Goal: Task Accomplishment & Management: Use online tool/utility

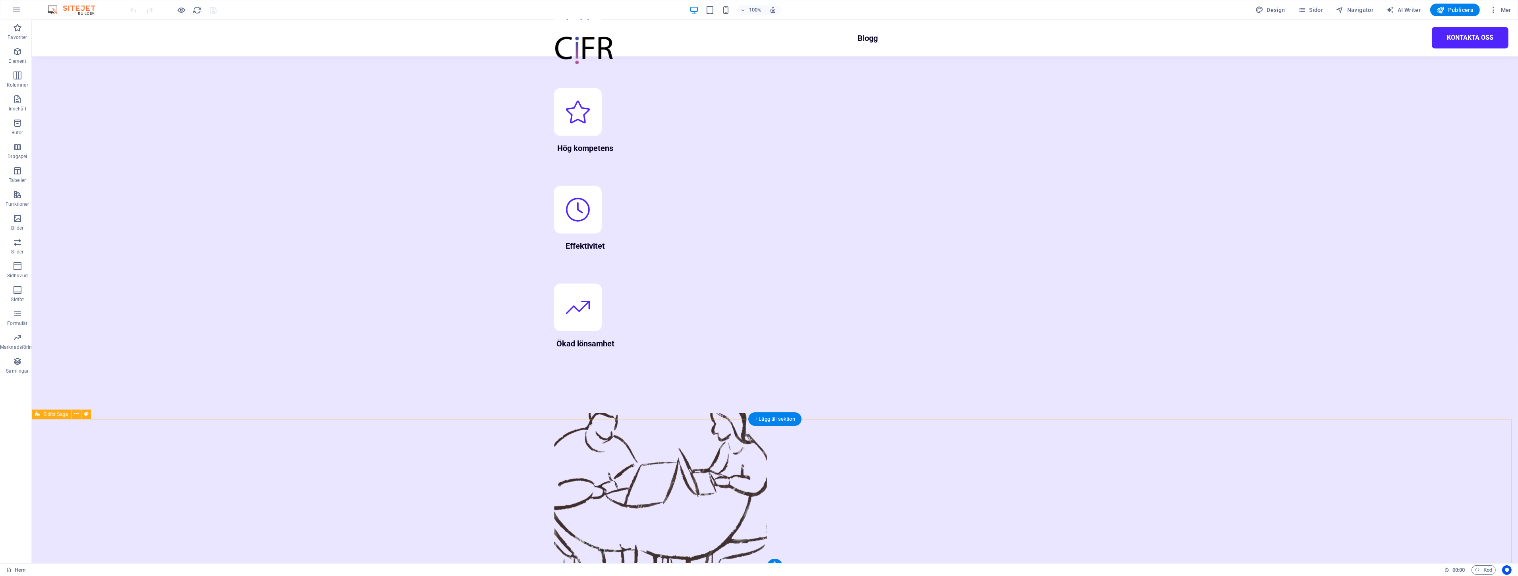
scroll to position [1011, 0]
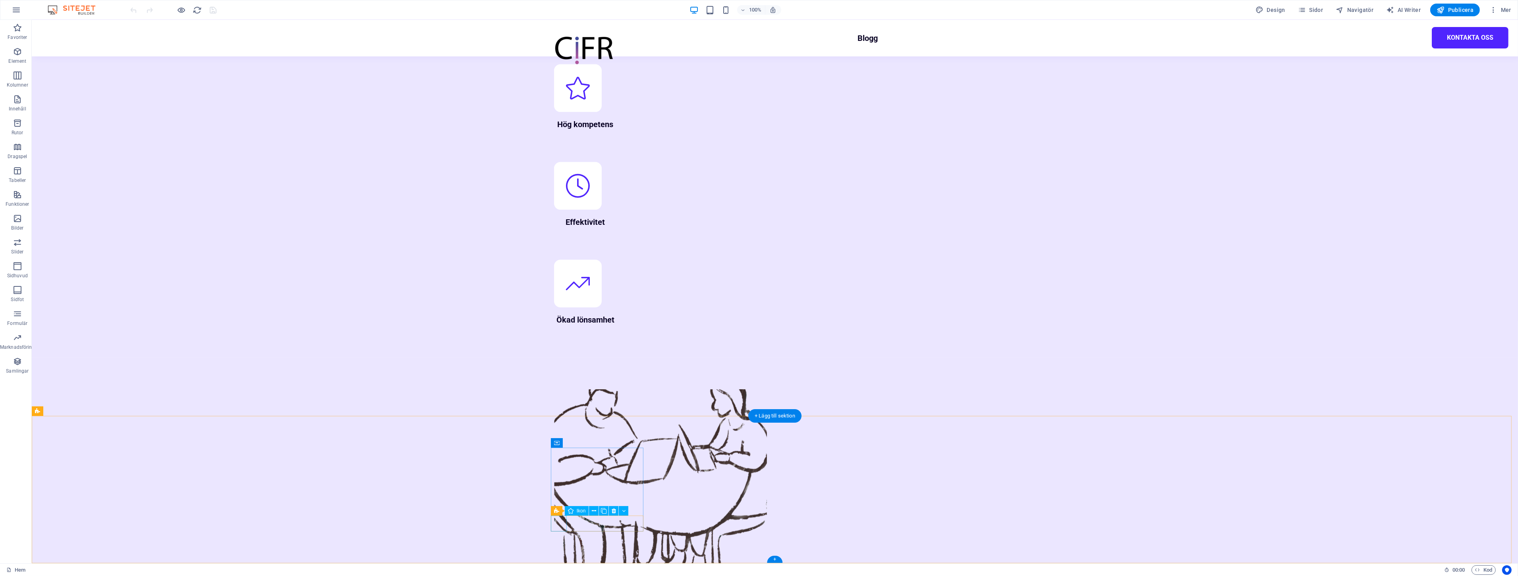
select select "xMidYMid"
select select "px"
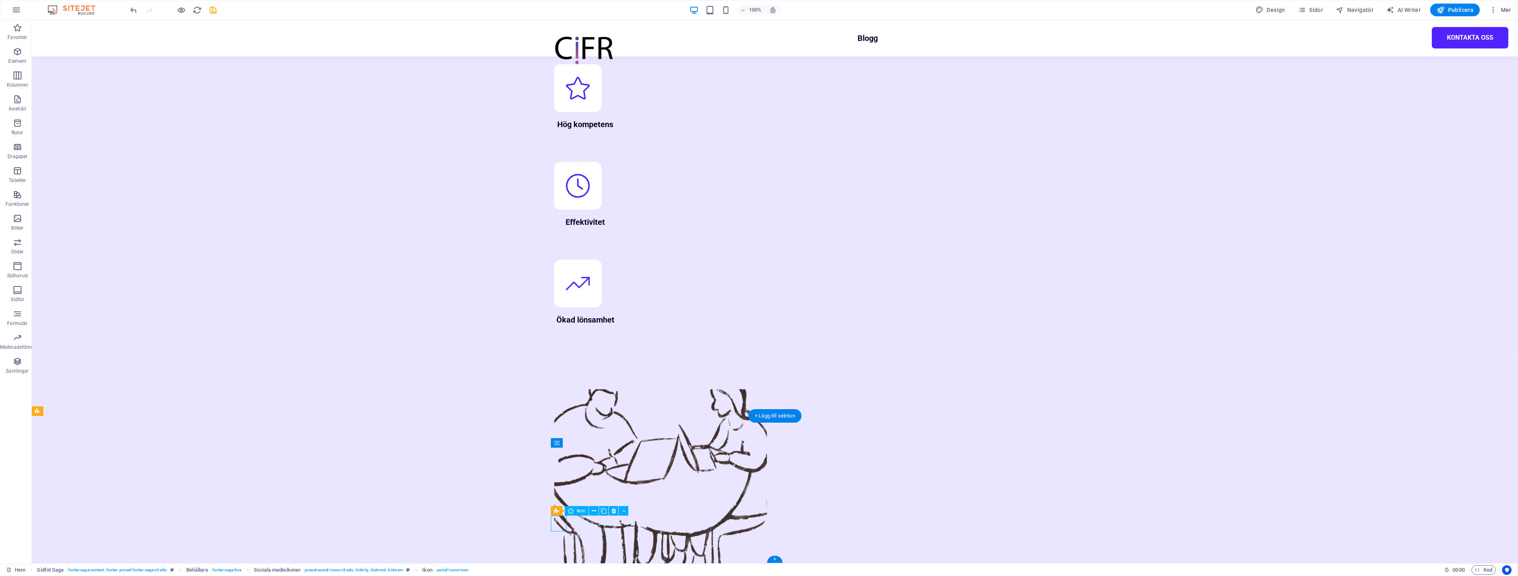
select select "xMidYMid"
select select "px"
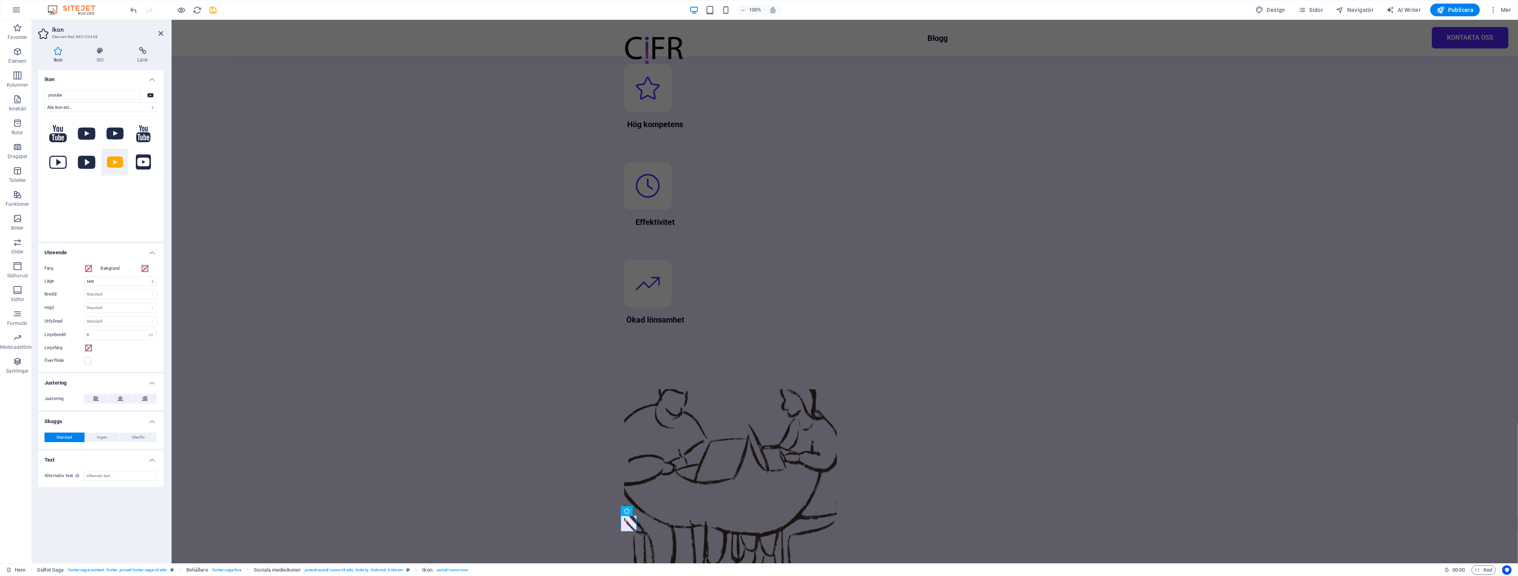
click at [110, 201] on div at bounding box center [100, 173] width 112 height 115
click at [95, 54] on icon at bounding box center [100, 51] width 38 height 8
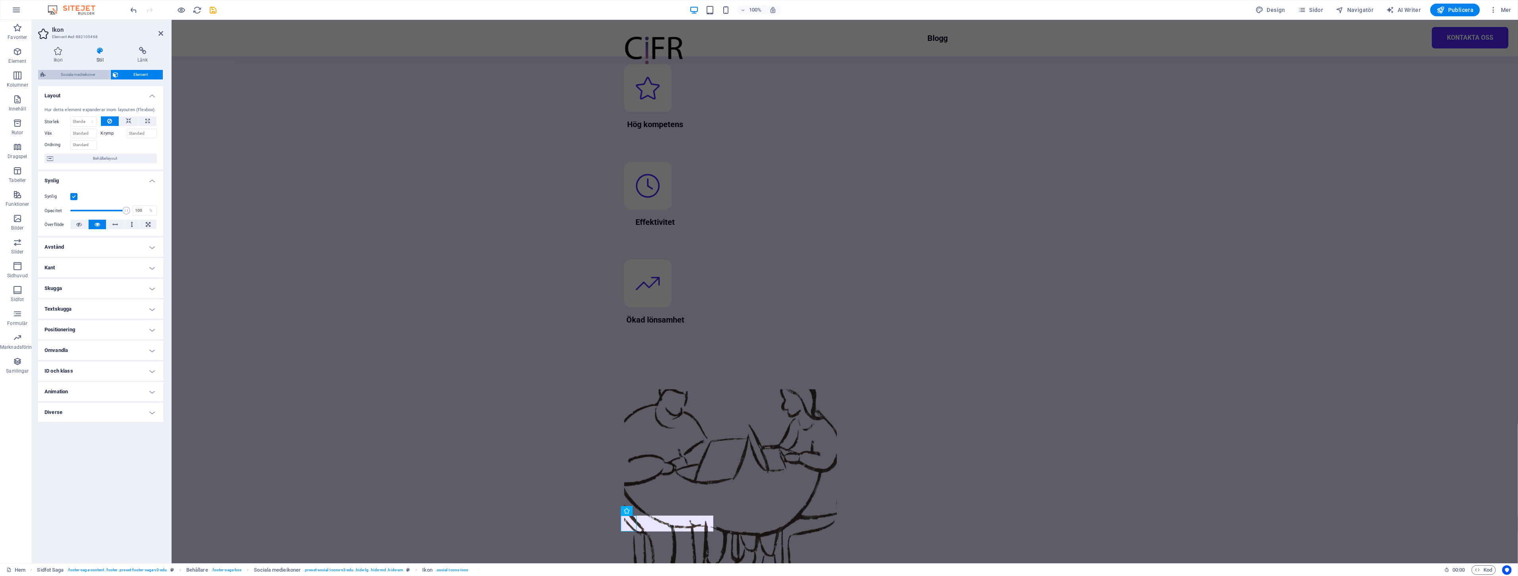
click at [93, 75] on span "Sociala medieikoner" at bounding box center [78, 75] width 60 height 10
select select "rem"
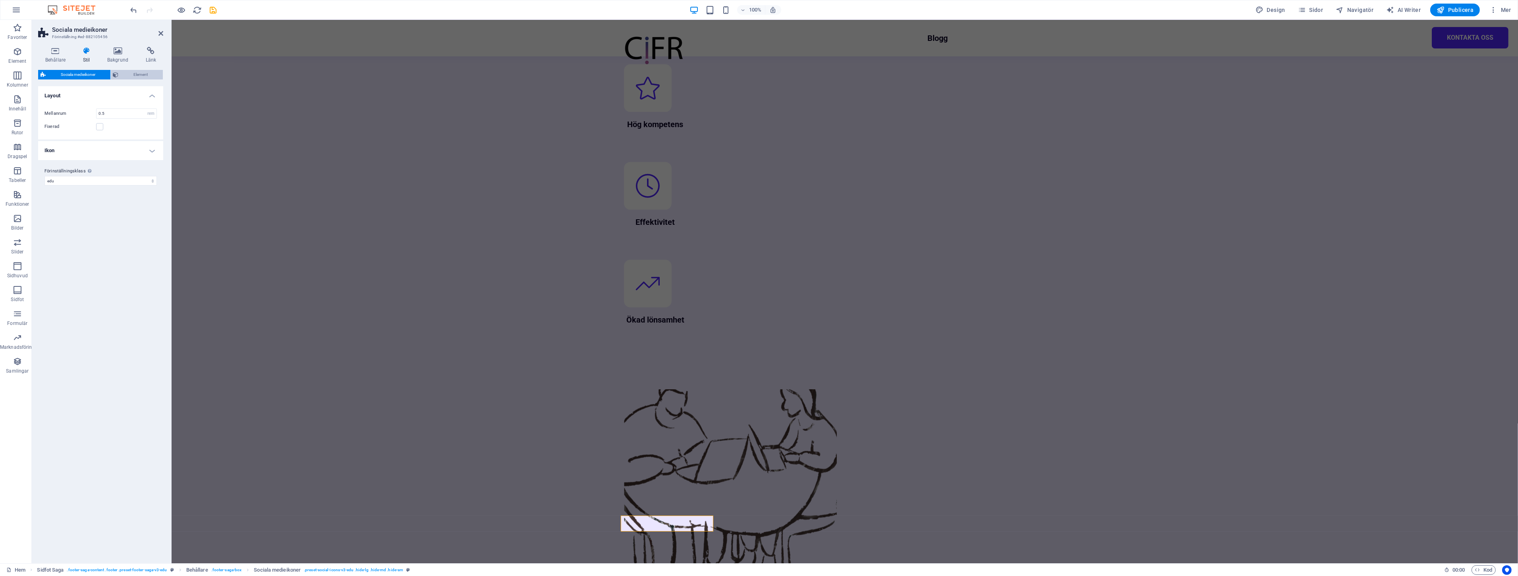
click at [129, 73] on span "Element" at bounding box center [141, 75] width 40 height 10
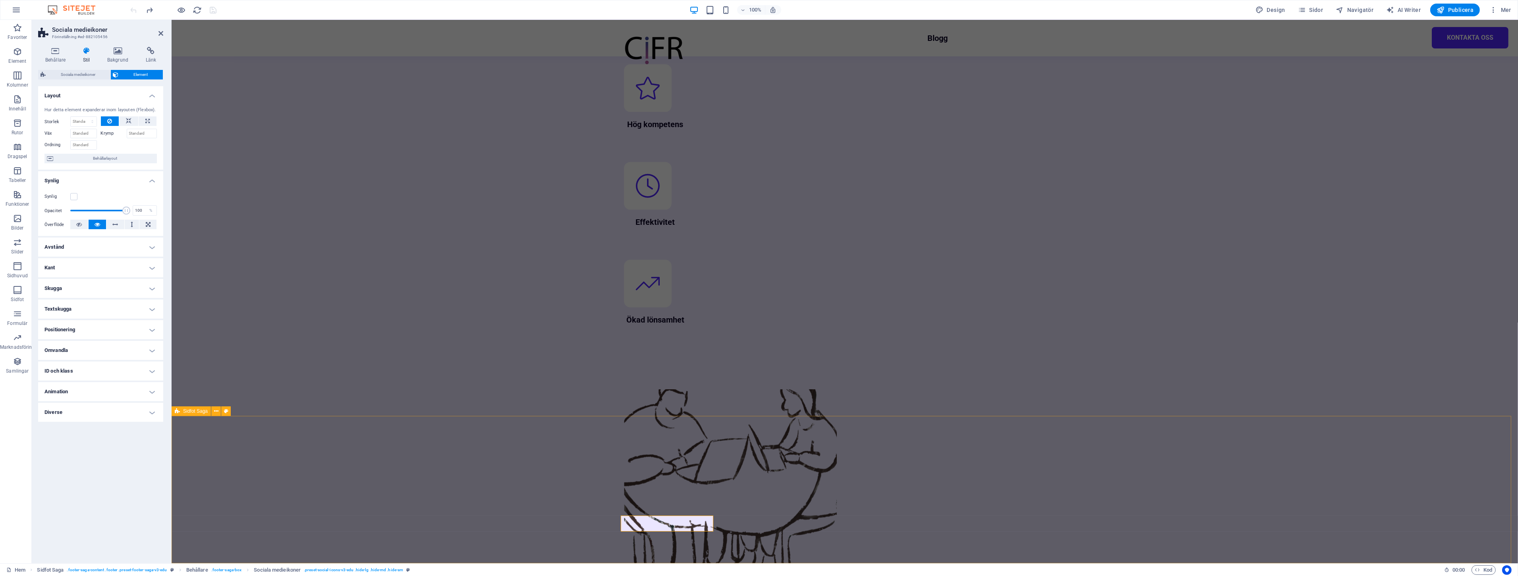
select select "footer"
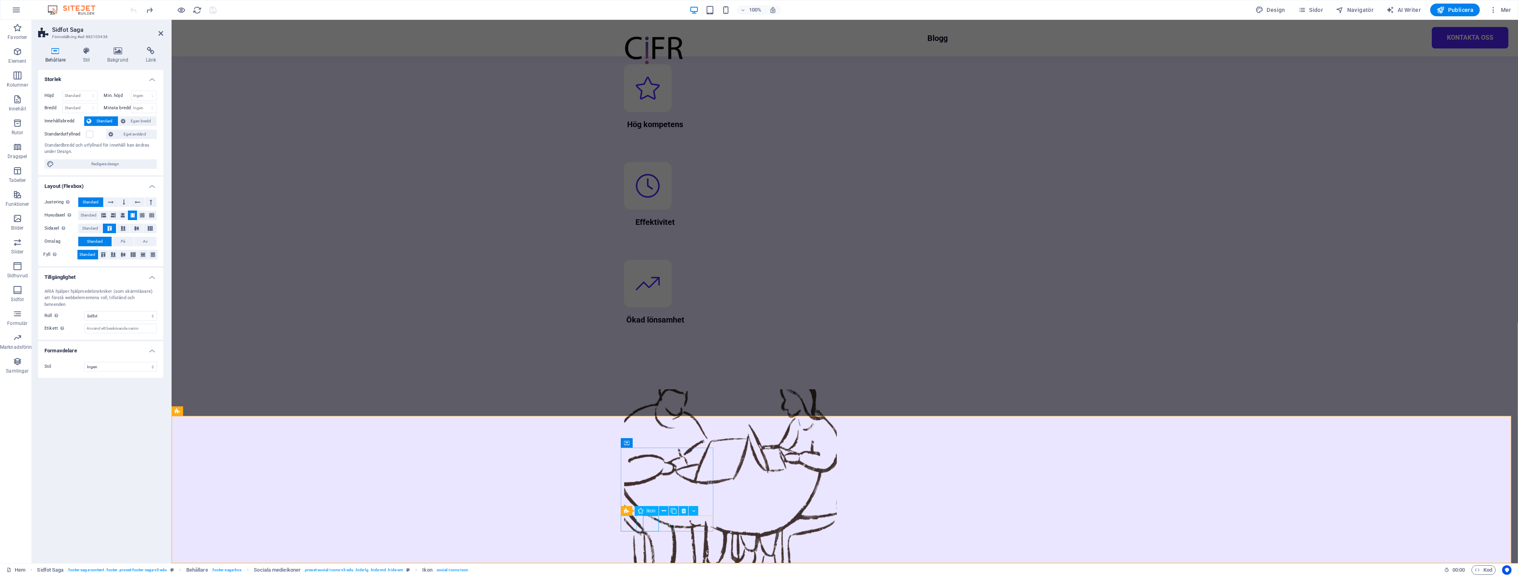
select select "xMidYMid"
select select "px"
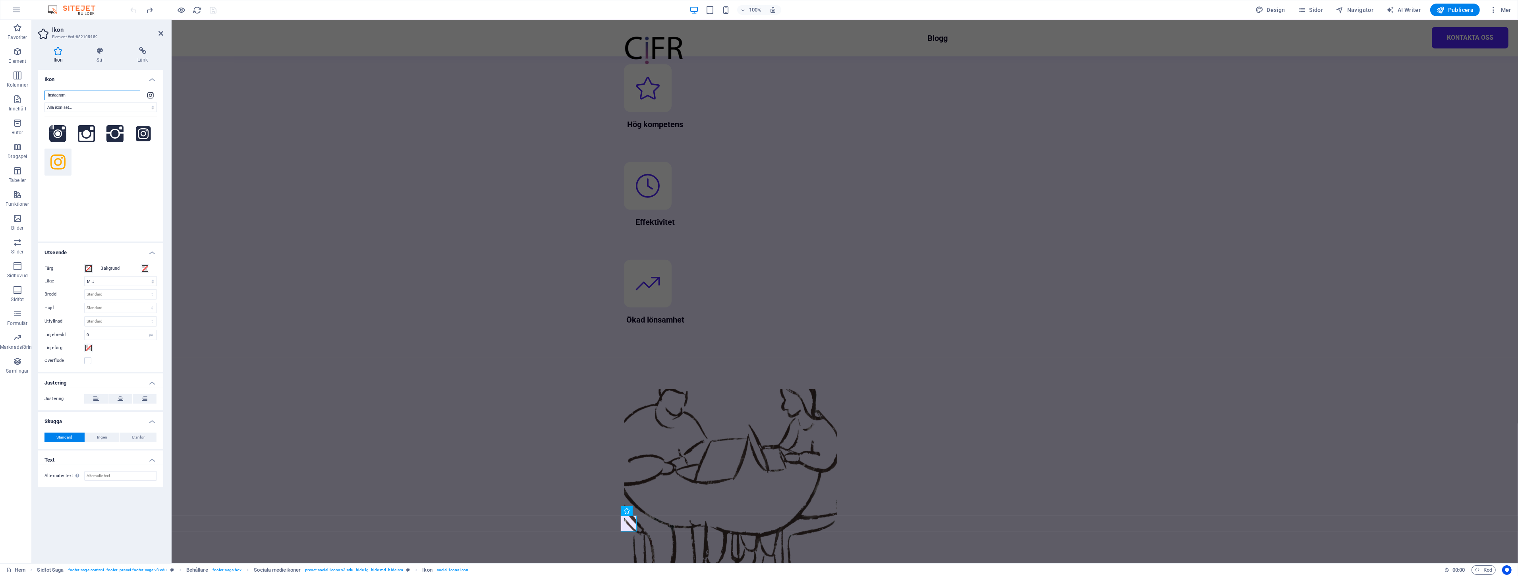
click at [132, 97] on input "instagram" at bounding box center [92, 96] width 96 height 10
click at [150, 94] on icon at bounding box center [150, 94] width 6 height 7
click at [113, 92] on input "instagram" at bounding box center [92, 96] width 96 height 10
drag, startPoint x: 121, startPoint y: 93, endPoint x: 11, endPoint y: 91, distance: 110.0
click at [11, 91] on section "Favoriter Element Kolumner Innehåll Rutor Dragspel Tabeller Funktioner Bilder S…" at bounding box center [759, 291] width 1518 height 543
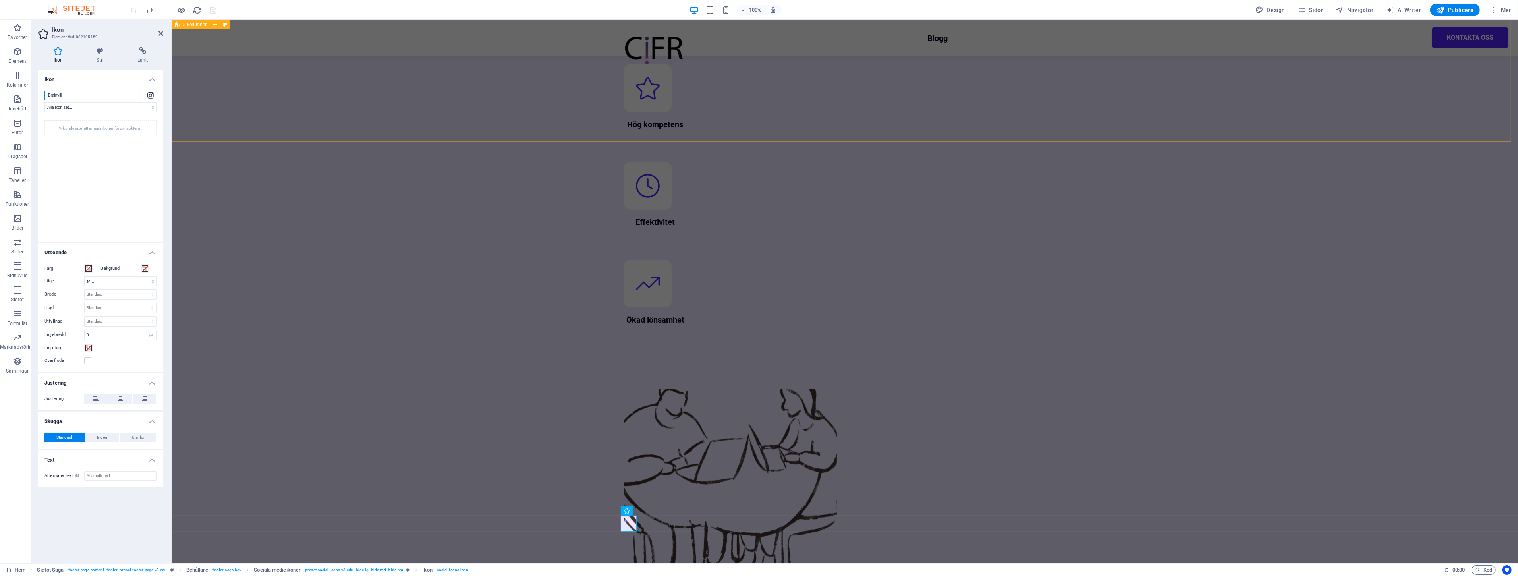
type input "[GEOGRAPHIC_DATA]"
click at [94, 108] on select "Alla ikon-set... IcoFont Ionicons FontAwesome Brands FontAwesome Duotone FontAw…" at bounding box center [100, 107] width 112 height 10
click at [95, 98] on input "search" at bounding box center [92, 96] width 96 height 10
click at [94, 129] on div "Vänligen ange en sökterm (som fyrkant, stjärna halv etc.)" at bounding box center [100, 131] width 112 height 23
drag, startPoint x: 104, startPoint y: 168, endPoint x: 104, endPoint y: 162, distance: 6.0
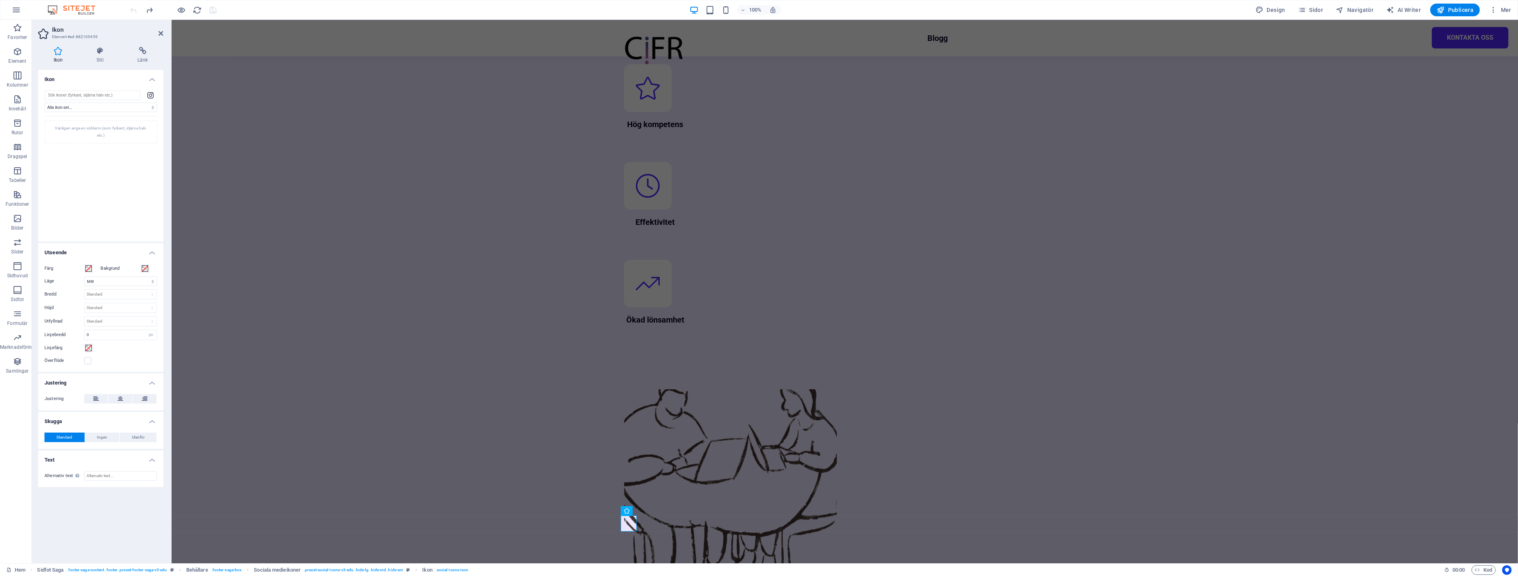
click at [104, 162] on div "Vänligen ange en sökterm (som fyrkant, stjärna halv etc.)" at bounding box center [100, 173] width 112 height 115
click at [81, 96] on input "search" at bounding box center [92, 96] width 96 height 10
click at [23, 55] on span "Element" at bounding box center [17, 56] width 35 height 19
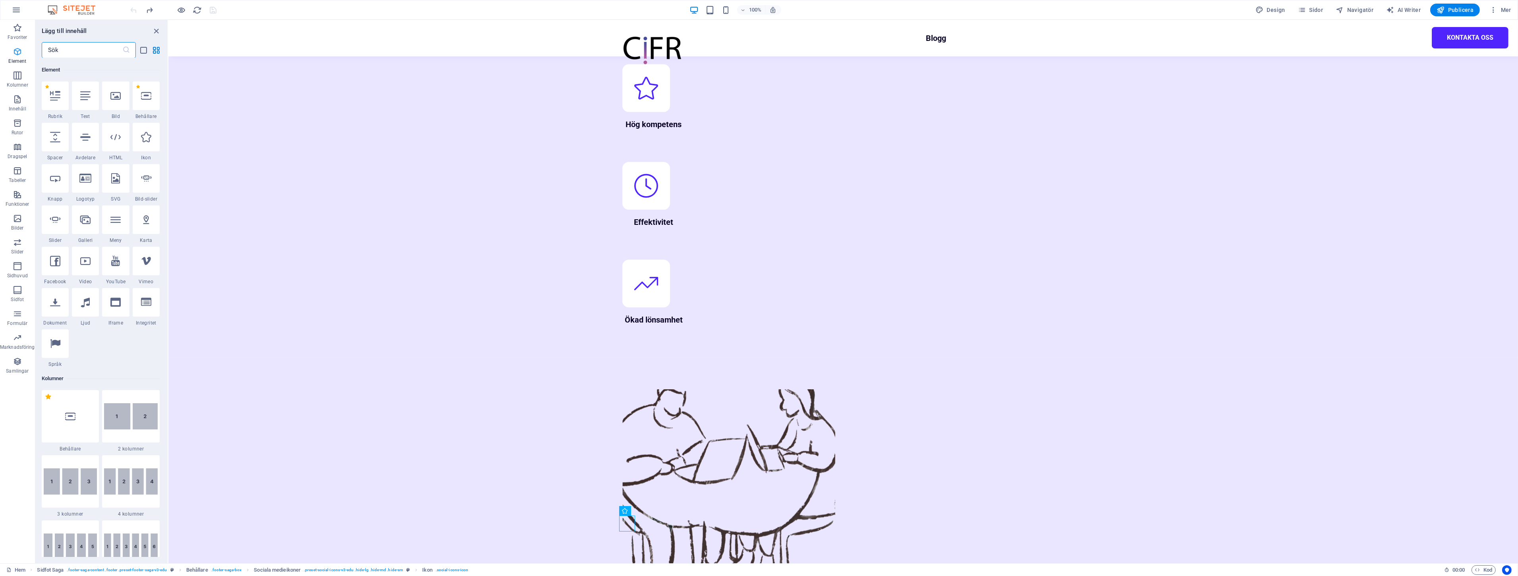
scroll to position [85, 0]
click at [14, 29] on icon "button" at bounding box center [18, 28] width 10 height 10
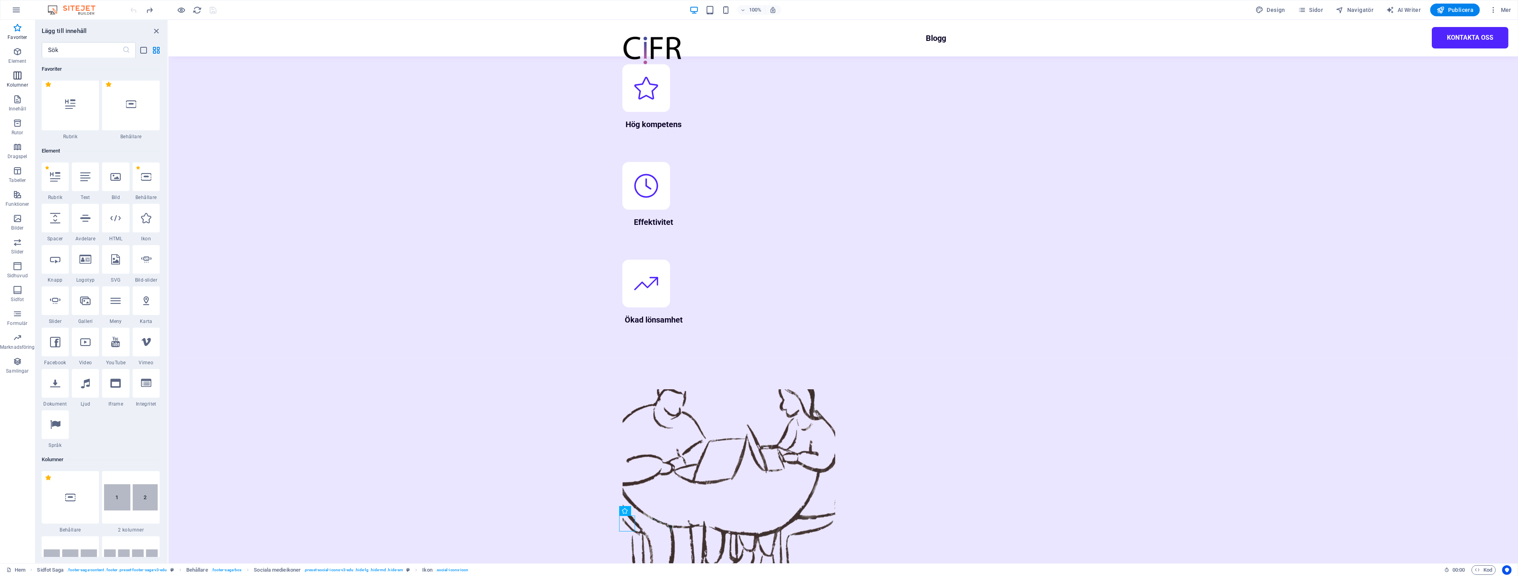
scroll to position [0, 0]
click at [16, 80] on icon "button" at bounding box center [18, 76] width 10 height 10
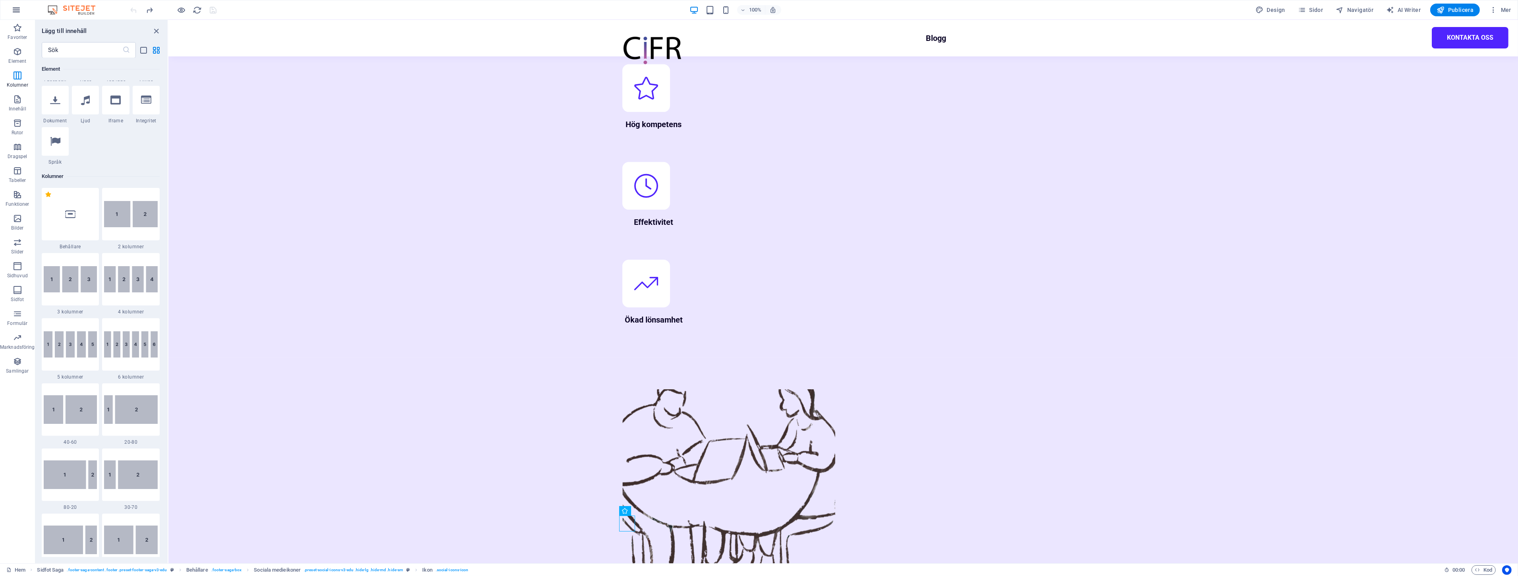
scroll to position [369, 0]
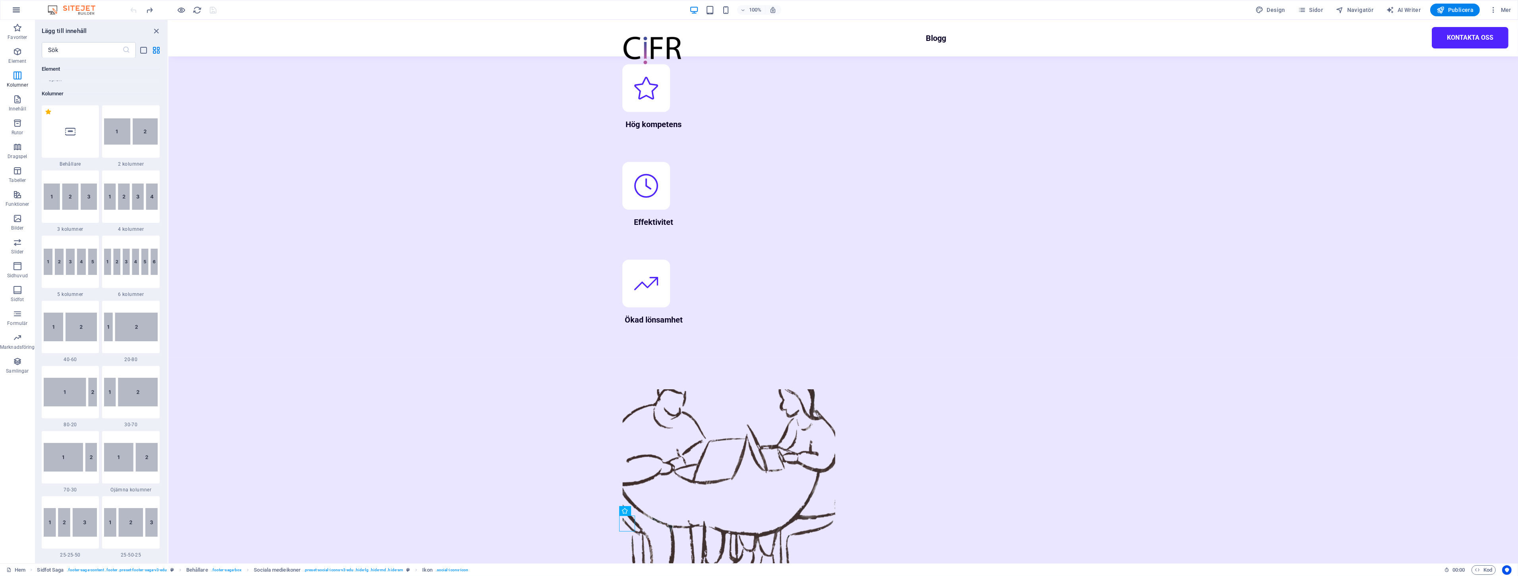
click at [17, 6] on icon "button" at bounding box center [17, 10] width 10 height 10
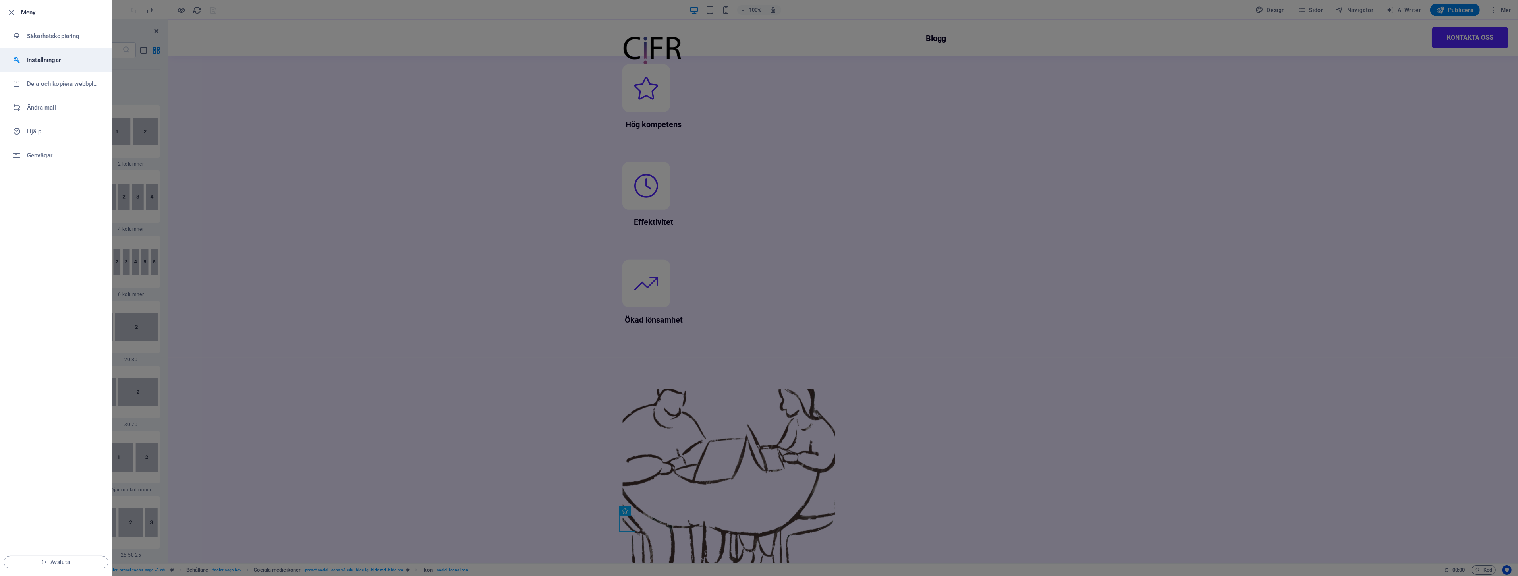
click at [52, 64] on h6 "Inställningar" at bounding box center [63, 60] width 73 height 10
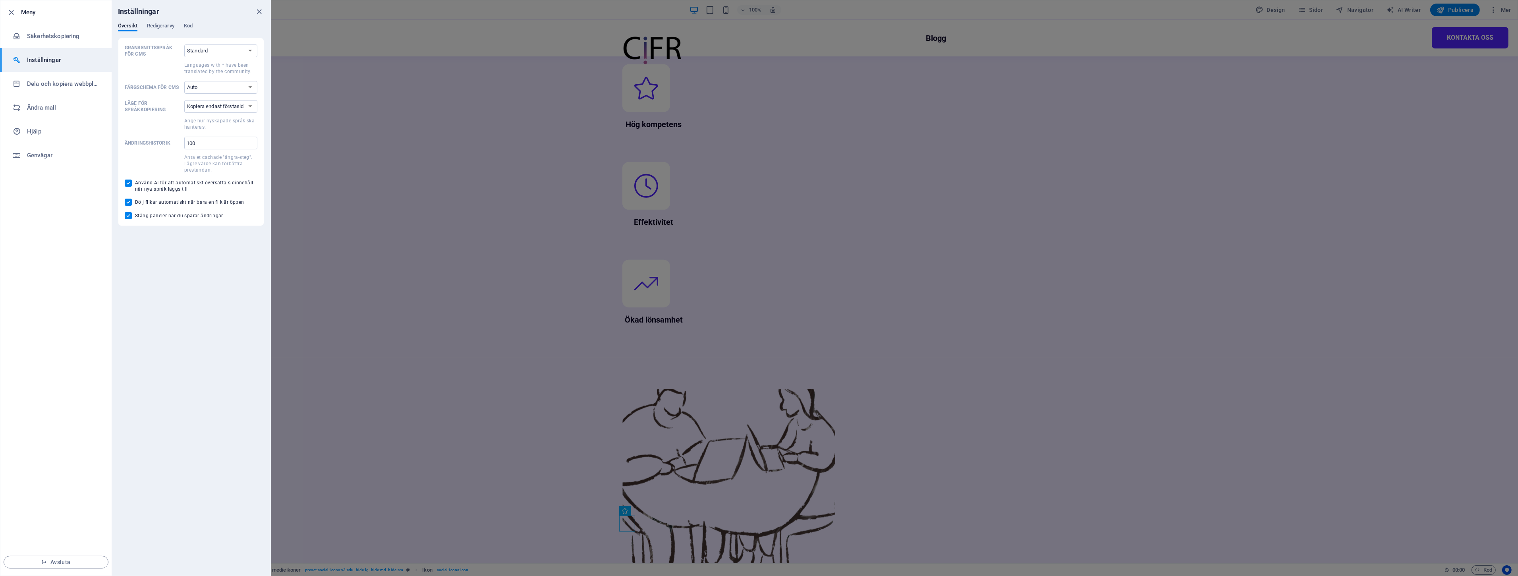
click at [52, 62] on h6 "Inställningar" at bounding box center [63, 60] width 73 height 10
click at [11, 13] on icon "button" at bounding box center [11, 12] width 9 height 9
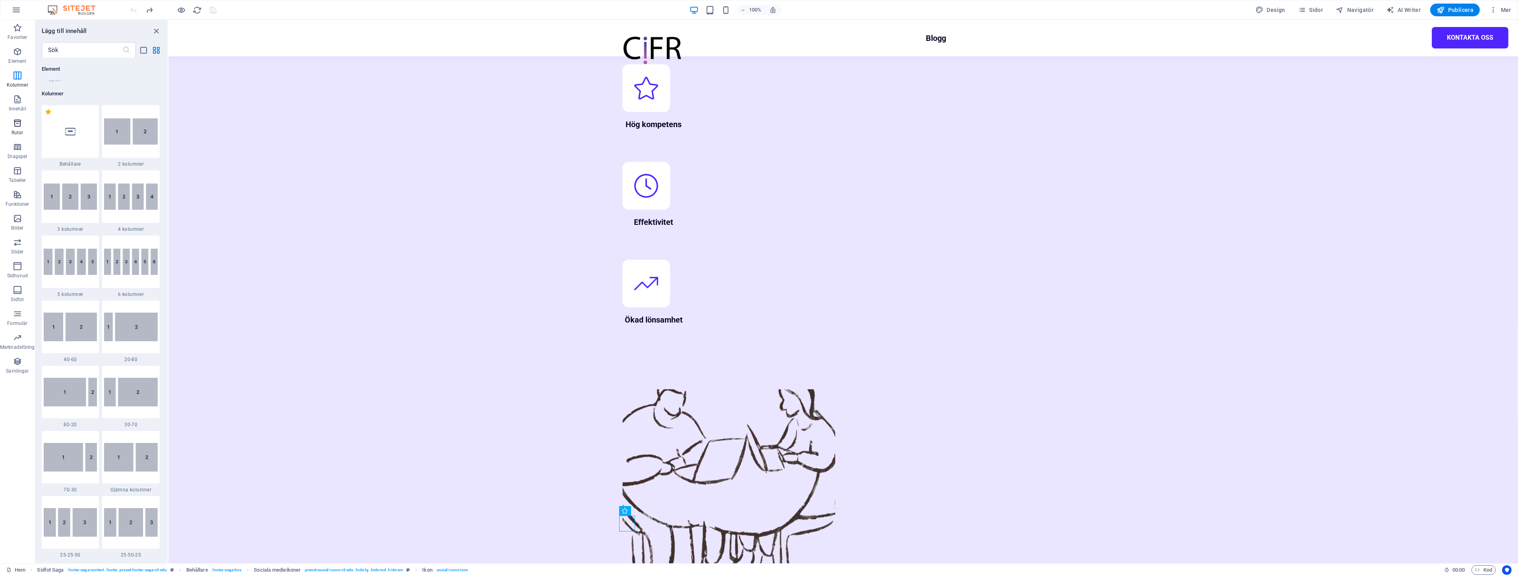
click at [13, 123] on icon "button" at bounding box center [18, 123] width 10 height 10
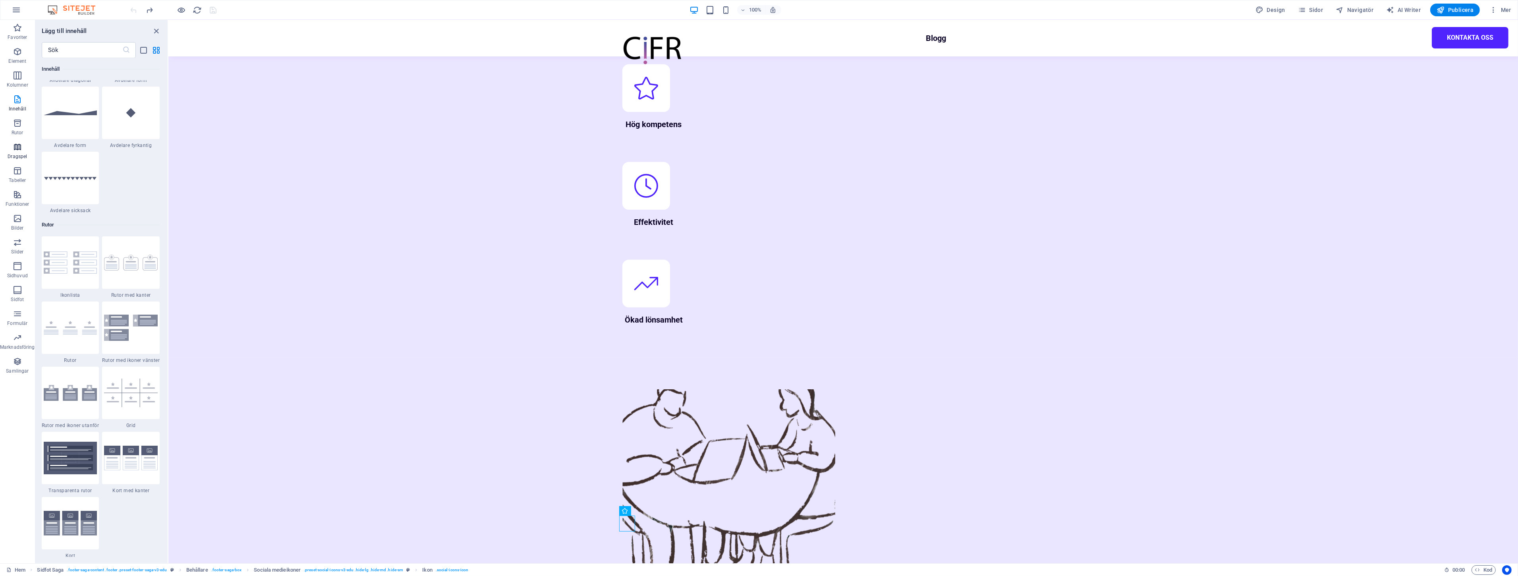
click at [19, 149] on icon "button" at bounding box center [18, 147] width 10 height 10
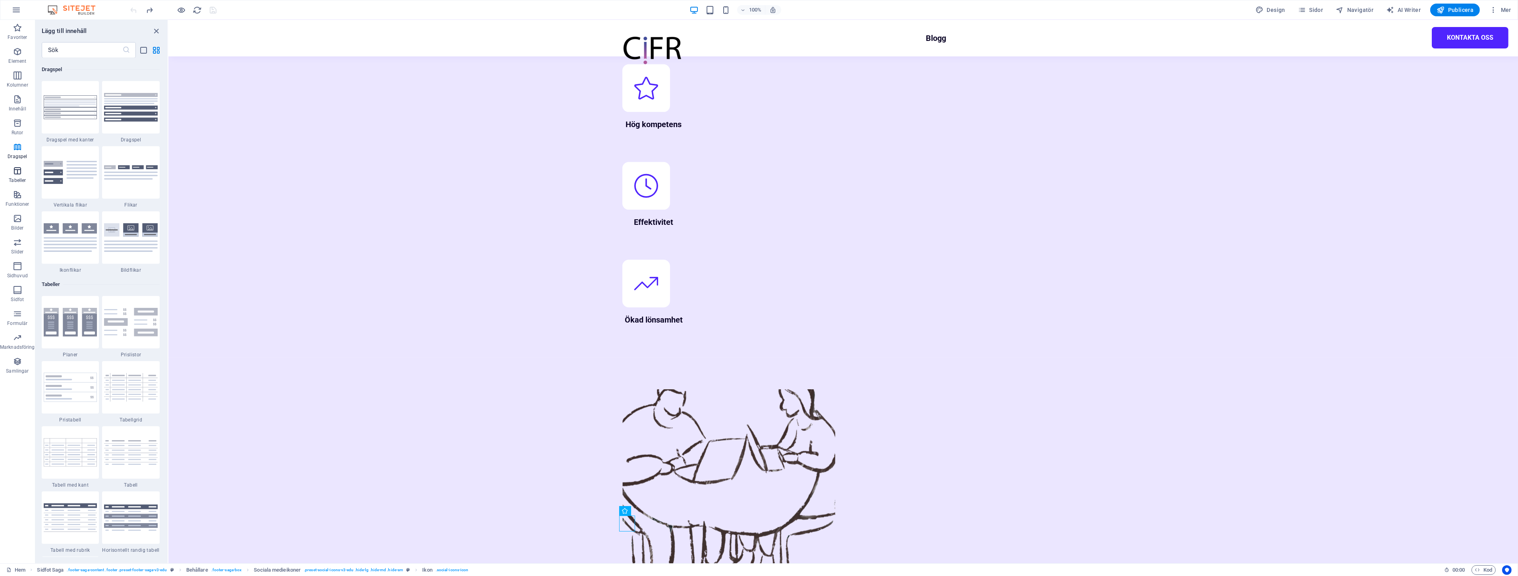
click at [17, 185] on button "Tabeller" at bounding box center [17, 175] width 35 height 24
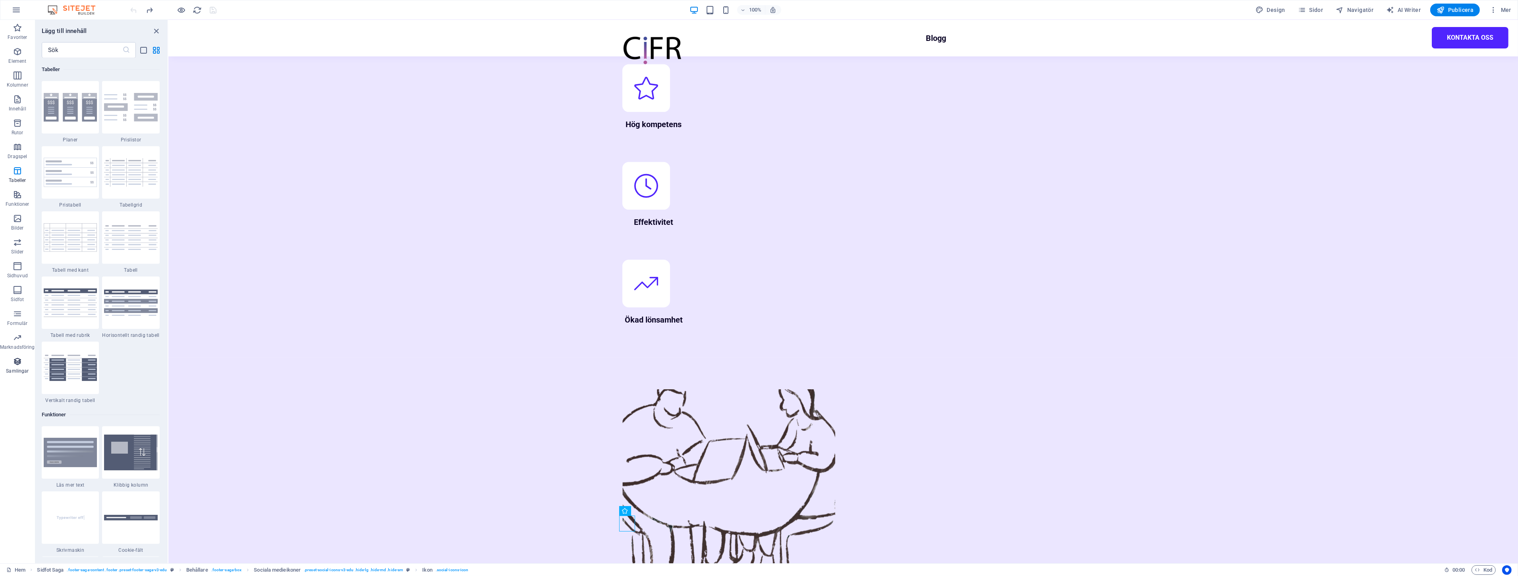
click at [16, 357] on icon "button" at bounding box center [18, 362] width 10 height 10
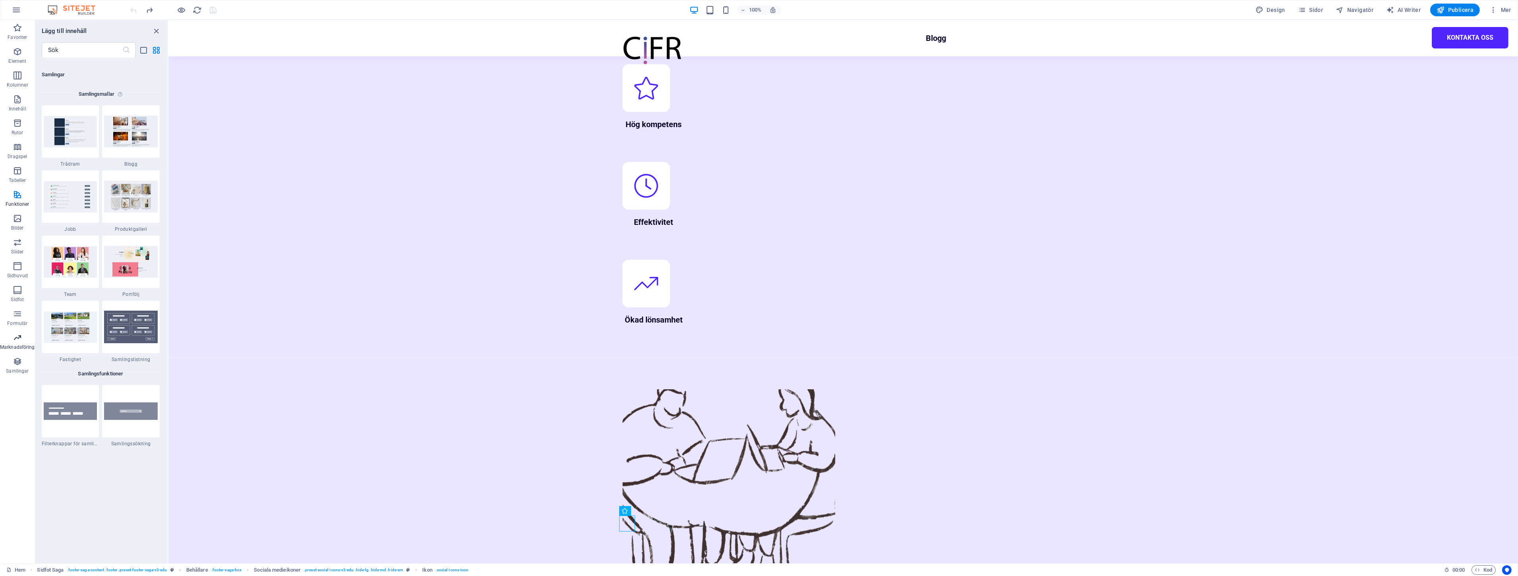
scroll to position [7268, 0]
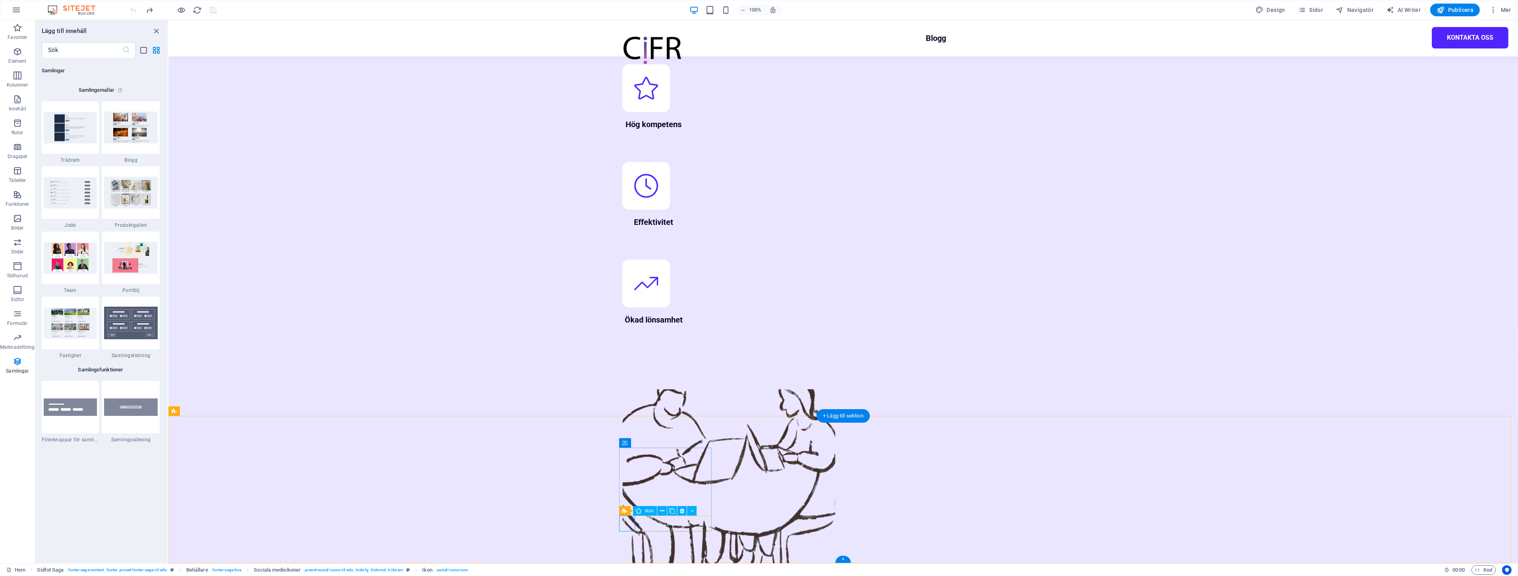
select select "xMidYMid"
select select "px"
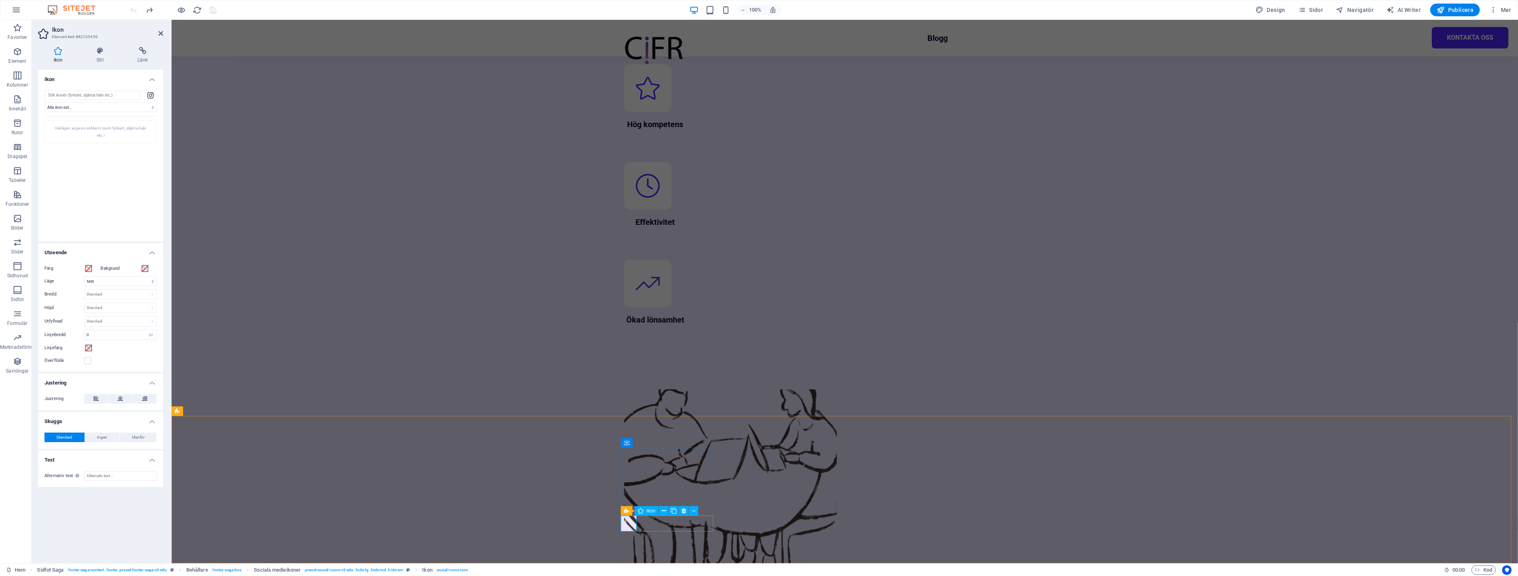
click at [647, 509] on span "Ikon" at bounding box center [651, 510] width 9 height 5
click at [664, 508] on icon at bounding box center [664, 511] width 4 height 8
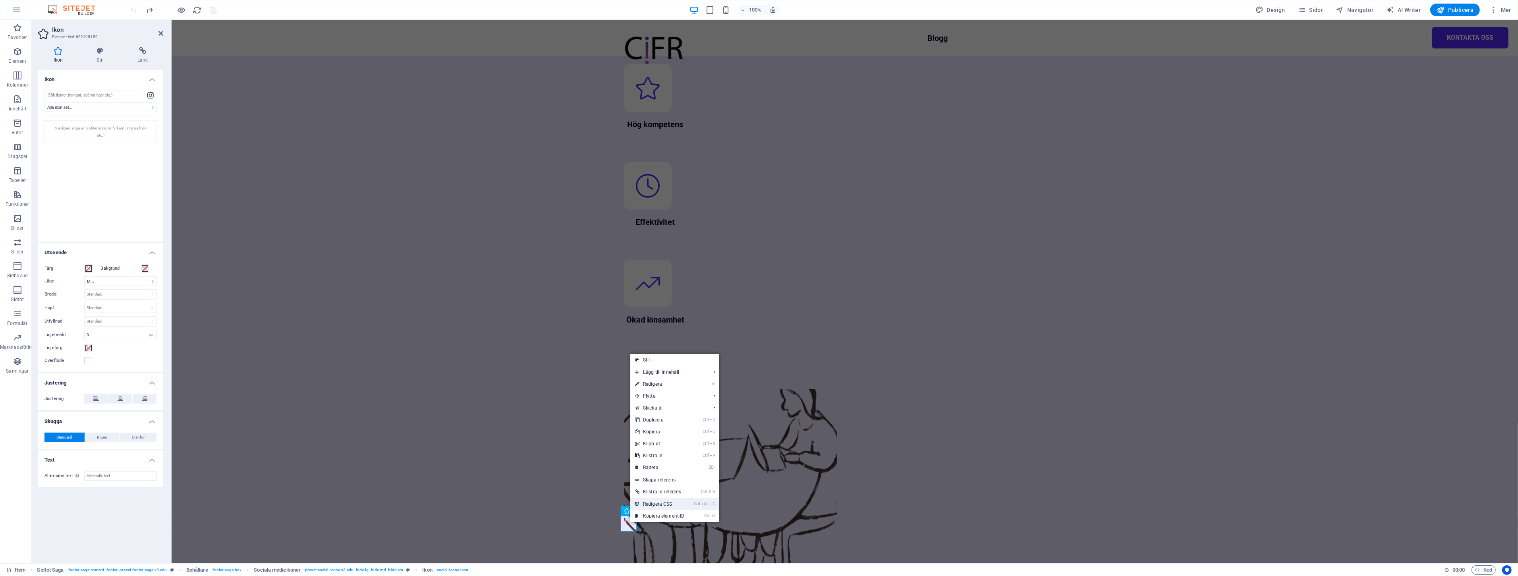
click at [690, 504] on li "Ctrl Alt C Redigera CSS" at bounding box center [674, 504] width 89 height 12
click at [663, 504] on link "Ctrl Alt C Redigera CSS" at bounding box center [659, 504] width 59 height 12
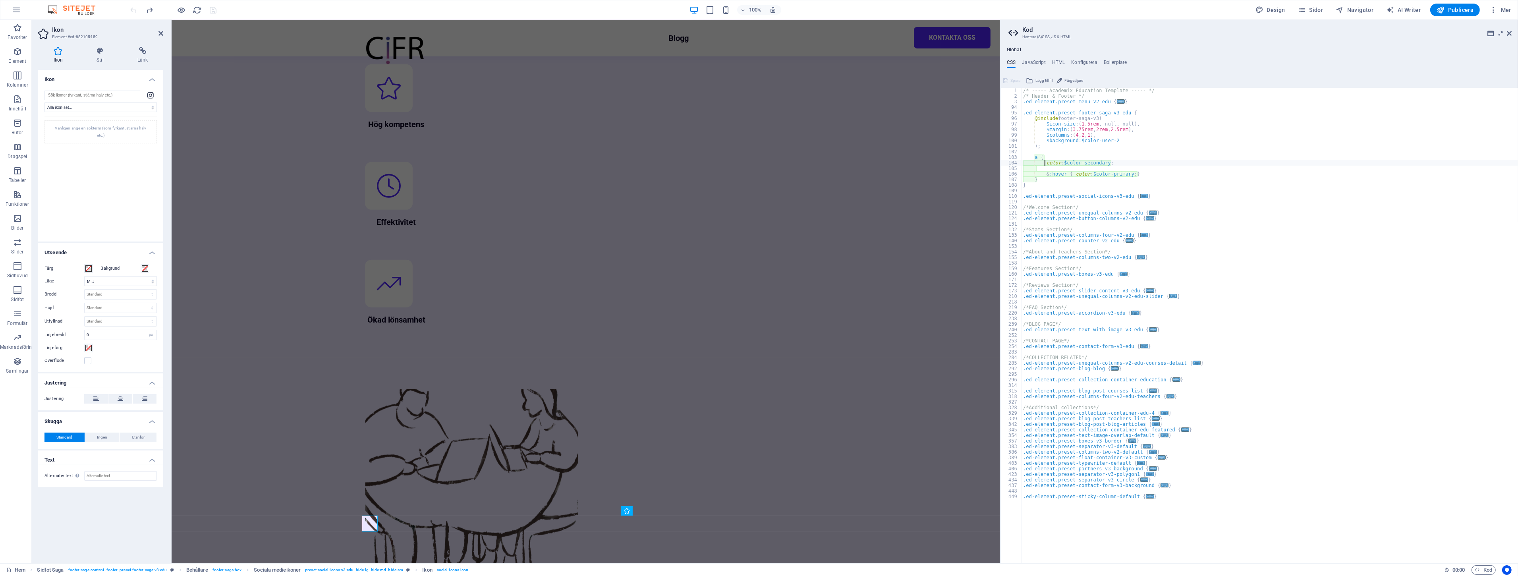
click at [104, 174] on div "Vänligen ange en sökterm (som fyrkant, stjärna halv etc.)" at bounding box center [100, 173] width 112 height 115
click at [149, 96] on icon at bounding box center [150, 95] width 6 height 6
click at [152, 81] on h4 "Ikon" at bounding box center [100, 77] width 125 height 14
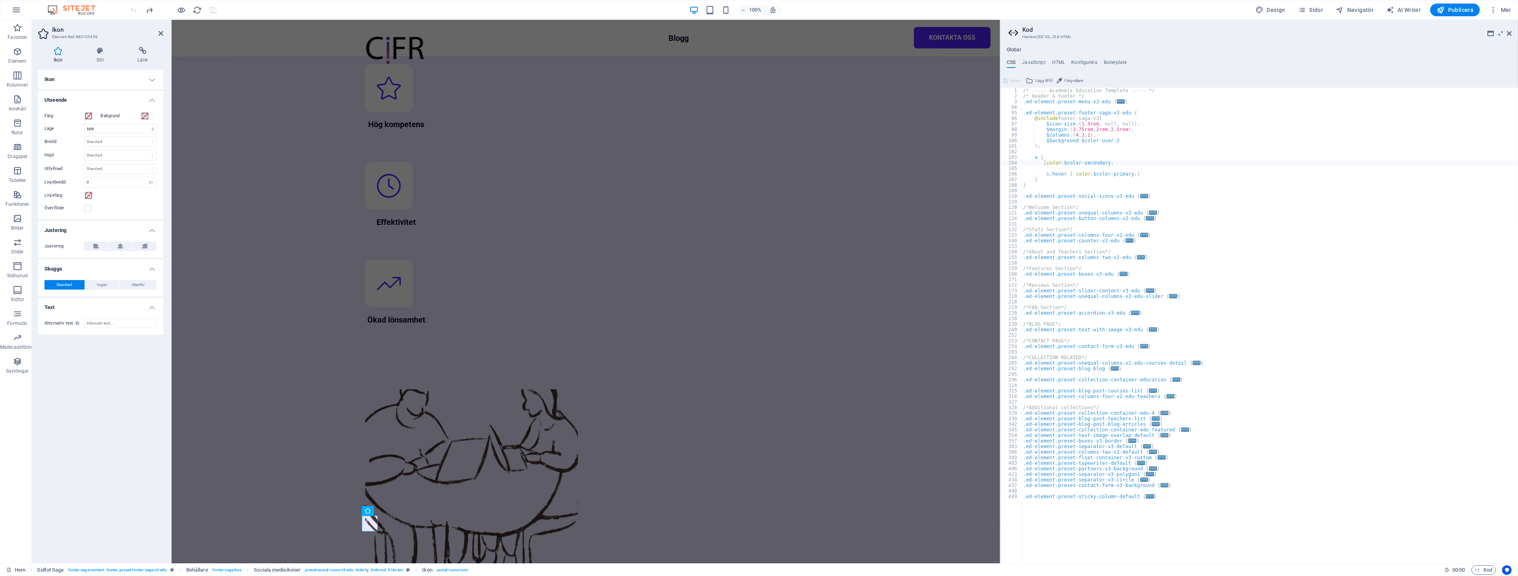
click at [152, 81] on h4 "Ikon" at bounding box center [100, 79] width 125 height 19
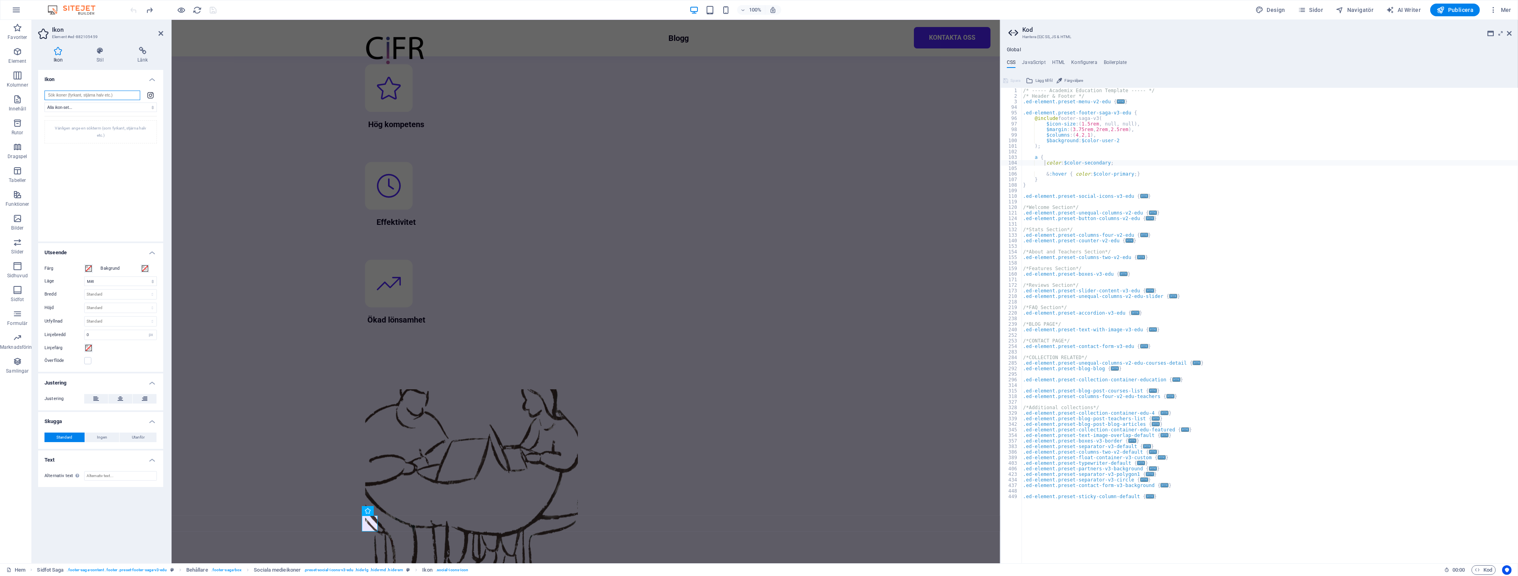
click at [93, 97] on input "search" at bounding box center [92, 96] width 96 height 10
type input "brainville"
drag, startPoint x: 120, startPoint y: 157, endPoint x: 108, endPoint y: 131, distance: 28.3
click at [108, 131] on div "Vi kunde inte hitta några ikoner för din sökterm." at bounding box center [100, 128] width 112 height 16
drag, startPoint x: 116, startPoint y: 131, endPoint x: 114, endPoint y: 127, distance: 4.6
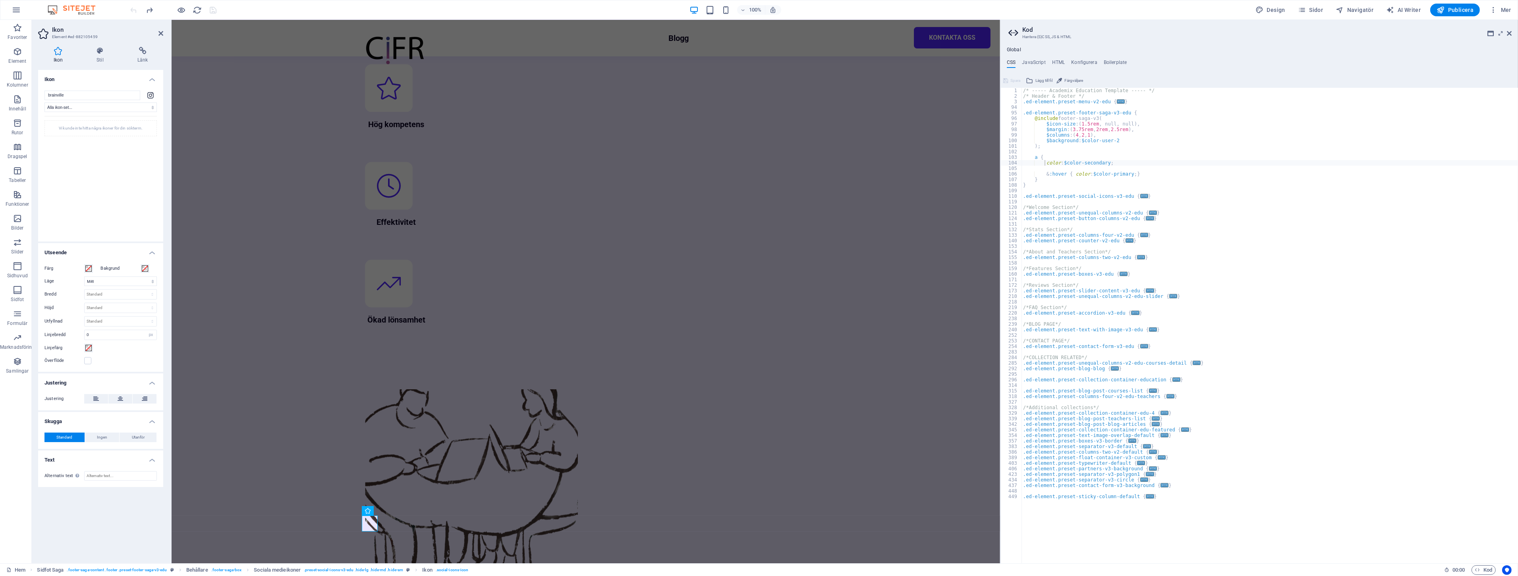
click at [114, 127] on div "Vi kunde inte hitta några ikoner för din sökterm." at bounding box center [100, 128] width 112 height 16
drag, startPoint x: 113, startPoint y: 116, endPoint x: 129, endPoint y: 73, distance: 45.4
click at [113, 115] on div "brainville Alla ikon-set... IcoFont Ionicons FontAwesome Brands FontAwesome Duo…" at bounding box center [100, 163] width 112 height 145
click at [145, 60] on h4 "Länk" at bounding box center [142, 55] width 41 height 17
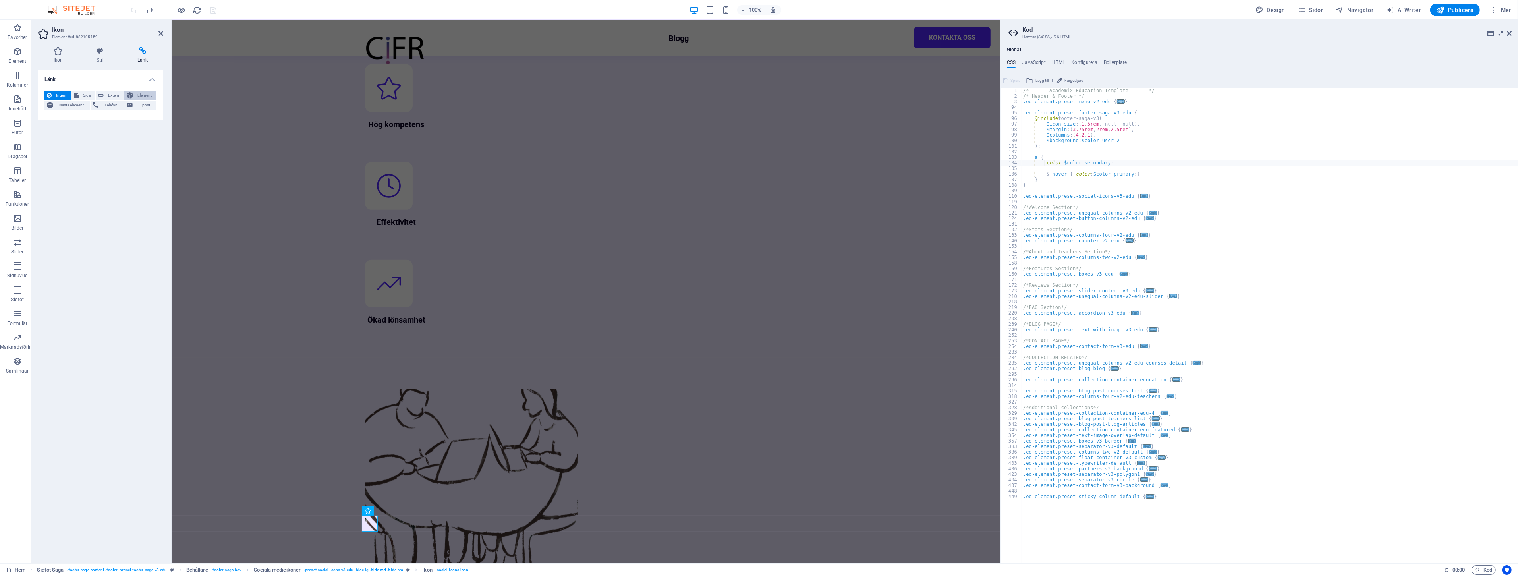
click at [144, 97] on span "Element" at bounding box center [144, 96] width 19 height 10
click at [112, 91] on span "Extern" at bounding box center [113, 96] width 15 height 10
select select "blank"
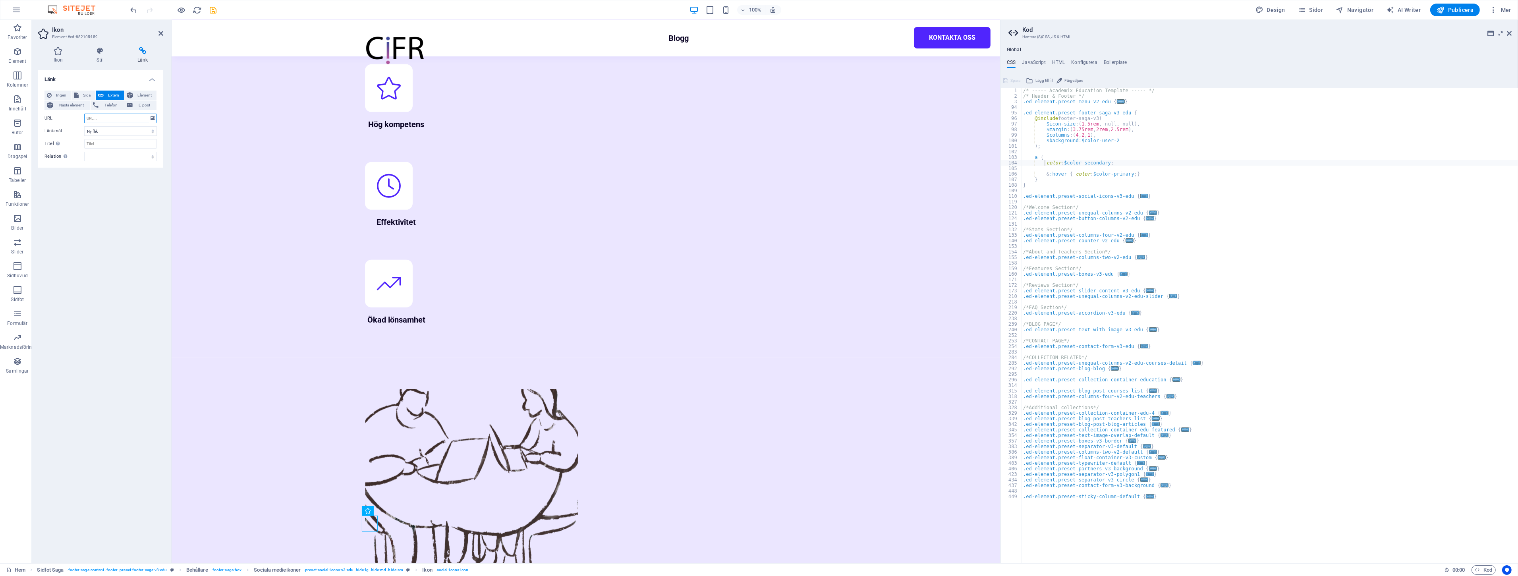
drag, startPoint x: 100, startPoint y: 117, endPoint x: 120, endPoint y: 120, distance: 20.1
click at [100, 117] on input "URL" at bounding box center [120, 119] width 73 height 10
paste input "<a href="[URL][DOMAIN_NAME]" target="_blank"> <img src="[URL][DOMAIN_NAME]" alt…"
type input "<a href="[URL][DOMAIN_NAME]" target="_blank"> <img src="[URL][DOMAIN_NAME]" alt…"
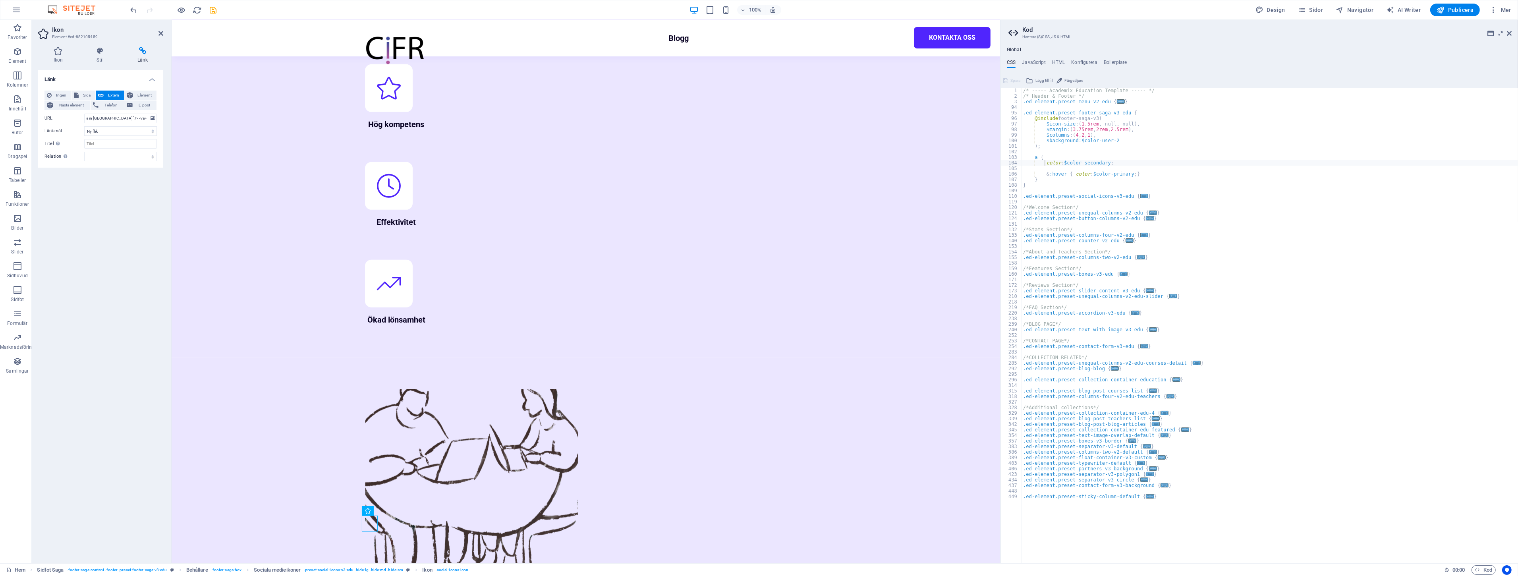
scroll to position [0, 0]
click at [124, 202] on div "Länk Ingen Sida Extern Element Nästa element Telefon E-post Sida Hem Blogg Kont…" at bounding box center [100, 313] width 125 height 487
click at [106, 130] on select "Ny flik Samma flik Överlägg" at bounding box center [120, 131] width 73 height 10
click at [110, 130] on select "Ny flik Samma flik Överlägg" at bounding box center [120, 131] width 73 height 10
click at [112, 141] on input "Titel Ytterligare länkbeskrivning bör inte vara samma som länktext. Titeln visa…" at bounding box center [120, 144] width 73 height 10
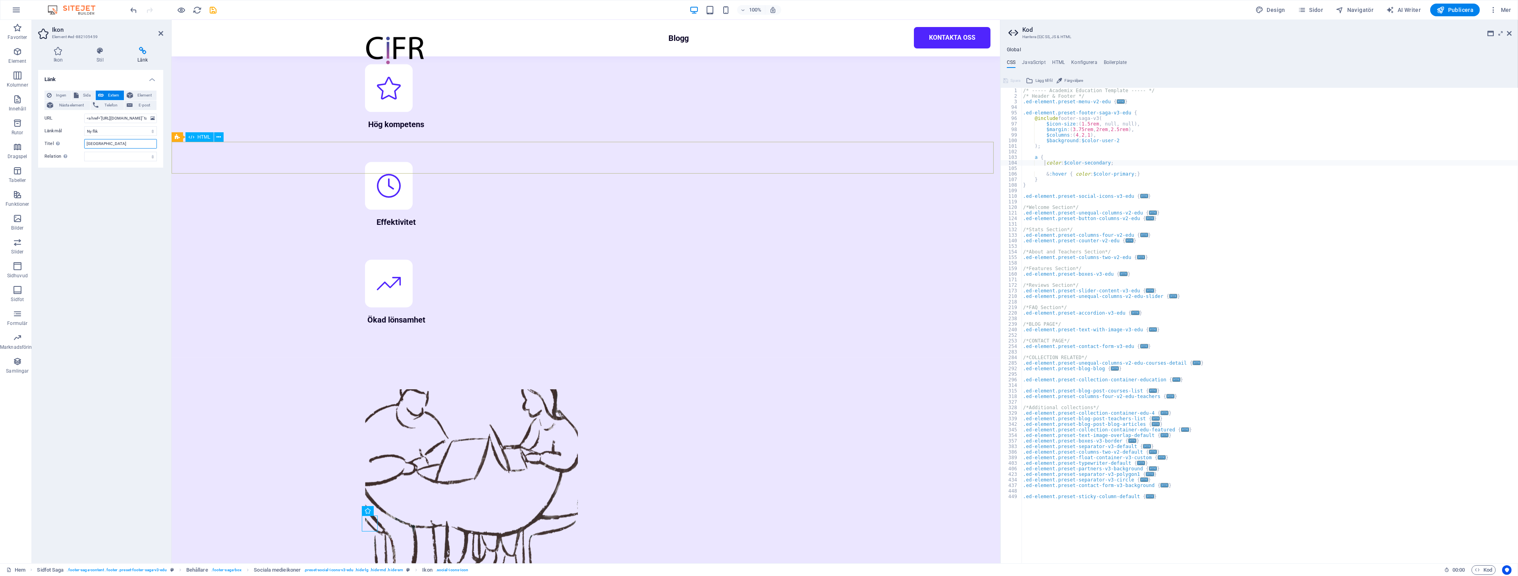
type input "[GEOGRAPHIC_DATA]"
click at [119, 158] on select "alternerad skapad av bokmärke extern hjälp licens nästa nofollow noreferrer noo…" at bounding box center [120, 157] width 73 height 10
click at [119, 157] on select "alternerad skapad av bokmärke extern hjälp licens nästa nofollow noreferrer noo…" at bounding box center [120, 157] width 73 height 10
click at [152, 116] on icon at bounding box center [153, 118] width 4 height 9
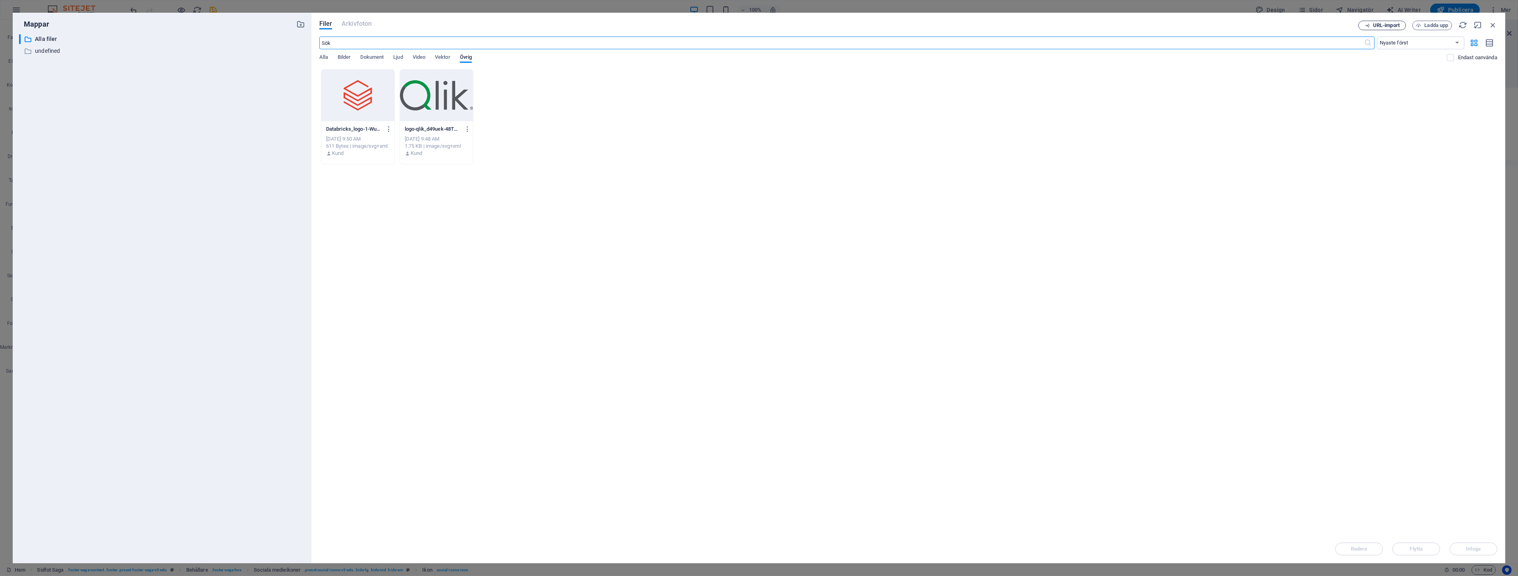
click at [1398, 25] on span "URL-import" at bounding box center [1386, 25] width 27 height 5
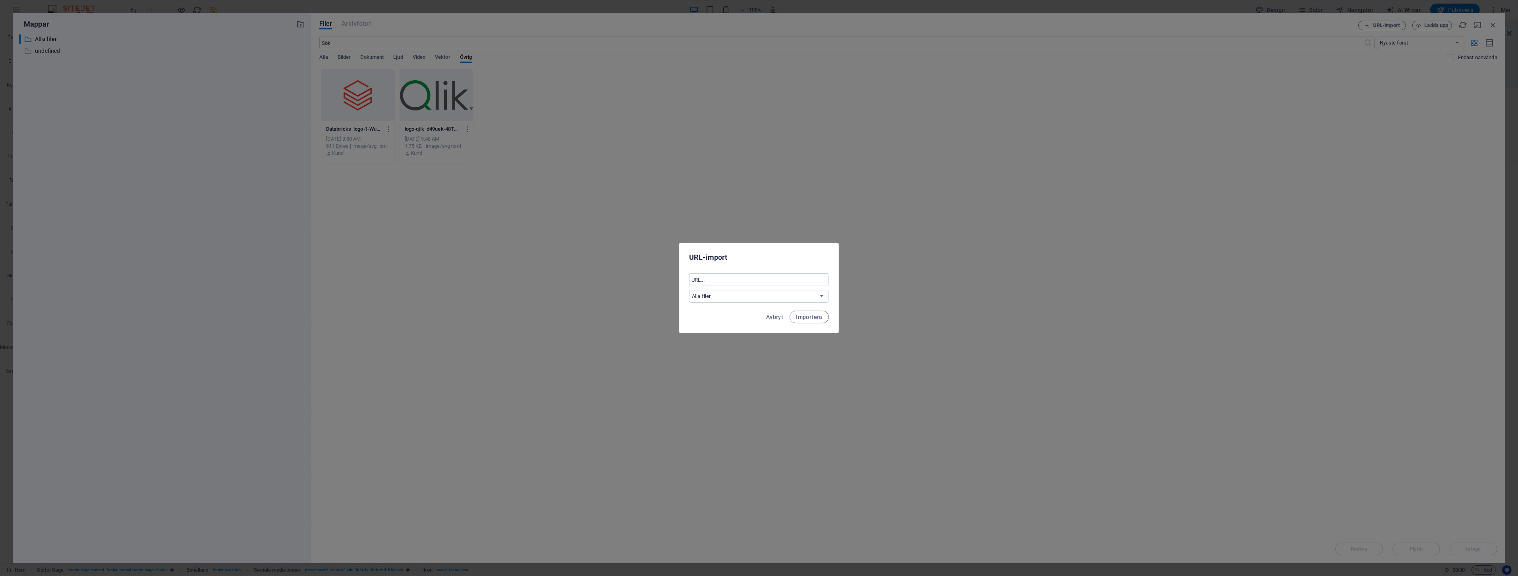
click at [717, 289] on div "​ Alla filer undefined" at bounding box center [759, 287] width 140 height 29
click at [717, 291] on select "Alla filer undefined" at bounding box center [759, 296] width 140 height 13
click at [731, 276] on input "text" at bounding box center [759, 279] width 140 height 13
paste input "<a href="[URL][DOMAIN_NAME]" target="_blank"> <img src="[URL][DOMAIN_NAME]" alt…"
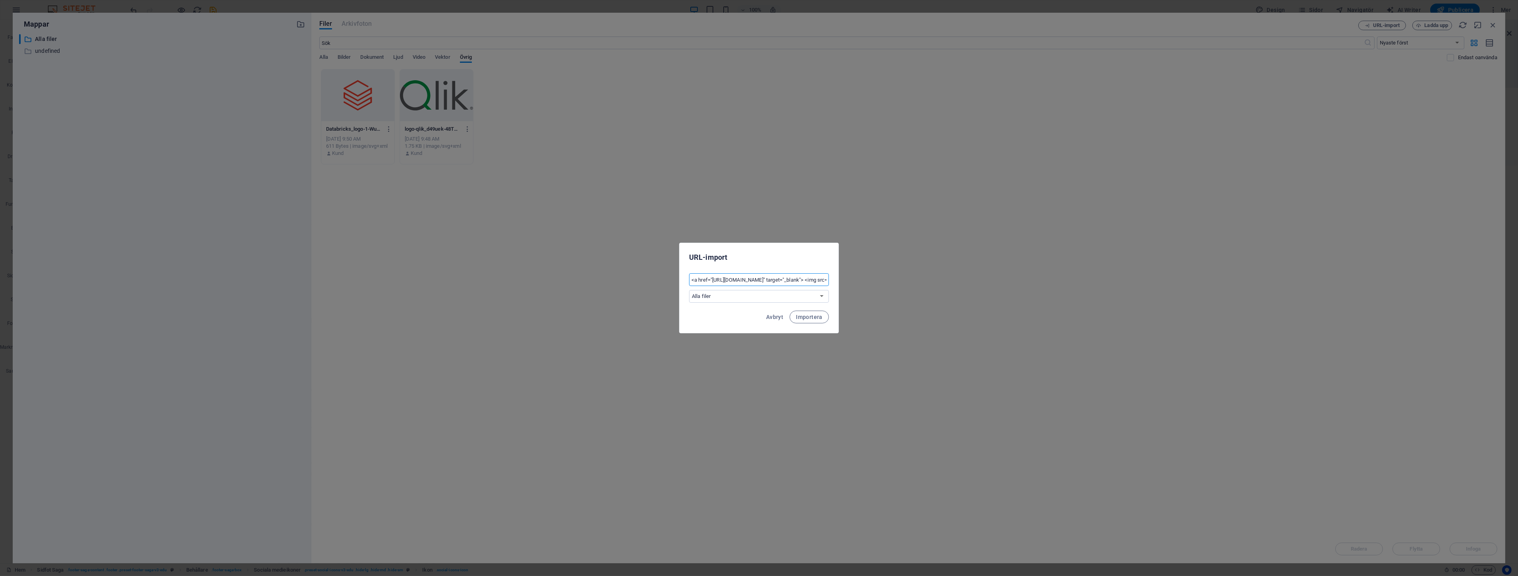
scroll to position [0, 361]
type input "<a href="[URL][DOMAIN_NAME]" target="_blank"> <img src="[URL][DOMAIN_NAME]" alt…"
click at [819, 318] on span "Importera" at bounding box center [809, 317] width 27 height 6
click at [801, 314] on span "OK" at bounding box center [803, 316] width 8 height 6
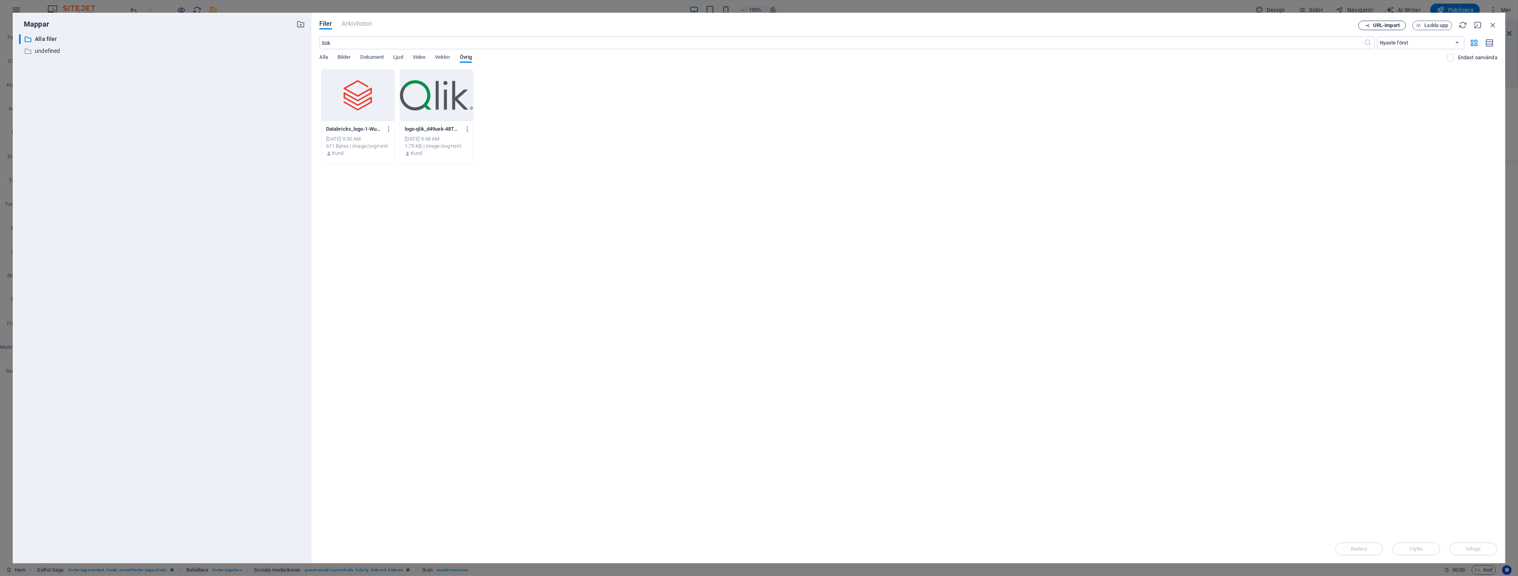
click at [1390, 26] on span "URL-import" at bounding box center [1386, 25] width 27 height 5
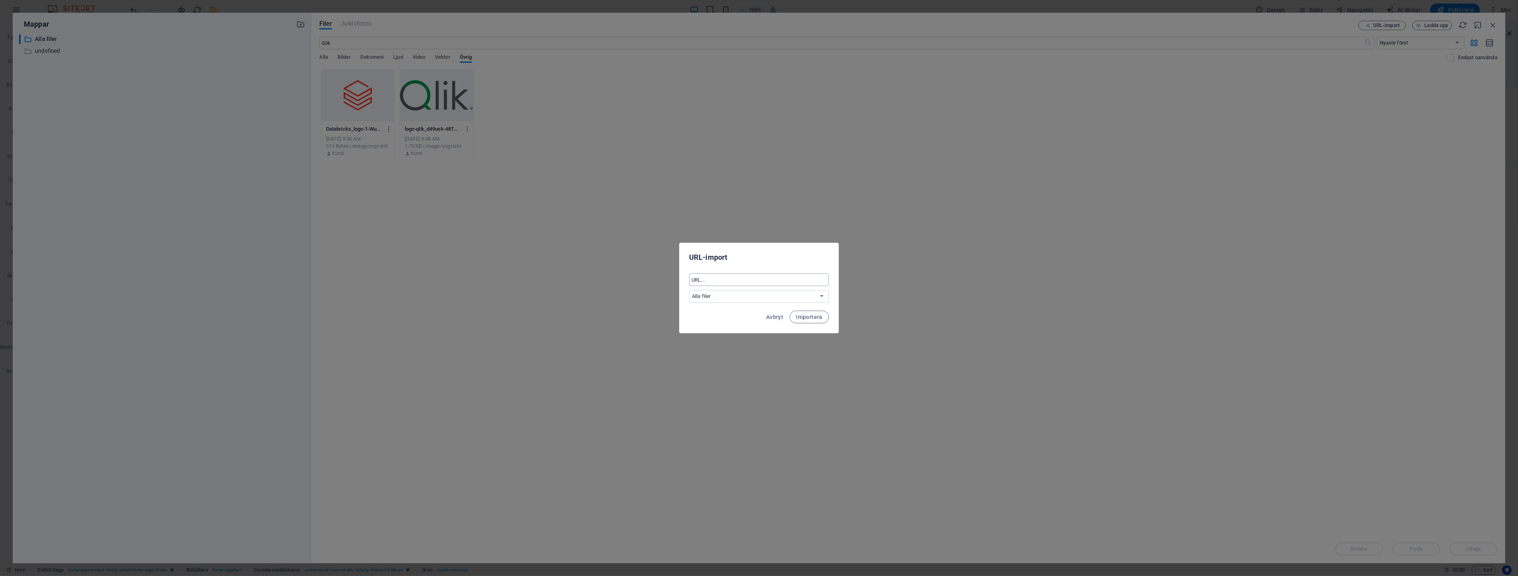
drag, startPoint x: 741, startPoint y: 272, endPoint x: 742, endPoint y: 281, distance: 8.4
click at [741, 274] on div "​ Alla filer undefined" at bounding box center [758, 288] width 159 height 36
click at [742, 281] on input "text" at bounding box center [759, 279] width 140 height 13
paste input "[URL][DOMAIN_NAME]"
type input "[URL][DOMAIN_NAME]"
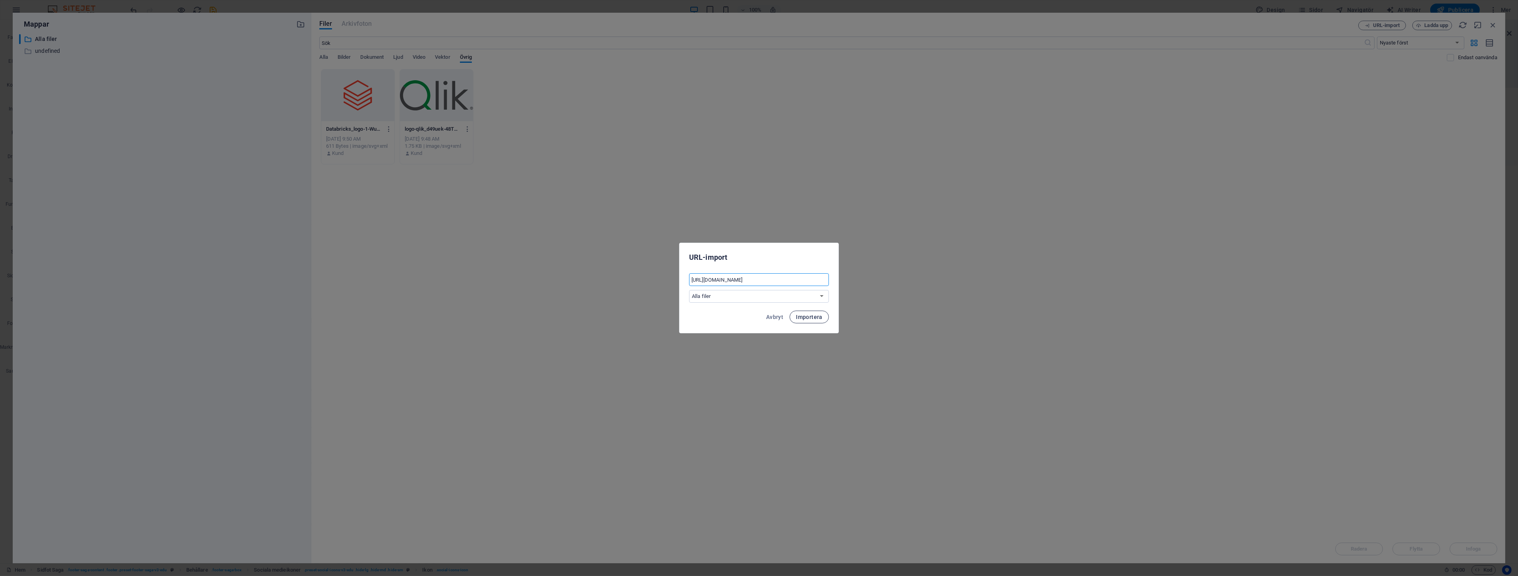
click at [815, 315] on span "Importera" at bounding box center [809, 317] width 27 height 6
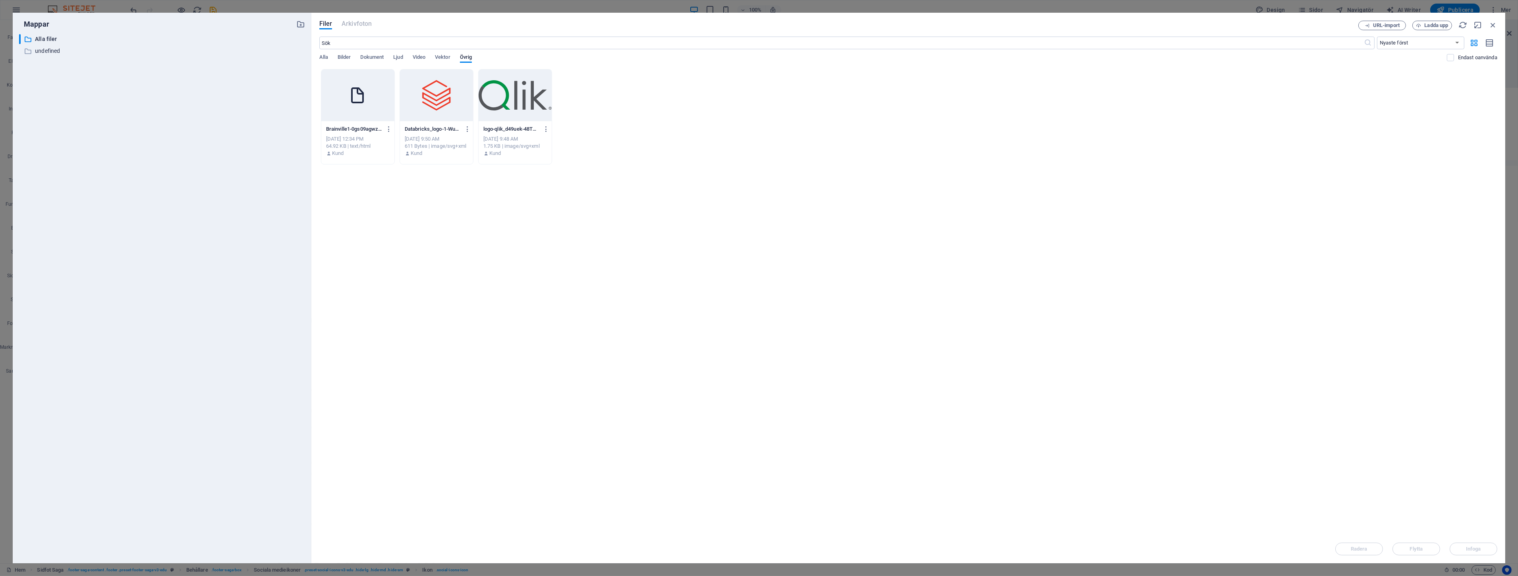
click at [351, 102] on icon at bounding box center [357, 95] width 19 height 19
click at [350, 197] on div "Släpp filer här för att ladda upp dem direkt 1 Brainville1-0gs09agwzkLMd04bOD38…" at bounding box center [908, 301] width 1178 height 465
click at [353, 114] on div at bounding box center [357, 95] width 73 height 52
type input "[URL][DOMAIN_NAME]"
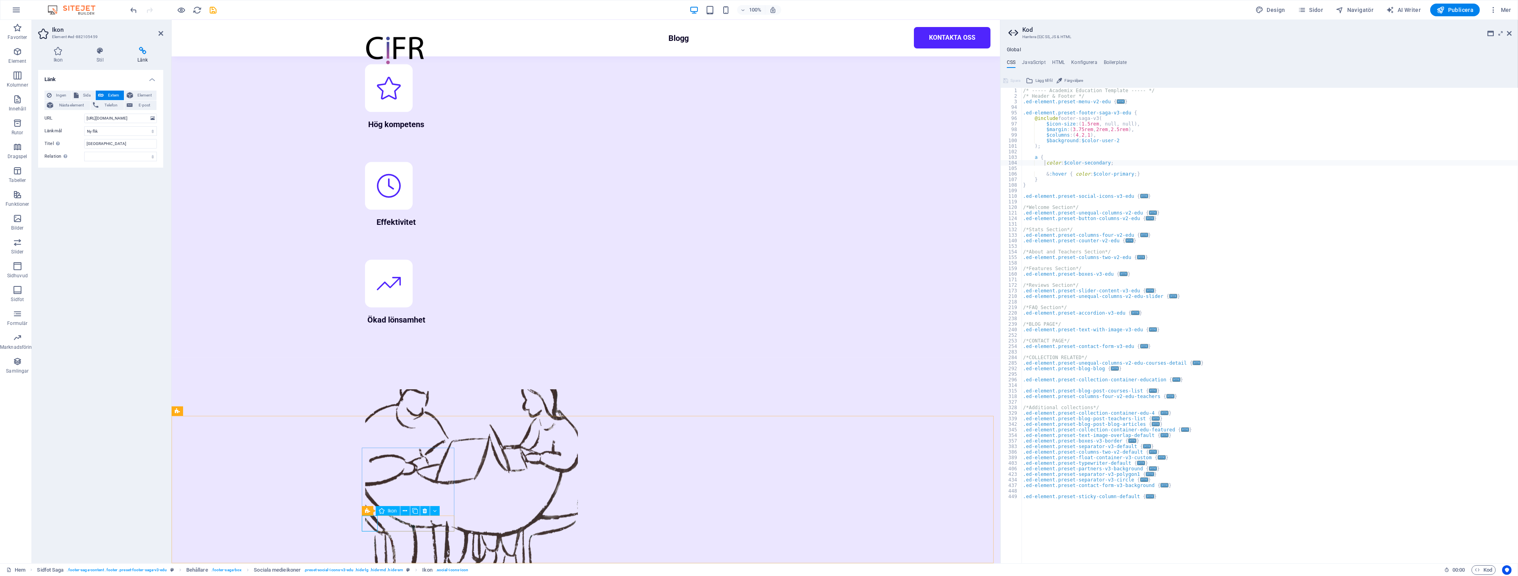
click at [105, 118] on input "[URL][DOMAIN_NAME]" at bounding box center [120, 119] width 73 height 10
drag, startPoint x: 105, startPoint y: 118, endPoint x: 109, endPoint y: 117, distance: 4.5
click at [105, 118] on input "[URL][DOMAIN_NAME]" at bounding box center [120, 119] width 73 height 10
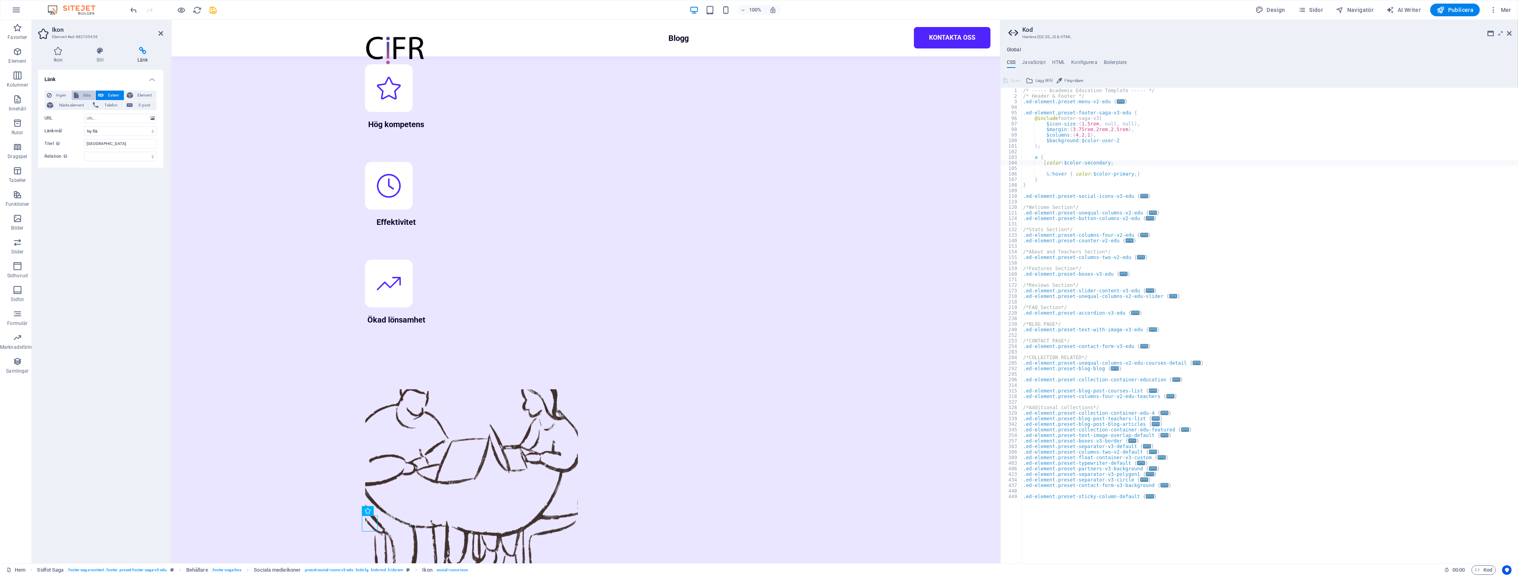
click at [82, 95] on span "Sida" at bounding box center [87, 96] width 12 height 10
select select
click at [67, 93] on span "Ingen" at bounding box center [61, 96] width 15 height 10
click at [69, 57] on h4 "Ikon" at bounding box center [59, 55] width 43 height 17
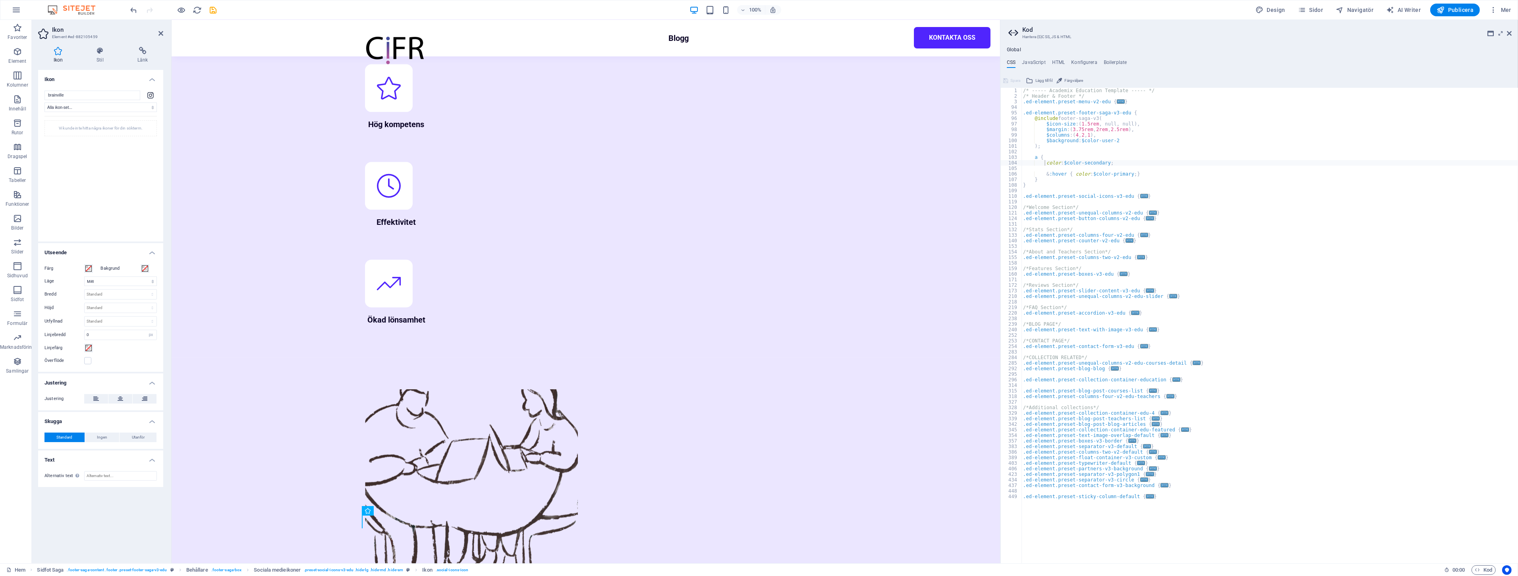
click at [75, 124] on div "Vi kunde inte hitta några ikoner för din sökterm." at bounding box center [100, 128] width 112 height 16
click at [77, 137] on div "Vi kunde inte hitta några ikoner för din sökterm." at bounding box center [100, 173] width 112 height 115
click at [149, 93] on icon at bounding box center [150, 94] width 6 height 7
click at [121, 98] on input "brainville" at bounding box center [92, 96] width 96 height 10
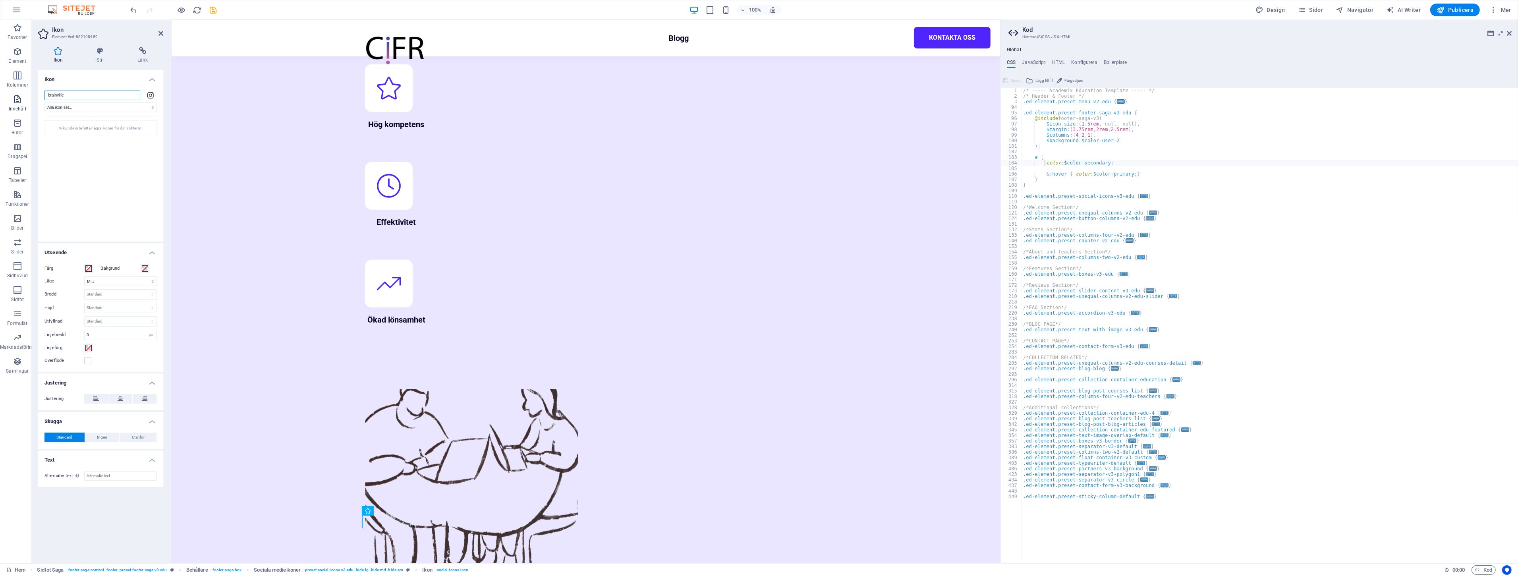
drag, startPoint x: 121, startPoint y: 98, endPoint x: 0, endPoint y: 98, distance: 121.1
click at [0, 98] on section "Favoriter Element Kolumner Innehåll Rutor Dragspel Tabeller Funktioner Bilder S…" at bounding box center [500, 291] width 1000 height 543
type input "b"
click at [93, 179] on div "Vänligen ange en sökterm (som fyrkant, stjärna halv etc.)" at bounding box center [100, 173] width 112 height 115
click at [1116, 179] on div "/* ----- Academix Education Template ----- */ /* Header & Footer */ .ed-element…" at bounding box center [1269, 331] width 496 height 487
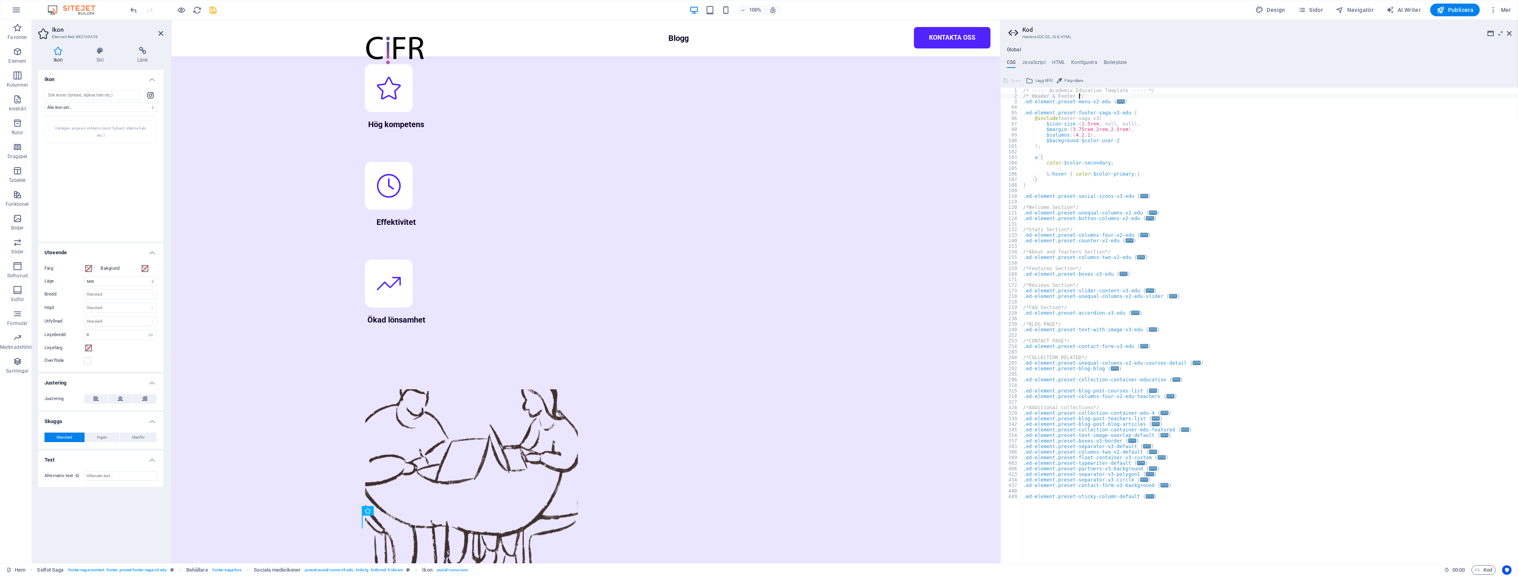
click at [1105, 98] on div "/* ----- Academix Education Template ----- */ /* Header & Footer */ .ed-element…" at bounding box center [1269, 331] width 496 height 487
click at [1080, 99] on div "/* ----- Academix Education Template ----- */ /* Header & Footer */ .ed-element…" at bounding box center [1269, 331] width 496 height 487
click at [1126, 101] on div "/* ----- Academix Education Template ----- */ /* Header & Footer */ .ed-element…" at bounding box center [1269, 331] width 496 height 487
type textarea "}"
paste textarea "/* Header & Footer */"
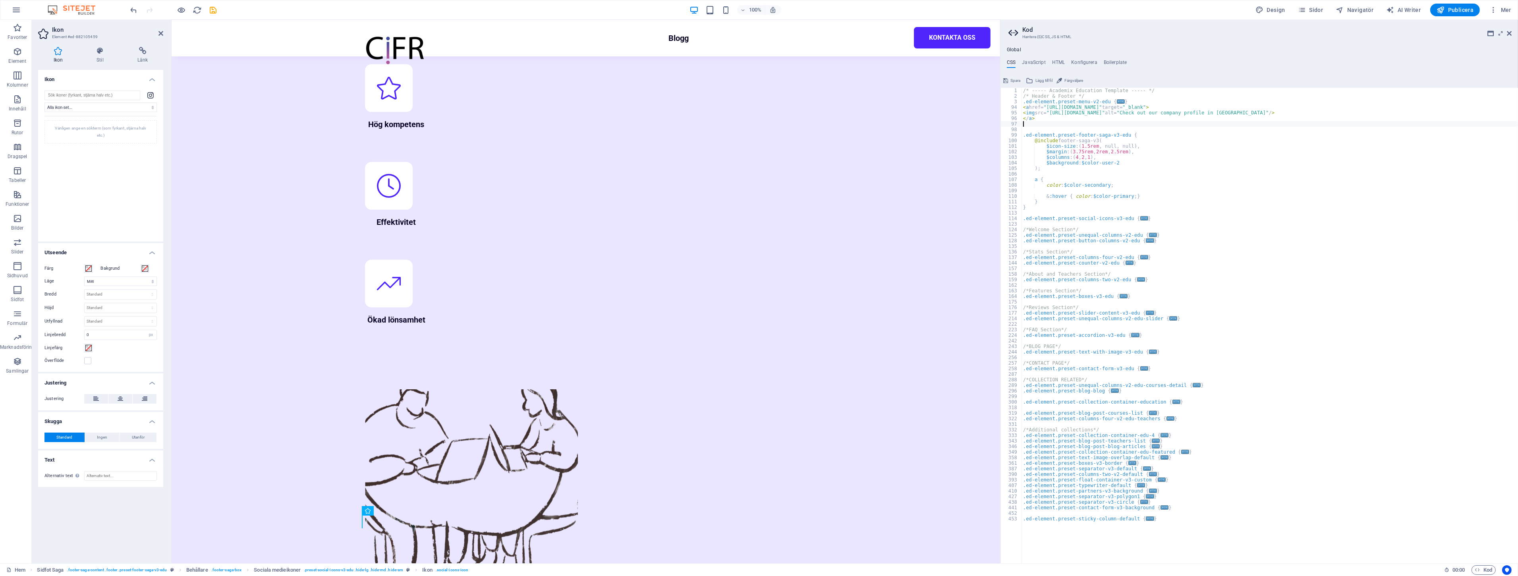
click at [1130, 98] on div "/* ----- Academix Education Template ----- */ /* Header & Footer */ .ed-element…" at bounding box center [1269, 331] width 496 height 487
click at [1133, 102] on div "/* ----- Academix Education Template ----- */ /* Header & Footer */ .ed-element…" at bounding box center [1269, 331] width 496 height 487
type textarea "}"
click at [1011, 78] on span "Spara" at bounding box center [1015, 81] width 10 height 10
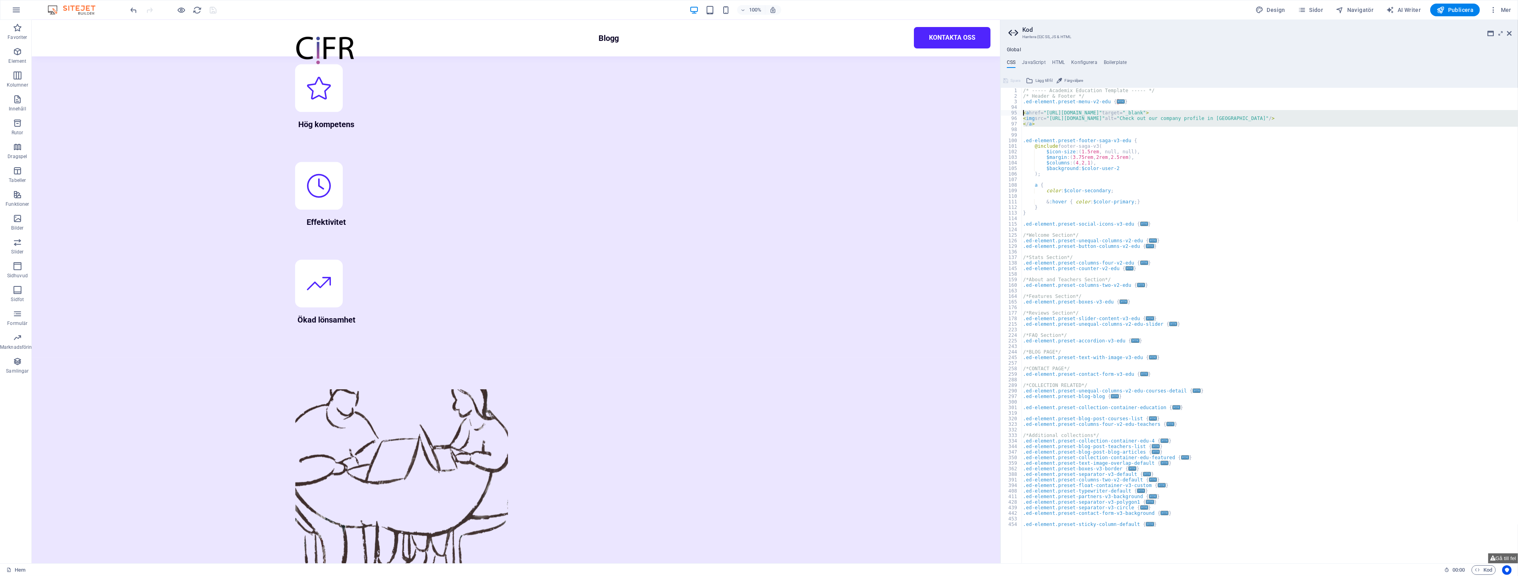
drag, startPoint x: 1089, startPoint y: 129, endPoint x: 1006, endPoint y: 113, distance: 85.0
click at [1006, 113] on div "1 2 3 94 95 96 97 98 99 100 101 102 103 104 105 106 107 108 109 110 111 112 113…" at bounding box center [1258, 325] width 517 height 475
type textarea "<a href="[URL][DOMAIN_NAME]" target="_blank"> <img src="[URL][DOMAIN_NAME]" alt…"
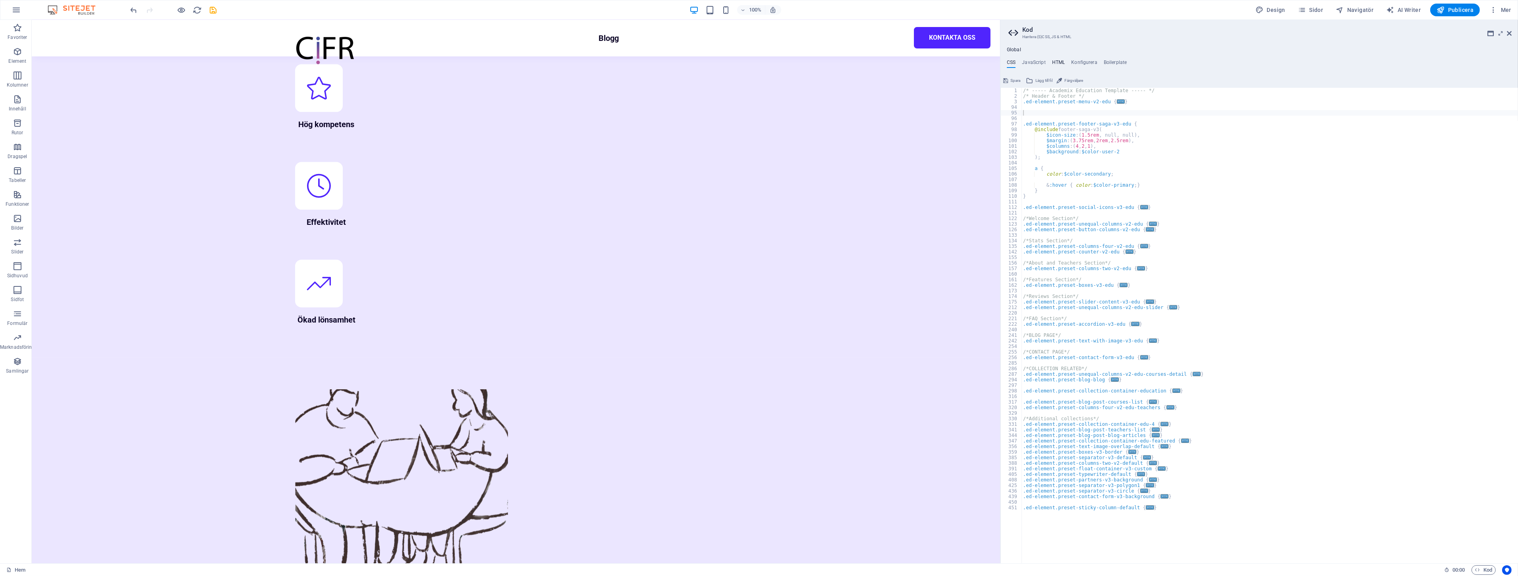
click at [1060, 63] on h4 "HTML" at bounding box center [1058, 64] width 13 height 9
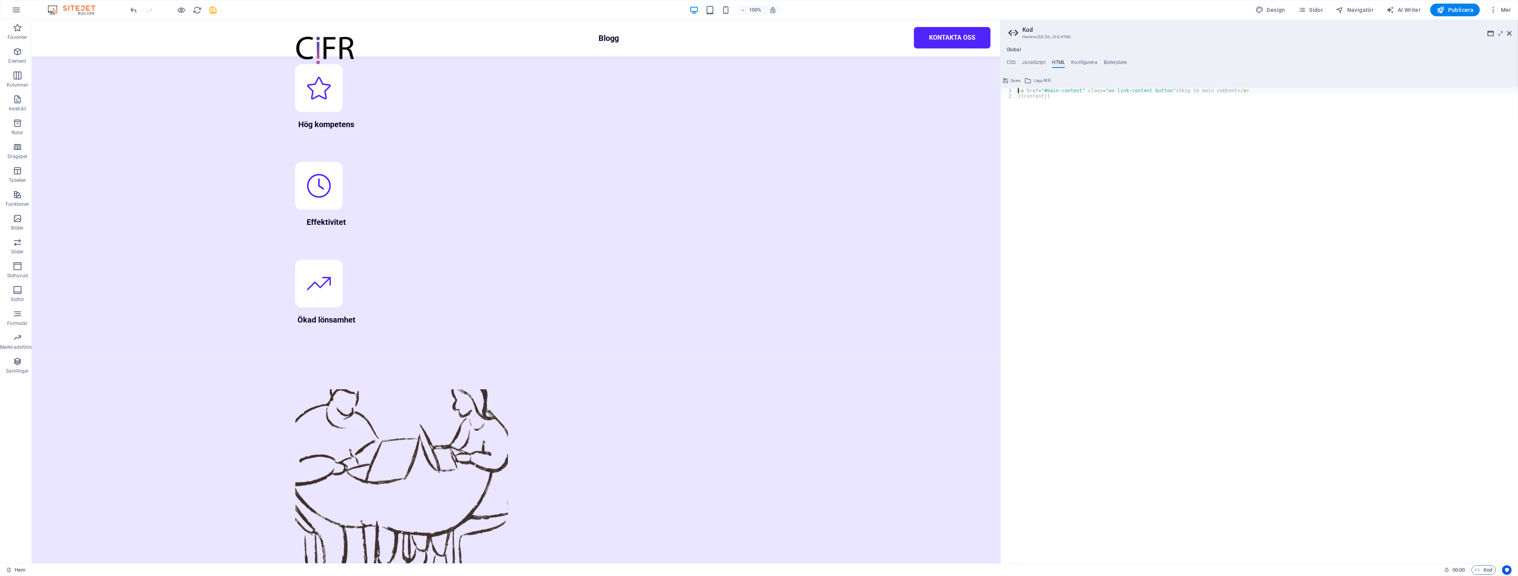
click at [1094, 131] on div "< a href = "#main-content" class = "wv-link-content button" > Skip to main cont…" at bounding box center [1267, 331] width 502 height 487
type textarea "{{content}}"
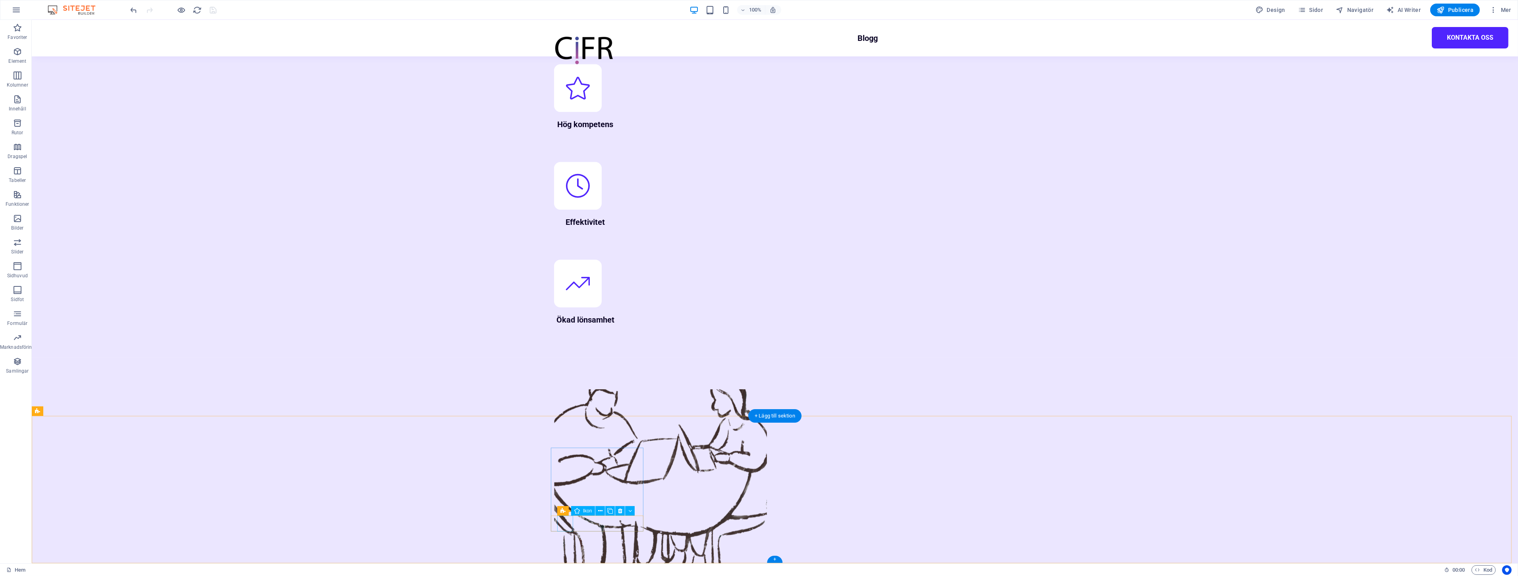
select select "xMidYMid"
select select "px"
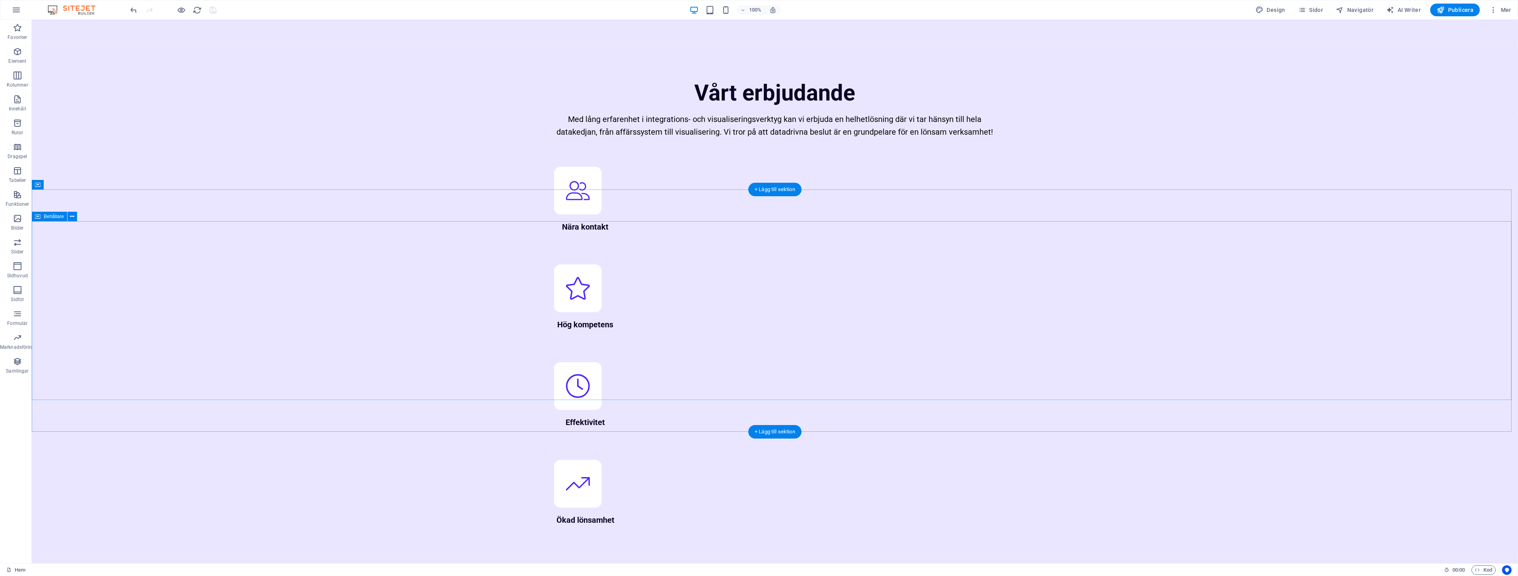
scroll to position [1011, 0]
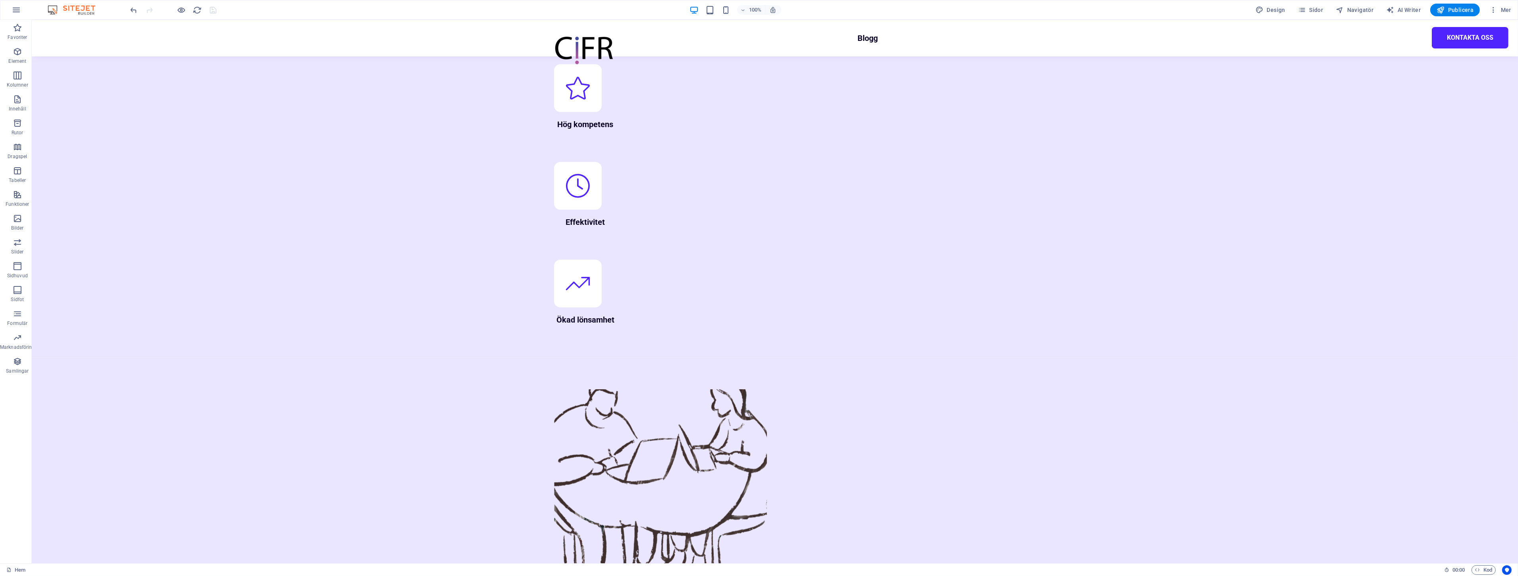
select select "footer"
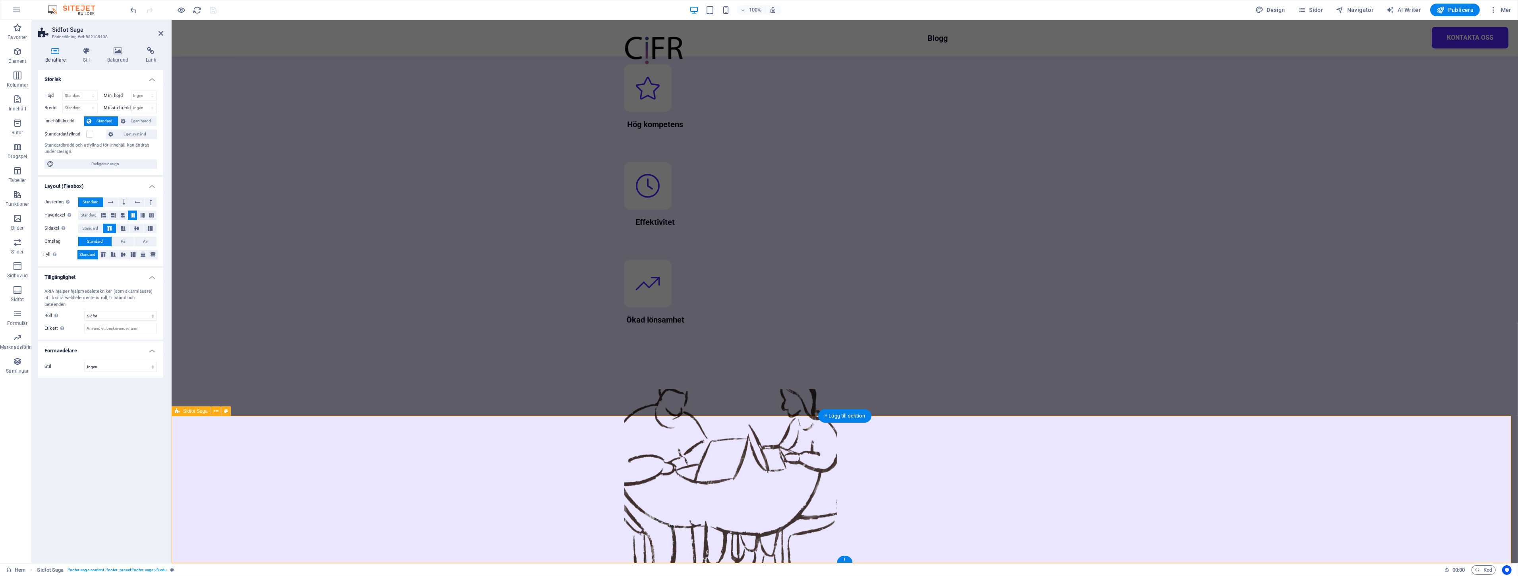
click at [1488, 573] on span "Kod" at bounding box center [1483, 570] width 17 height 10
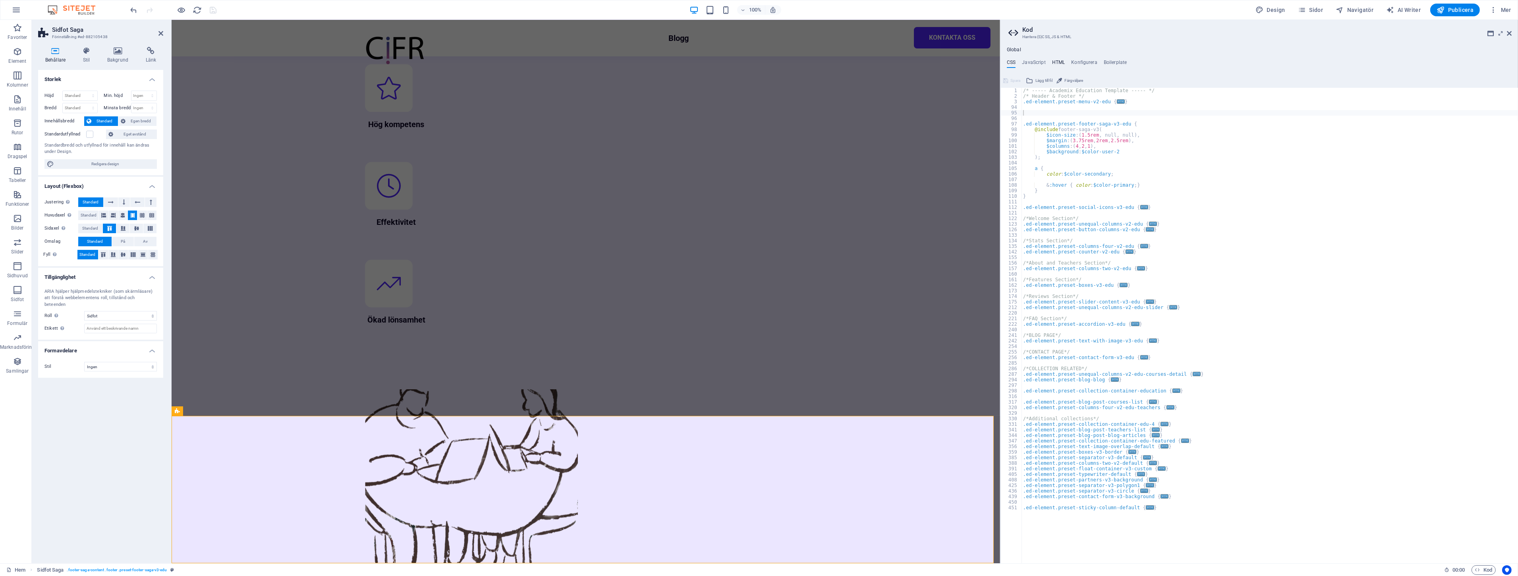
click at [1060, 60] on h4 "HTML" at bounding box center [1058, 64] width 13 height 9
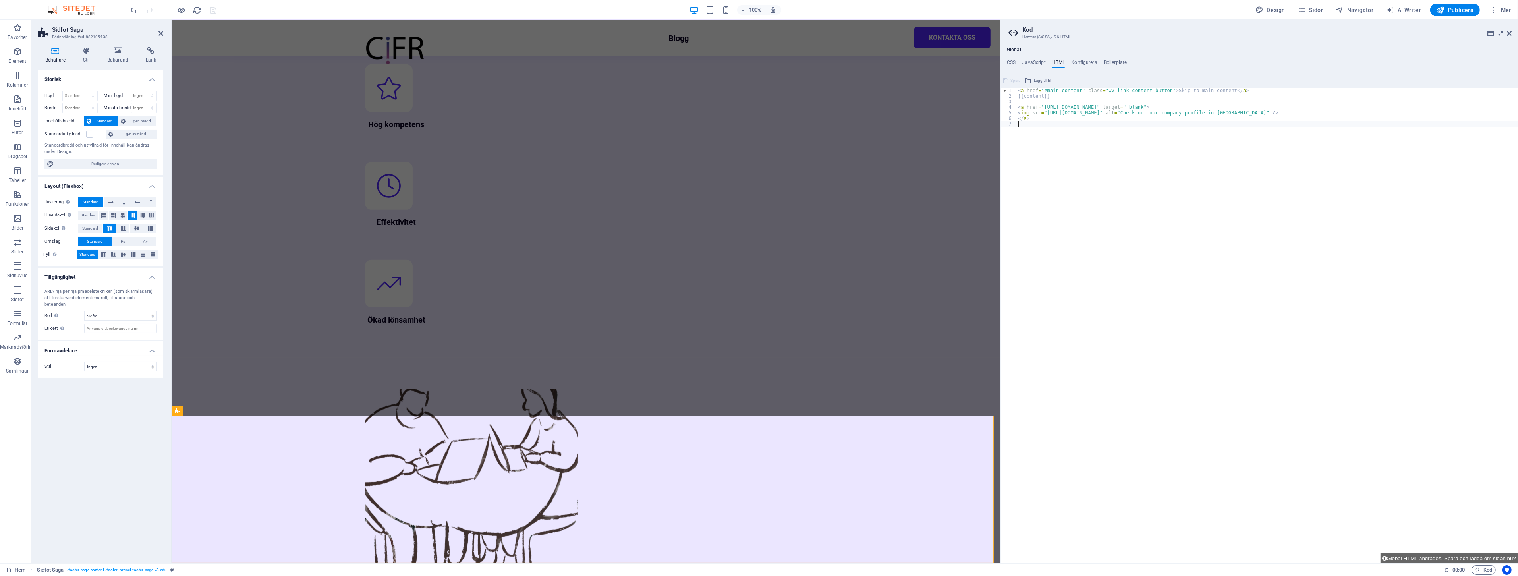
click at [1125, 145] on div "< a href = "#main-content" class = "wv-link-content button" > Skip to main cont…" at bounding box center [1267, 331] width 502 height 487
drag, startPoint x: 1069, startPoint y: 118, endPoint x: 1005, endPoint y: 105, distance: 65.7
click at [1005, 105] on div "1 2 3 4 5 6 7 < a href = "#main-content" class = "wv-link-content button" > Ski…" at bounding box center [1258, 325] width 517 height 475
type textarea "<a href="[URL][DOMAIN_NAME]" target="_blank"> <img src="[URL][DOMAIN_NAME]" alt…"
click at [1059, 96] on div "< a href = "#main-content" class = "wv-link-content button" > Skip to main cont…" at bounding box center [1267, 331] width 502 height 487
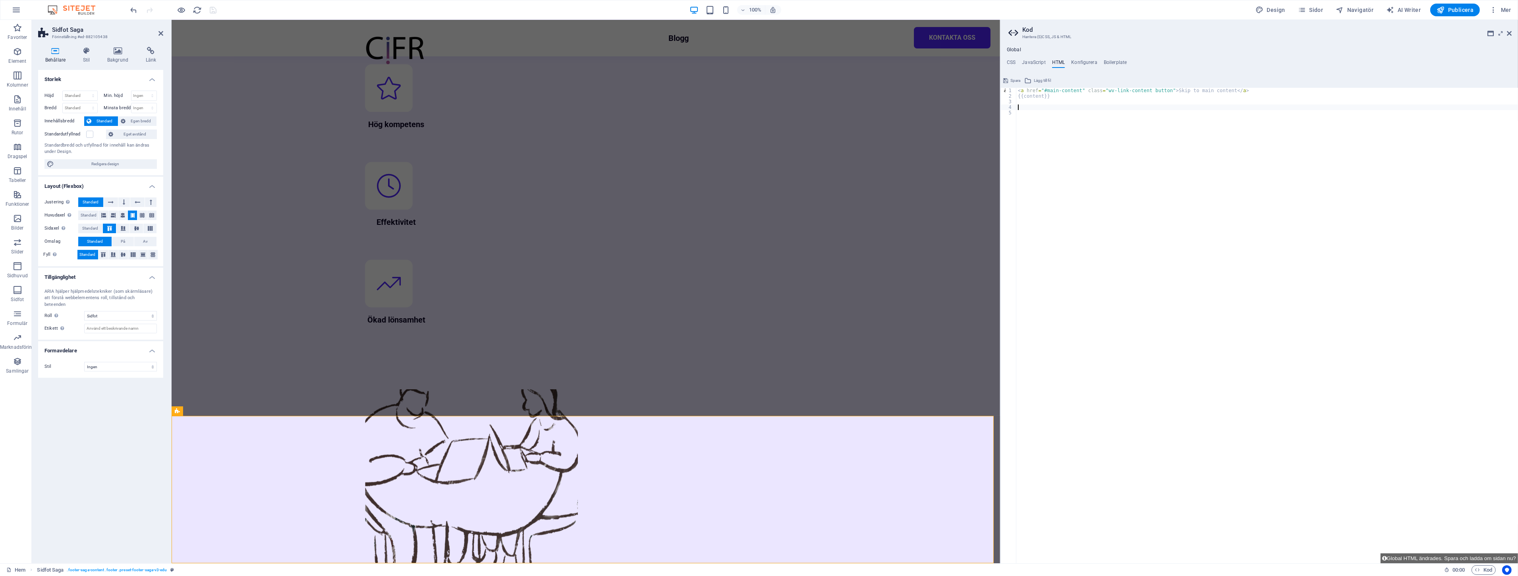
type textarea "{{content}}"
click at [1029, 96] on div "< a href = "#main-content" class = "wv-link-content button" > Skip to main cont…" at bounding box center [1267, 331] width 502 height 487
click at [1057, 98] on div "< a href = "#main-content" class = "wv-link-content button" > Skip to main cont…" at bounding box center [1267, 331] width 502 height 487
click at [1087, 61] on h4 "Konfigurera" at bounding box center [1084, 64] width 26 height 9
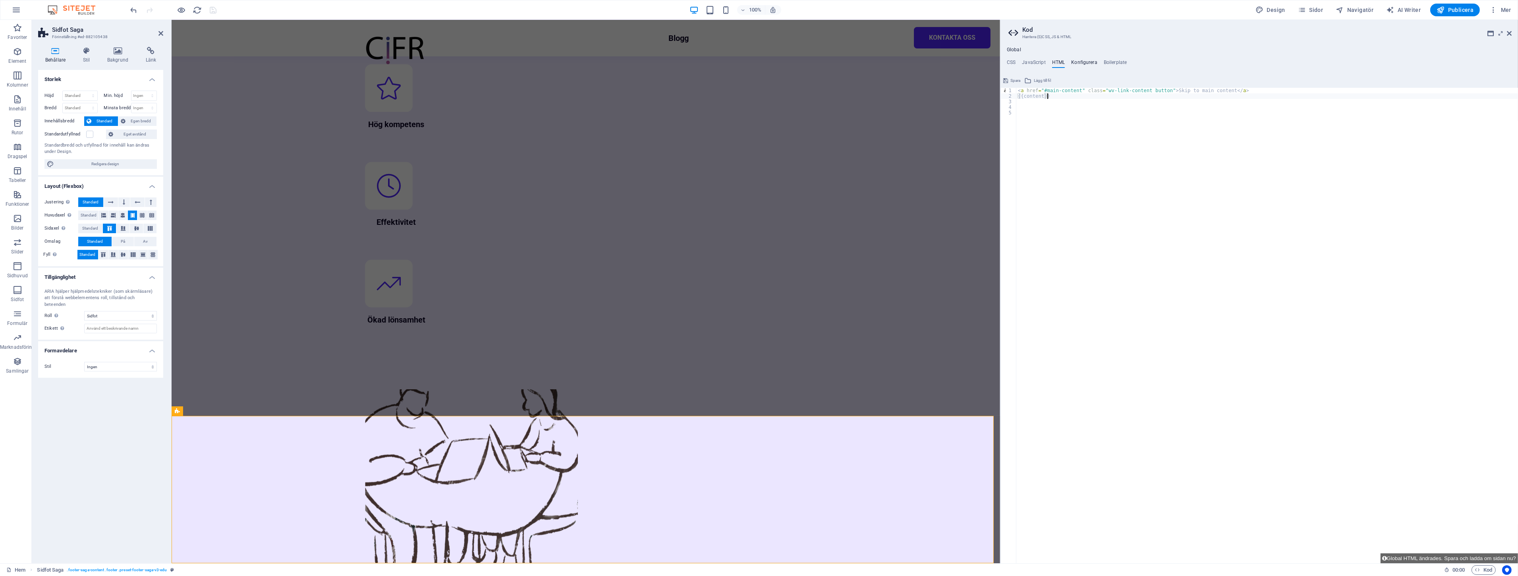
type textarea "$color-background: #fcfcff;"
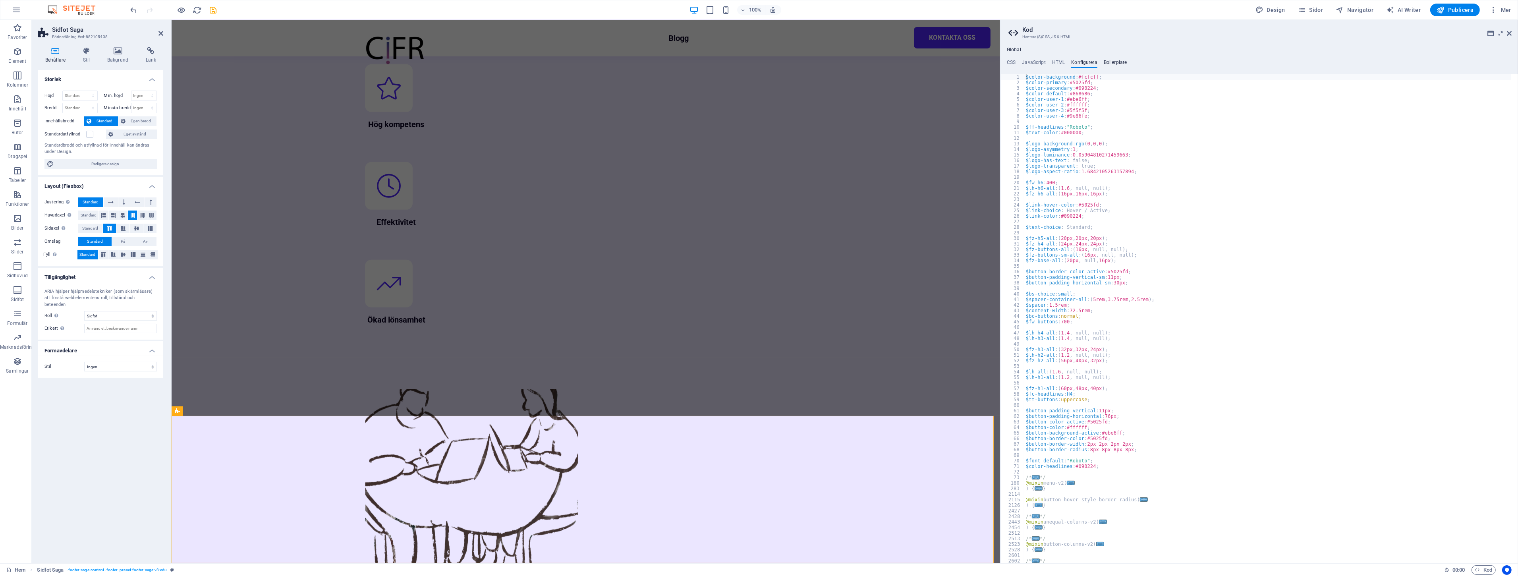
click at [1121, 63] on h4 "Boilerplate" at bounding box center [1115, 64] width 23 height 9
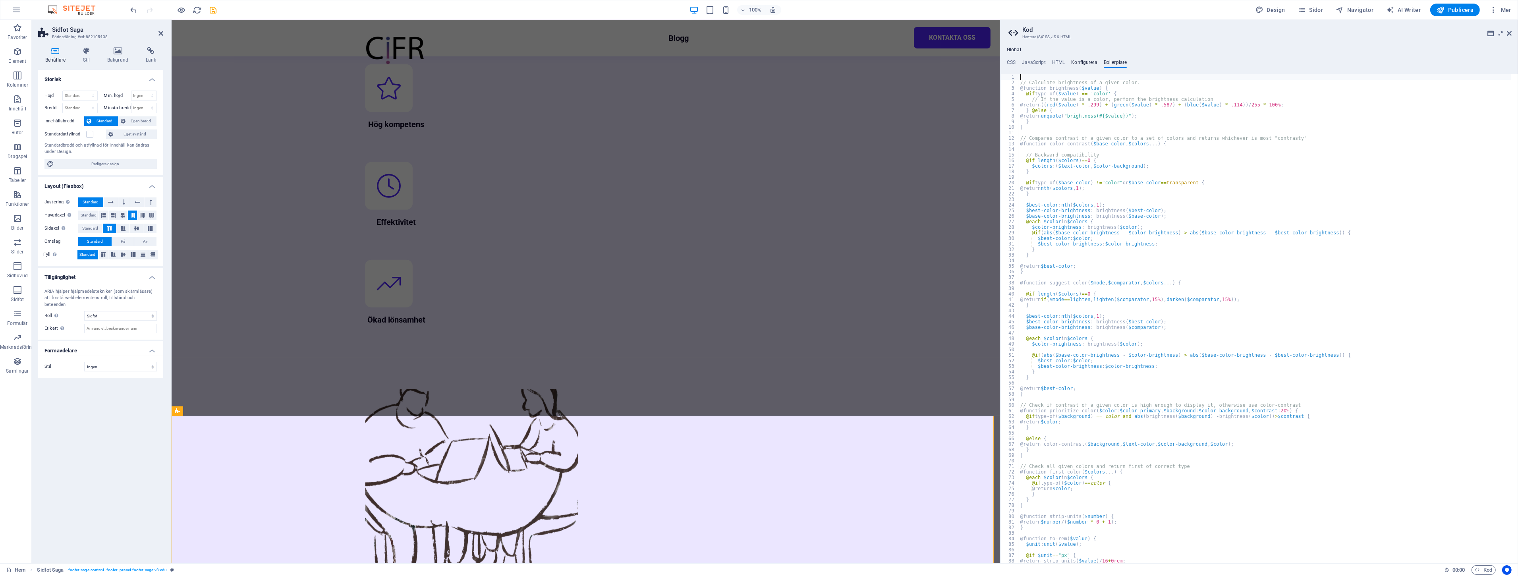
click at [1084, 63] on h4 "Konfigurera" at bounding box center [1084, 64] width 26 height 9
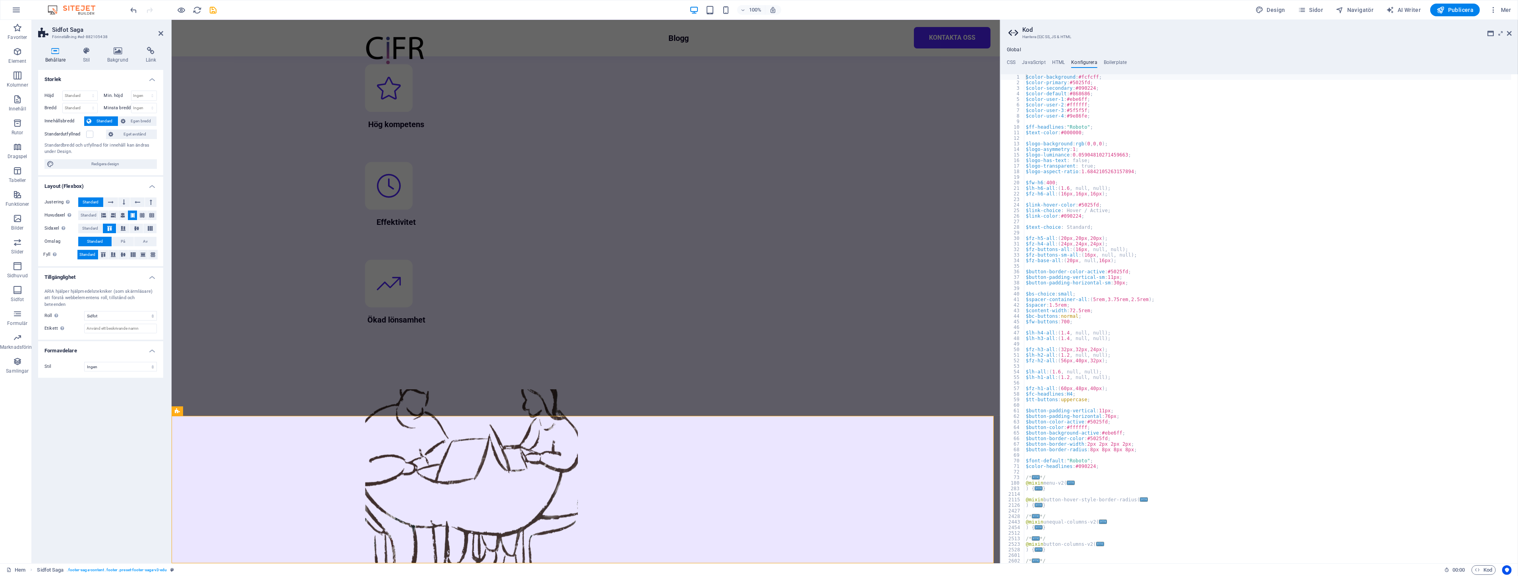
click at [1049, 60] on ul "CSS JavaScript HTML Konfigurera Boilerplate" at bounding box center [1258, 64] width 517 height 9
click at [1059, 64] on h4 "HTML" at bounding box center [1058, 64] width 13 height 9
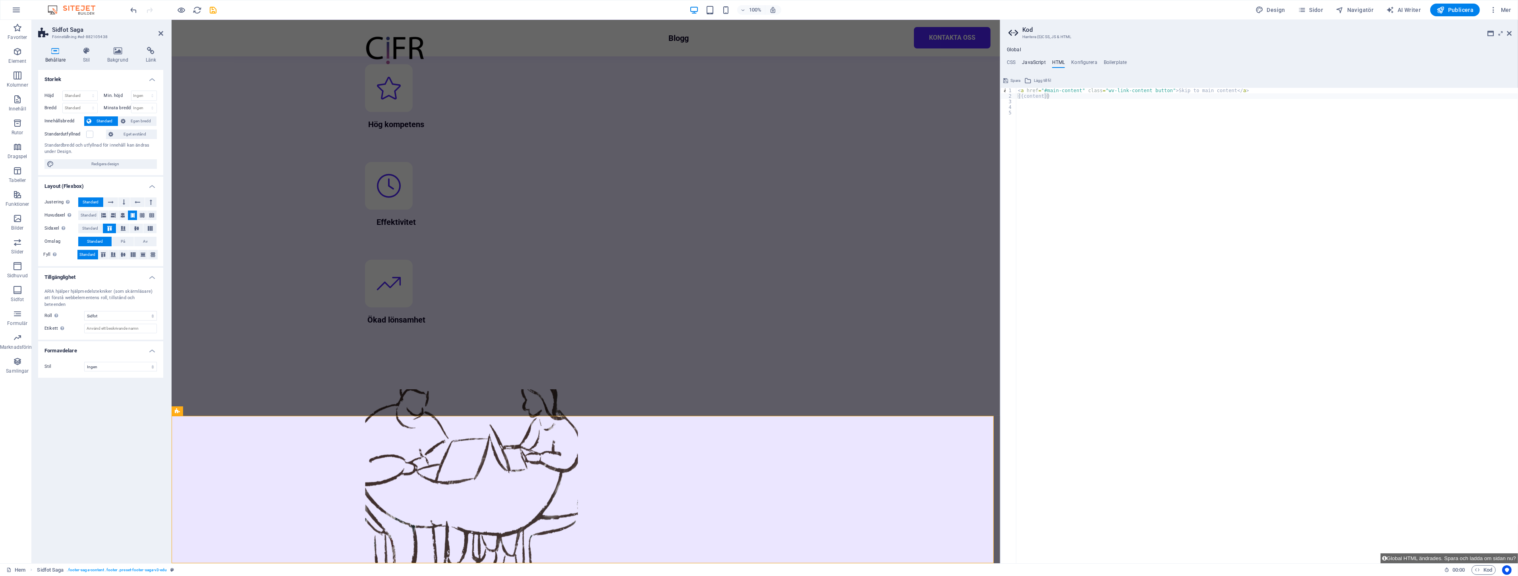
click at [1029, 65] on h4 "JavaScript" at bounding box center [1033, 64] width 23 height 9
type textarea "/* JS for preset "Menu V2" */"
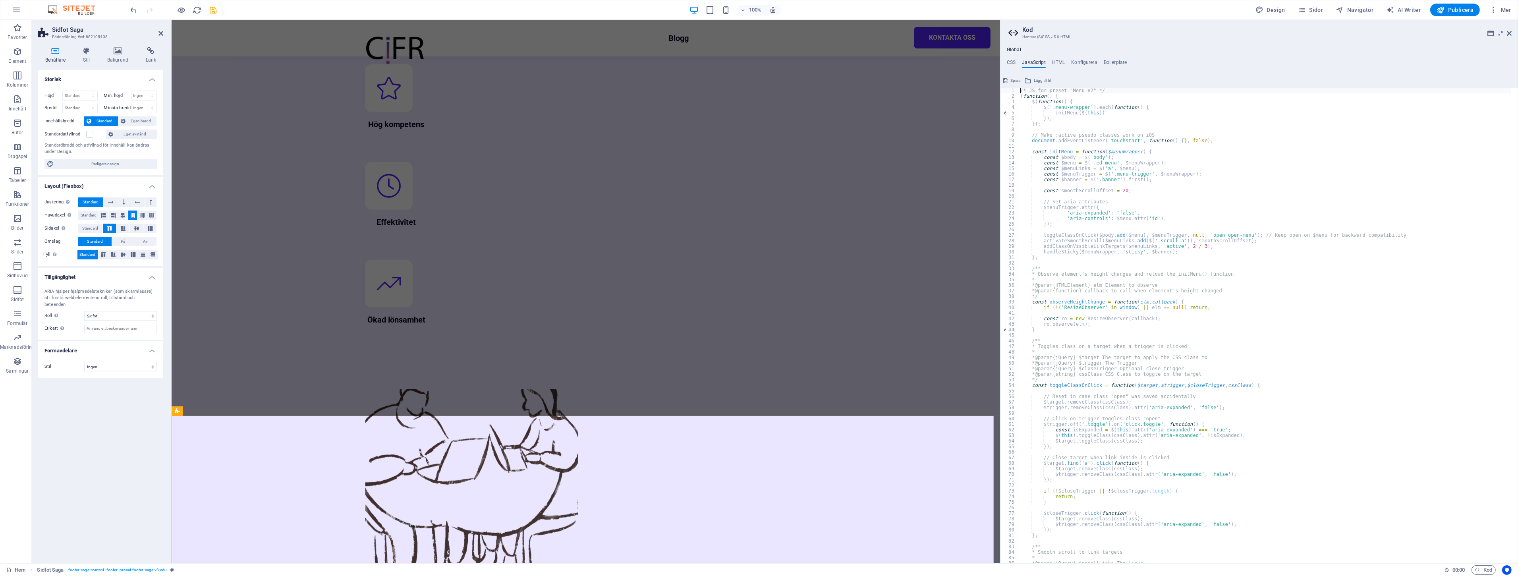
click at [1065, 62] on ul "CSS JavaScript HTML Konfigurera Boilerplate" at bounding box center [1258, 64] width 517 height 9
click at [1061, 64] on h4 "HTML" at bounding box center [1058, 64] width 13 height 9
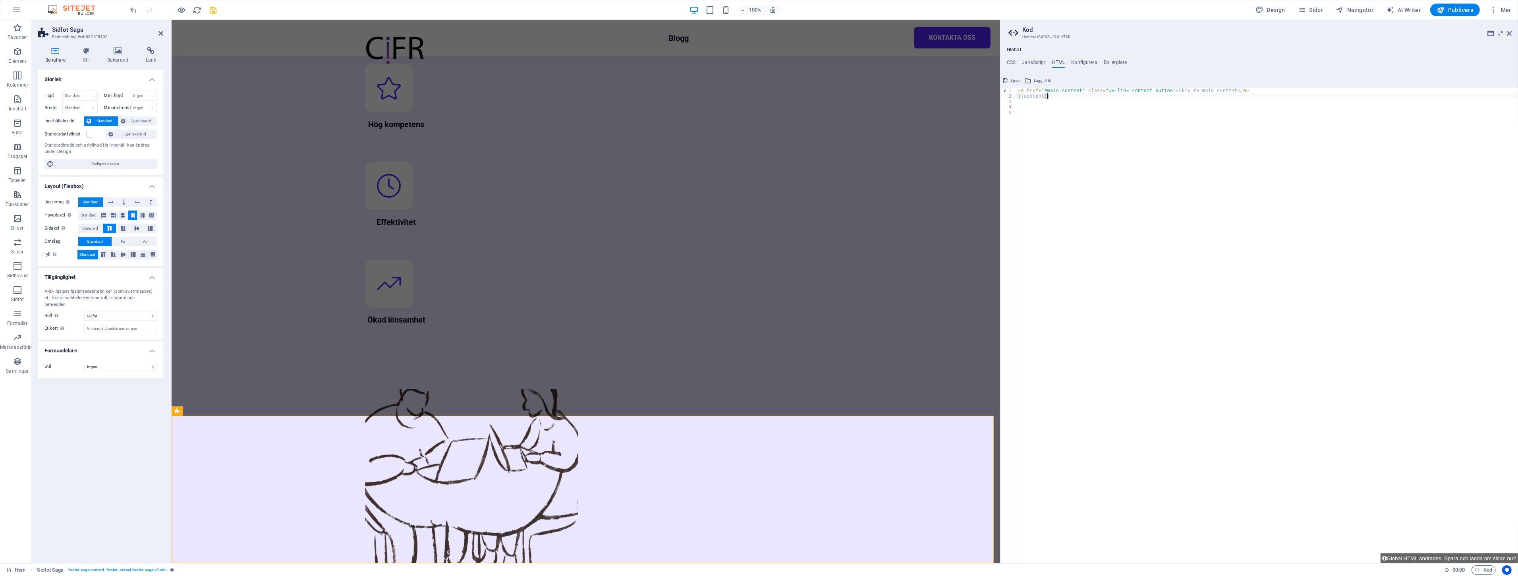
click at [1116, 111] on div "< a href = "#main-content" class = "wv-link-content button" > Skip to main cont…" at bounding box center [1267, 331] width 502 height 487
paste textarea "</a>"
type textarea "</a>"
click at [1011, 82] on span "Spara" at bounding box center [1015, 81] width 10 height 10
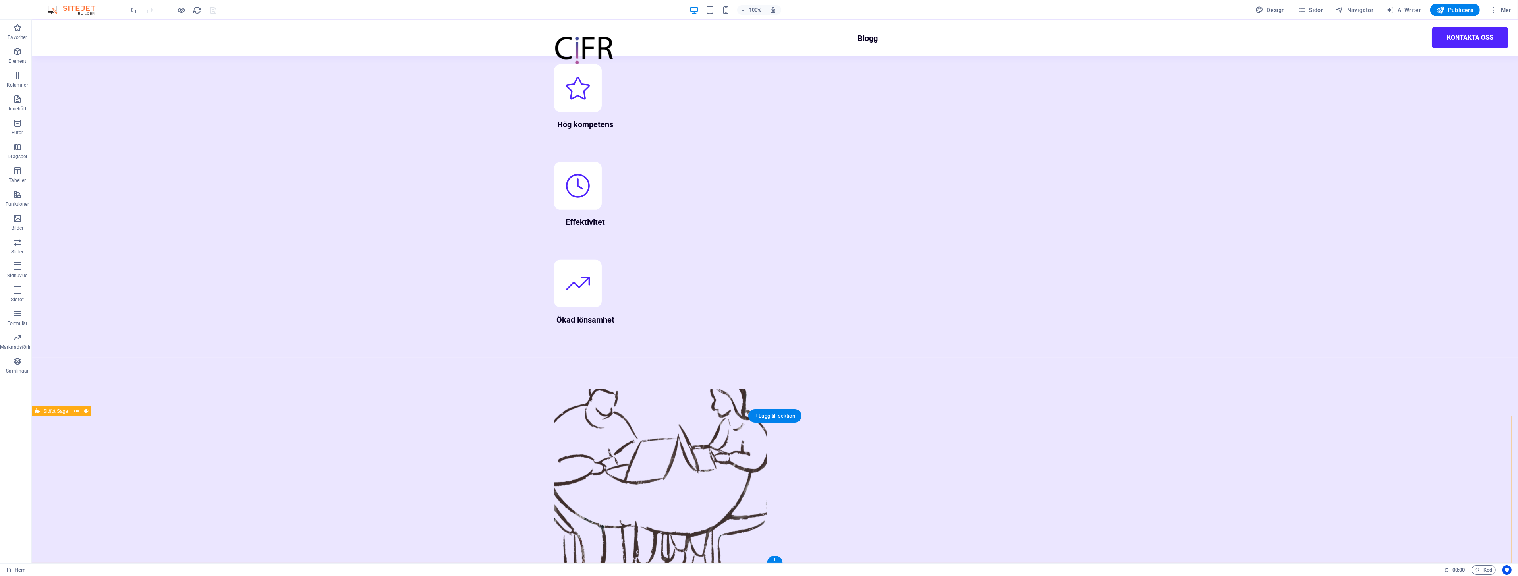
select select "footer"
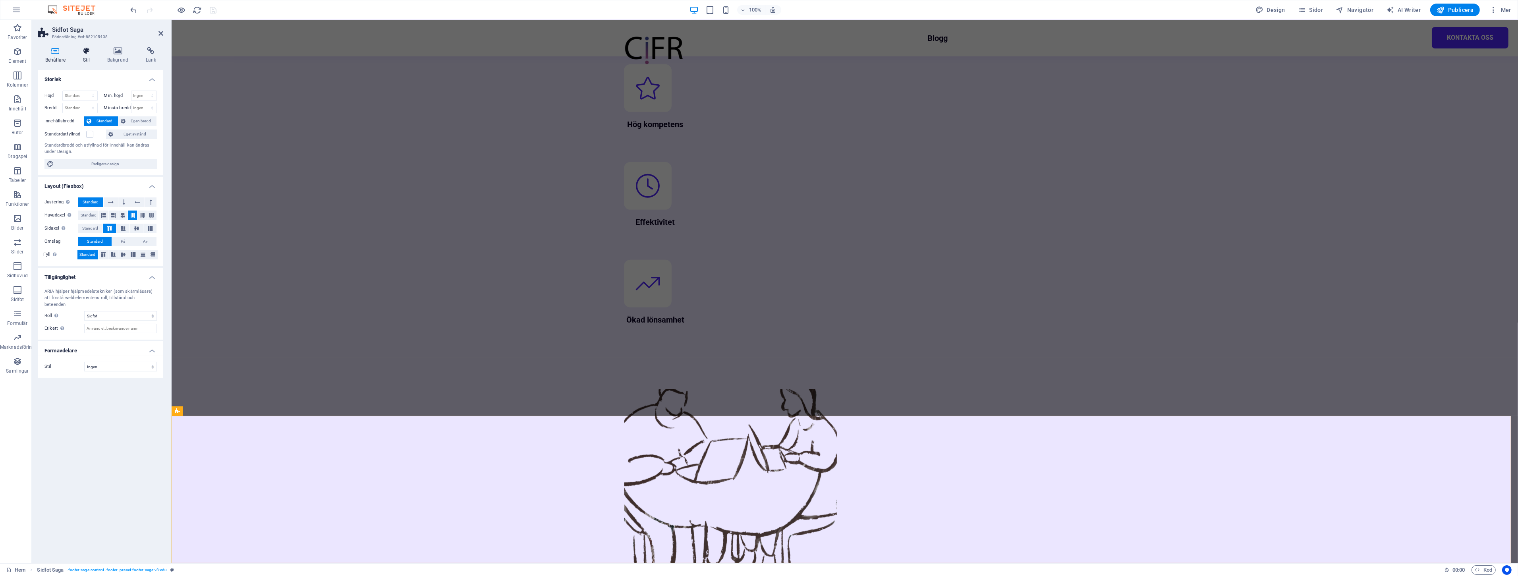
click at [77, 55] on h4 "Stil" at bounding box center [88, 55] width 24 height 17
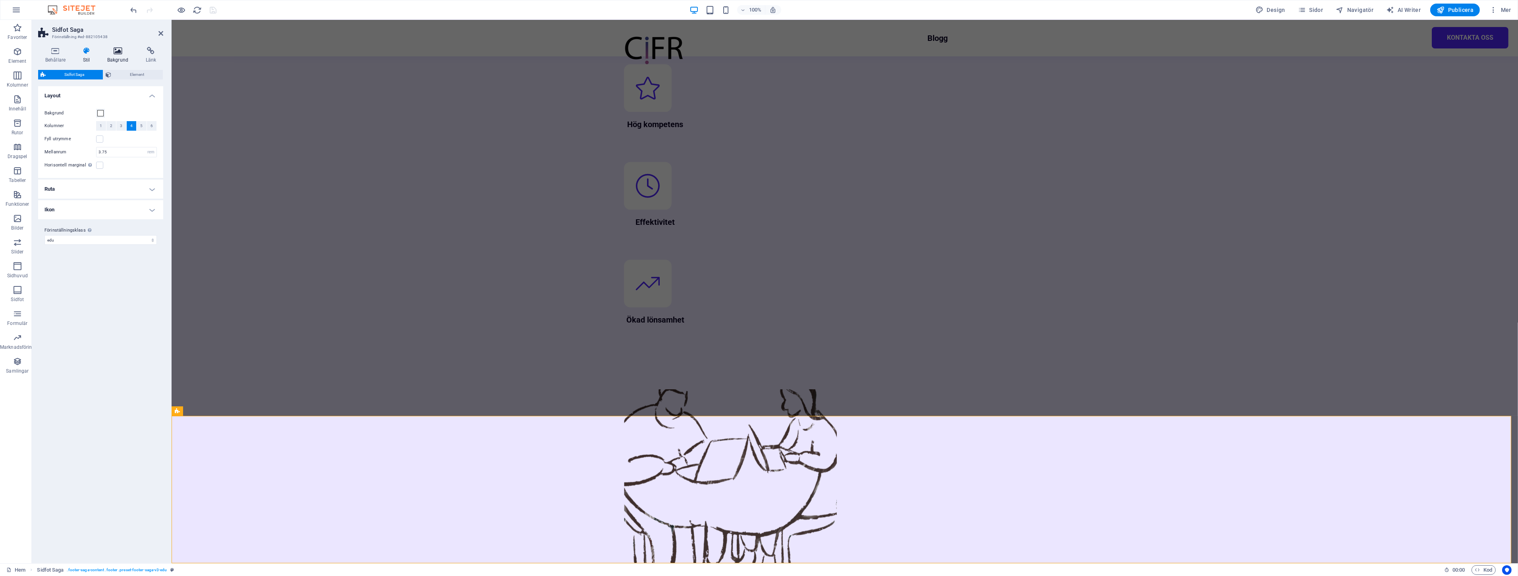
click at [112, 56] on h4 "Bakgrund" at bounding box center [119, 55] width 39 height 17
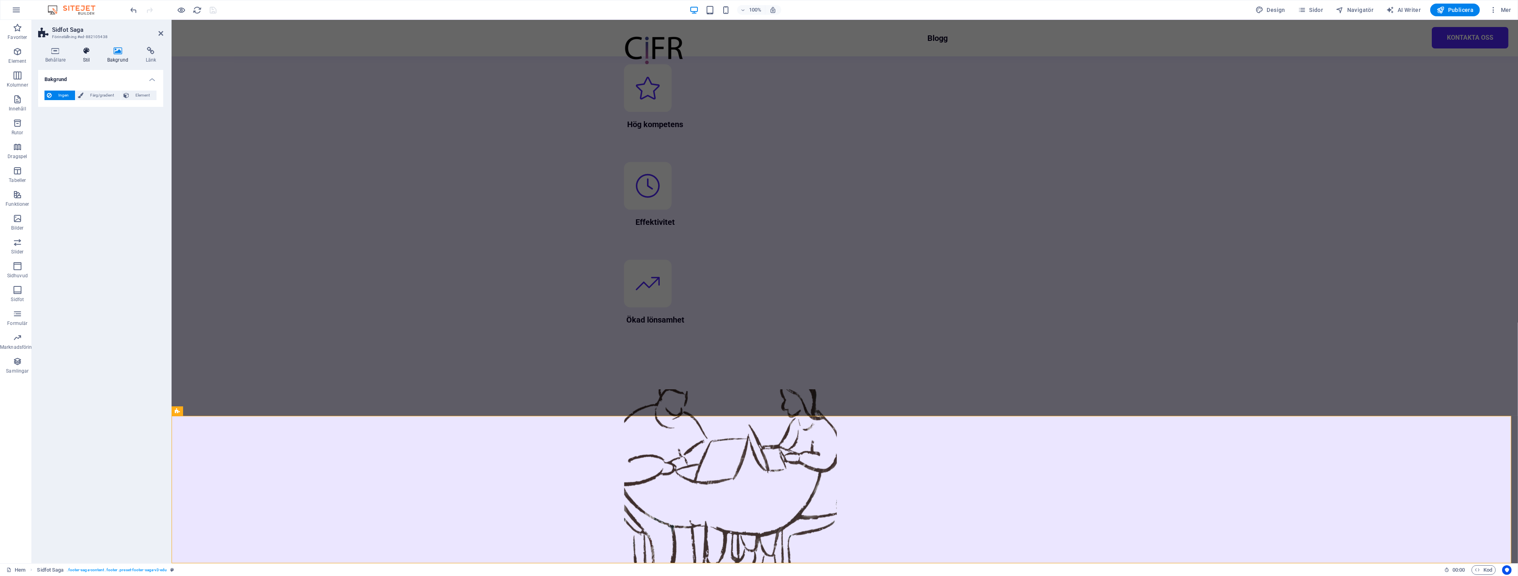
click at [77, 53] on icon at bounding box center [86, 51] width 21 height 8
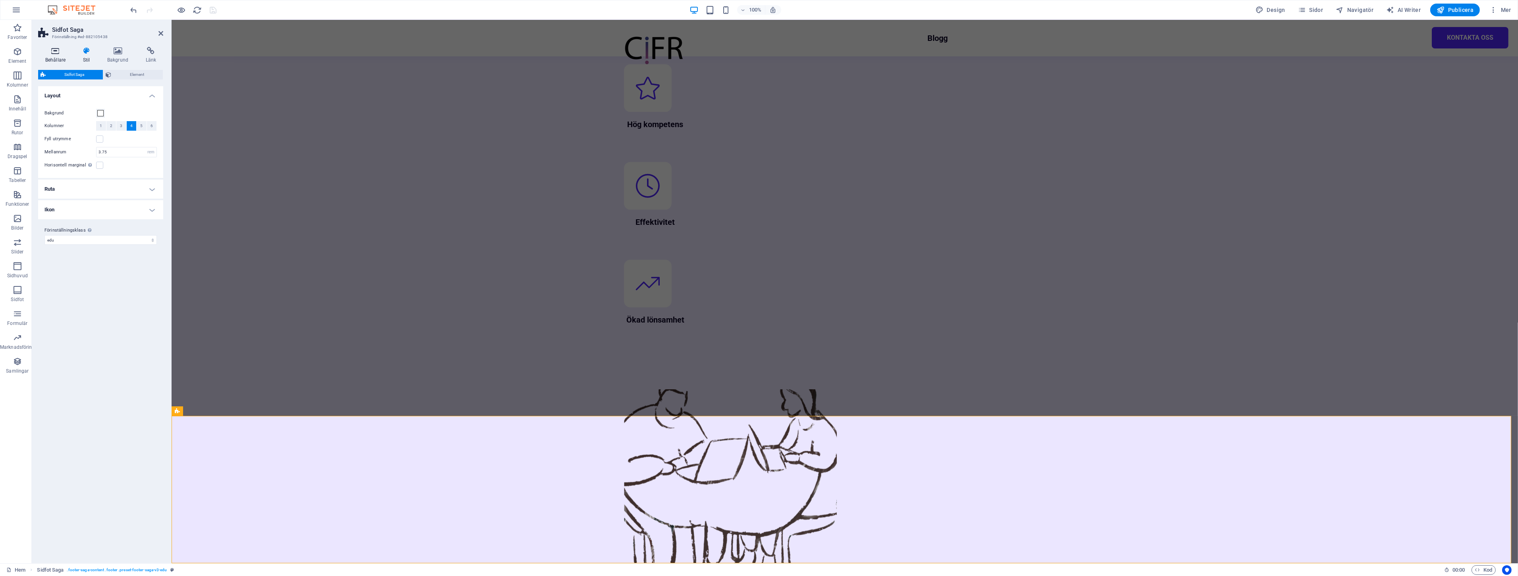
click at [44, 56] on h4 "Behållare" at bounding box center [57, 55] width 38 height 17
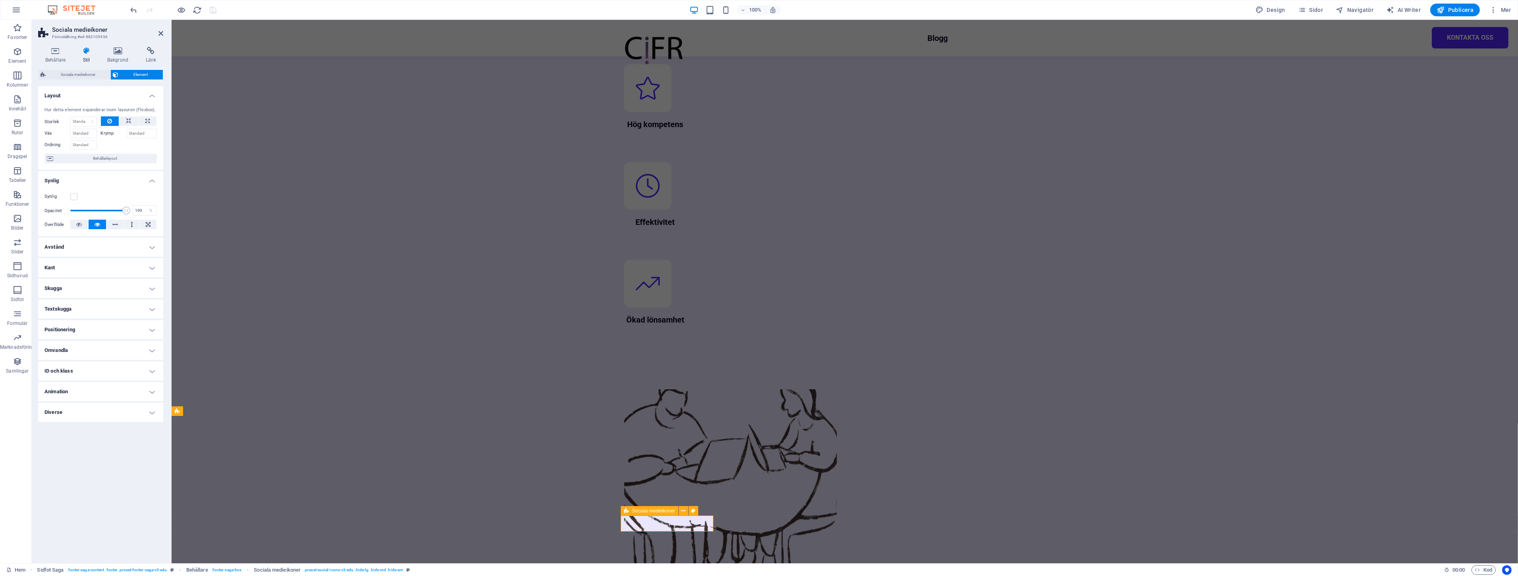
click at [82, 72] on span "Sociala medieikoner" at bounding box center [78, 75] width 60 height 10
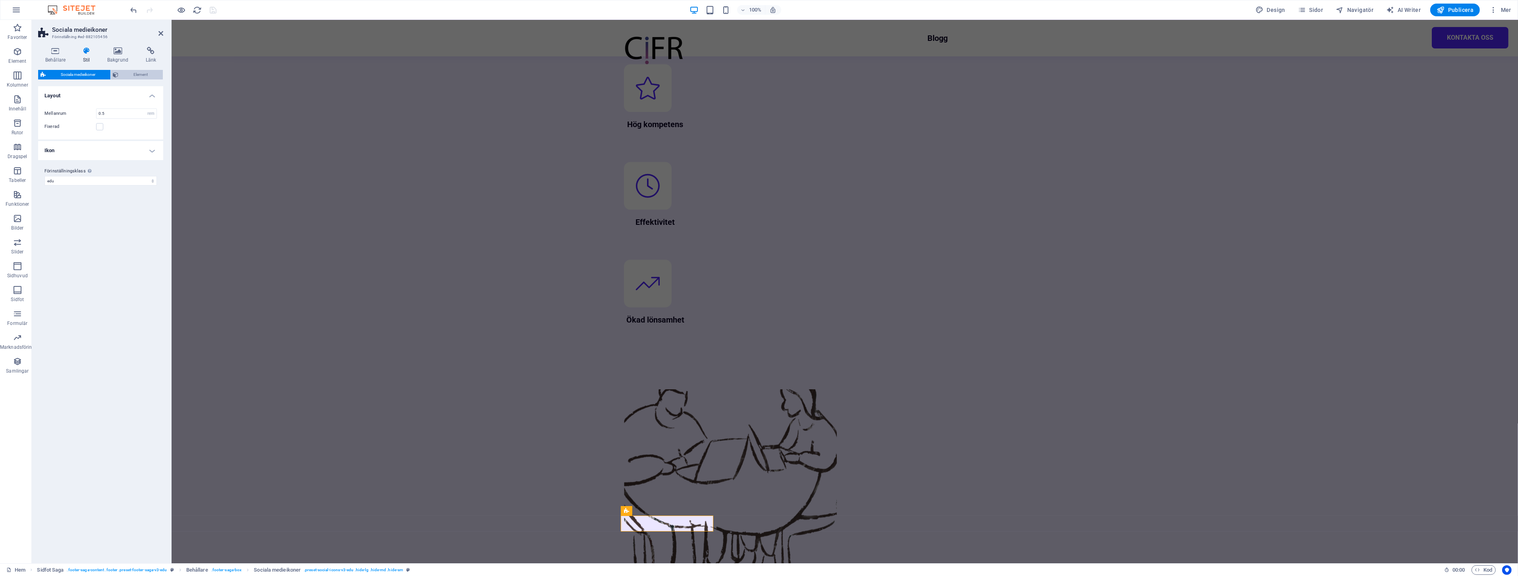
click at [137, 73] on span "Element" at bounding box center [141, 75] width 40 height 10
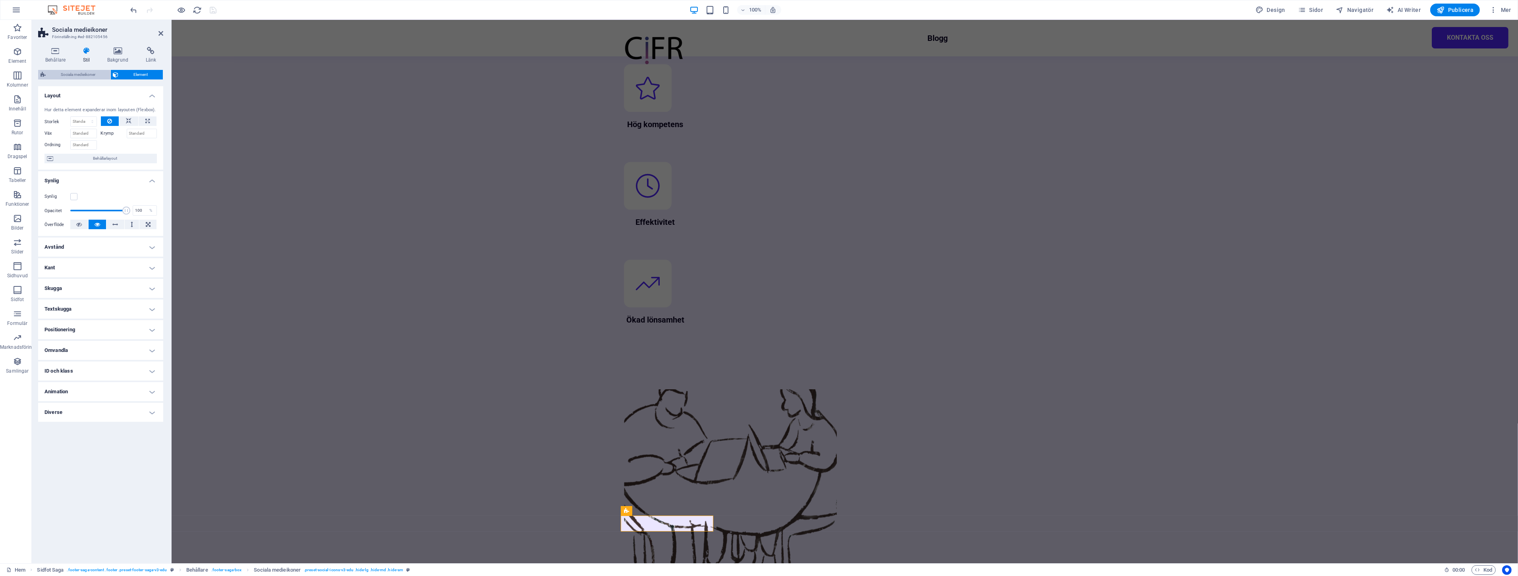
click at [80, 74] on span "Sociala medieikoner" at bounding box center [78, 75] width 60 height 10
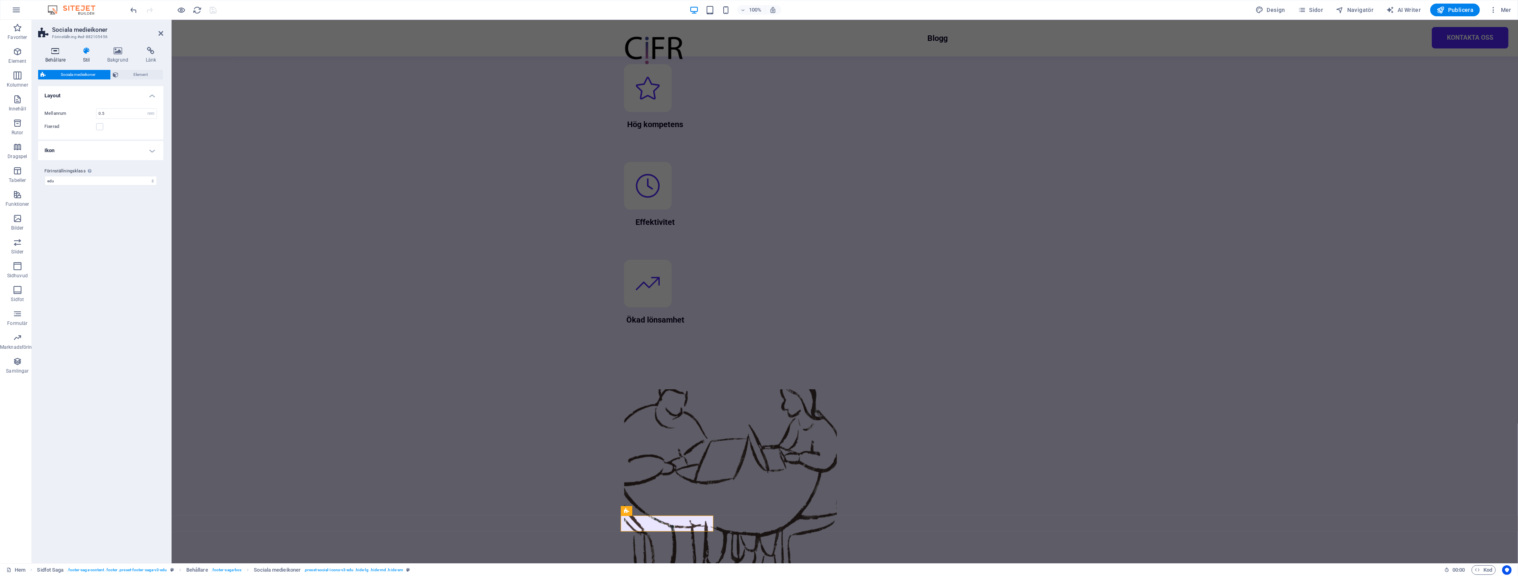
click at [56, 56] on h4 "Behållare" at bounding box center [57, 55] width 38 height 17
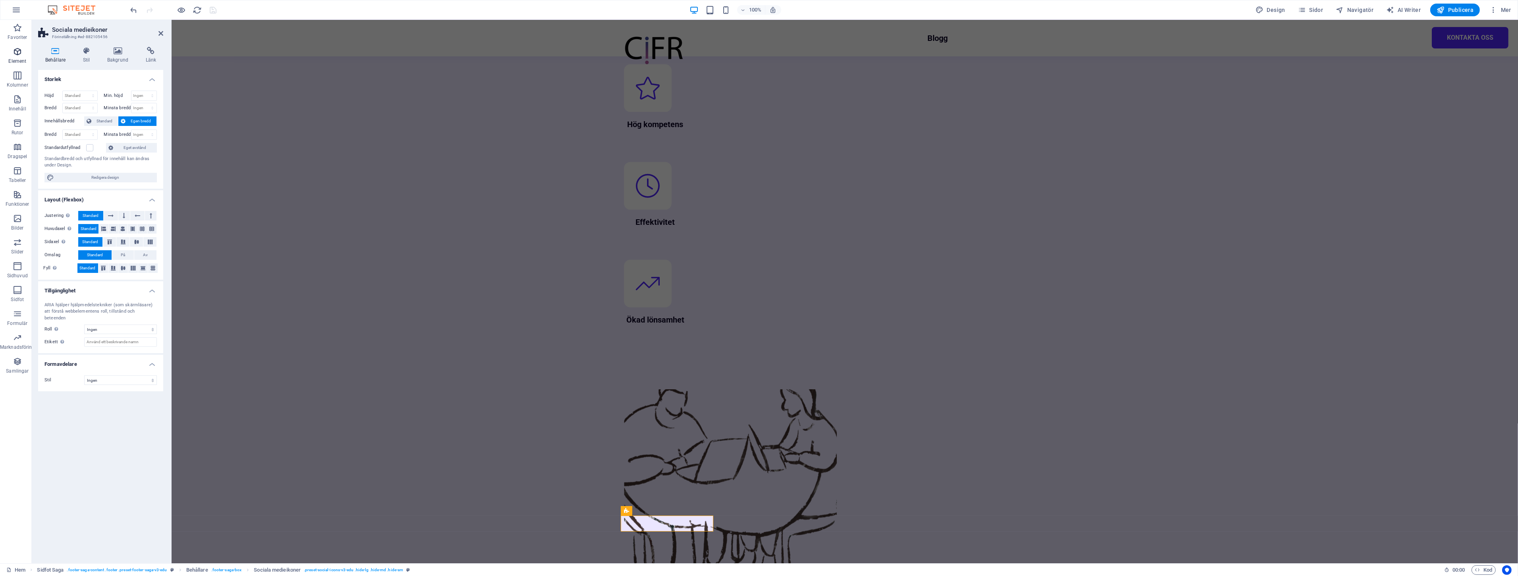
click at [23, 53] on span "Element" at bounding box center [17, 56] width 35 height 19
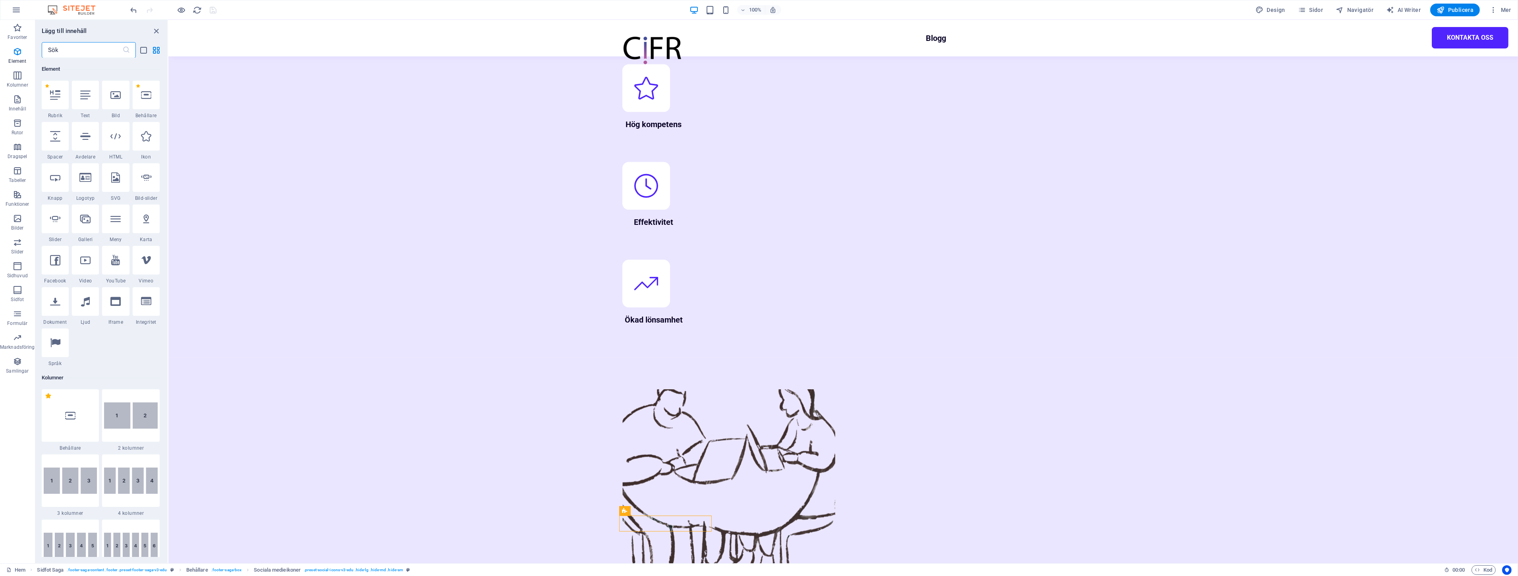
scroll to position [85, 0]
click at [84, 50] on input "text" at bounding box center [82, 50] width 81 height 16
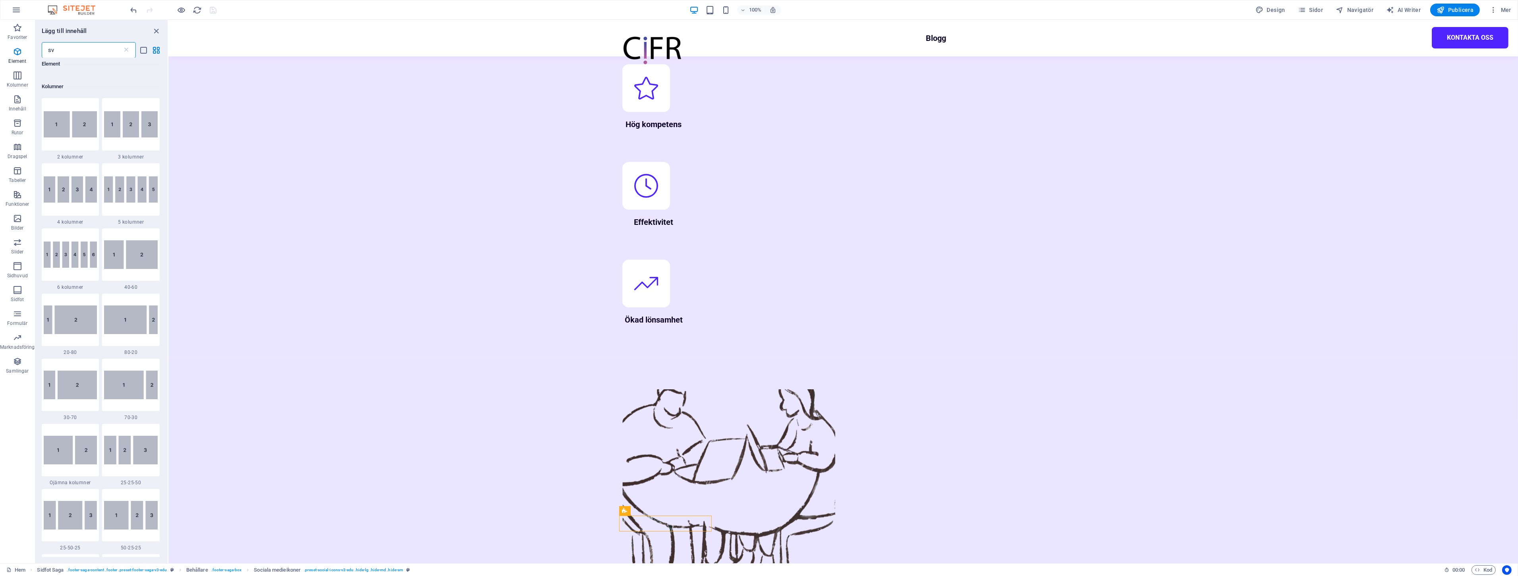
scroll to position [0, 0]
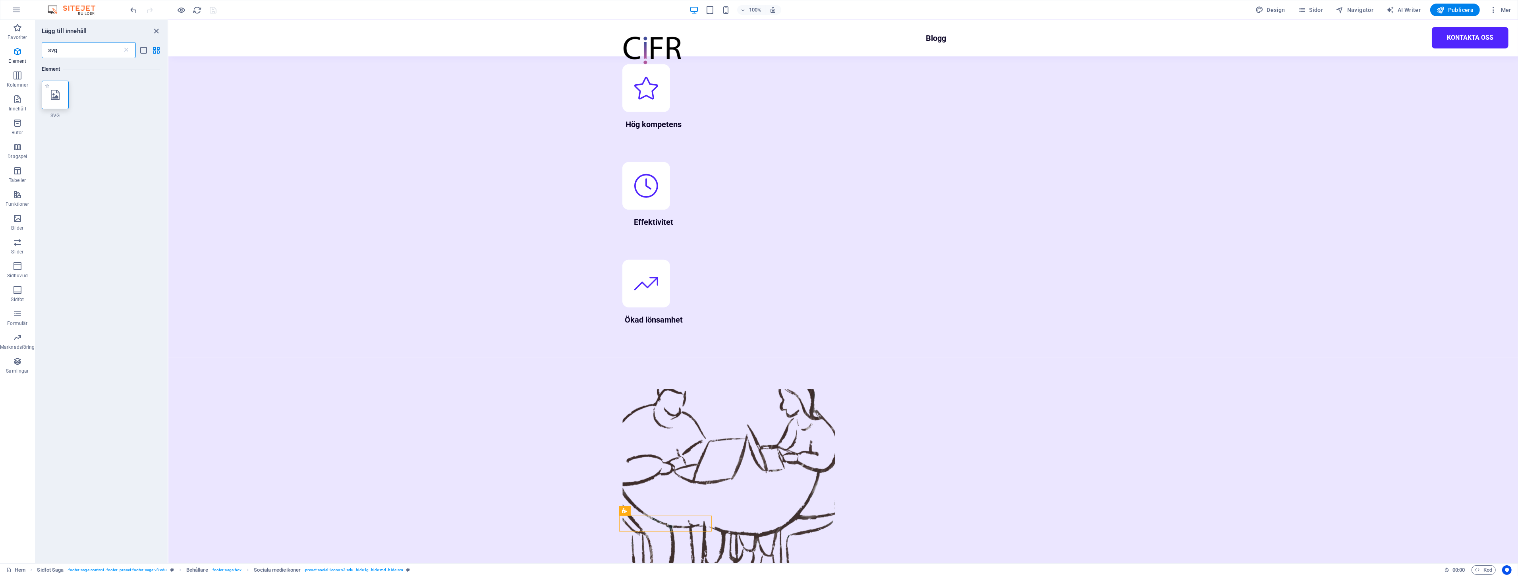
type input "svg"
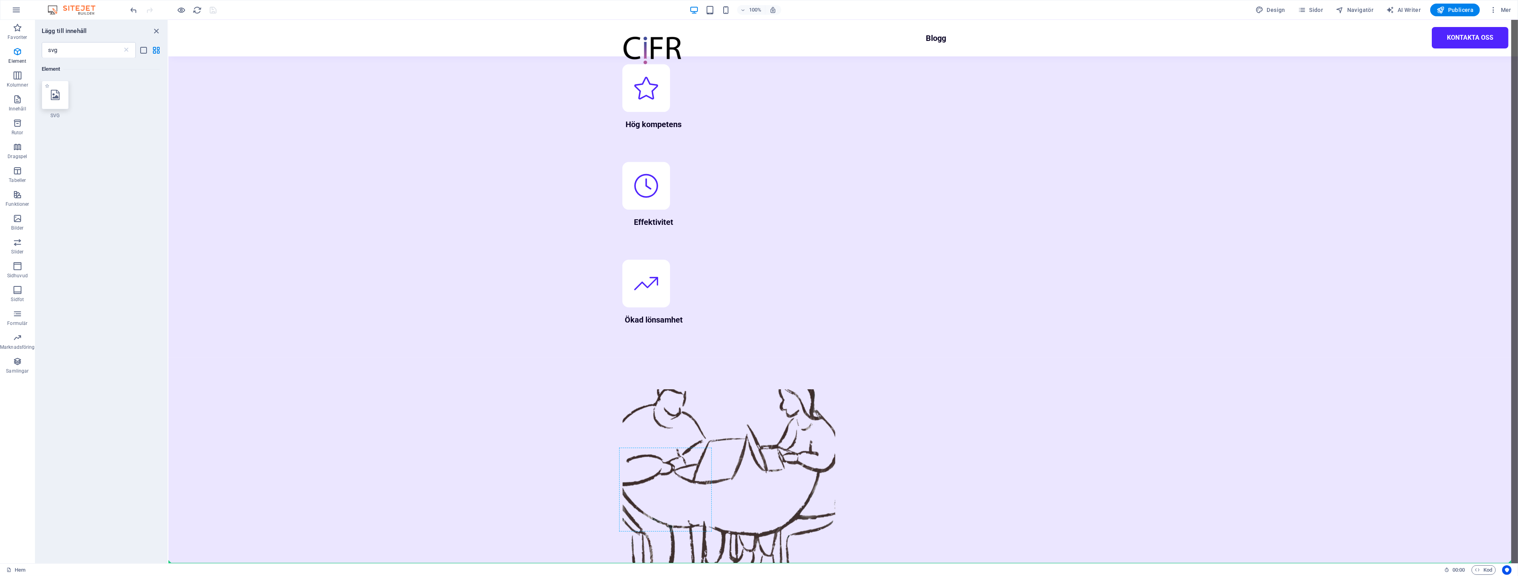
select select "xMidYMid"
select select "px"
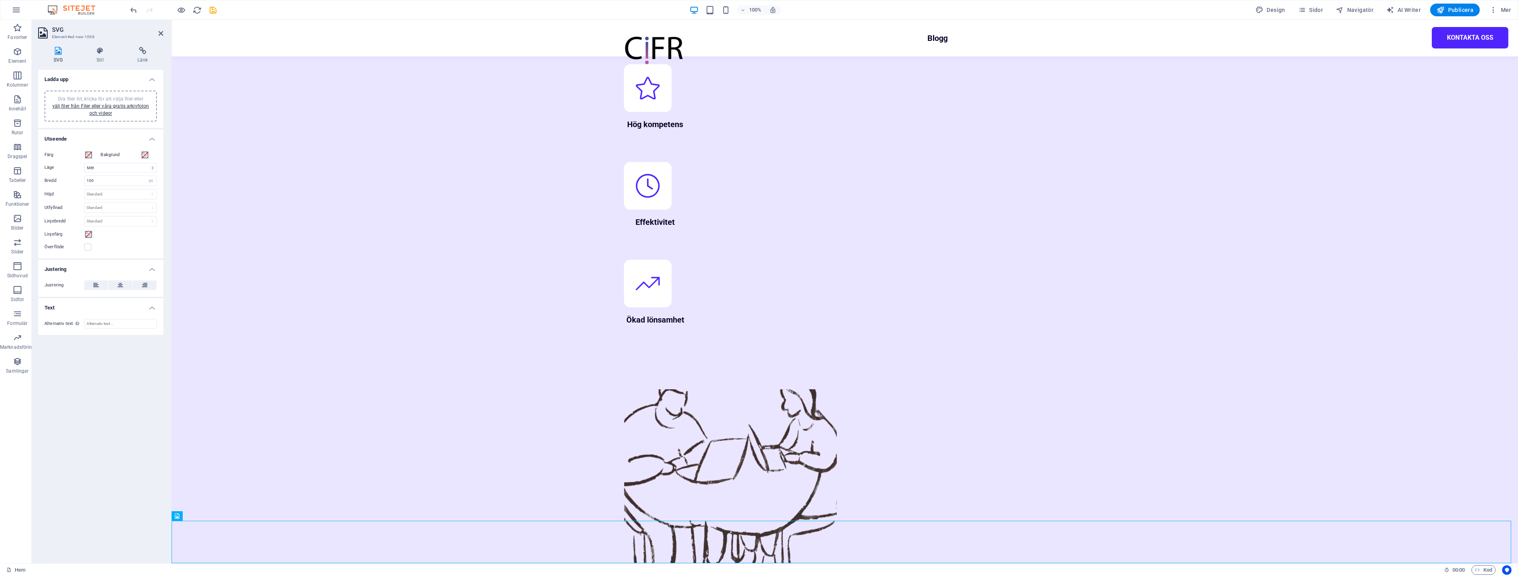
scroll to position [1053, 0]
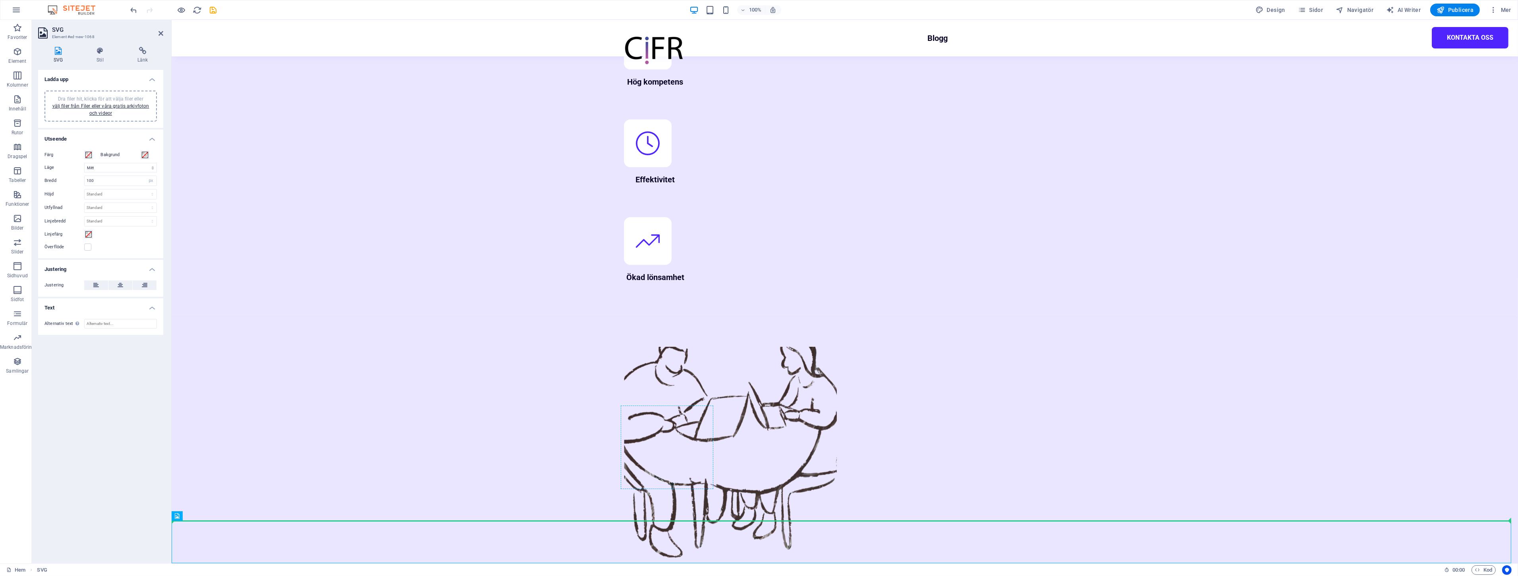
drag, startPoint x: 189, startPoint y: 539, endPoint x: 647, endPoint y: 481, distance: 461.6
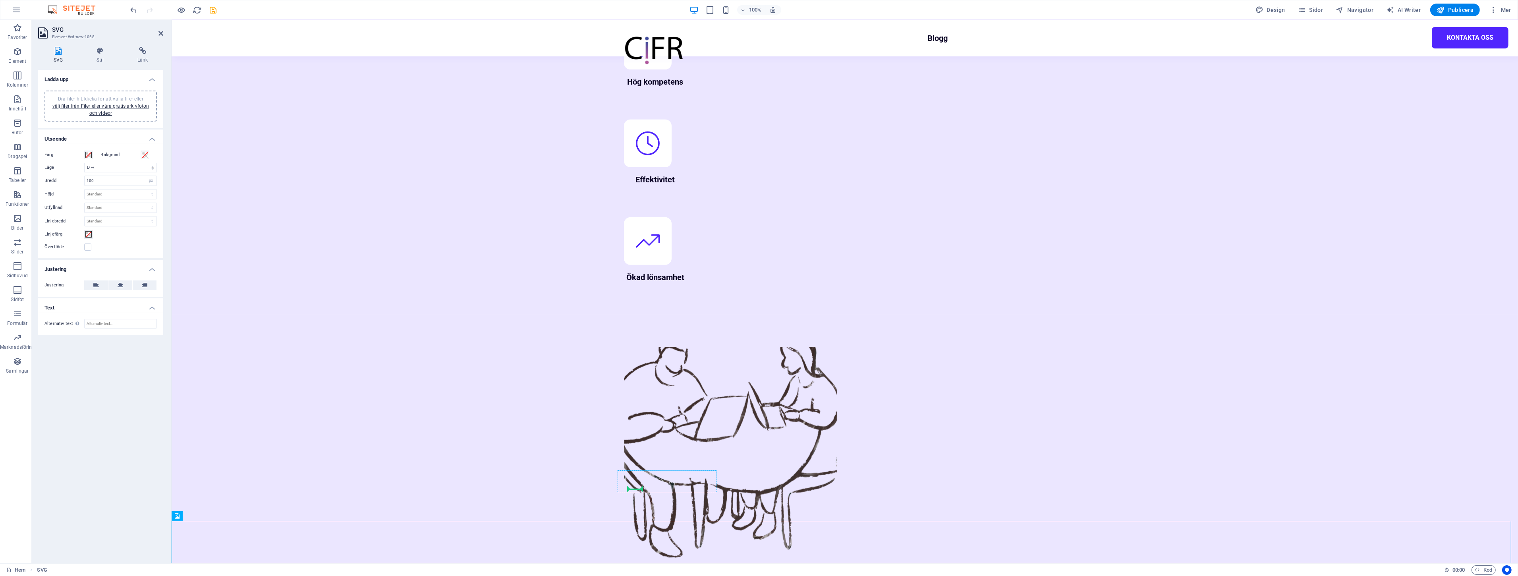
drag, startPoint x: 184, startPoint y: 545, endPoint x: 638, endPoint y: 484, distance: 457.6
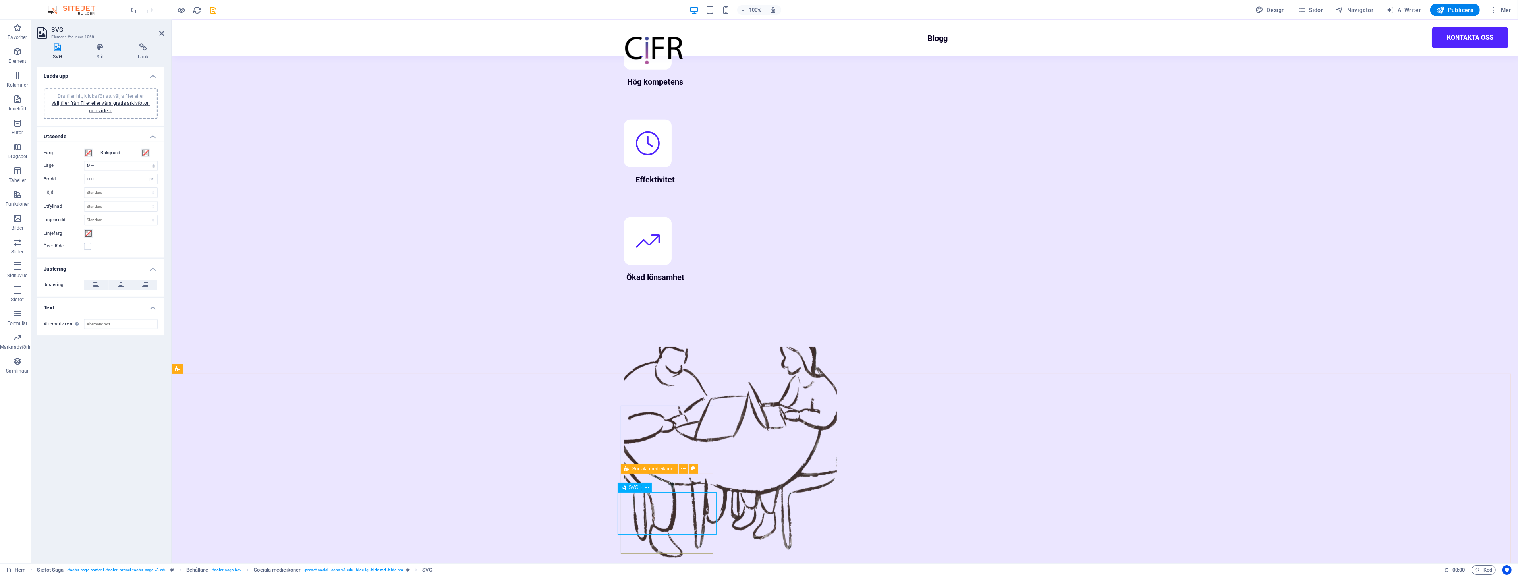
click at [97, 53] on icon at bounding box center [100, 51] width 38 height 8
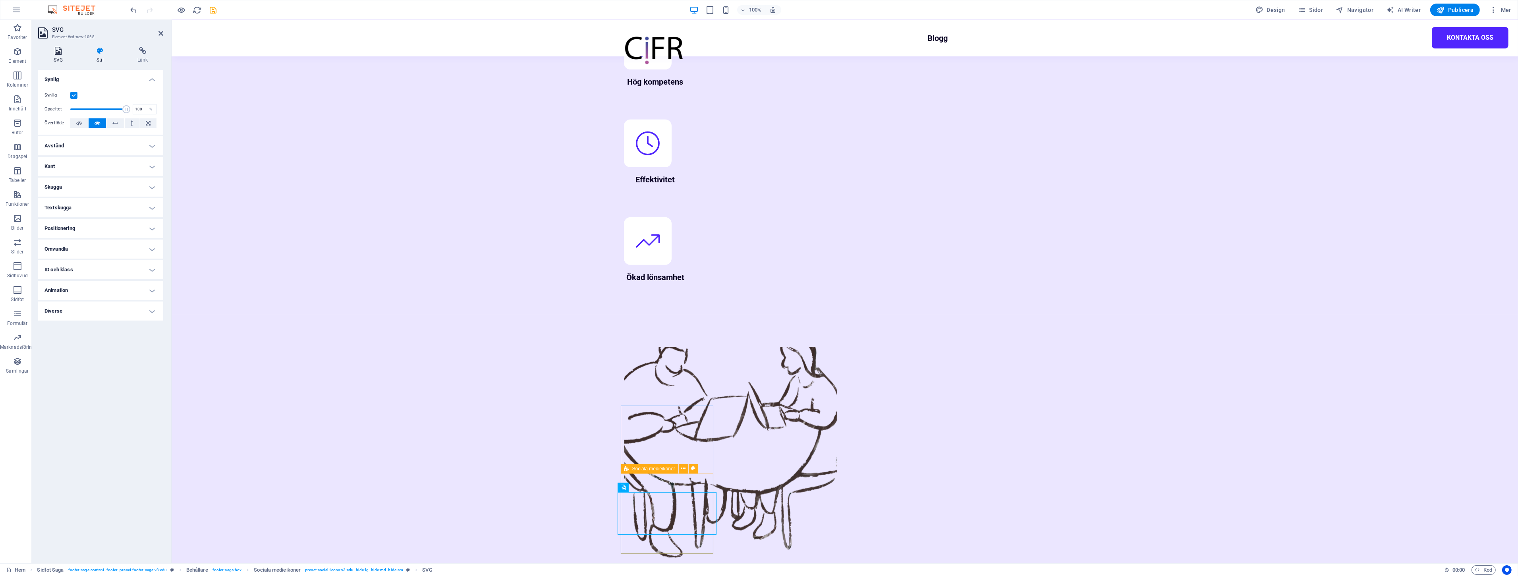
click at [64, 54] on icon at bounding box center [58, 51] width 40 height 8
click at [104, 110] on link "välj filer från Filer eller våra gratis arkivfoton och videor" at bounding box center [100, 109] width 97 height 13
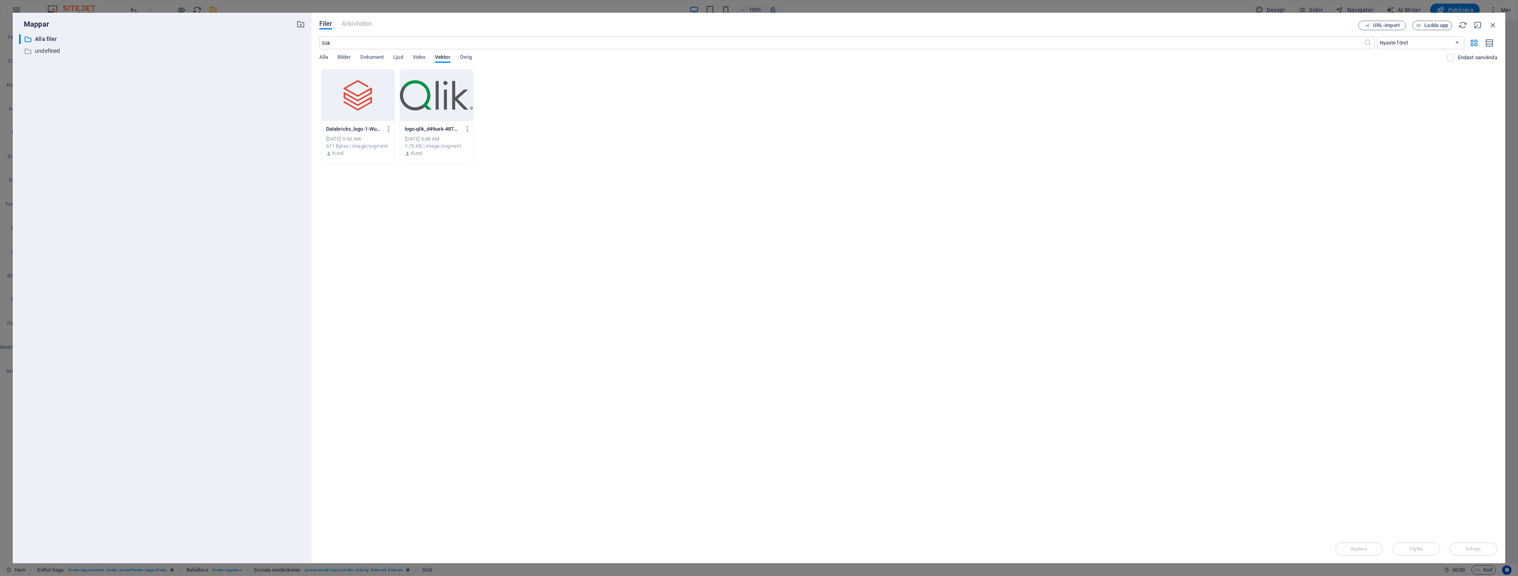
click at [1393, 20] on div "Filer Arkivfoton URL-import Ladda upp ​ Nyaste först Äldst först Namn (A–Ö) Nam…" at bounding box center [908, 288] width 1194 height 550
click at [1393, 23] on span "URL-import" at bounding box center [1386, 25] width 27 height 5
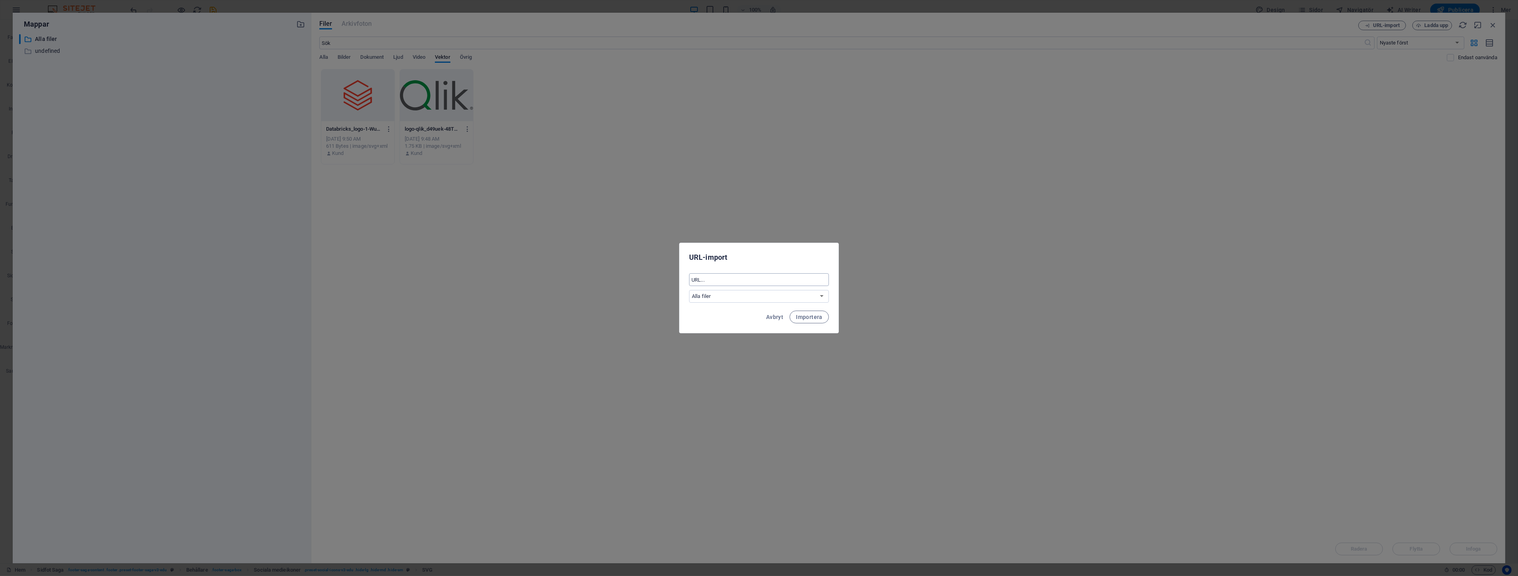
click at [751, 276] on input "text" at bounding box center [759, 279] width 140 height 13
paste input "<a href="[URL][DOMAIN_NAME]" target="_blank"> <img src="[URL][DOMAIN_NAME]" alt…"
type input "<a href="[URL][DOMAIN_NAME]" target="_blank"> <img src="[URL][DOMAIN_NAME]" alt…"
click at [759, 277] on input "<a href="[URL][DOMAIN_NAME]" target="_blank"> <img src="[URL][DOMAIN_NAME]" alt…" at bounding box center [759, 279] width 140 height 13
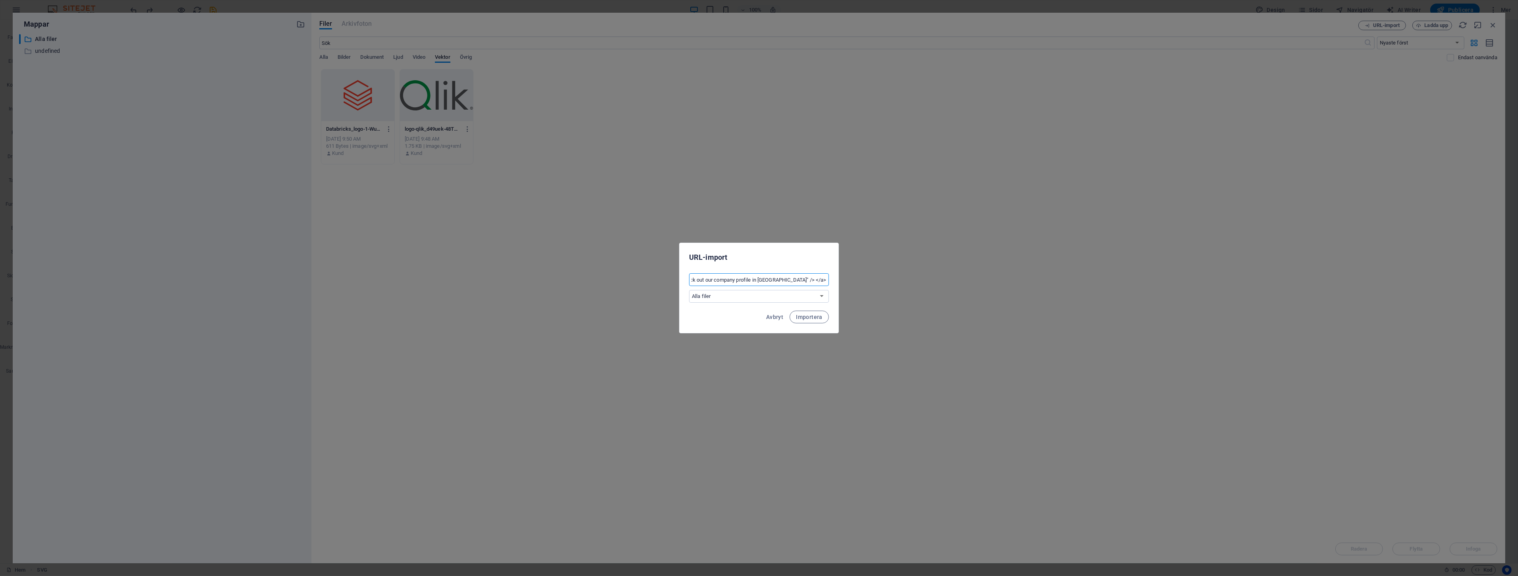
click at [759, 277] on input "<a href="[URL][DOMAIN_NAME]" target="_blank"> <img src="[URL][DOMAIN_NAME]" alt…" at bounding box center [759, 279] width 140 height 13
click at [768, 315] on span "Avbryt" at bounding box center [774, 317] width 17 height 6
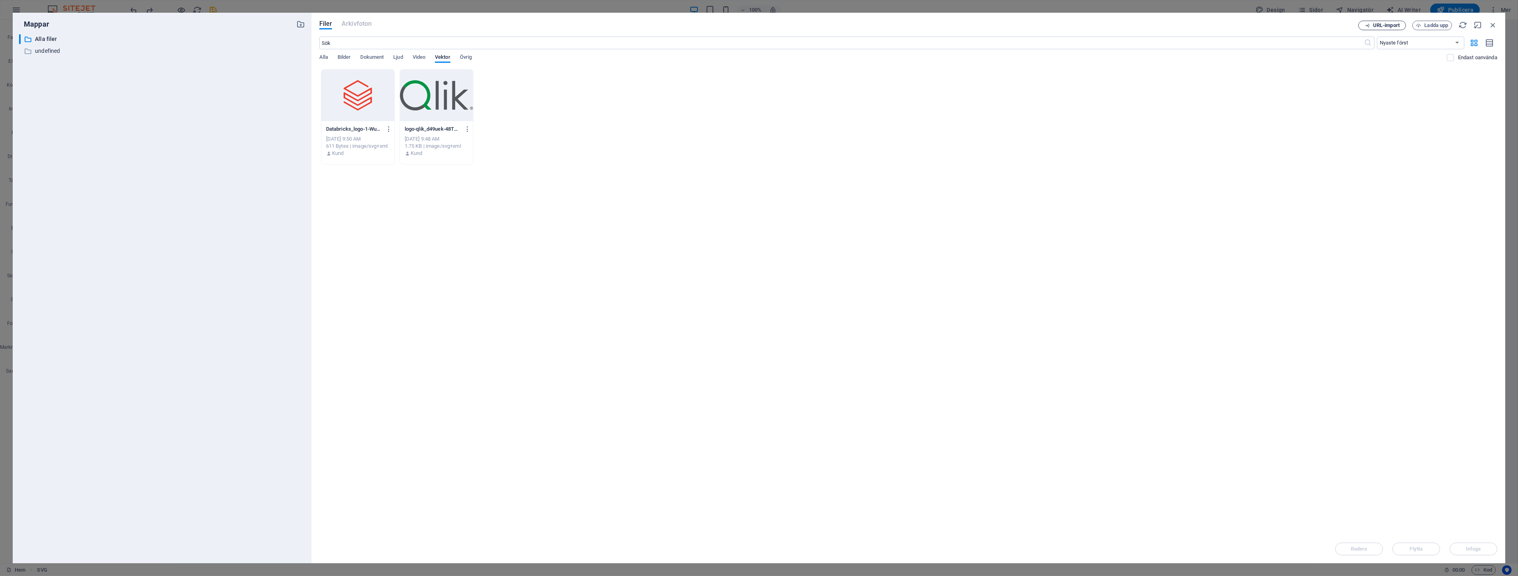
click at [1395, 25] on span "URL-import" at bounding box center [1386, 25] width 27 height 5
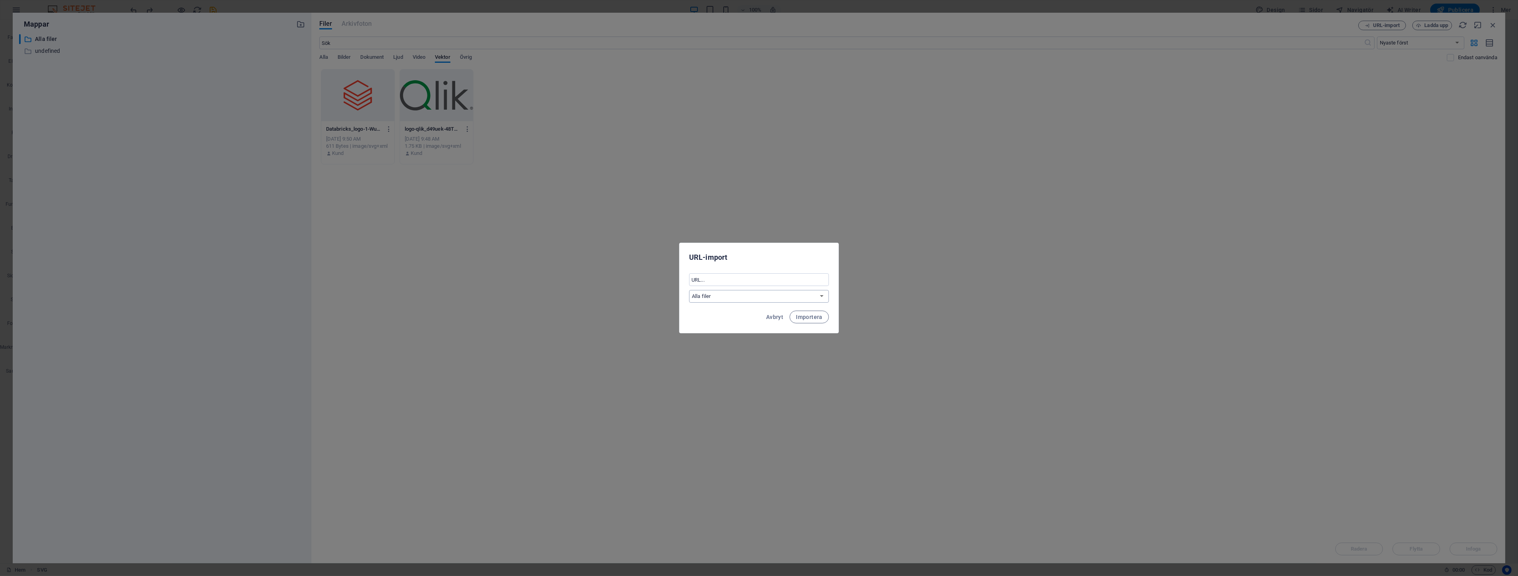
click at [741, 300] on select "Alla filer undefined" at bounding box center [759, 296] width 140 height 13
click at [748, 270] on div "​ Alla filer undefined" at bounding box center [758, 288] width 159 height 36
click at [747, 280] on input "text" at bounding box center [759, 279] width 140 height 13
paste input "[URL][DOMAIN_NAME]"
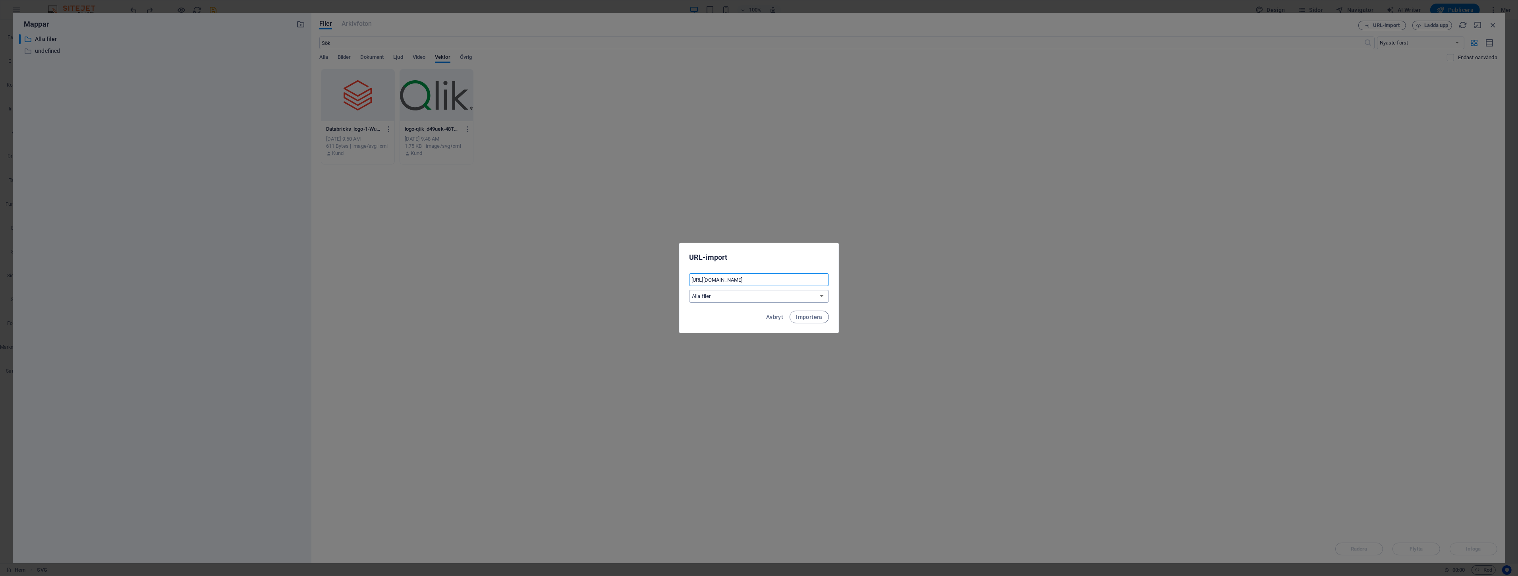
type input "[URL][DOMAIN_NAME]"
click at [748, 294] on select "Alla filer undefined" at bounding box center [759, 296] width 140 height 13
drag, startPoint x: 748, startPoint y: 294, endPoint x: 753, endPoint y: 295, distance: 5.2
click at [748, 294] on select "Alla filer undefined" at bounding box center [759, 296] width 140 height 13
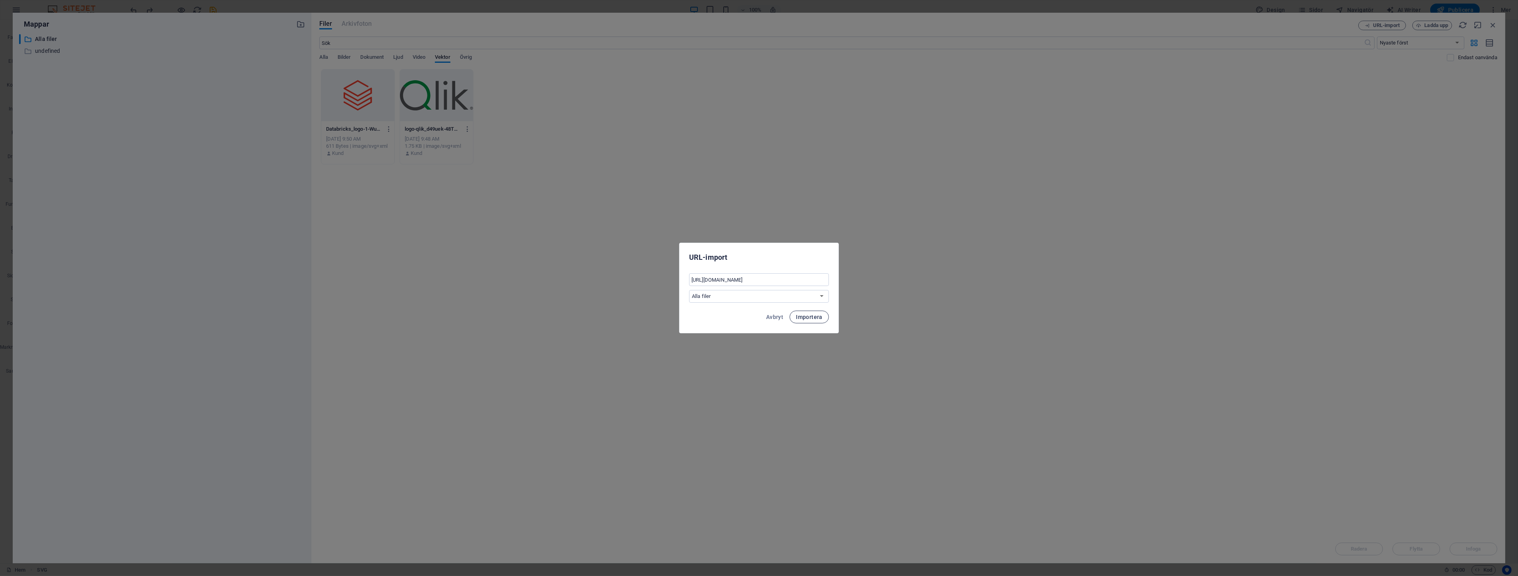
click at [816, 316] on span "Importera" at bounding box center [809, 317] width 27 height 6
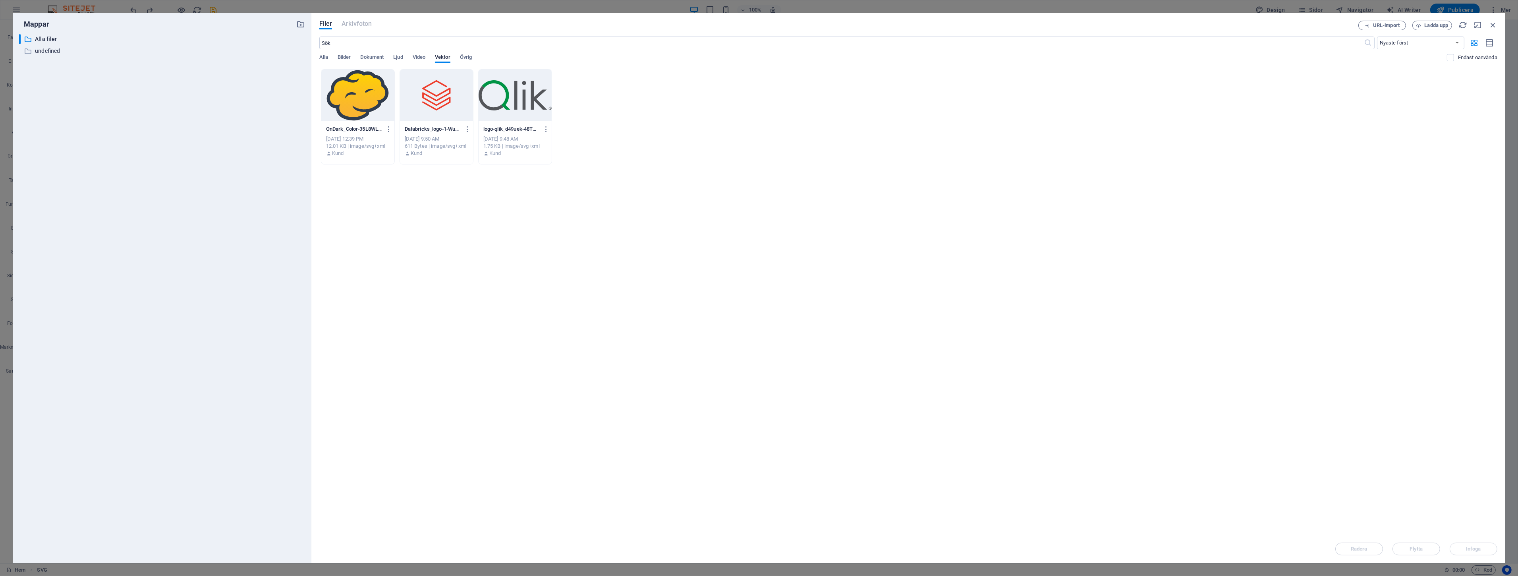
click at [588, 302] on div "Släpp filer här för att ladda upp dem direkt OnDark_Color-35L8WLuqLCTzHRgQsGRN2…" at bounding box center [908, 301] width 1178 height 465
click at [360, 113] on div at bounding box center [357, 95] width 73 height 52
click at [360, 113] on div "1" at bounding box center [357, 95] width 73 height 52
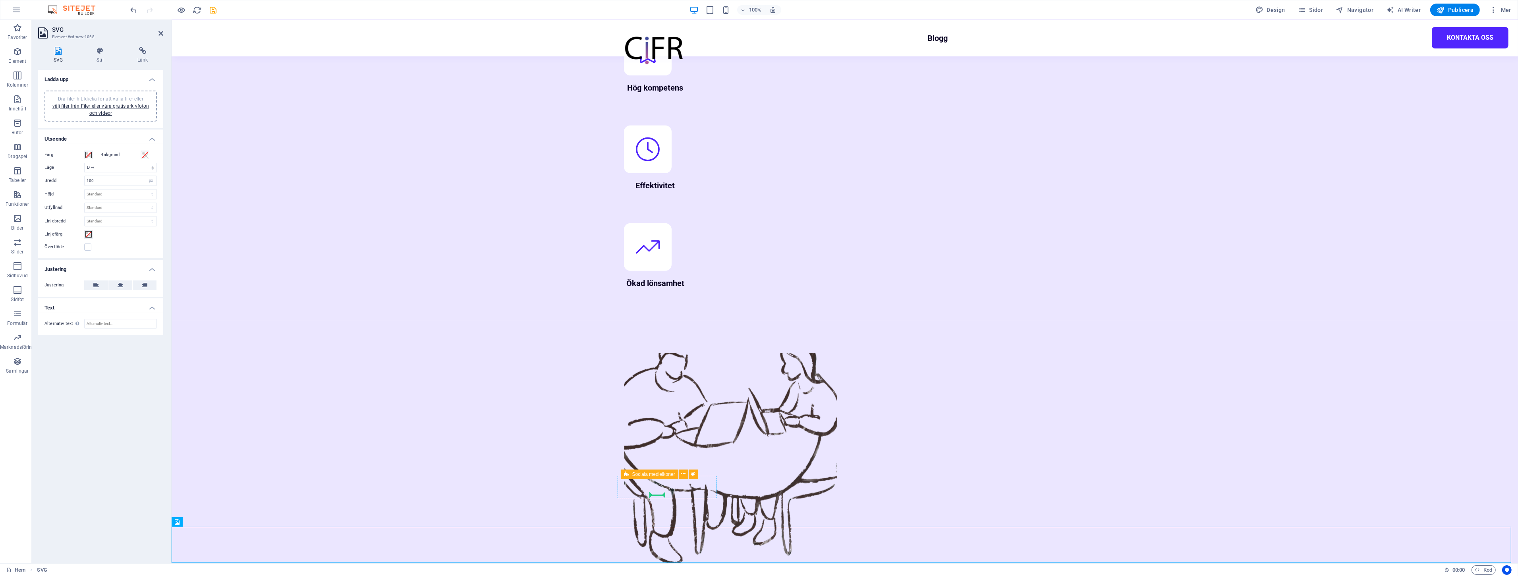
drag, startPoint x: 188, startPoint y: 546, endPoint x: 653, endPoint y: 488, distance: 469.0
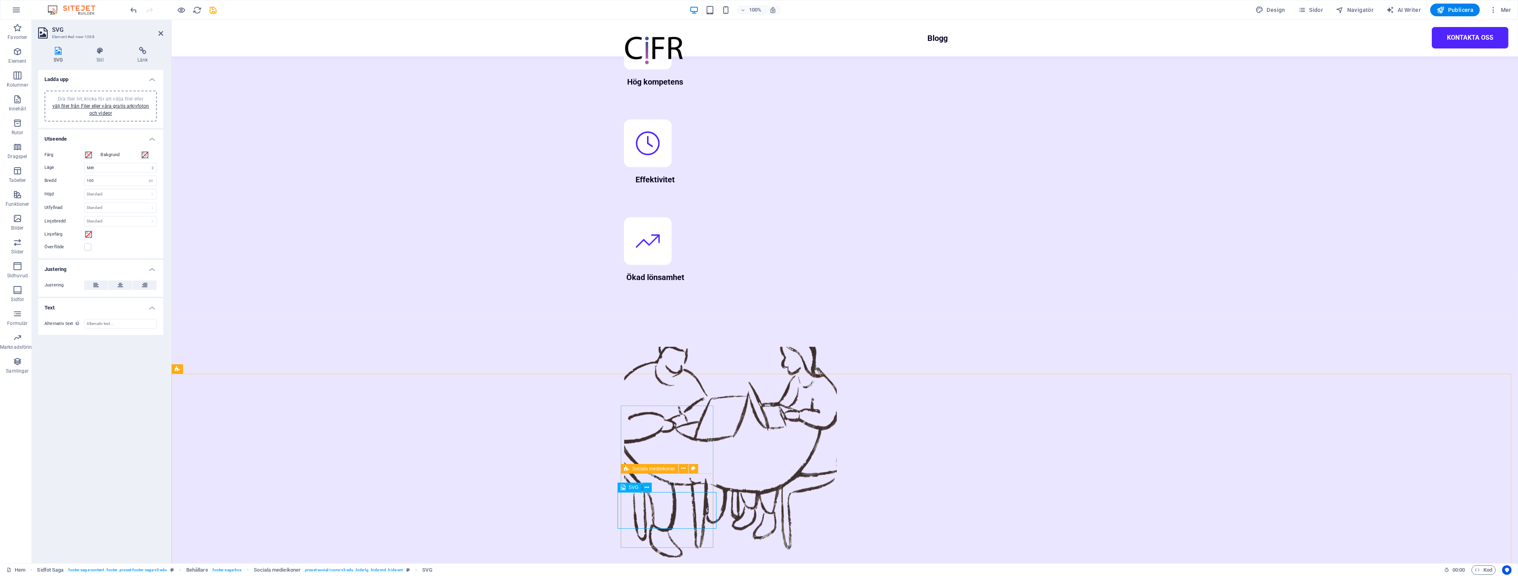
click at [90, 113] on link "välj filer från Filer eller våra gratis arkivfoton och videor" at bounding box center [100, 109] width 97 height 13
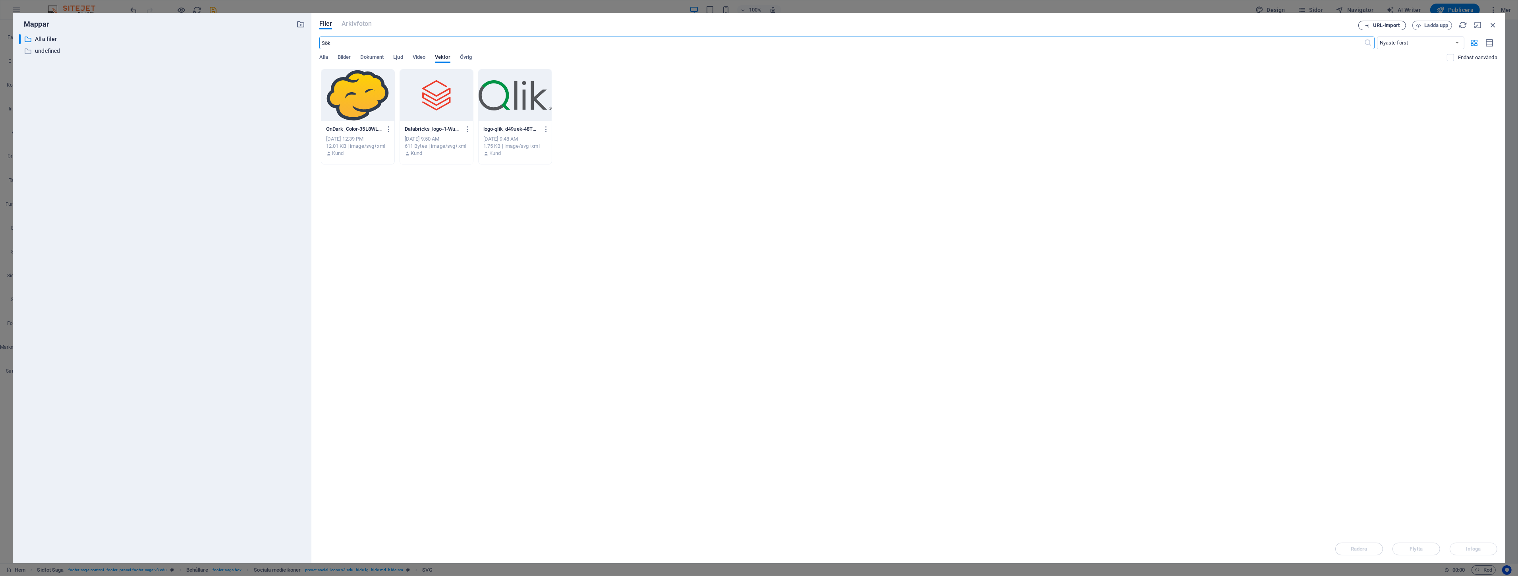
click at [1393, 30] on button "URL-import" at bounding box center [1382, 26] width 48 height 10
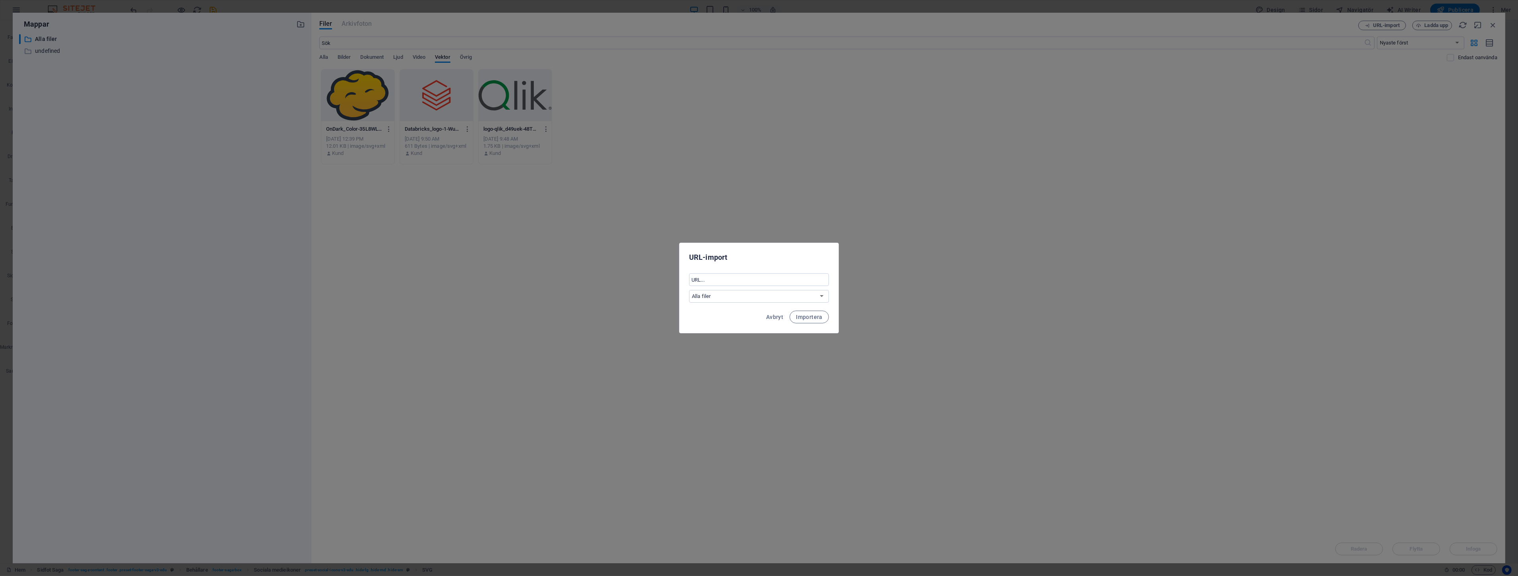
click at [779, 268] on div "URL-import" at bounding box center [758, 256] width 159 height 27
click at [776, 290] on select "Alla filer undefined" at bounding box center [759, 296] width 140 height 13
click at [776, 281] on input "text" at bounding box center [759, 279] width 140 height 13
paste input "[URL][DOMAIN_NAME]"
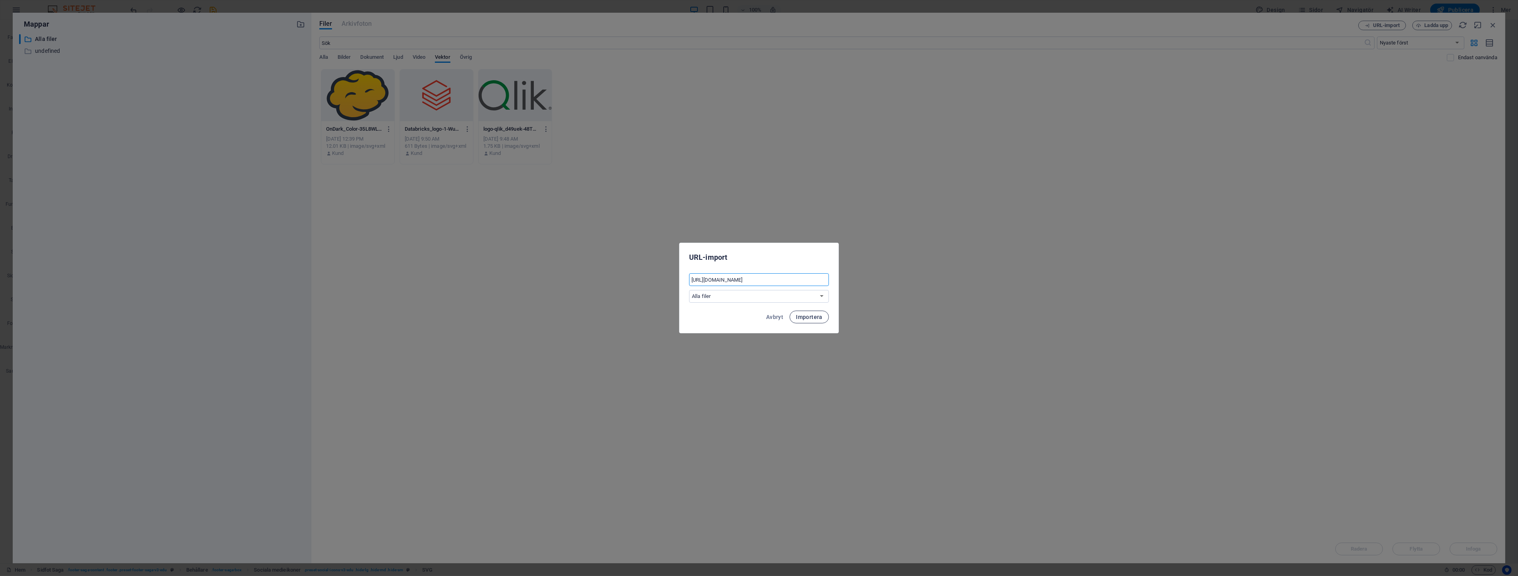
type input "[URL][DOMAIN_NAME]"
click at [819, 318] on span "Importera" at bounding box center [809, 317] width 27 height 6
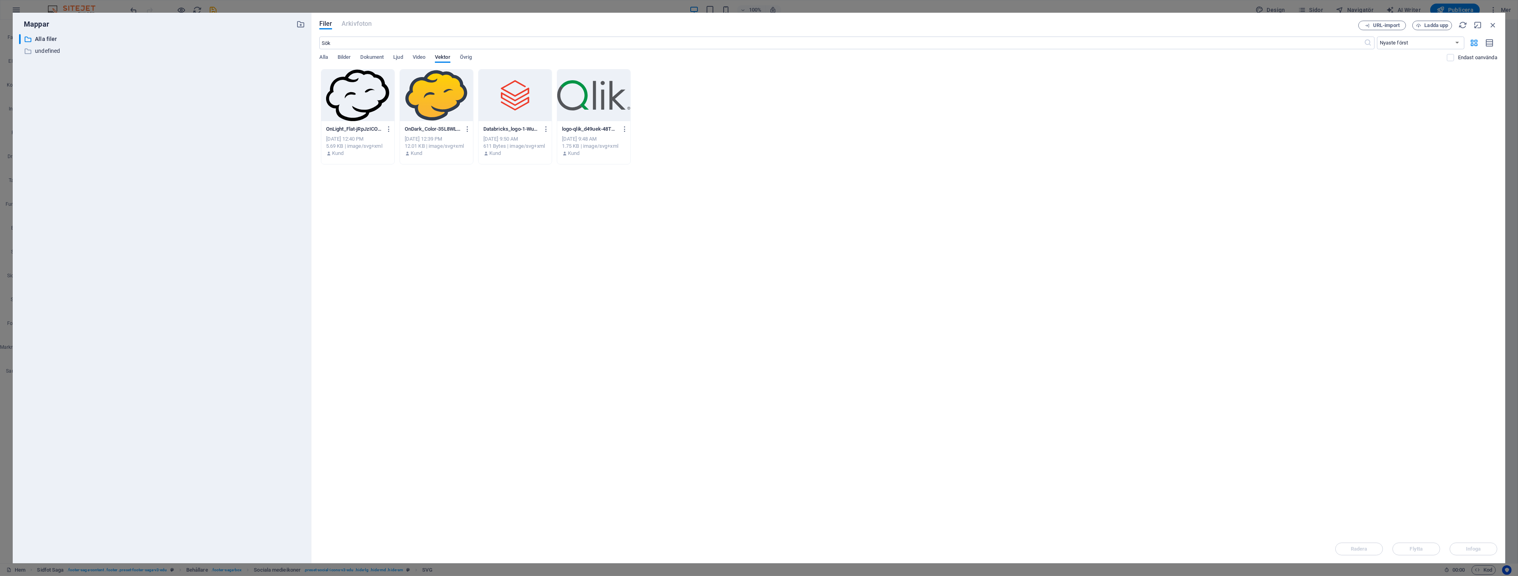
click at [359, 103] on div at bounding box center [357, 95] width 73 height 52
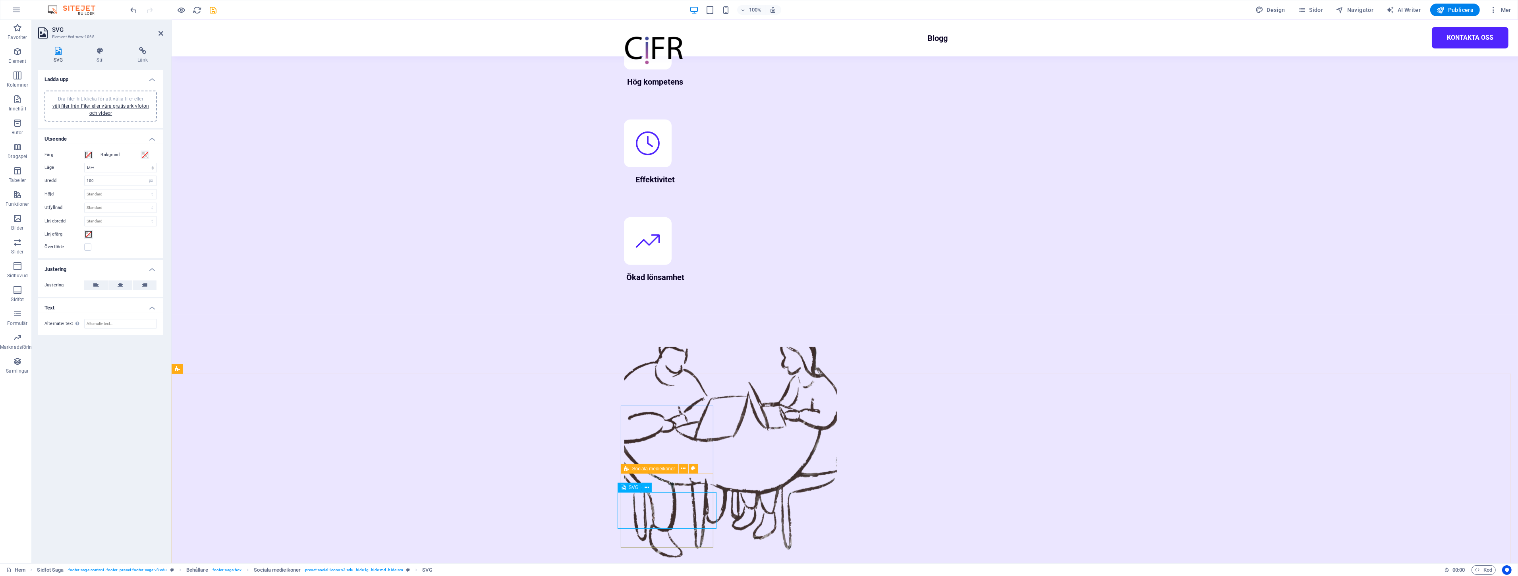
drag, startPoint x: 122, startPoint y: 181, endPoint x: 83, endPoint y: 176, distance: 40.0
click at [84, 177] on div "100 Standard auto px rem % em vh vw" at bounding box center [120, 181] width 73 height 10
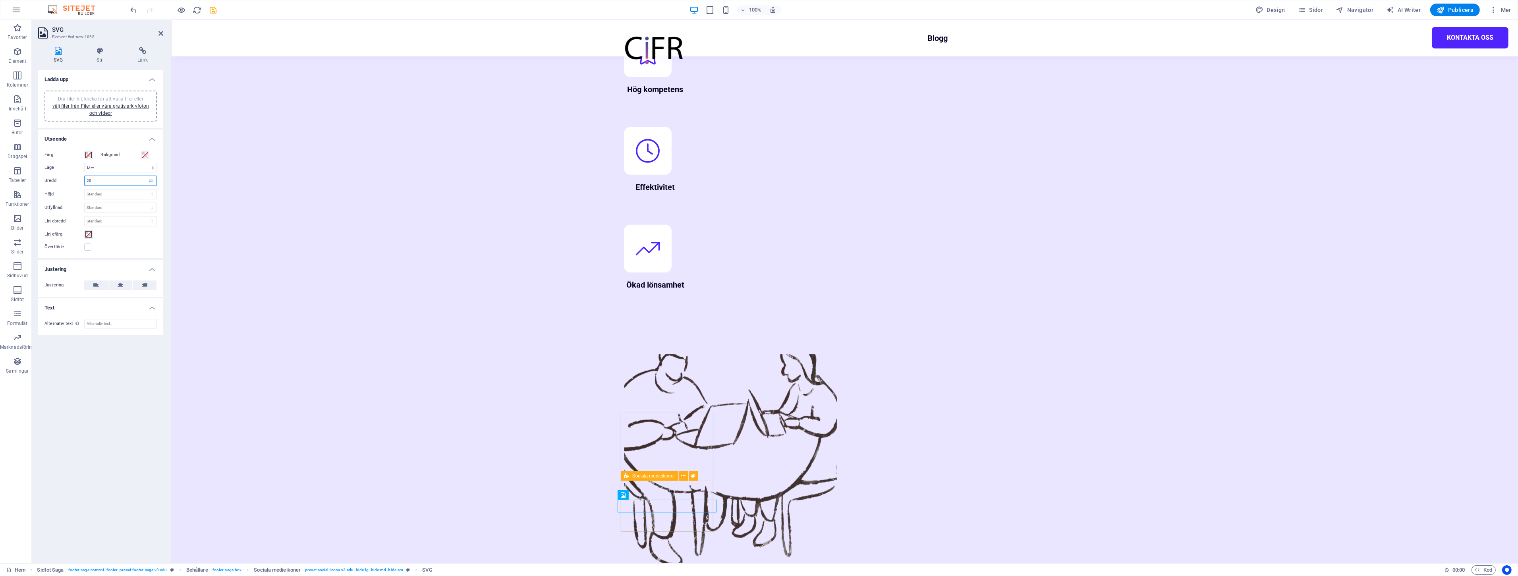
drag, startPoint x: 114, startPoint y: 182, endPoint x: 78, endPoint y: 177, distance: 36.5
click at [79, 177] on div "Bredd 20 Standard auto px rem % em vh vw" at bounding box center [100, 181] width 112 height 10
type input "40"
click at [111, 170] on select "Skala Vänster [PERSON_NAME]" at bounding box center [120, 168] width 73 height 10
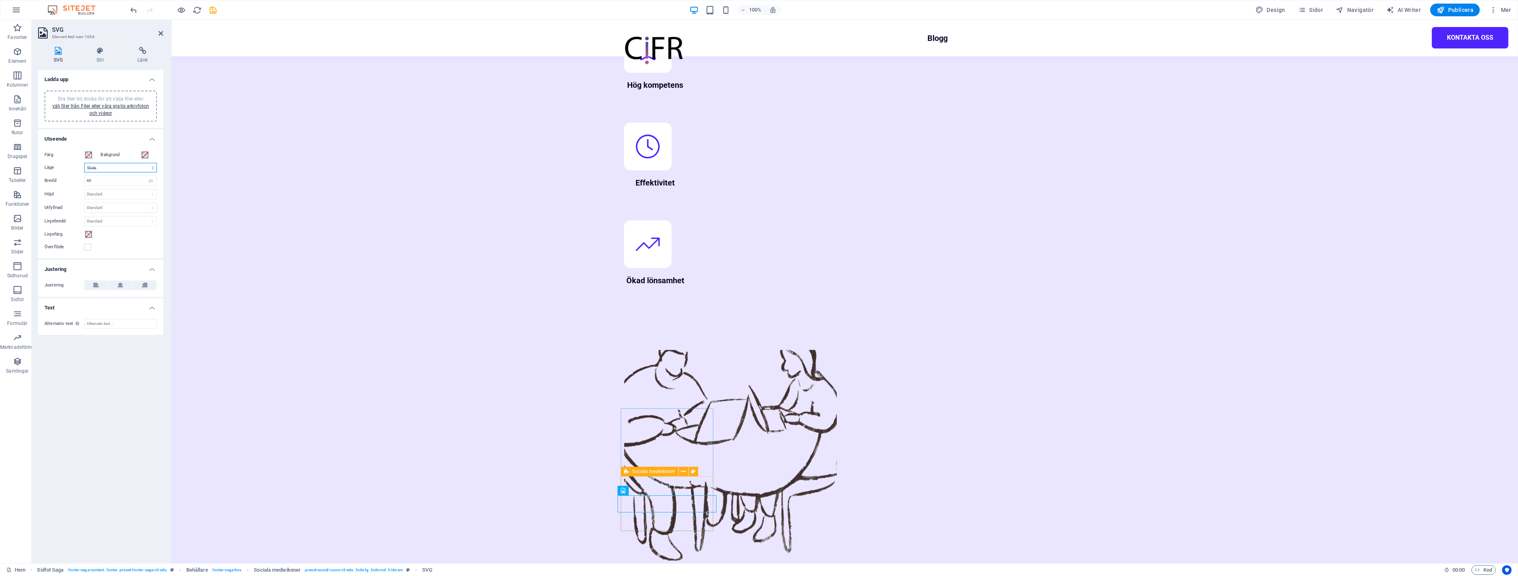
click at [84, 163] on select "Skala Vänster [PERSON_NAME]" at bounding box center [120, 168] width 73 height 10
click at [114, 165] on select "Skala Vänster [PERSON_NAME]" at bounding box center [120, 168] width 73 height 10
click at [84, 163] on select "Skala Vänster [PERSON_NAME]" at bounding box center [120, 168] width 73 height 10
click at [117, 163] on select "Skala Vänster [PERSON_NAME]" at bounding box center [120, 168] width 73 height 10
click at [84, 163] on select "Skala Vänster [PERSON_NAME]" at bounding box center [120, 168] width 73 height 10
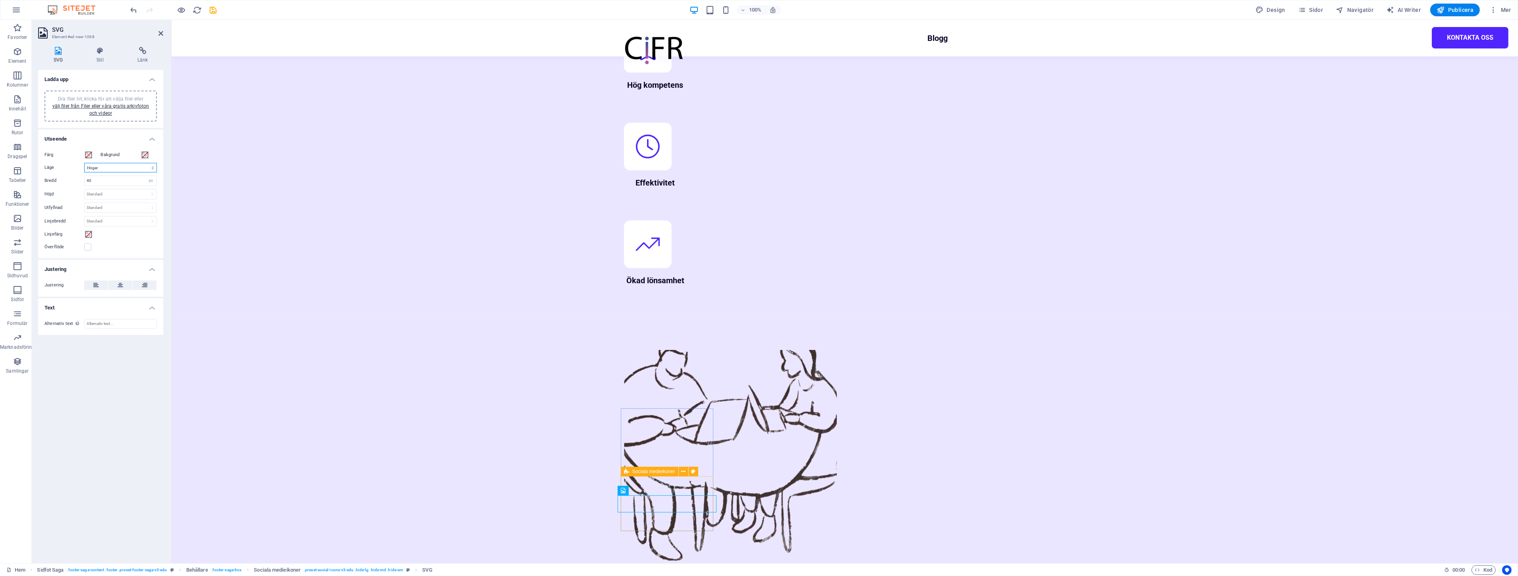
click at [114, 167] on select "Skala Vänster [PERSON_NAME]" at bounding box center [120, 168] width 73 height 10
select select "none"
click at [84, 163] on select "Skala Vänster [PERSON_NAME]" at bounding box center [120, 168] width 73 height 10
click at [111, 196] on select "Standard auto px rem em vh vw" at bounding box center [121, 194] width 72 height 10
click at [85, 189] on select "Standard auto px rem em vh vw" at bounding box center [121, 194] width 72 height 10
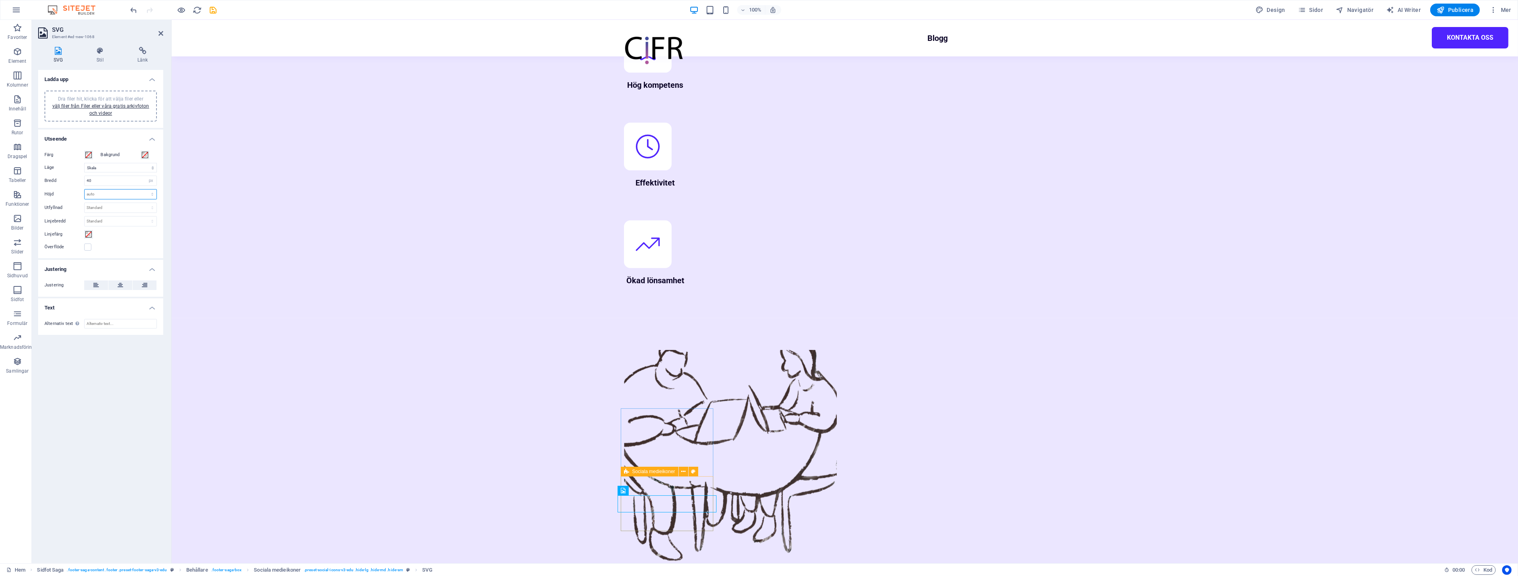
click at [118, 191] on select "Standard auto px rem em vh vw" at bounding box center [121, 194] width 72 height 10
click at [85, 189] on select "Standard auto px rem em vh vw" at bounding box center [121, 194] width 72 height 10
select select "DISABLED_OPTION_VALUE"
click at [100, 287] on button at bounding box center [96, 285] width 24 height 10
click at [118, 286] on icon at bounding box center [121, 285] width 6 height 10
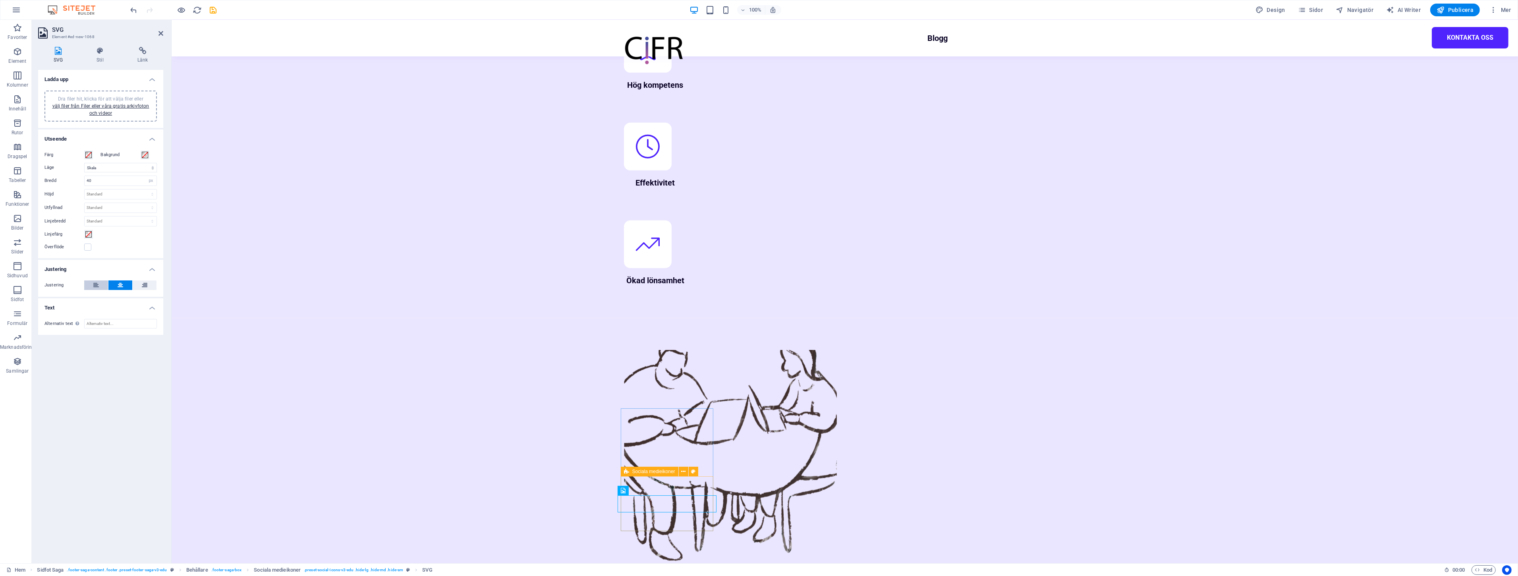
click at [103, 284] on button at bounding box center [96, 285] width 24 height 10
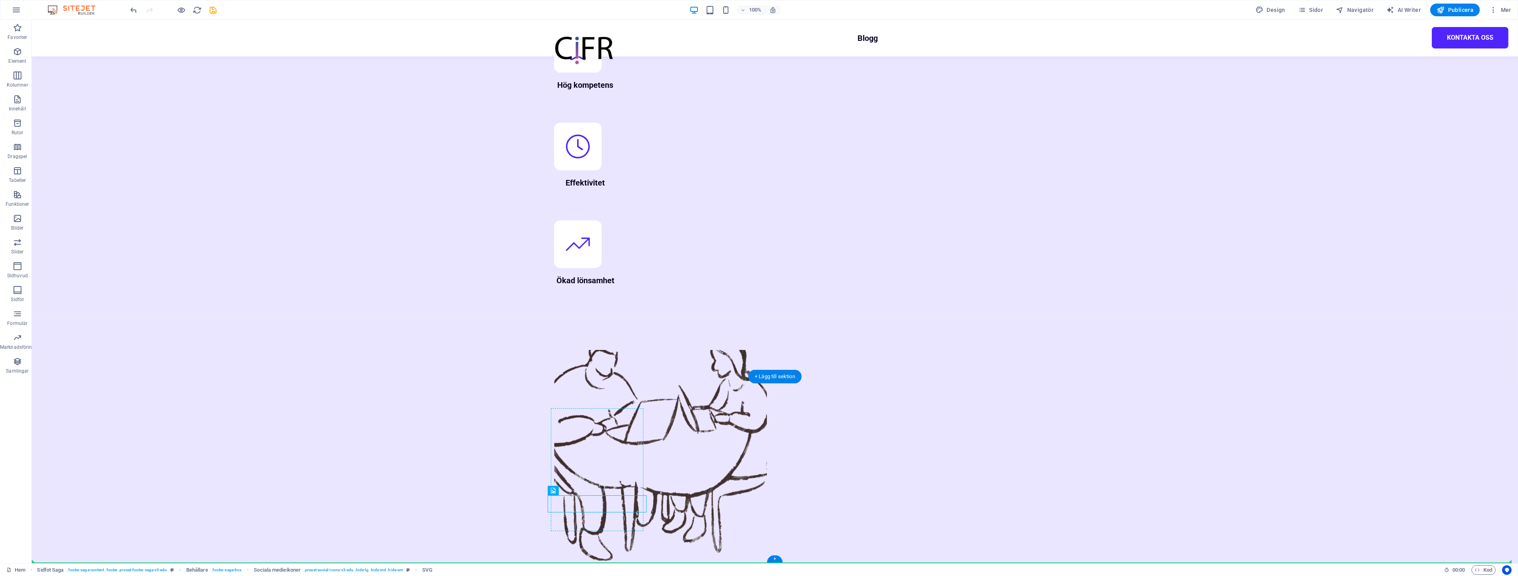
drag, startPoint x: 556, startPoint y: 497, endPoint x: 589, endPoint y: 487, distance: 33.9
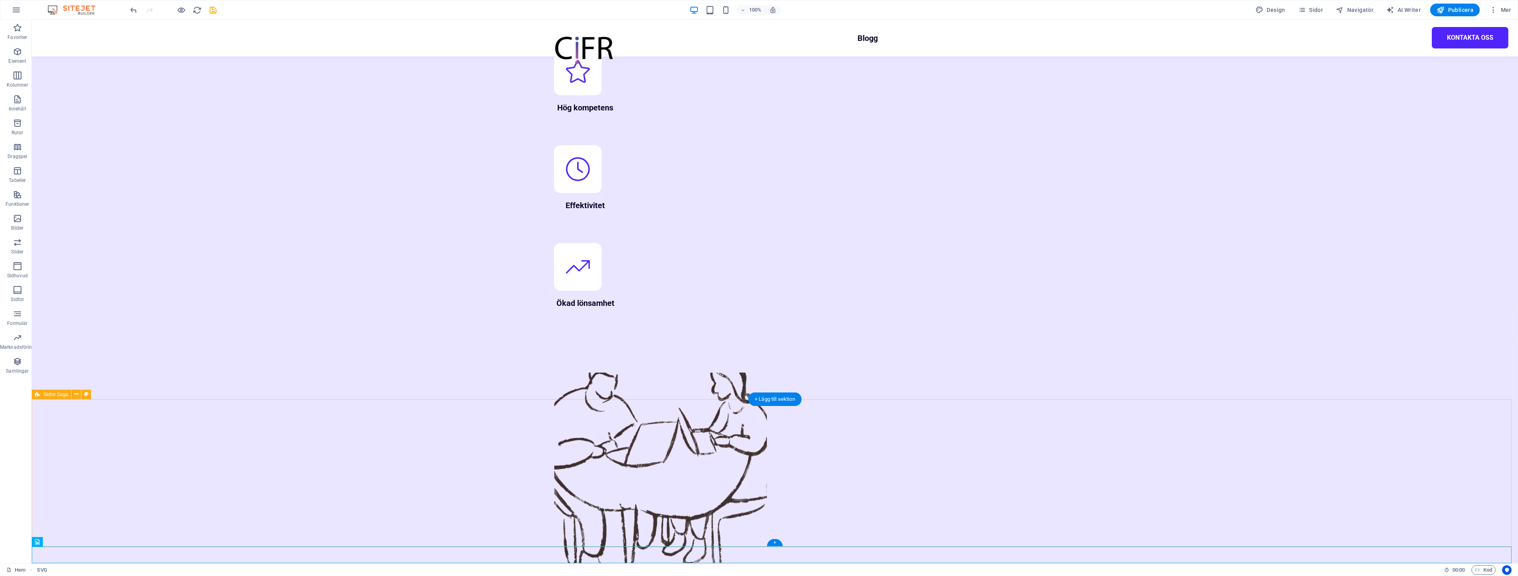
select select "footer"
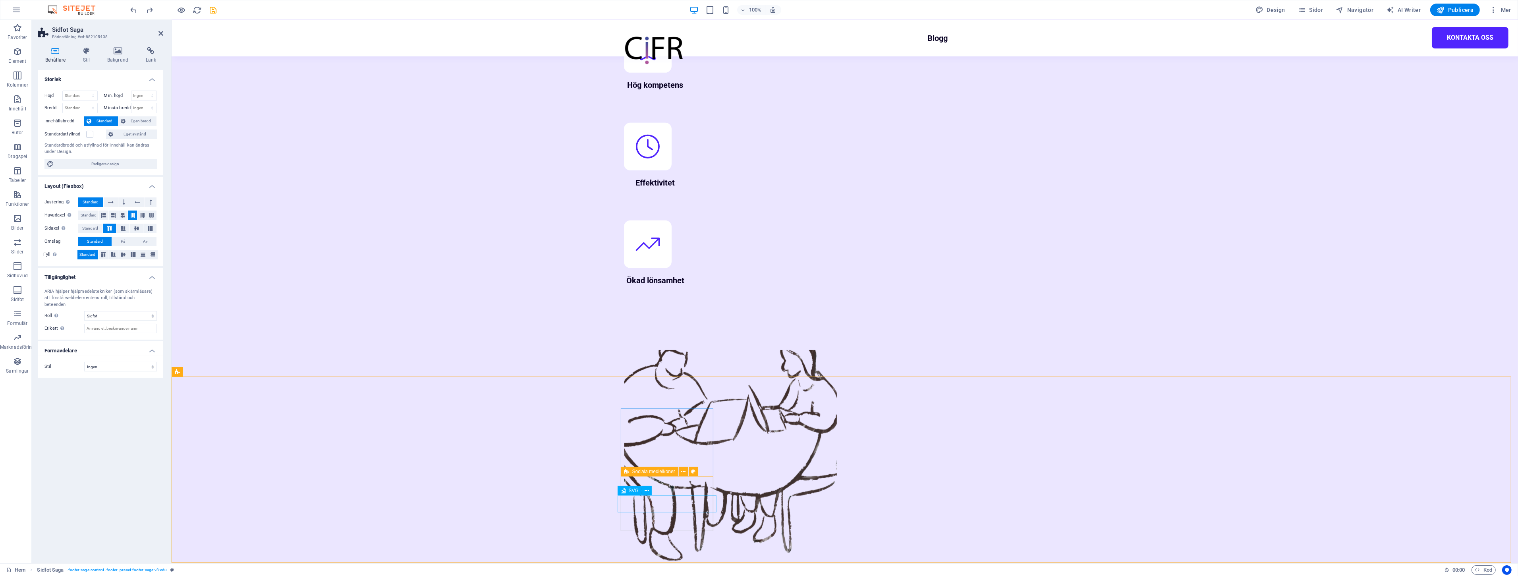
drag, startPoint x: 665, startPoint y: 484, endPoint x: 661, endPoint y: 485, distance: 4.0
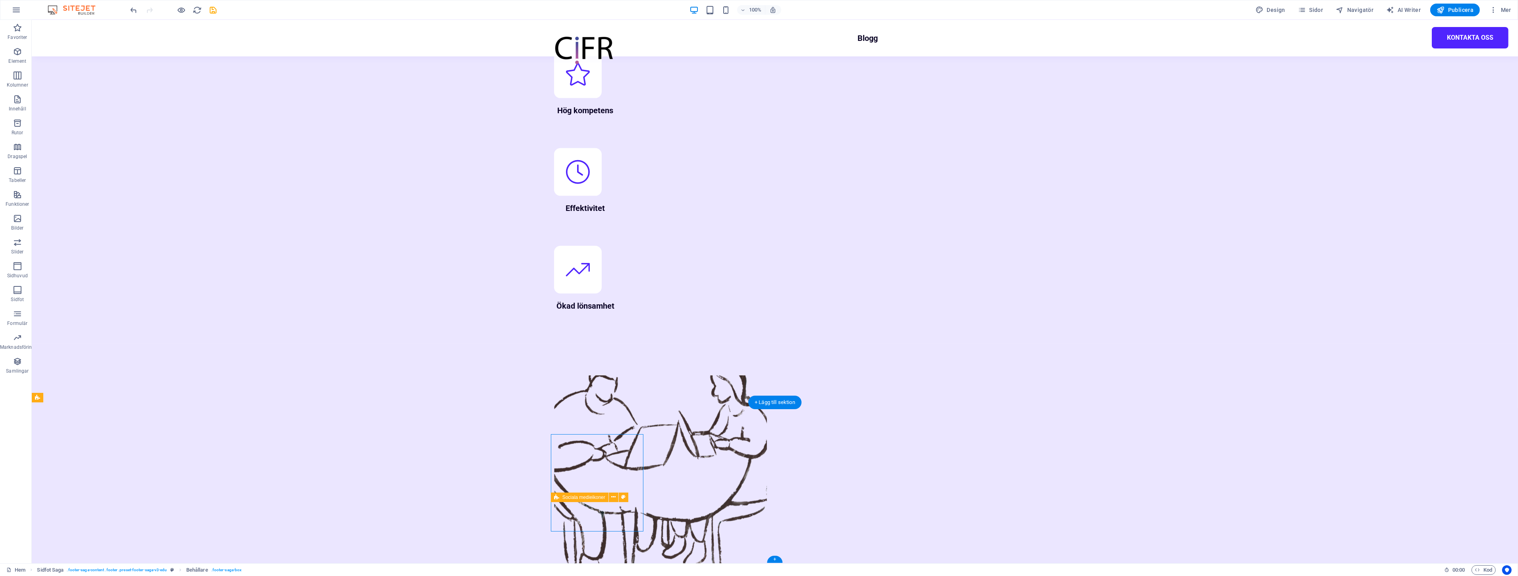
drag, startPoint x: 601, startPoint y: 523, endPoint x: 587, endPoint y: 509, distance: 20.0
drag, startPoint x: 595, startPoint y: 523, endPoint x: 597, endPoint y: 510, distance: 13.7
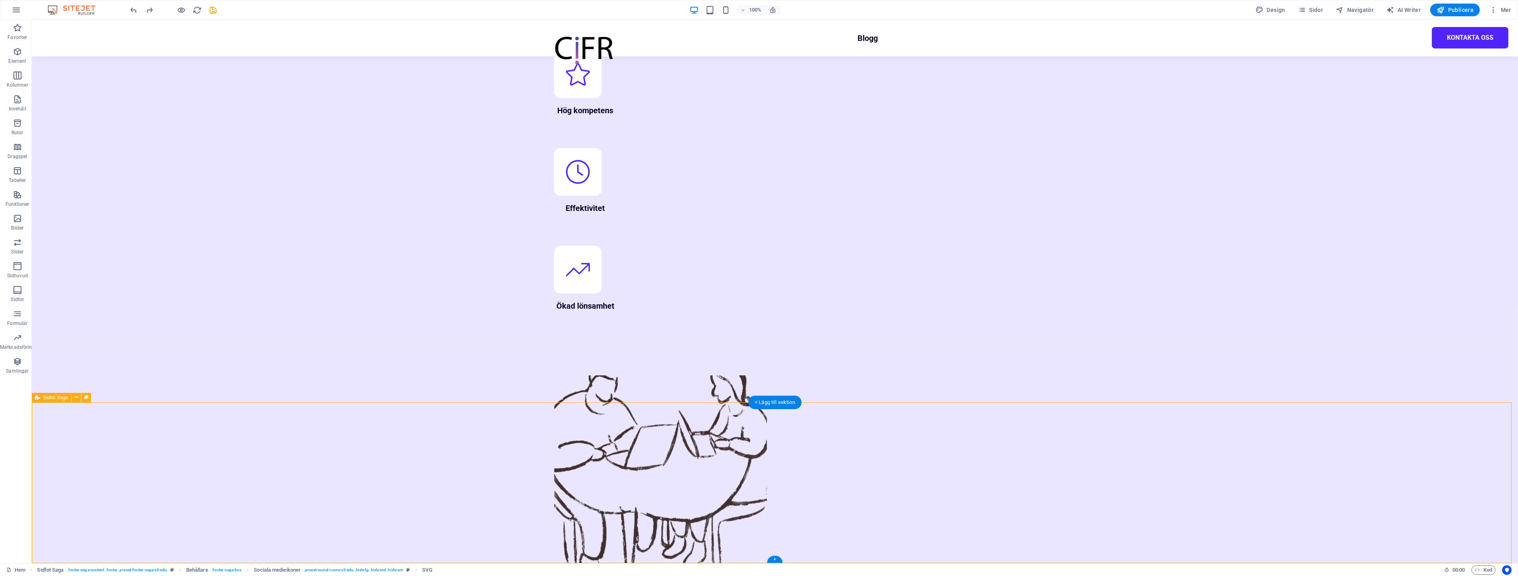
select select "footer"
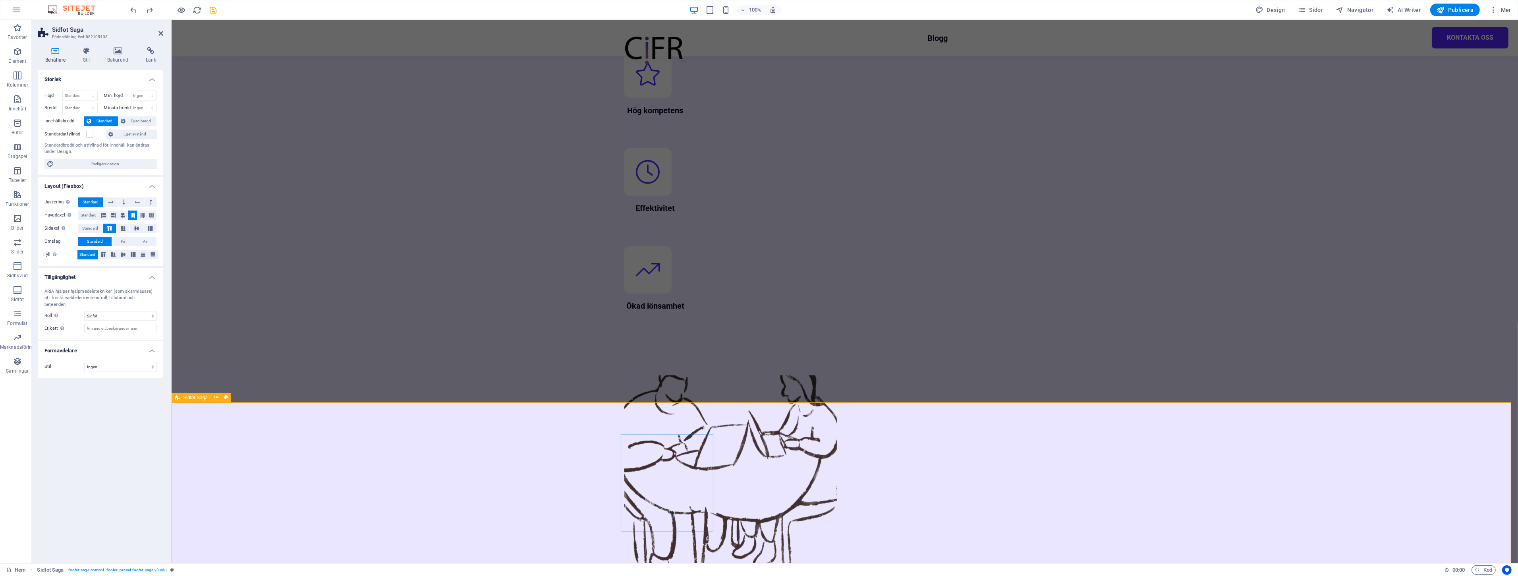
select select "px"
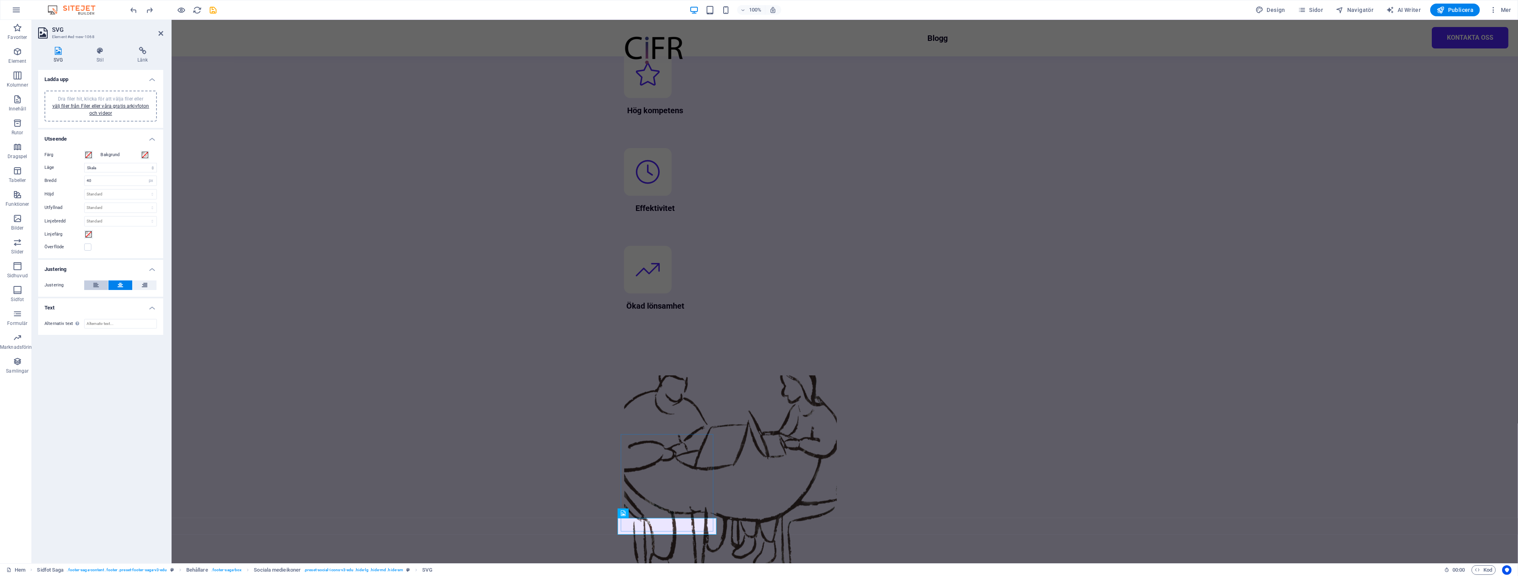
click at [97, 282] on icon at bounding box center [96, 285] width 6 height 10
click at [127, 363] on div "Ladda upp Dra filer hit, klicka för att välja filer eller välj filer från Filer…" at bounding box center [100, 313] width 125 height 487
click at [102, 60] on h4 "Stil" at bounding box center [101, 55] width 41 height 17
click at [60, 53] on icon at bounding box center [58, 51] width 40 height 8
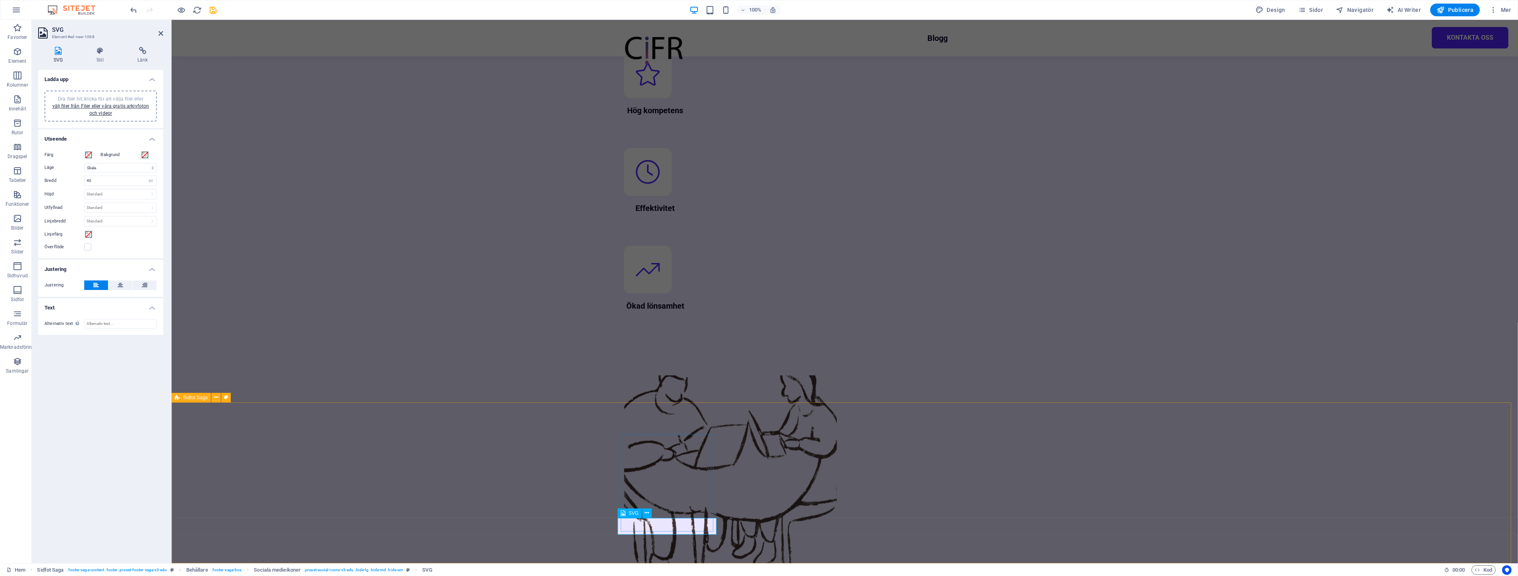
click at [94, 61] on h4 "Stil" at bounding box center [101, 55] width 41 height 17
click at [141, 50] on icon at bounding box center [142, 51] width 41 height 8
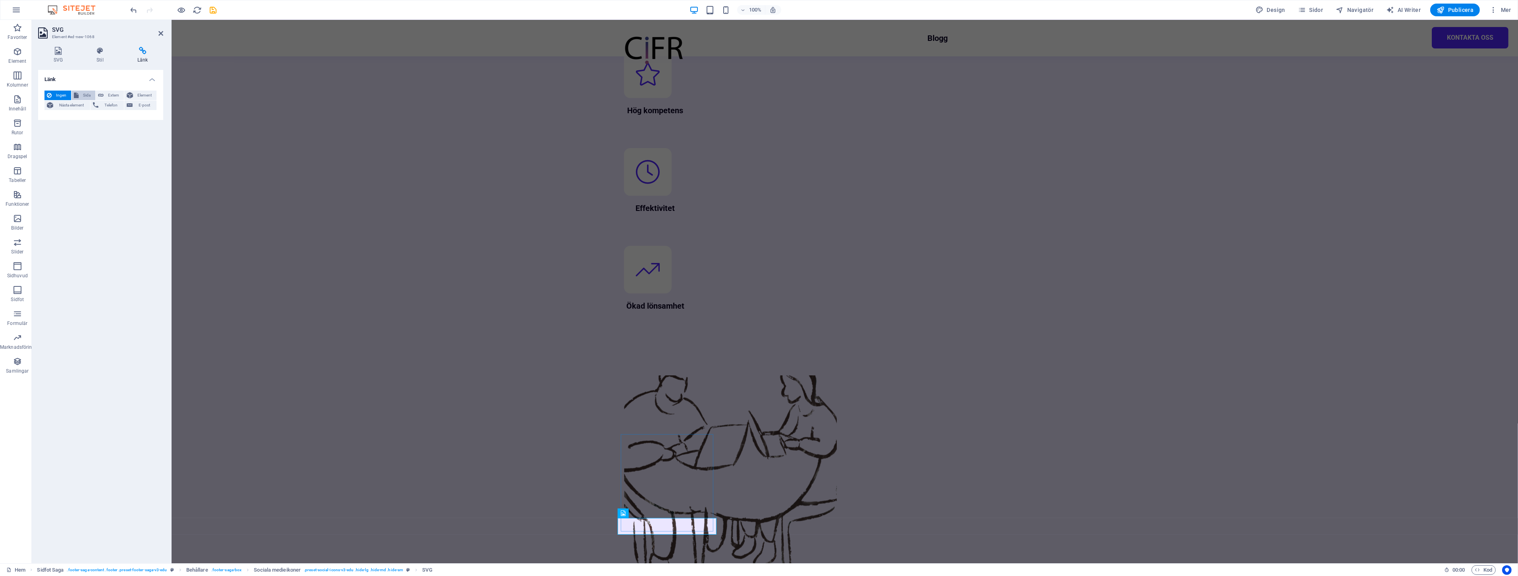
click at [81, 94] on span "Sida" at bounding box center [87, 96] width 12 height 10
select select
click at [100, 121] on select "Hem Blogg Kontakta oss Legal Notice Privacy" at bounding box center [120, 119] width 73 height 10
click at [106, 95] on span "Extern" at bounding box center [113, 96] width 15 height 10
select select "blank"
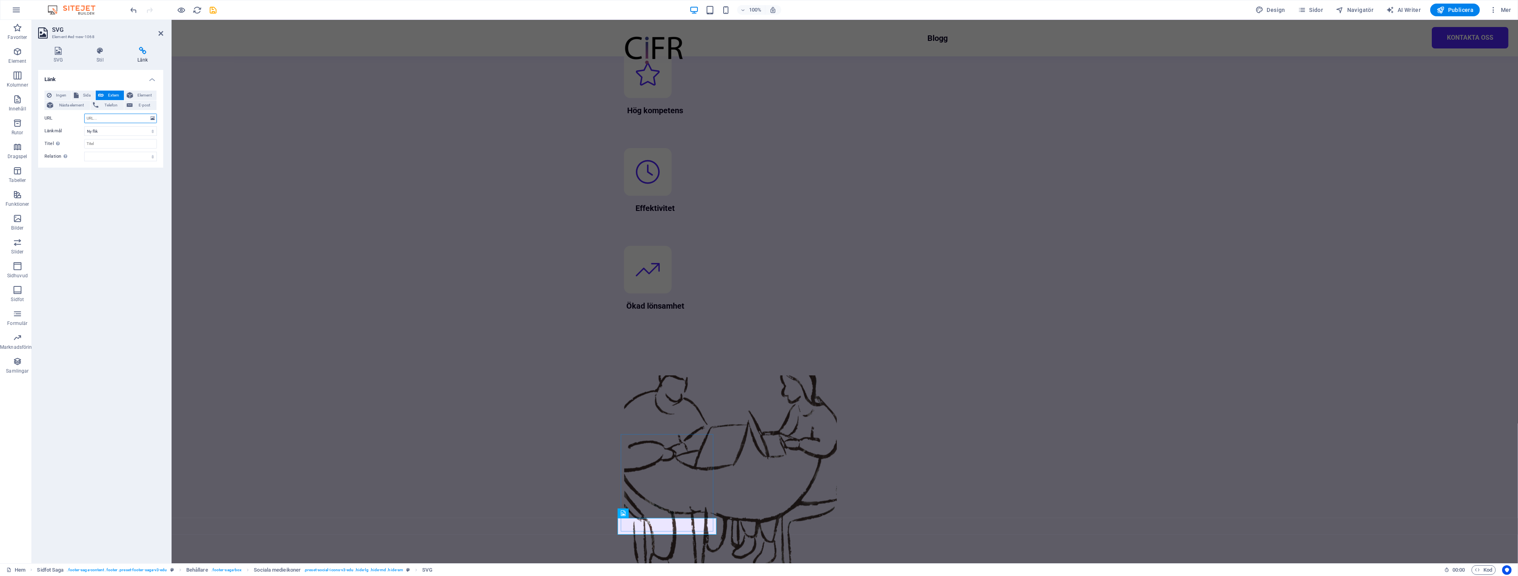
click at [104, 118] on input "URL" at bounding box center [120, 119] width 73 height 10
paste input "[URL][DOMAIN_NAME]"
type input "[URL][DOMAIN_NAME]"
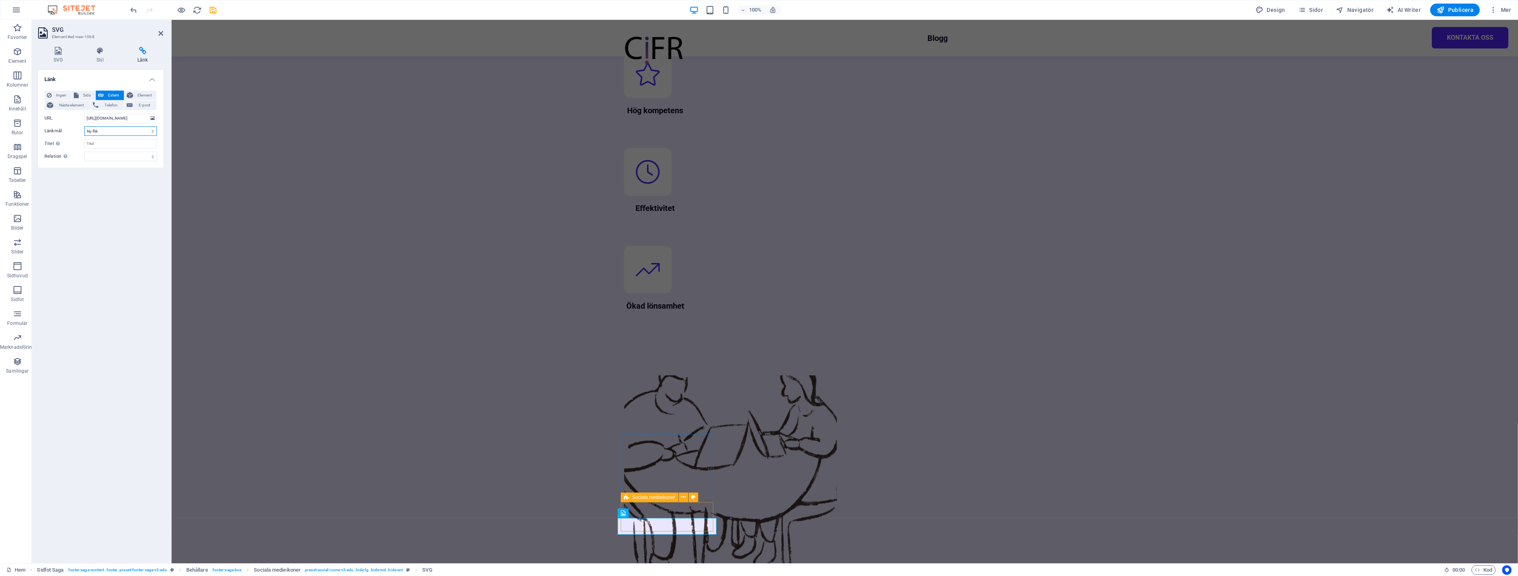
click at [114, 130] on select "Ny flik Samma flik Överlägg" at bounding box center [120, 131] width 73 height 10
click at [97, 140] on input "Titel Ytterligare länkbeskrivning bör inte vara samma som länktext. Titeln visa…" at bounding box center [120, 144] width 73 height 10
type input "Brainville företagsprofil"
click at [116, 221] on div "Länk Ingen Sida Extern Element Nästa element Telefon E-post Sida Hem Blogg Kont…" at bounding box center [100, 313] width 125 height 487
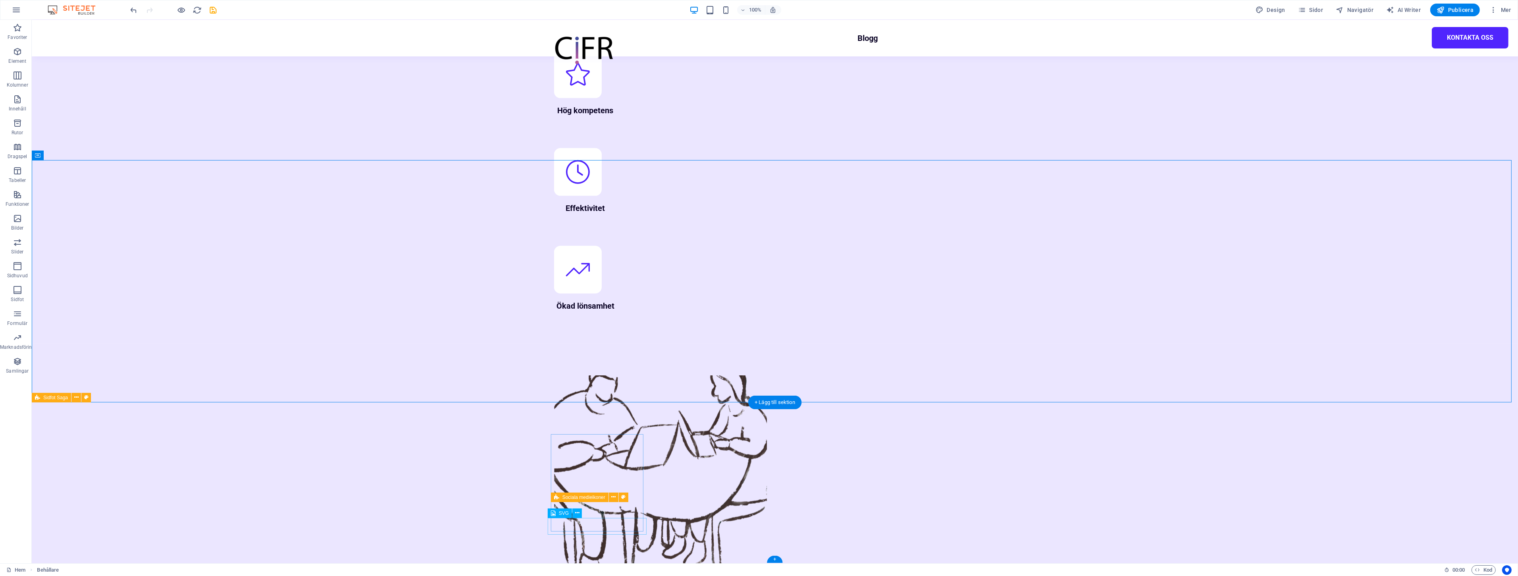
click at [569, 499] on span "Sociala medieikoner" at bounding box center [583, 497] width 43 height 5
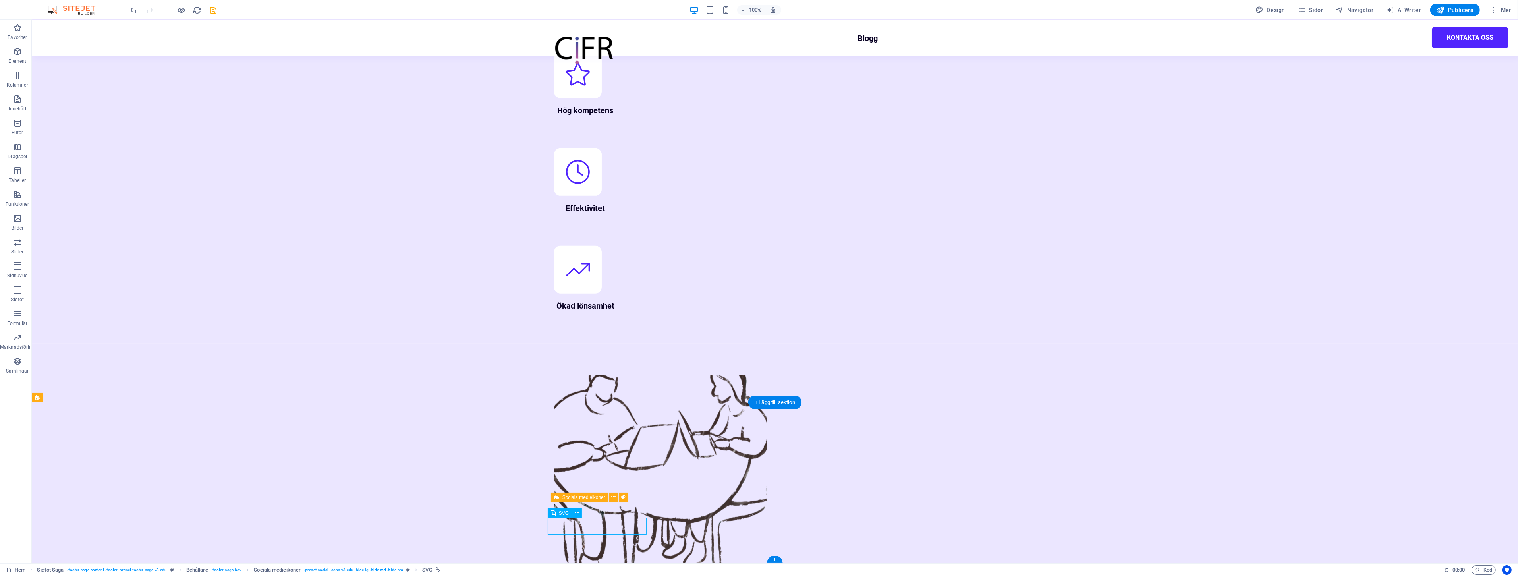
select select "px"
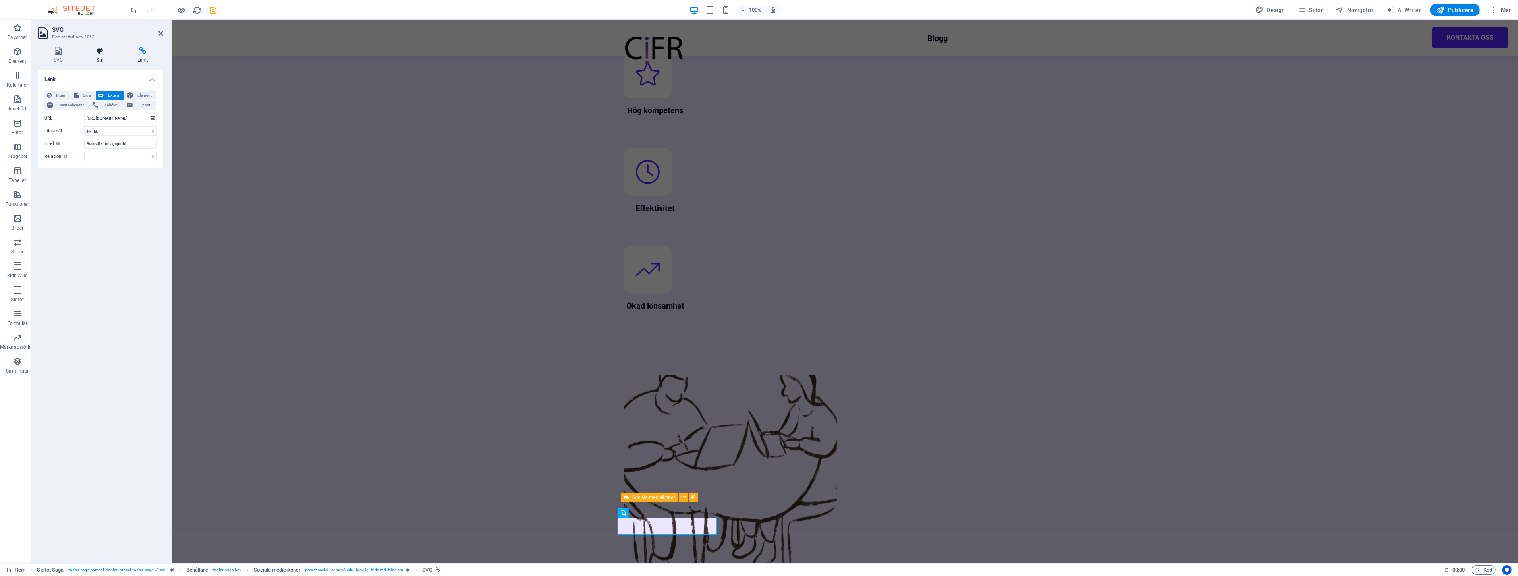
click at [92, 50] on icon at bounding box center [100, 51] width 38 height 8
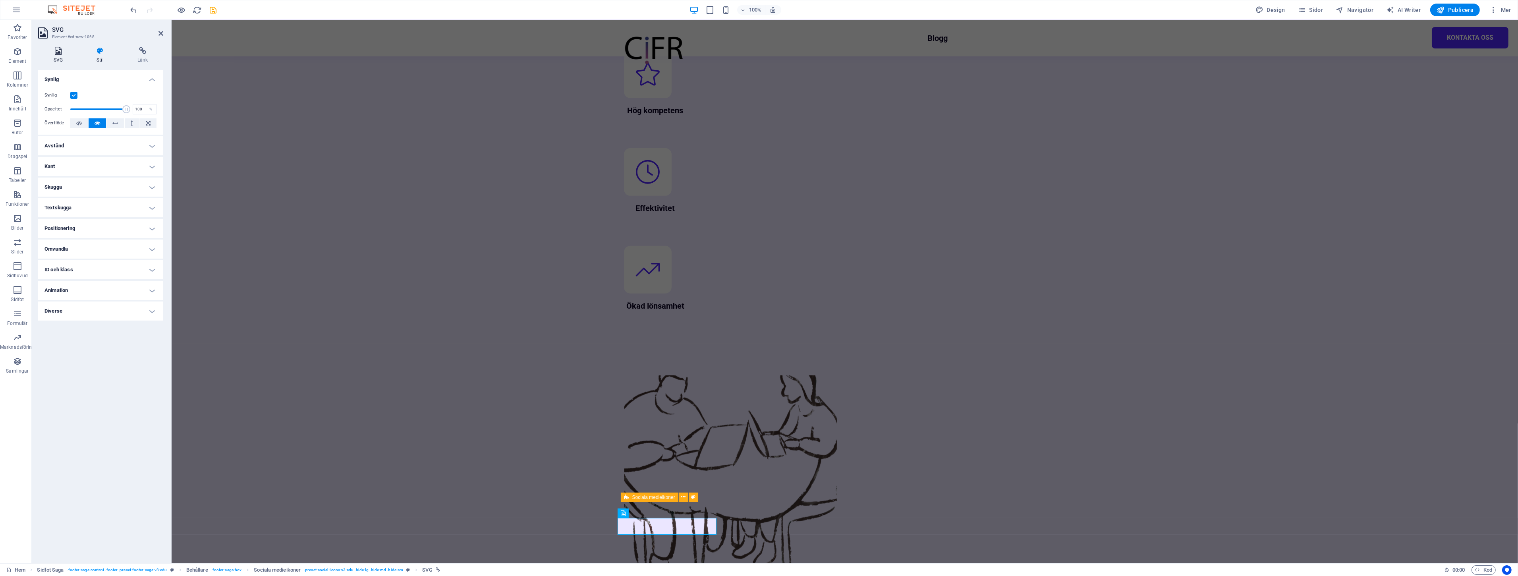
click at [63, 53] on icon at bounding box center [58, 51] width 40 height 8
click at [104, 56] on h4 "Stil" at bounding box center [101, 55] width 41 height 17
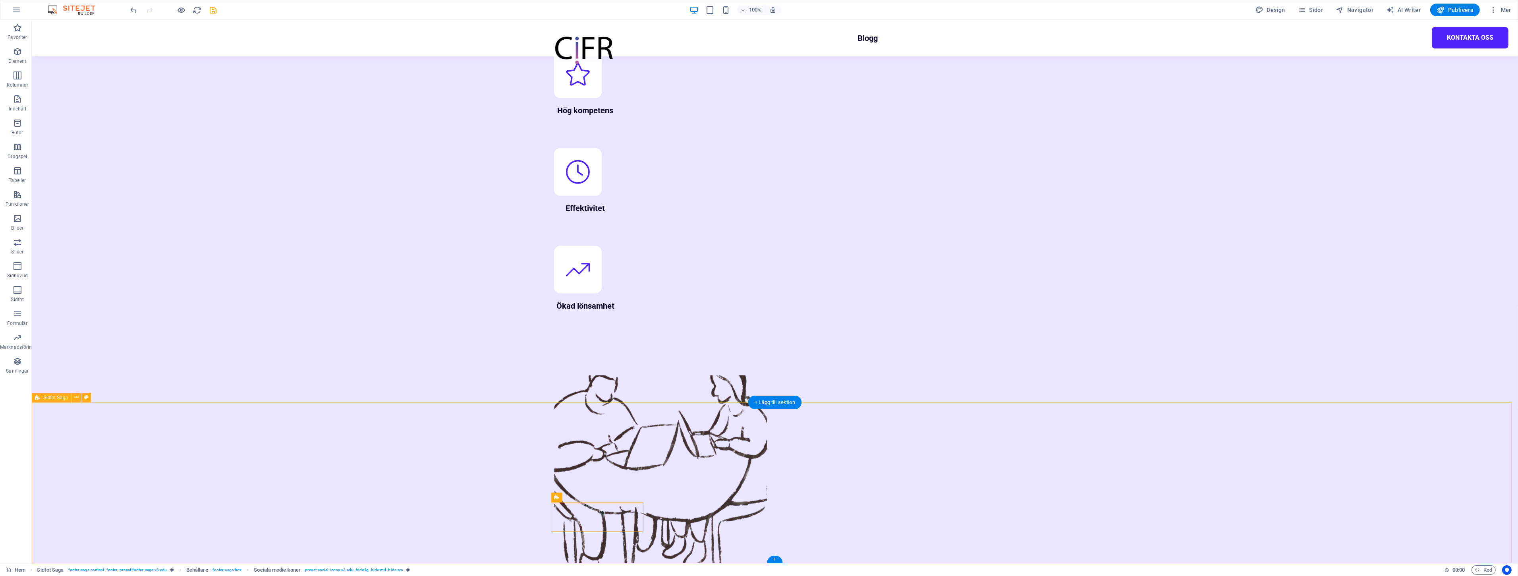
select select "footer"
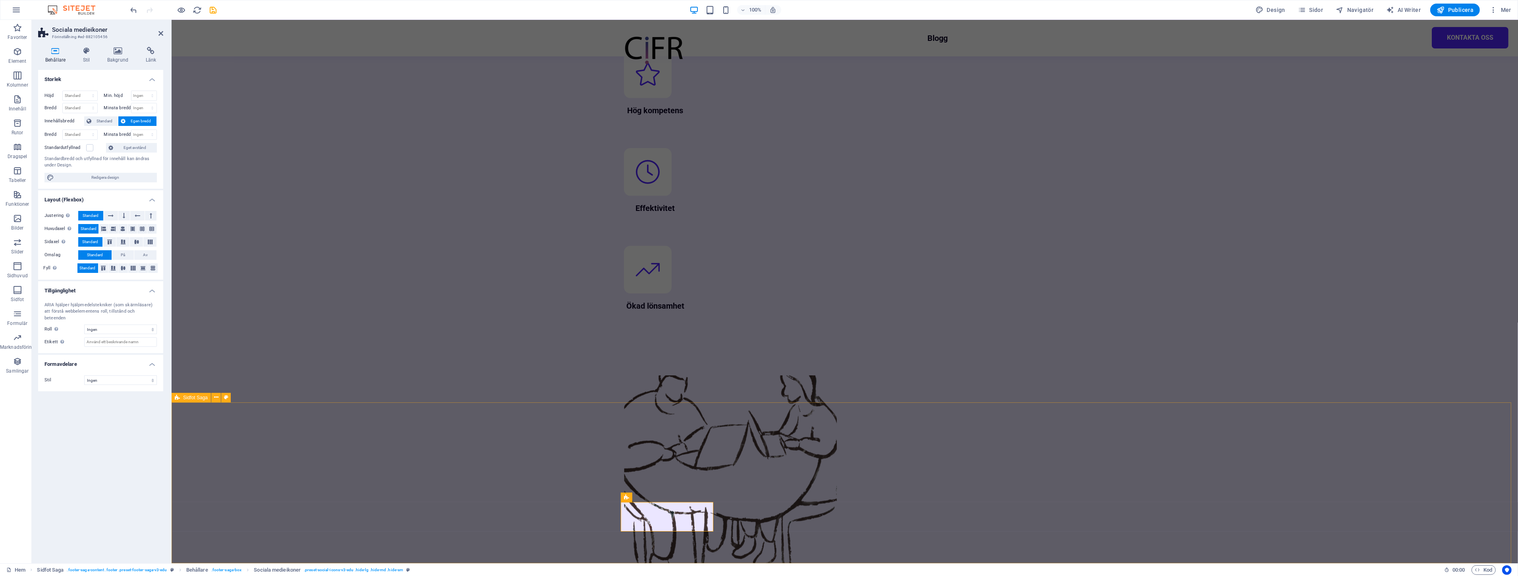
select select "footer"
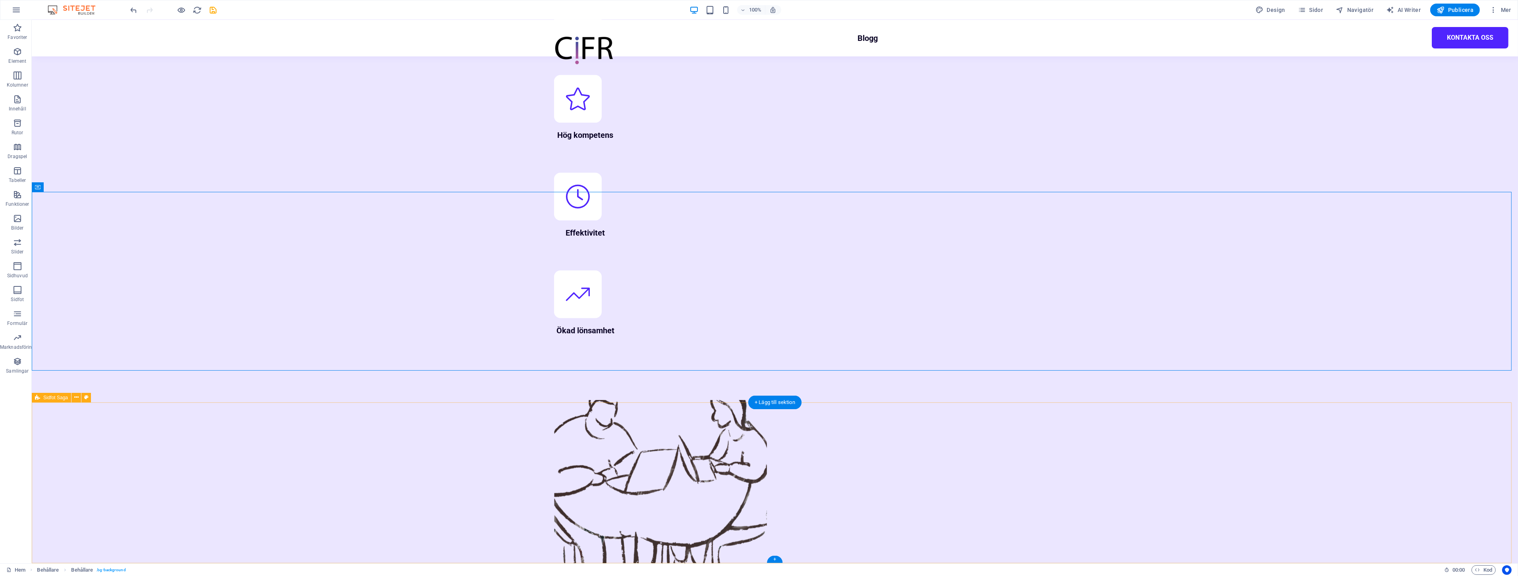
scroll to position [1025, 0]
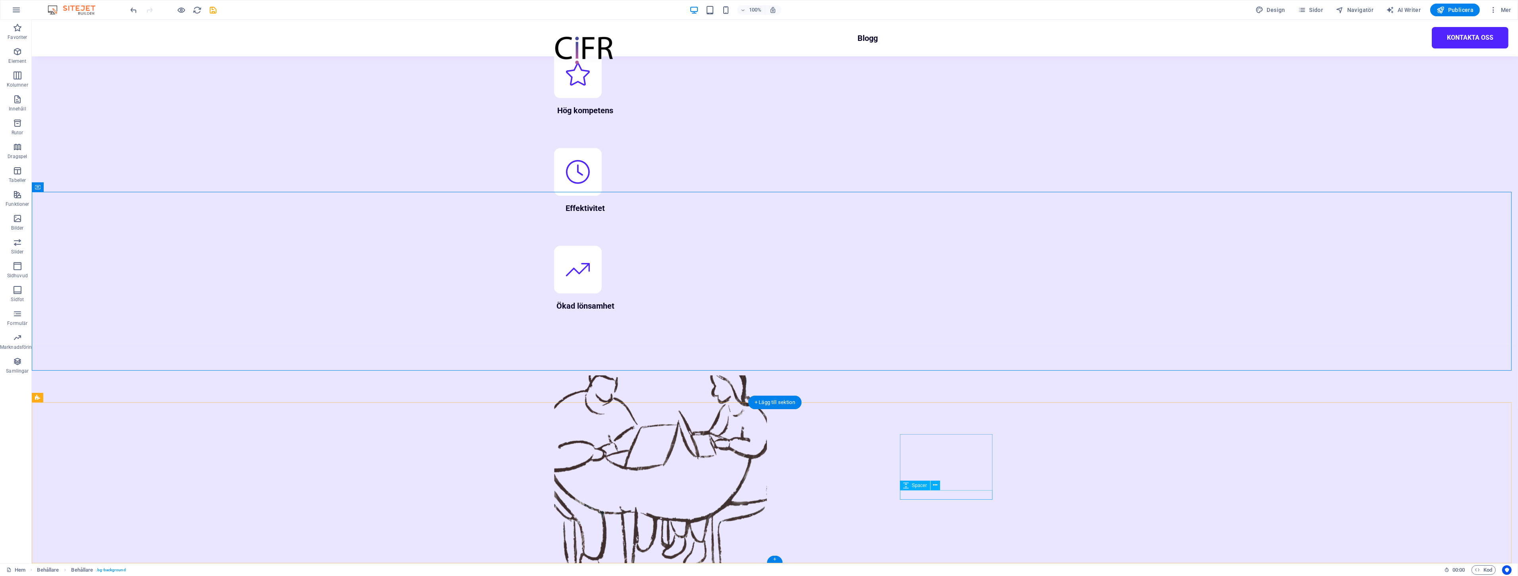
select select "px"
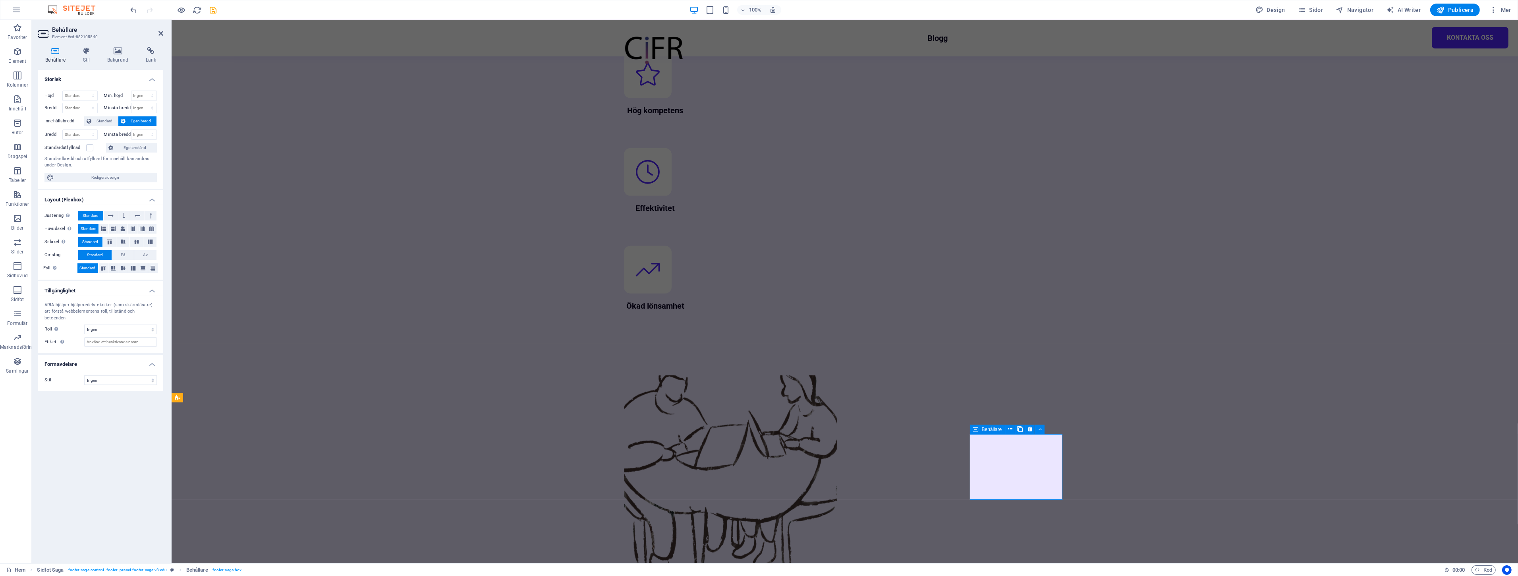
select select "px"
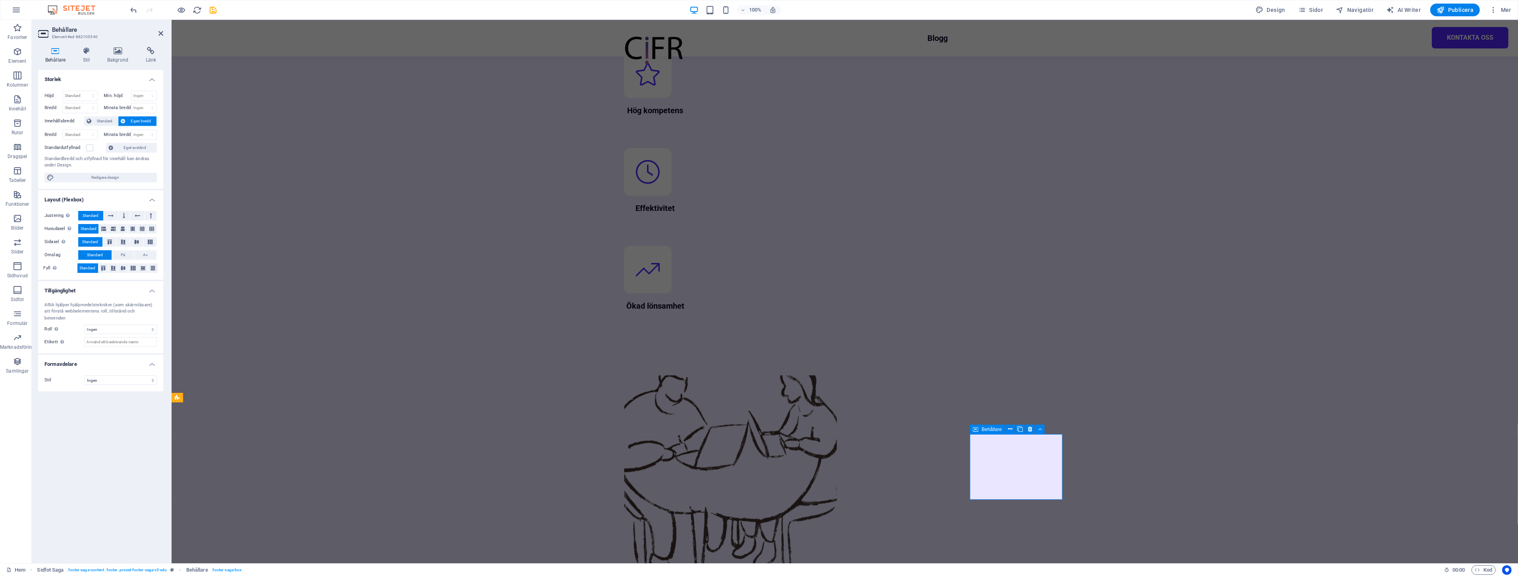
click at [85, 55] on h4 "Stil" at bounding box center [88, 55] width 24 height 17
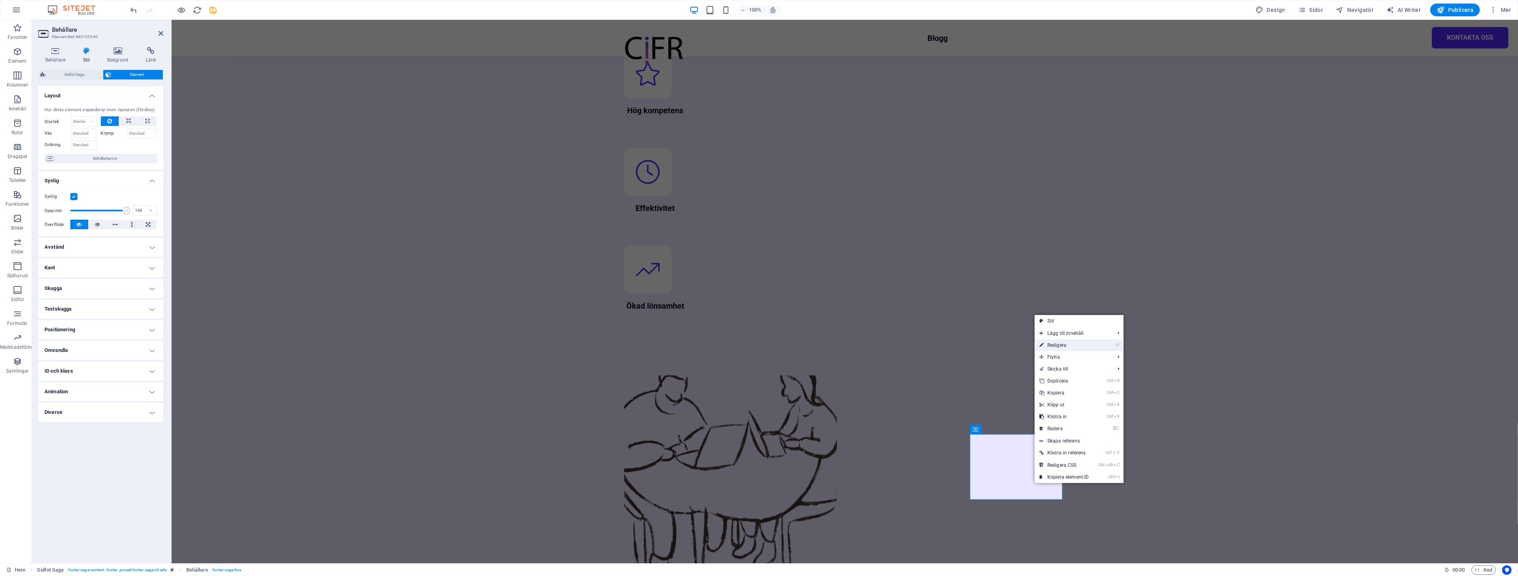
click at [1070, 346] on link "⏎ Redigera" at bounding box center [1064, 345] width 59 height 12
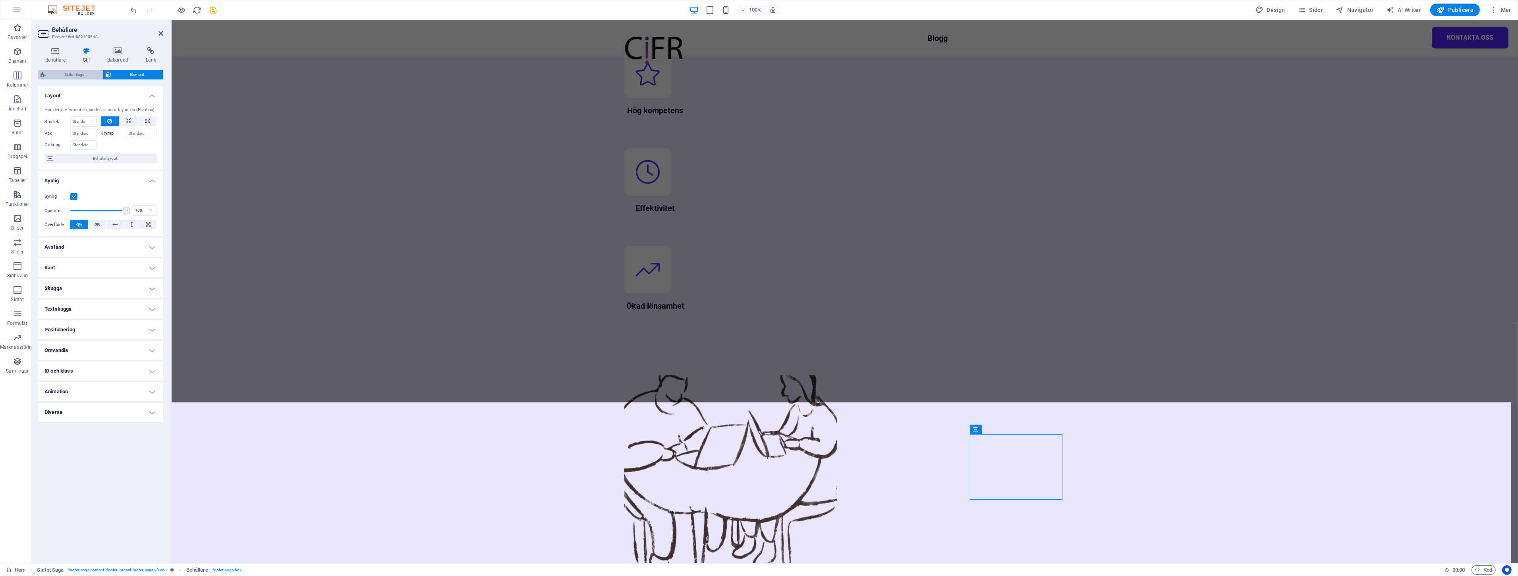
click at [74, 70] on span "Sidfot Saga" at bounding box center [74, 75] width 52 height 10
select select "footer"
select select "rem"
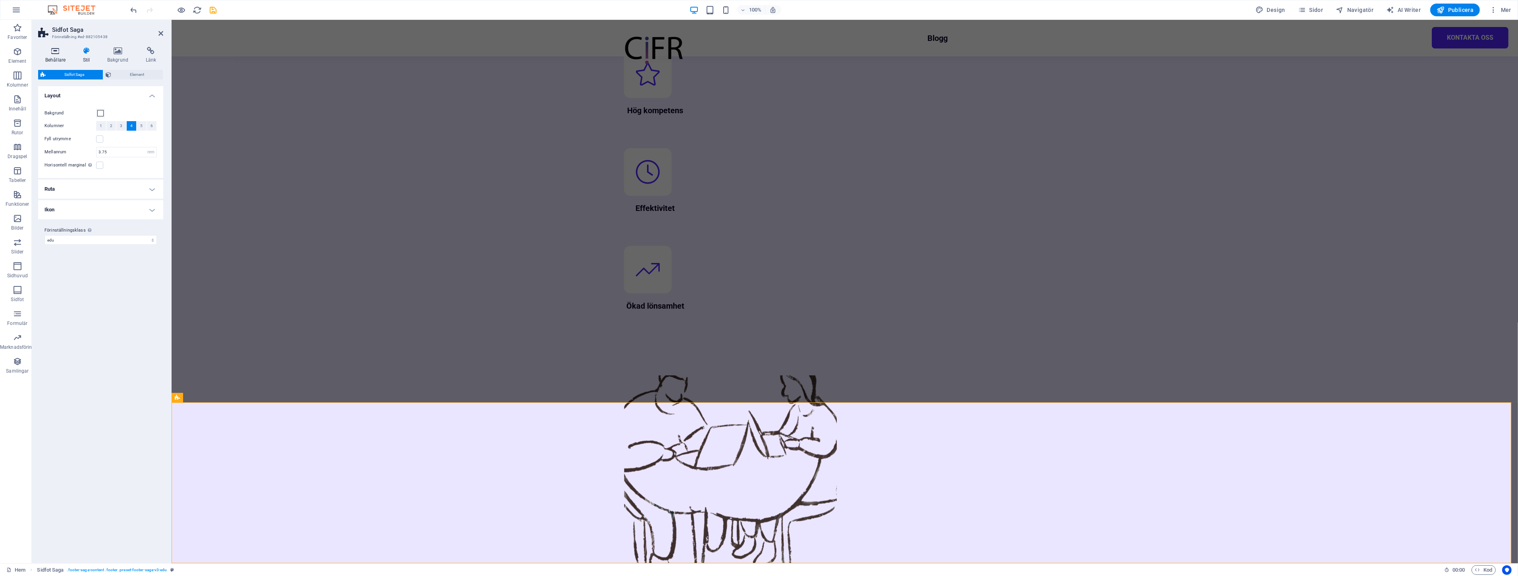
click at [56, 54] on icon at bounding box center [55, 51] width 35 height 8
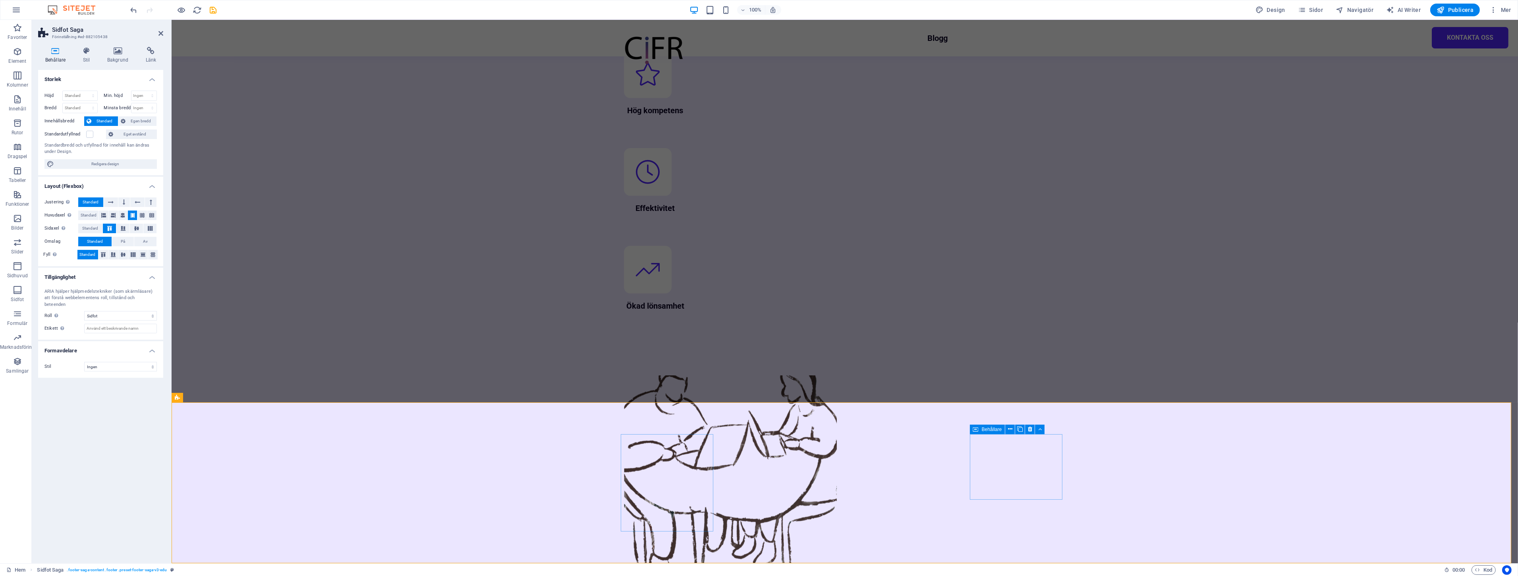
click at [1011, 427] on icon at bounding box center [1010, 429] width 4 height 8
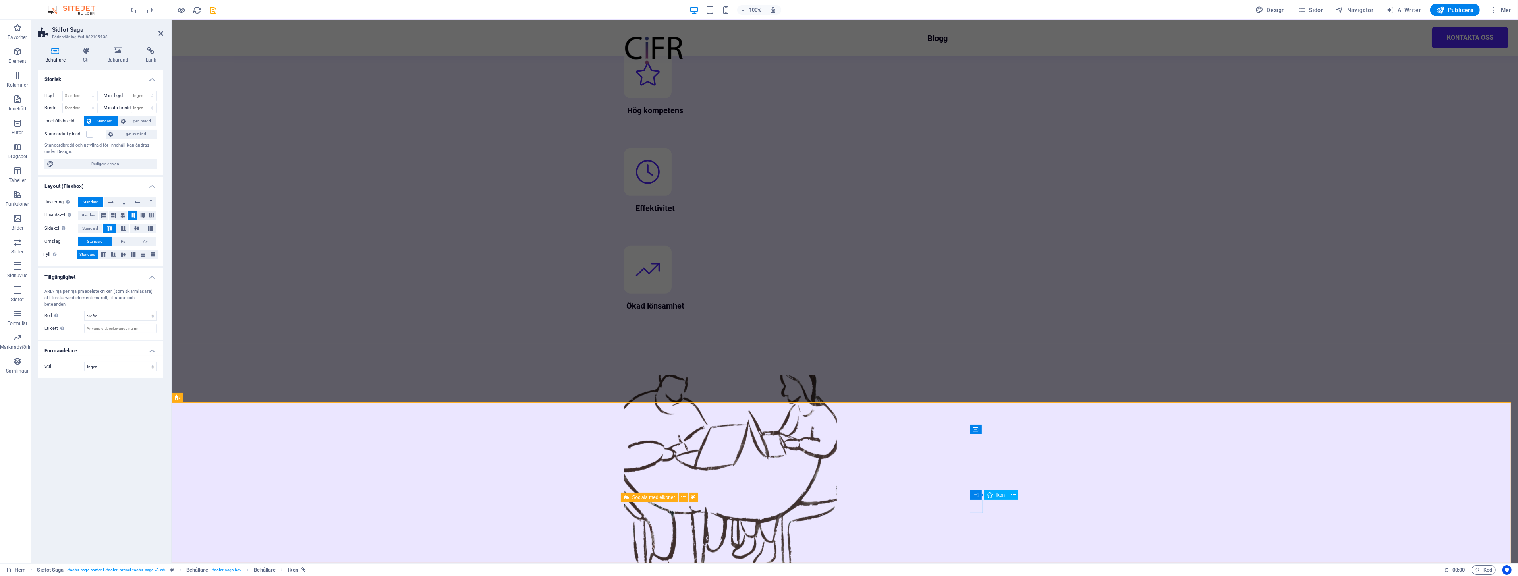
select select "xMidYMid"
select select "px"
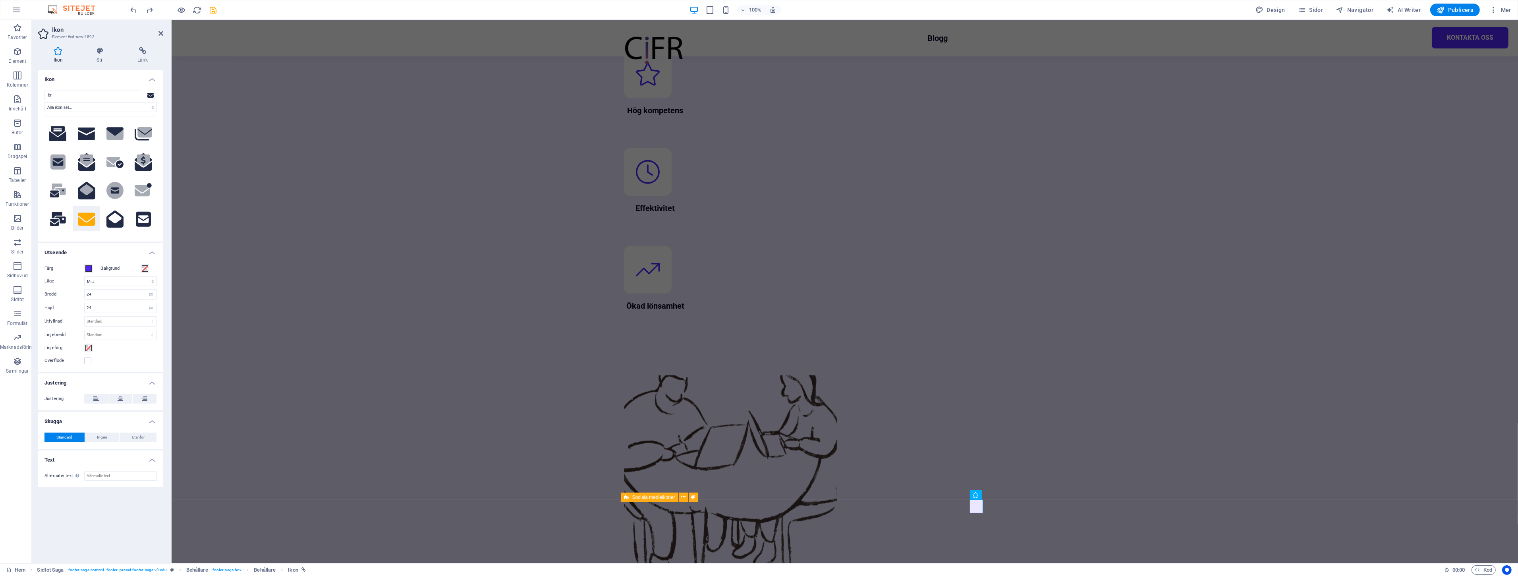
type input "bra"
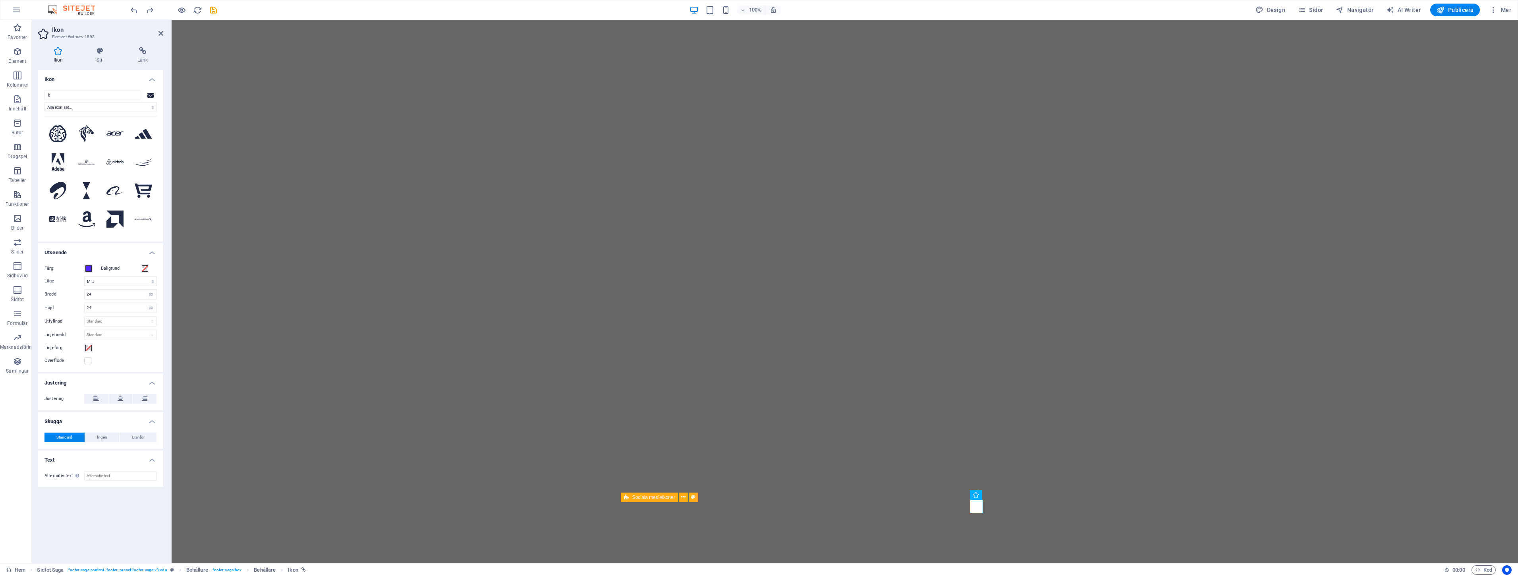
select select "xMidYMid"
select select "px"
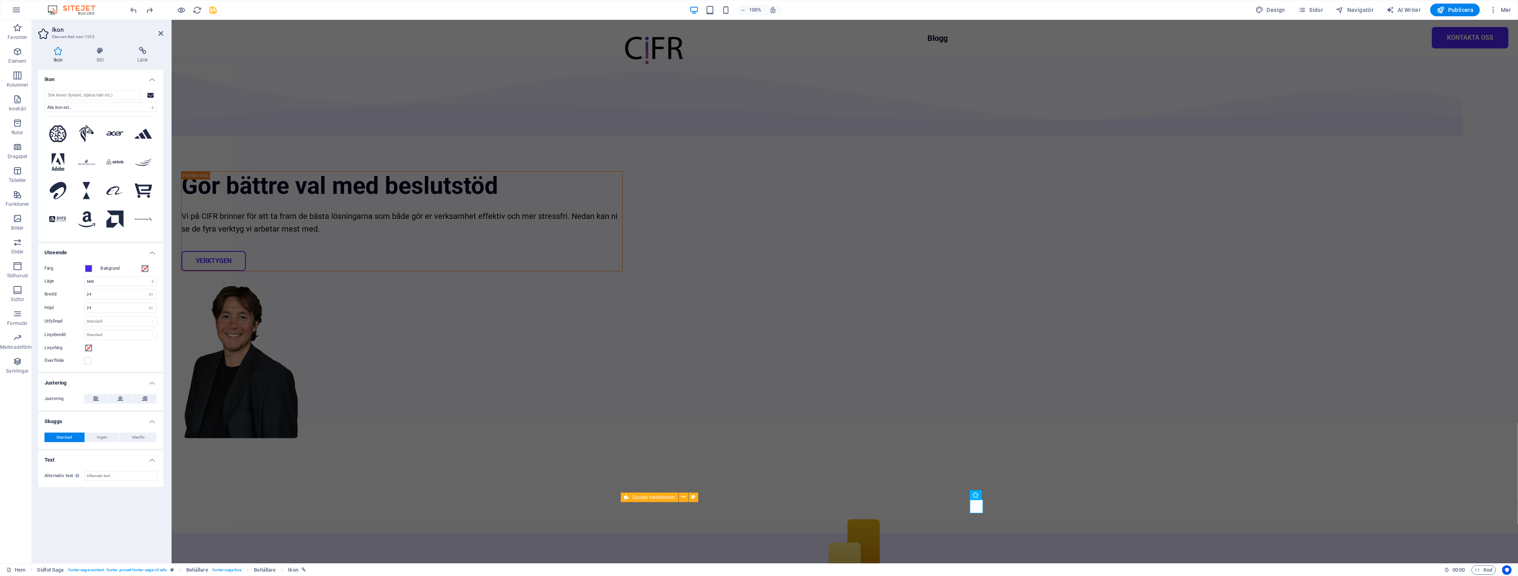
scroll to position [1025, 0]
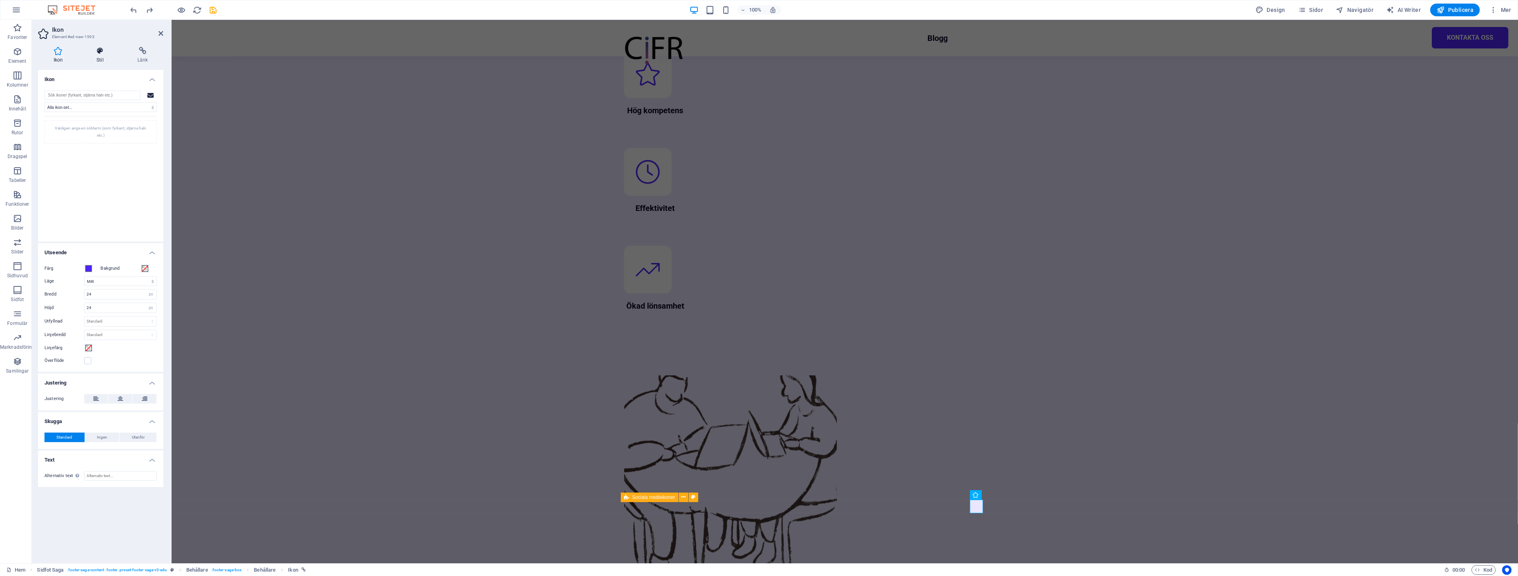
click at [88, 56] on h4 "Stil" at bounding box center [101, 55] width 41 height 17
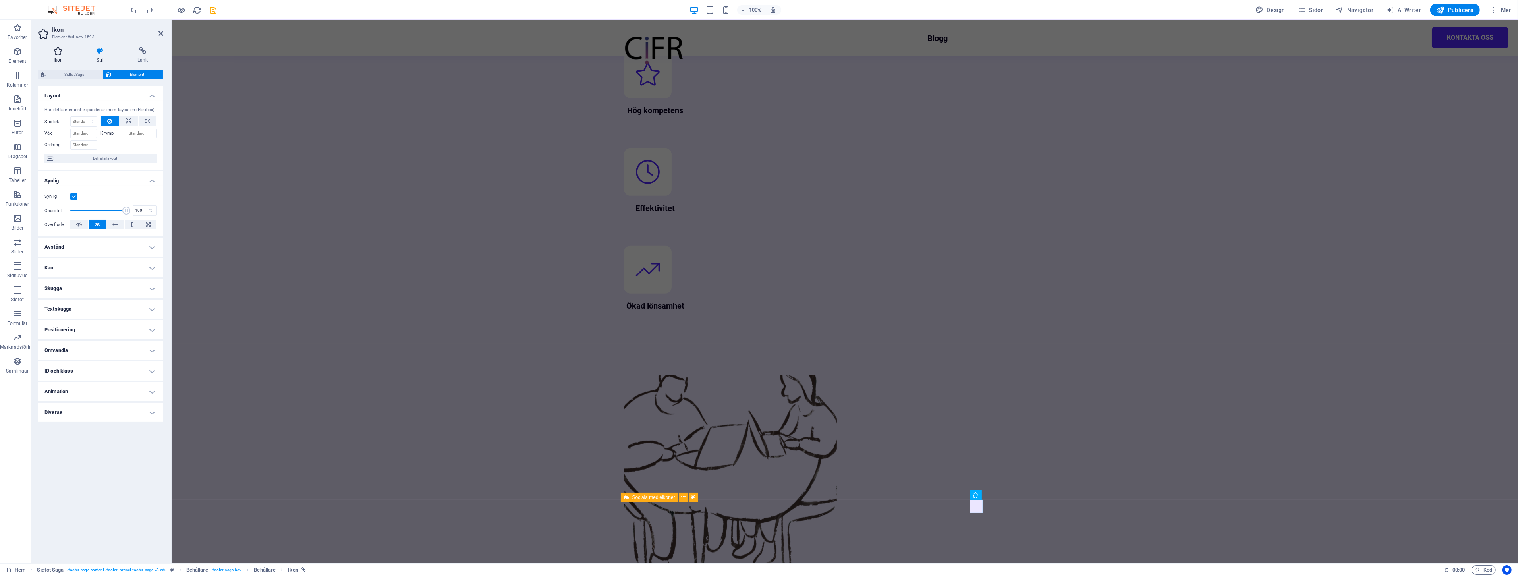
click at [57, 52] on icon at bounding box center [58, 51] width 40 height 8
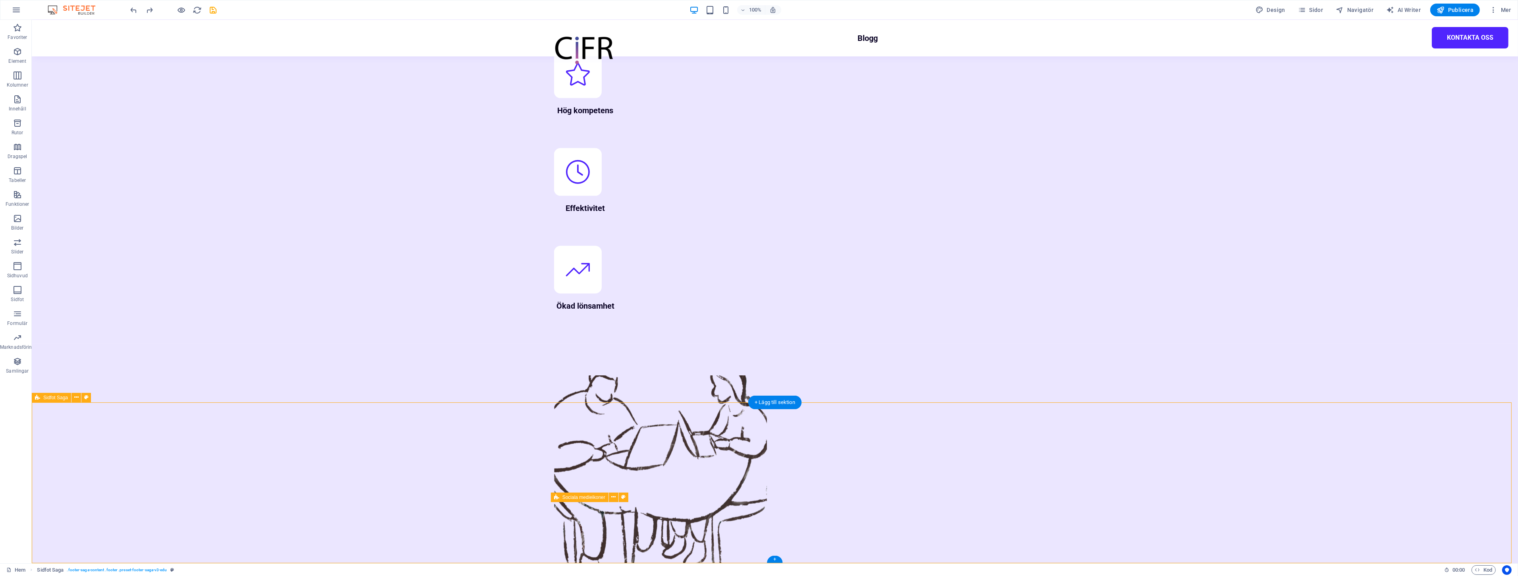
click at [936, 499] on div "H6" at bounding box center [937, 495] width 21 height 10
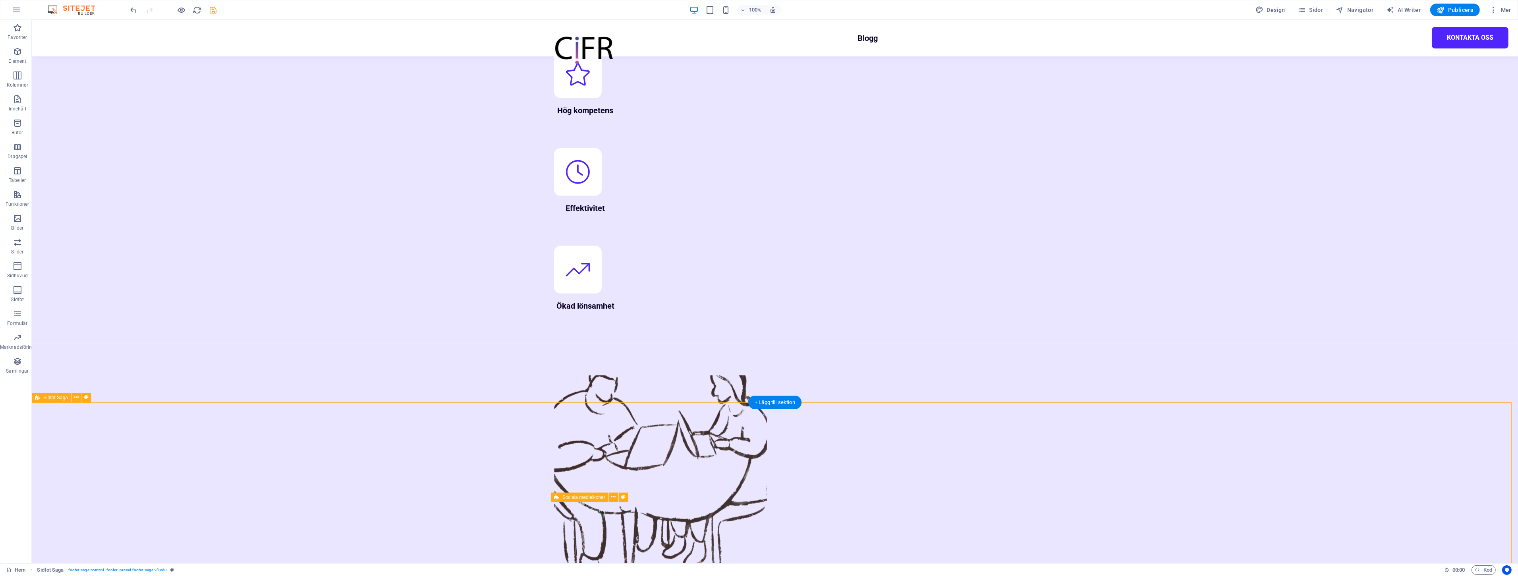
select select "footer"
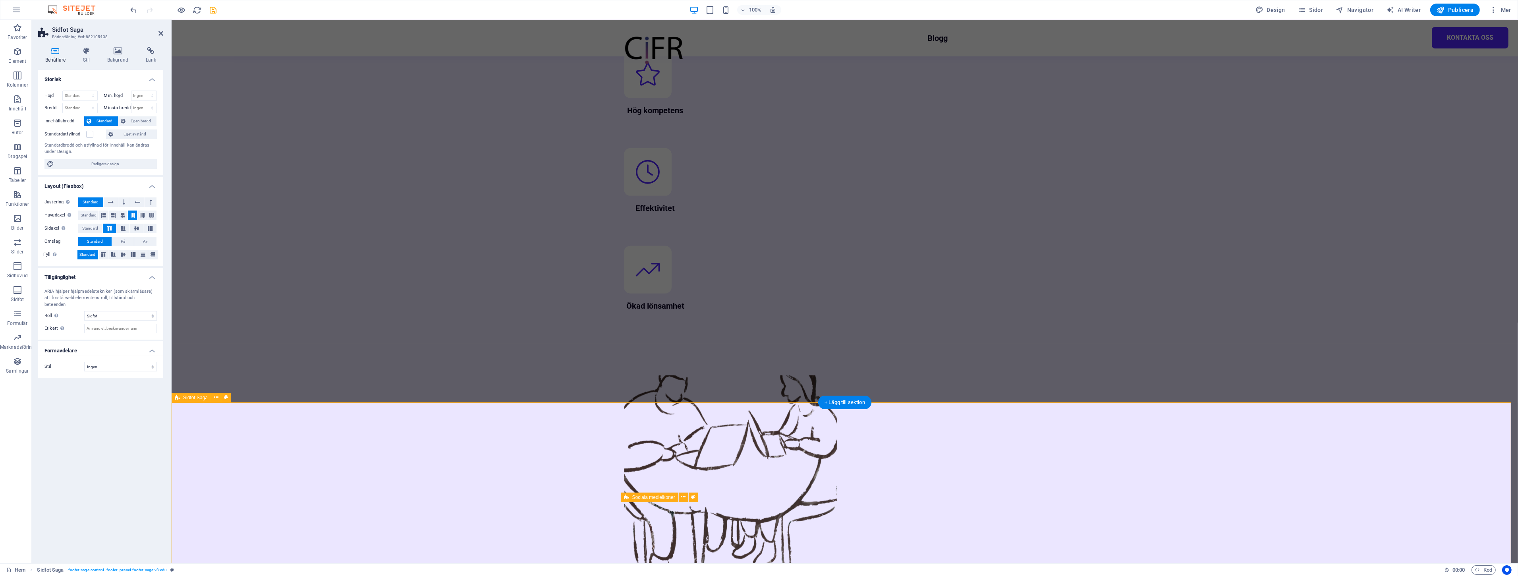
drag, startPoint x: 1000, startPoint y: 533, endPoint x: 1148, endPoint y: 530, distance: 147.8
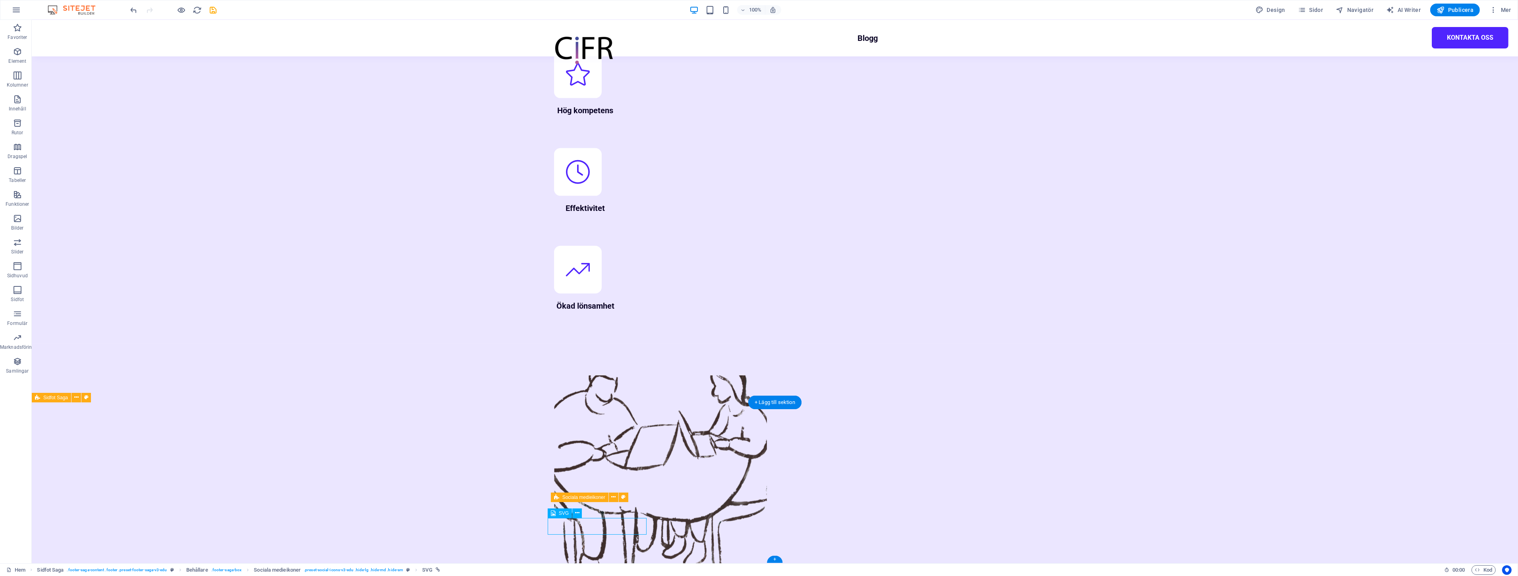
select select "px"
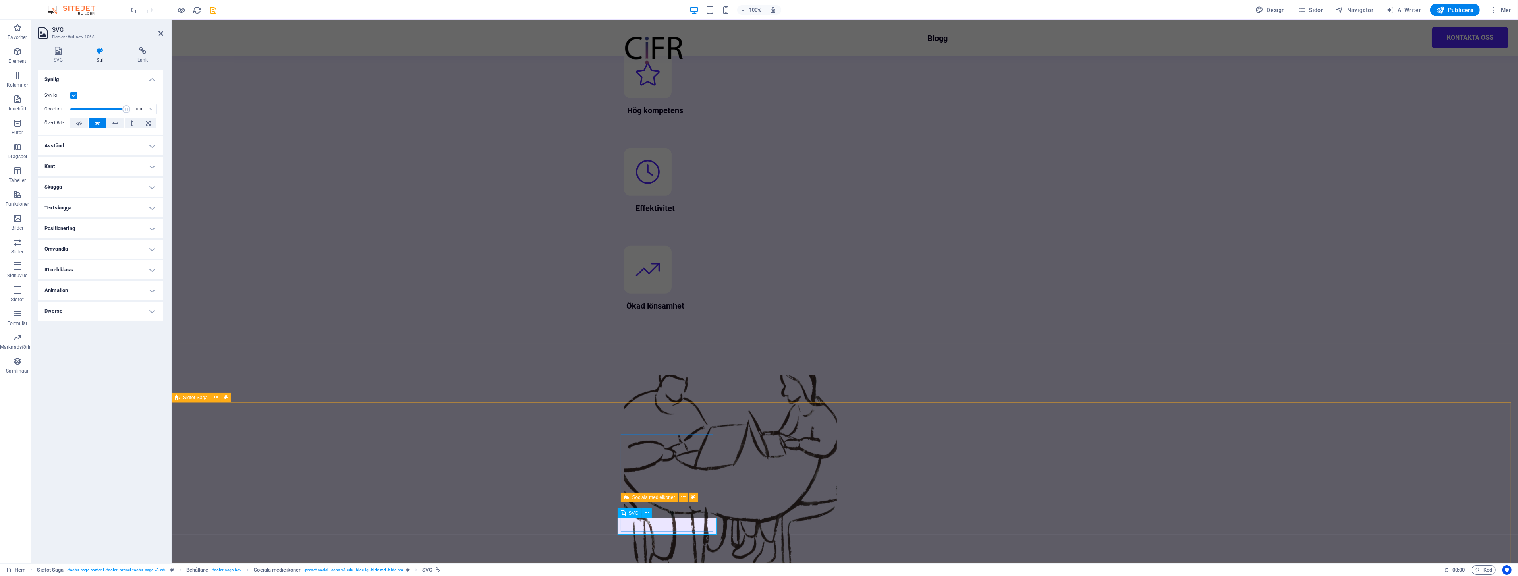
click at [52, 56] on h4 "SVG" at bounding box center [59, 55] width 43 height 17
click at [101, 107] on link "välj filer från Filer eller våra gratis arkivfoton och videor" at bounding box center [100, 109] width 97 height 13
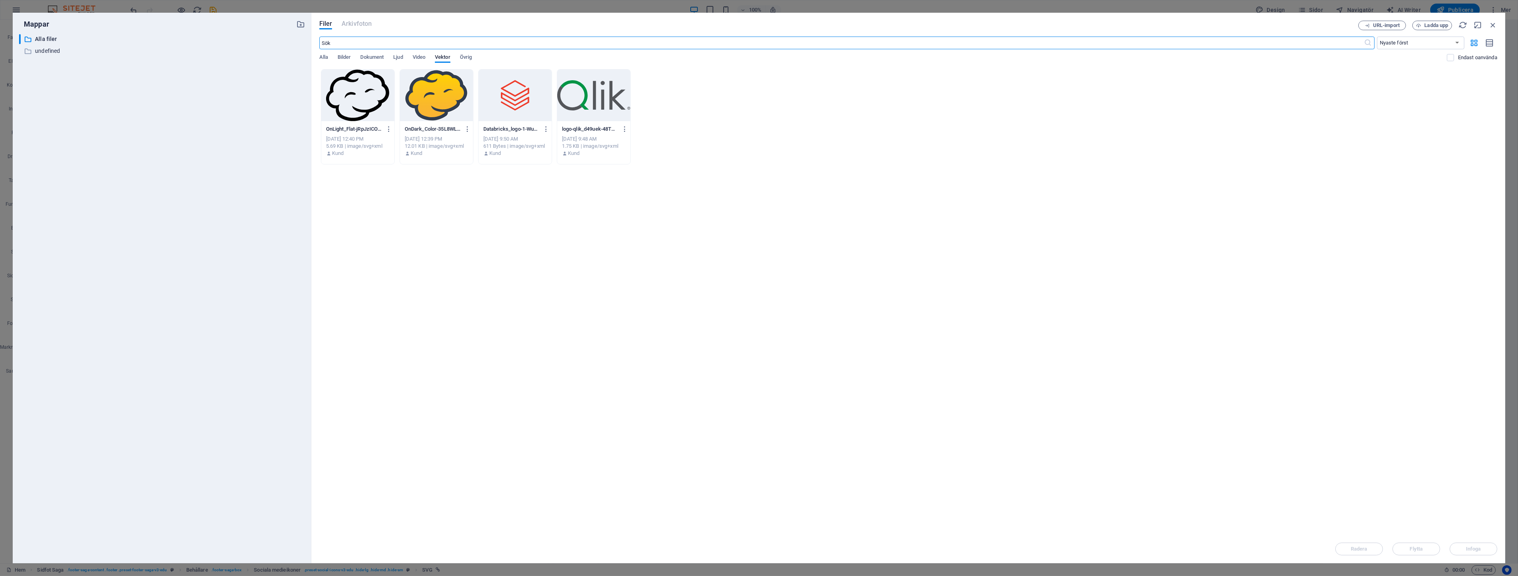
click at [434, 104] on div at bounding box center [436, 95] width 73 height 52
click at [434, 104] on div "1" at bounding box center [436, 95] width 73 height 52
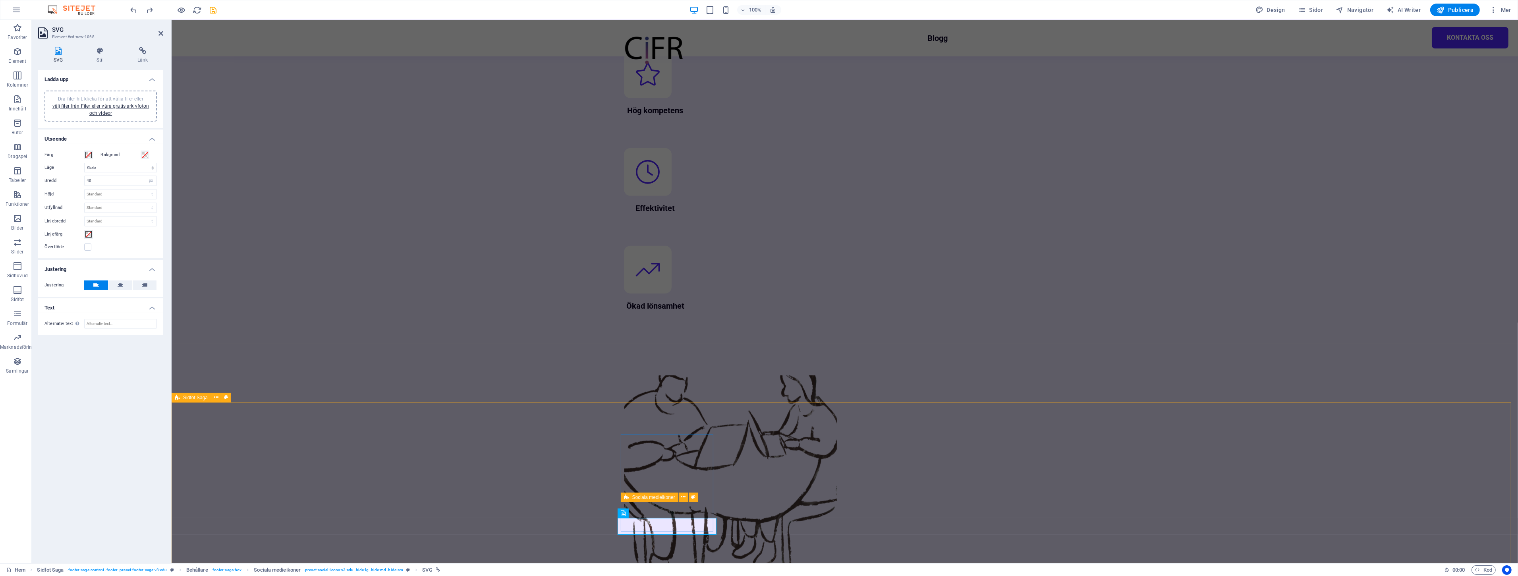
drag, startPoint x: 360, startPoint y: 456, endPoint x: 759, endPoint y: 540, distance: 407.9
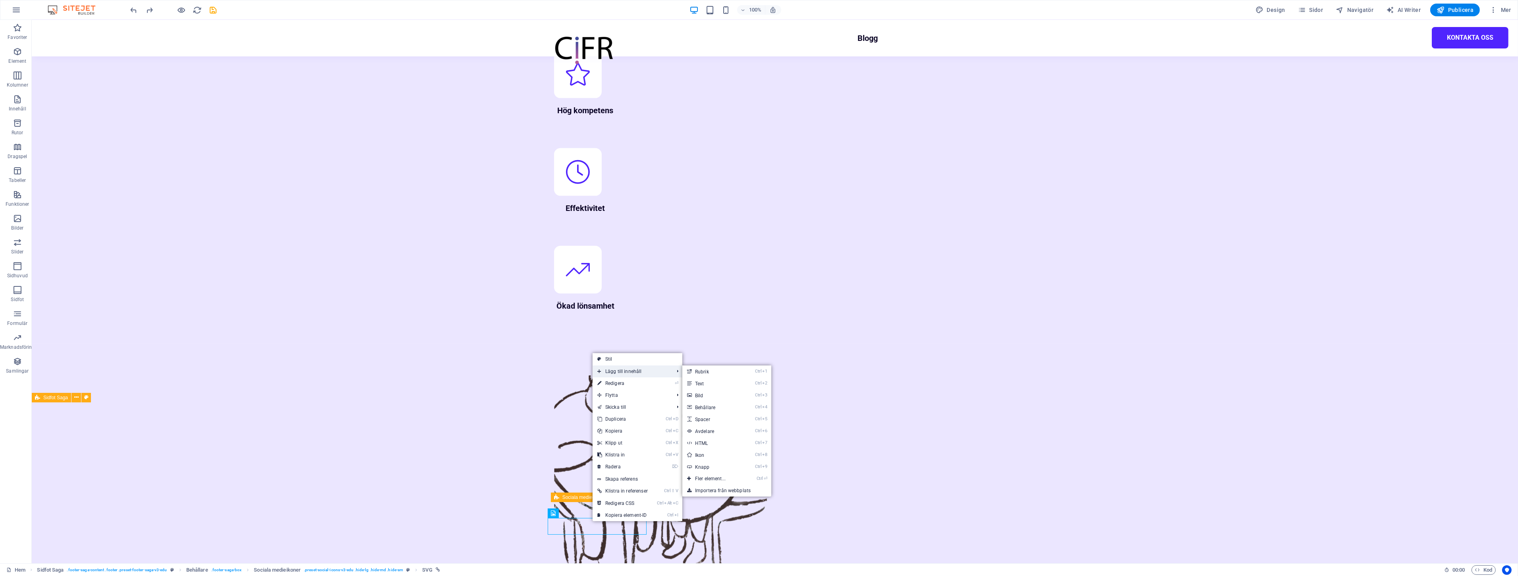
click at [641, 373] on span "Lägg till innehåll" at bounding box center [632, 371] width 78 height 12
click at [726, 483] on link "Ctrl ⏎ Fler element..." at bounding box center [711, 479] width 59 height 12
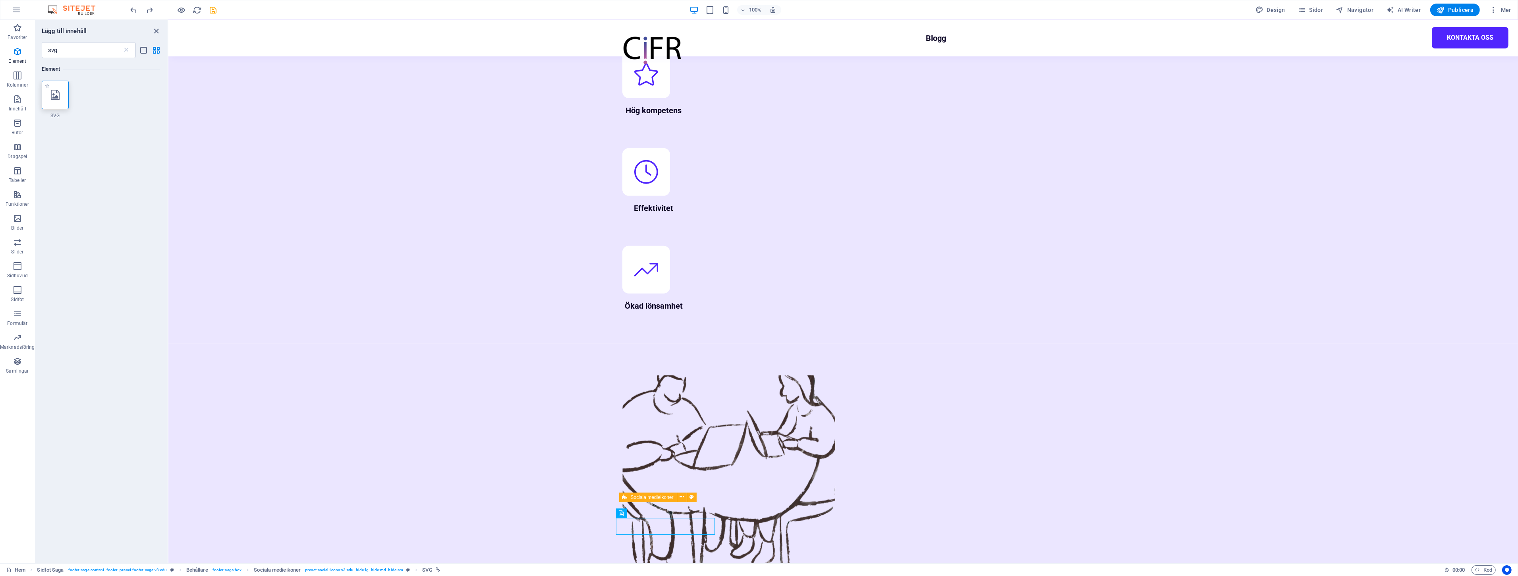
click at [54, 97] on icon at bounding box center [55, 95] width 9 height 10
select select "xMidYMid"
select select "px"
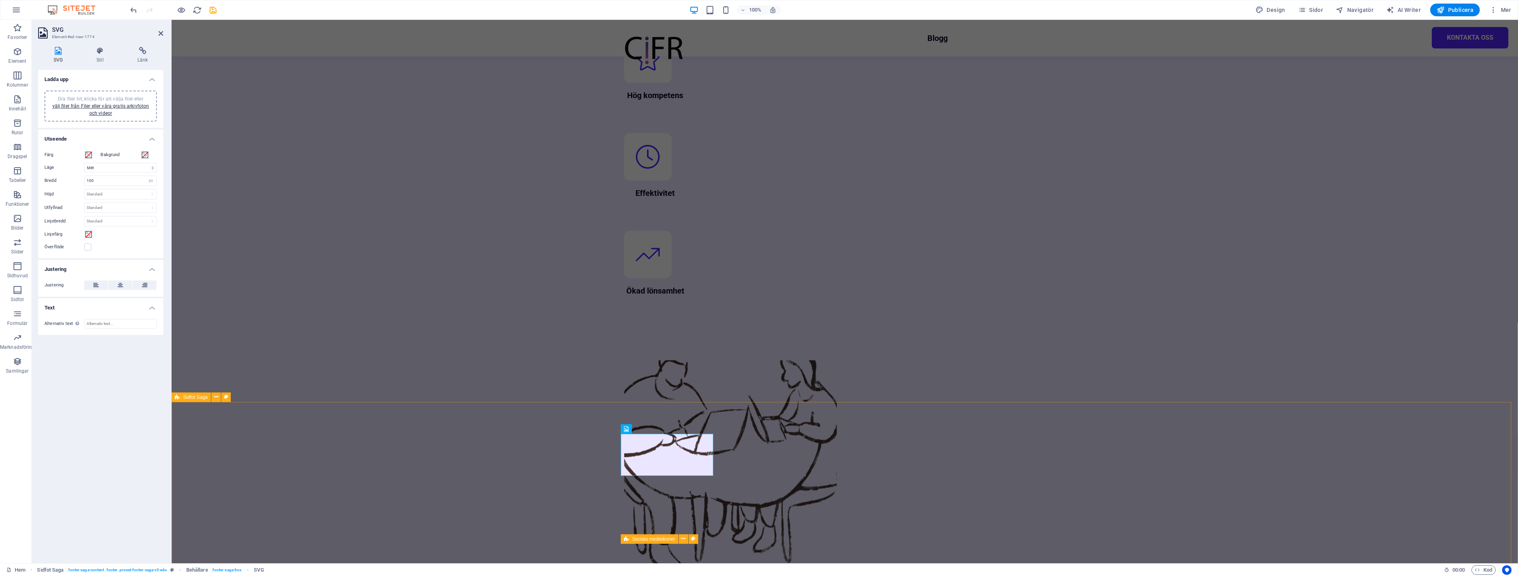
scroll to position [1067, 0]
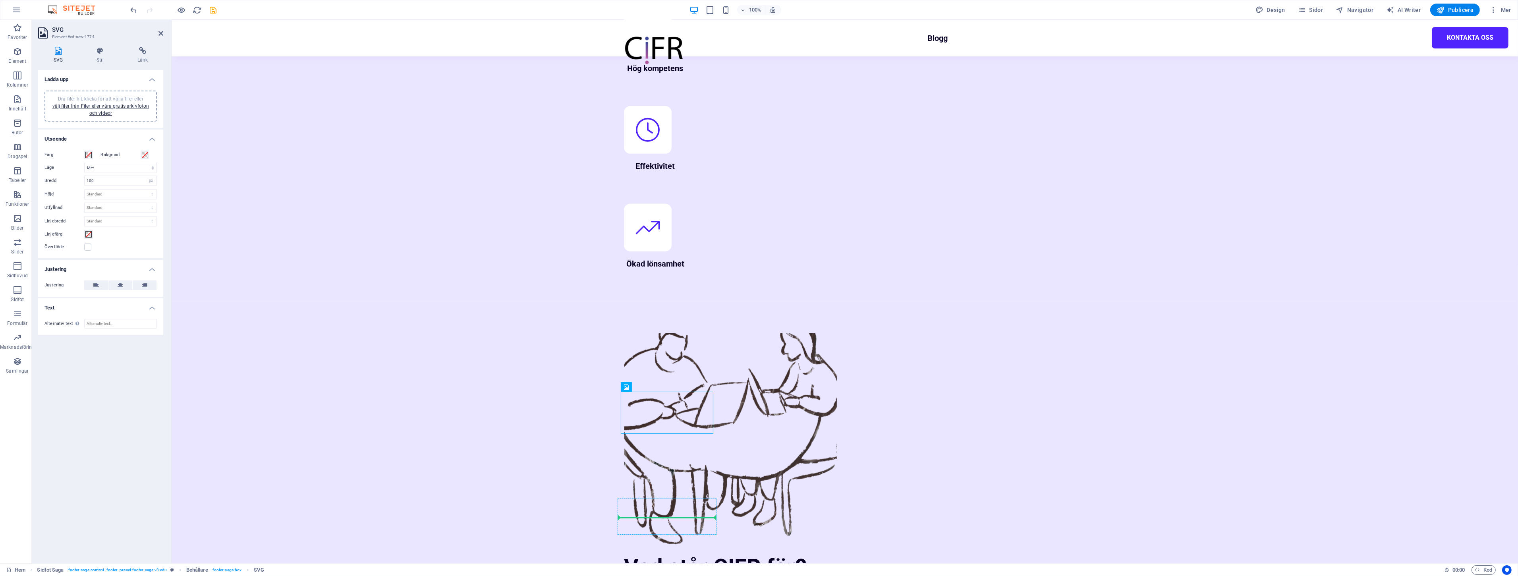
drag, startPoint x: 648, startPoint y: 417, endPoint x: 650, endPoint y: 523, distance: 106.4
drag, startPoint x: 638, startPoint y: 491, endPoint x: 820, endPoint y: 512, distance: 183.9
drag, startPoint x: 640, startPoint y: 513, endPoint x: 685, endPoint y: 515, distance: 45.3
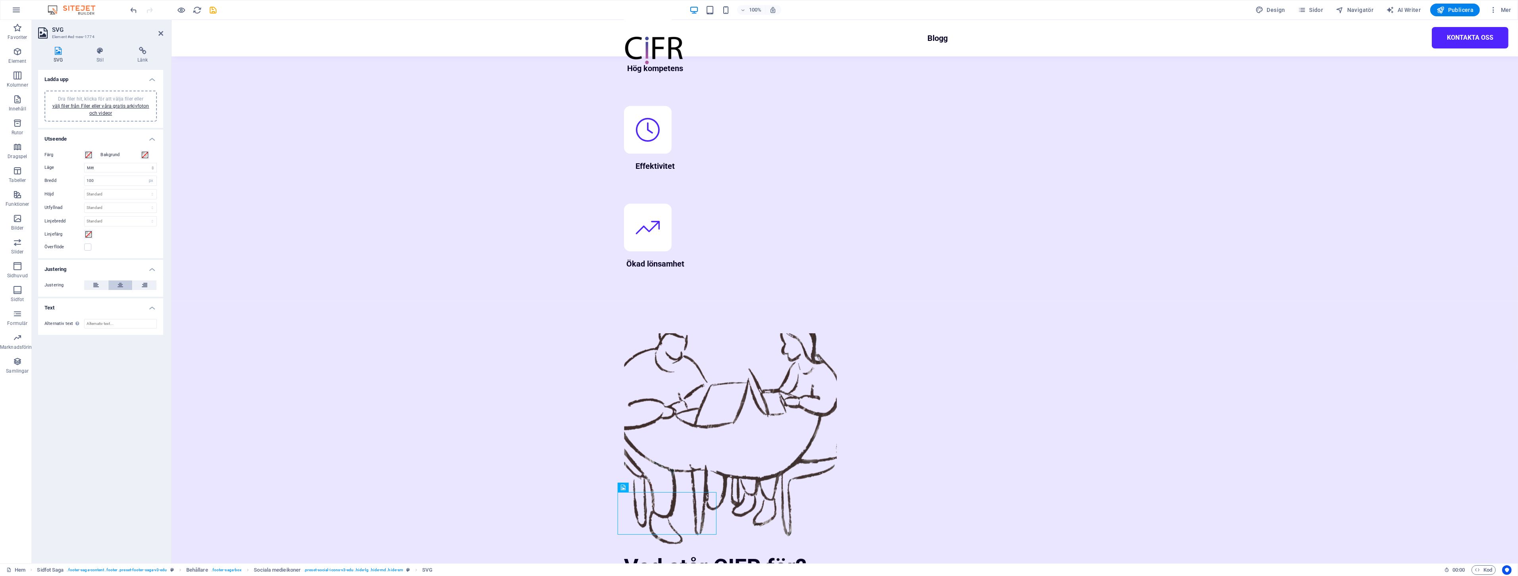
click at [122, 281] on icon at bounding box center [121, 285] width 6 height 10
drag, startPoint x: 667, startPoint y: 515, endPoint x: 666, endPoint y: 503, distance: 12.4
drag, startPoint x: 106, startPoint y: 178, endPoint x: 66, endPoint y: 179, distance: 40.5
click at [66, 179] on div "Bredd 100 Standard auto px rem % em vh vw" at bounding box center [100, 181] width 112 height 10
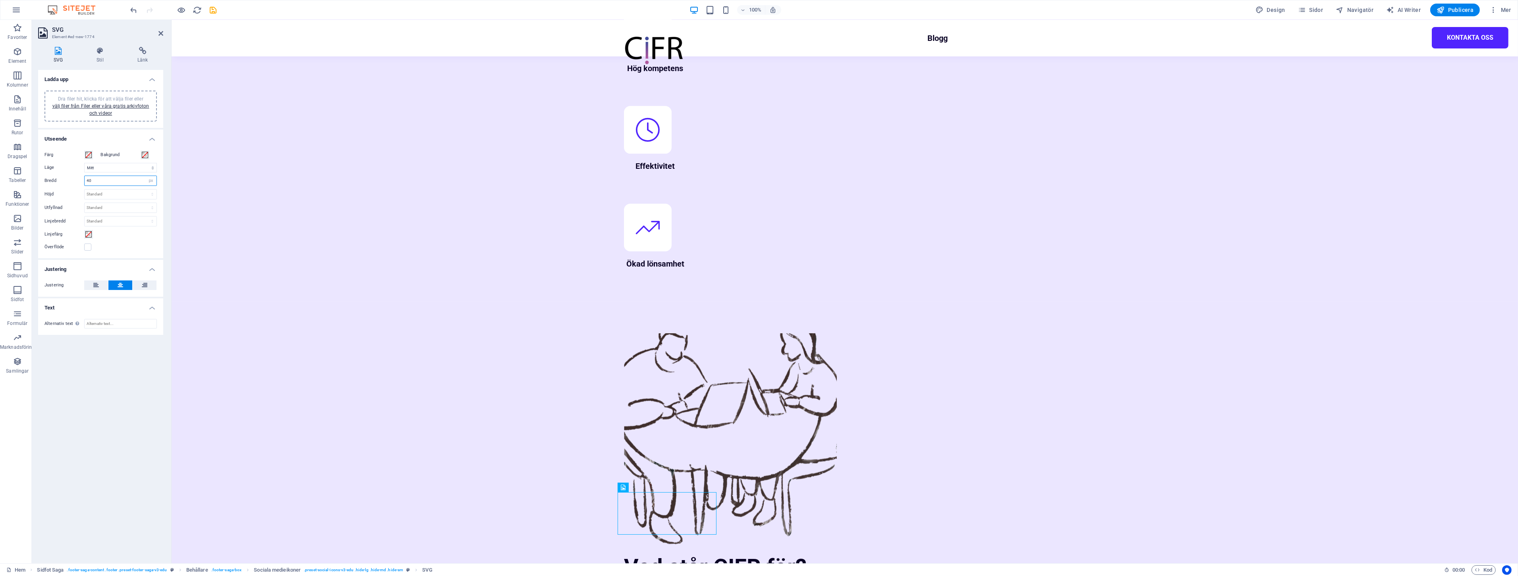
type input "40"
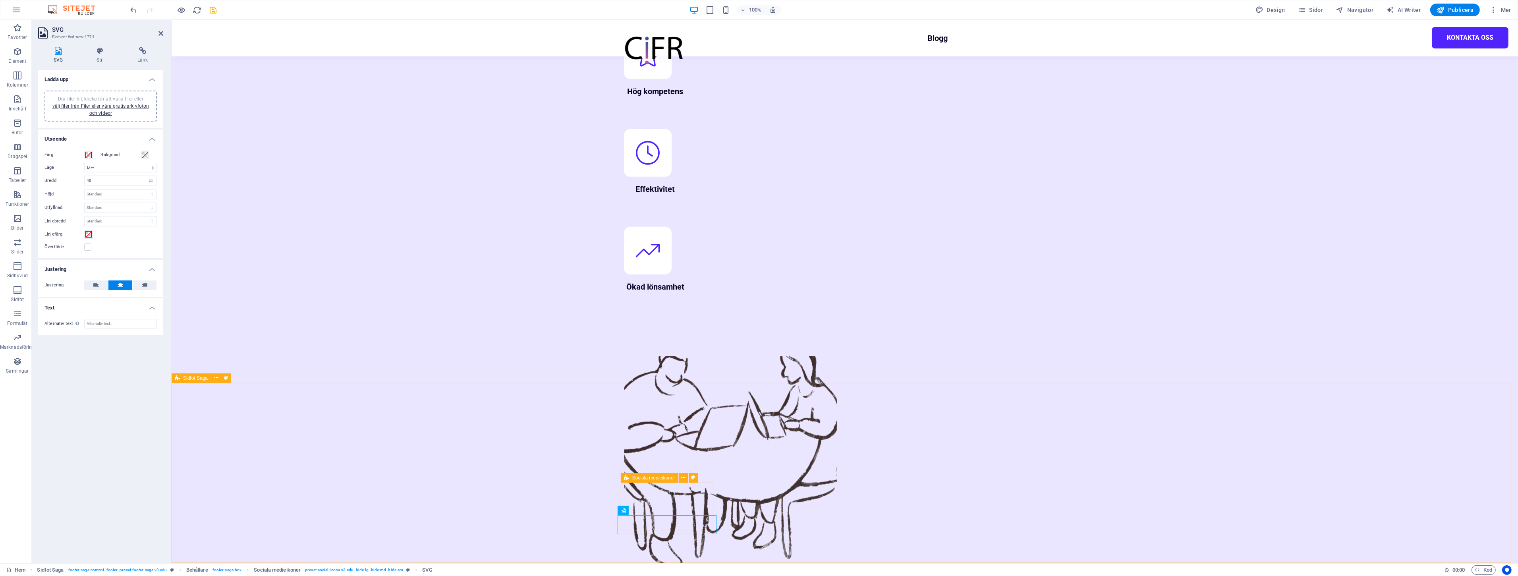
drag, startPoint x: 793, startPoint y: 556, endPoint x: 928, endPoint y: 556, distance: 135.4
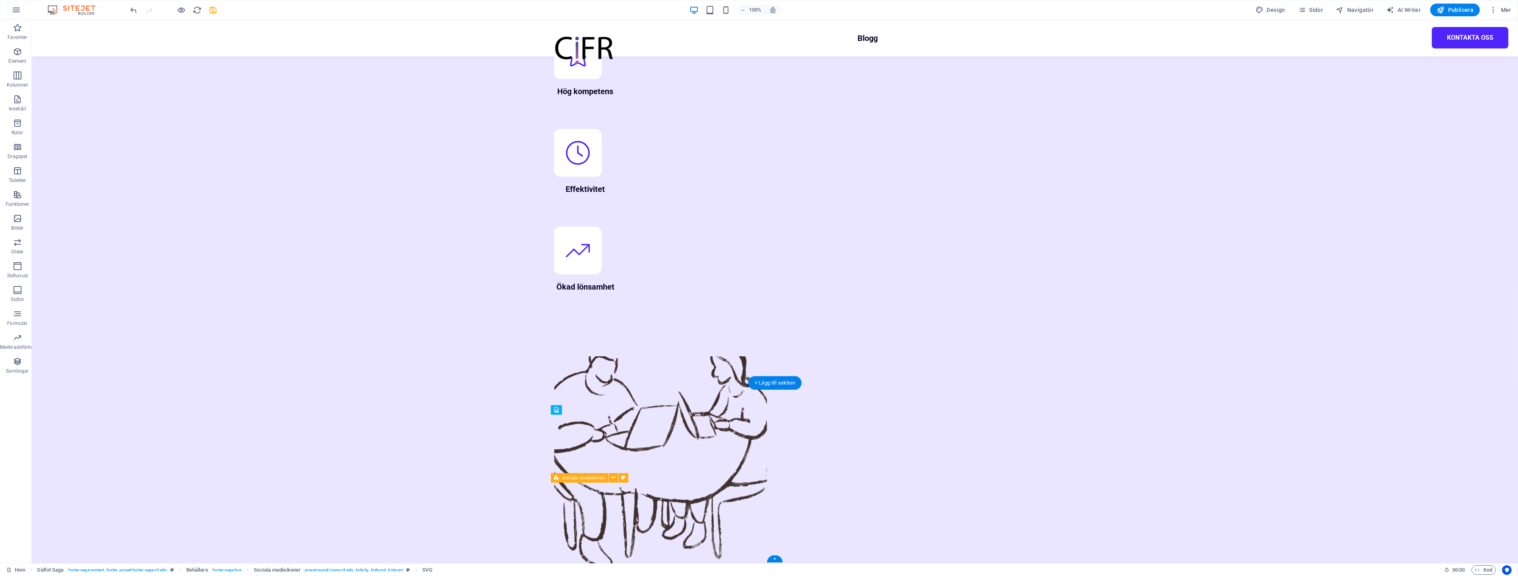
drag, startPoint x: 593, startPoint y: 529, endPoint x: 552, endPoint y: 522, distance: 41.9
drag, startPoint x: 555, startPoint y: 523, endPoint x: 557, endPoint y: 529, distance: 5.9
drag, startPoint x: 598, startPoint y: 524, endPoint x: 587, endPoint y: 537, distance: 16.3
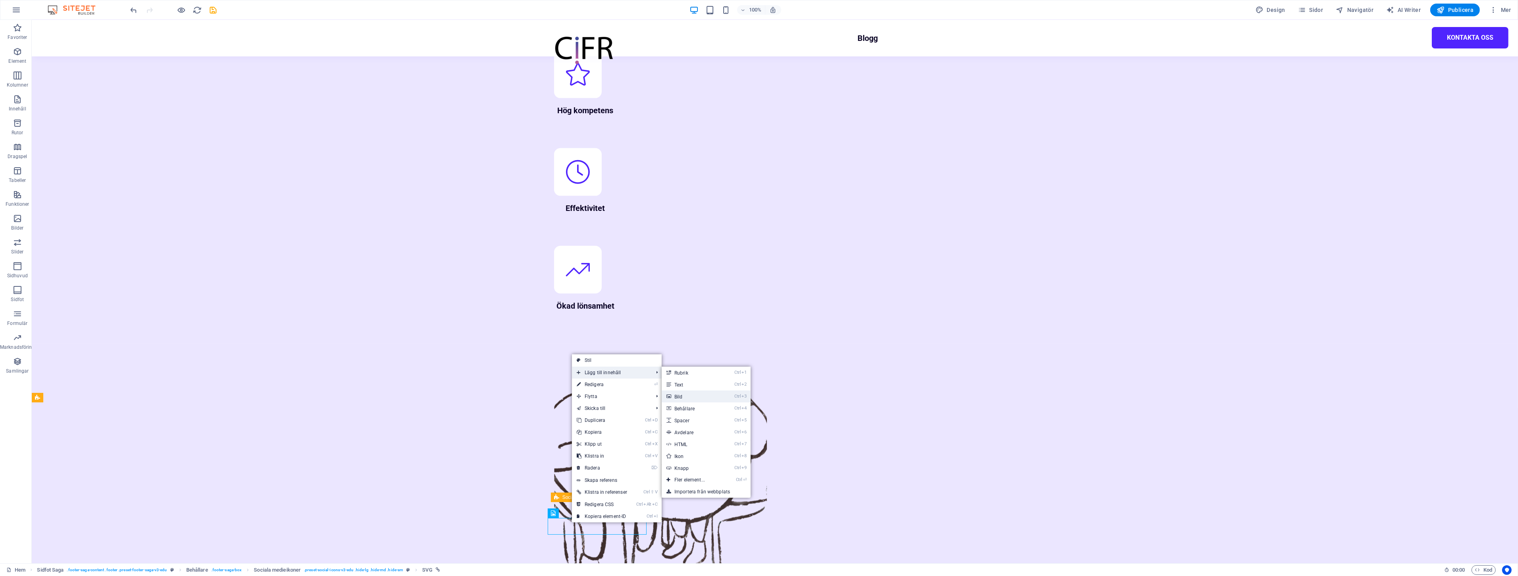
click at [707, 392] on link "Ctrl 3 Bild" at bounding box center [691, 396] width 59 height 12
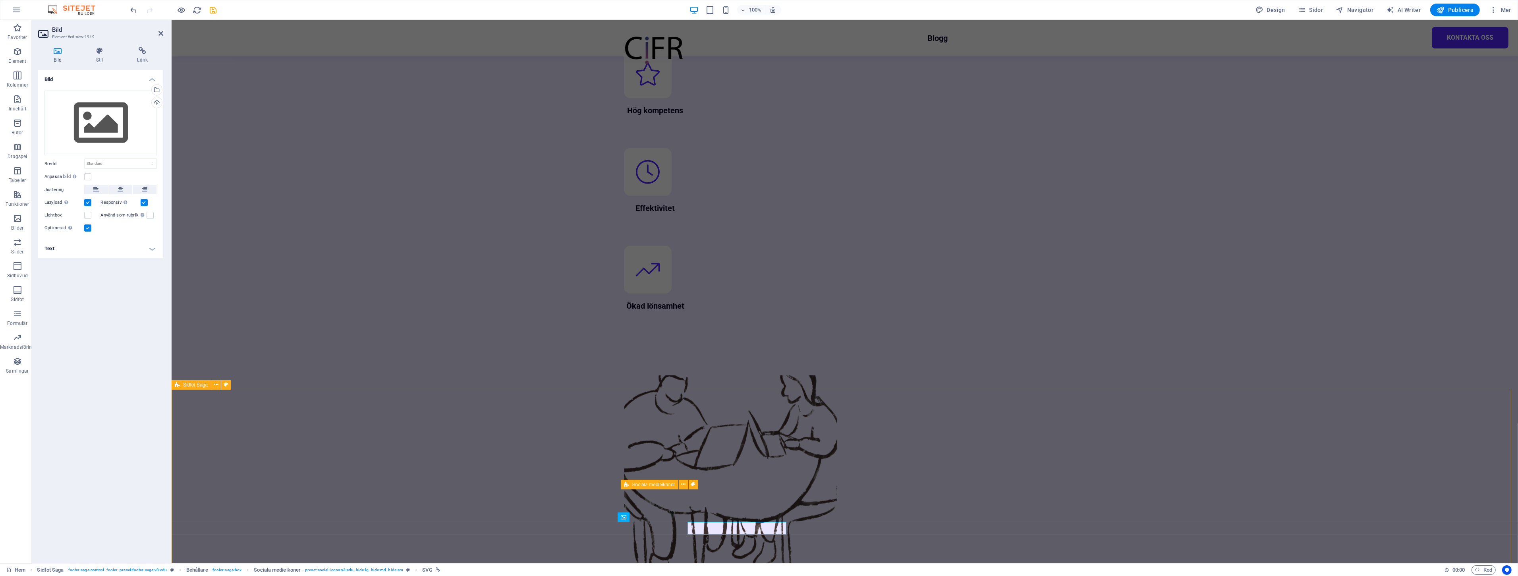
scroll to position [1067, 0]
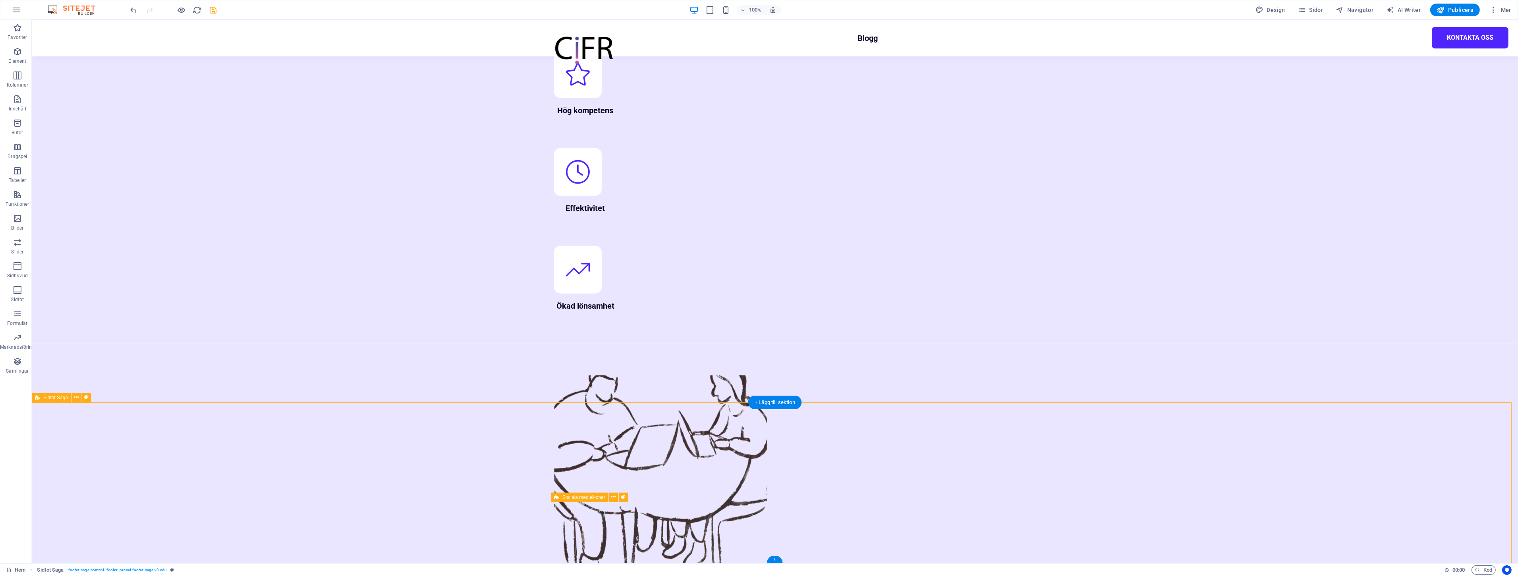
select select "footer"
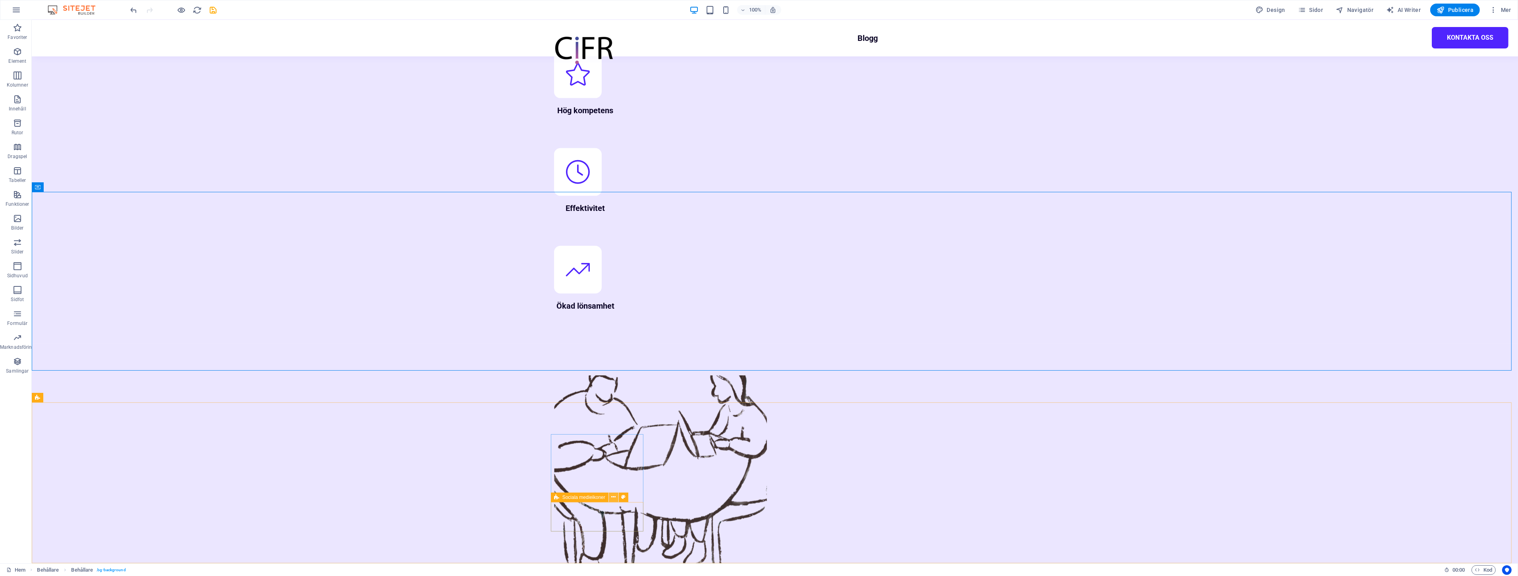
click at [613, 496] on icon at bounding box center [613, 497] width 4 height 8
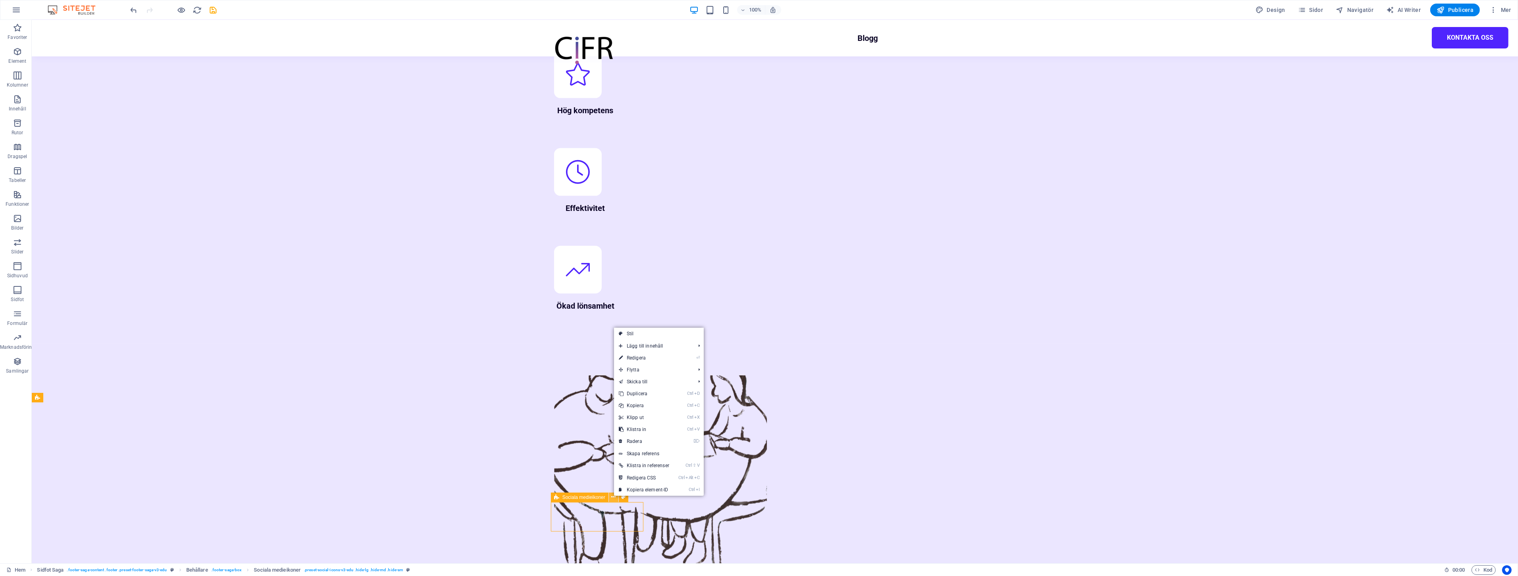
click at [613, 496] on icon at bounding box center [613, 497] width 4 height 8
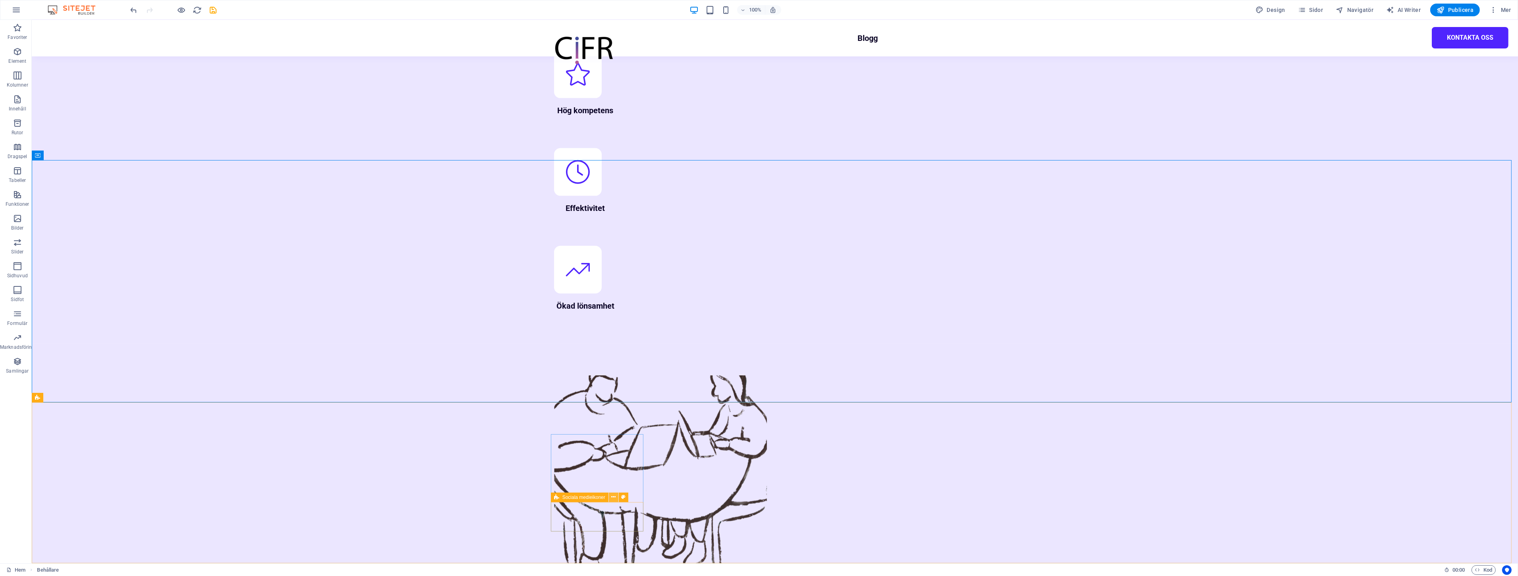
click at [614, 498] on icon at bounding box center [613, 497] width 4 height 8
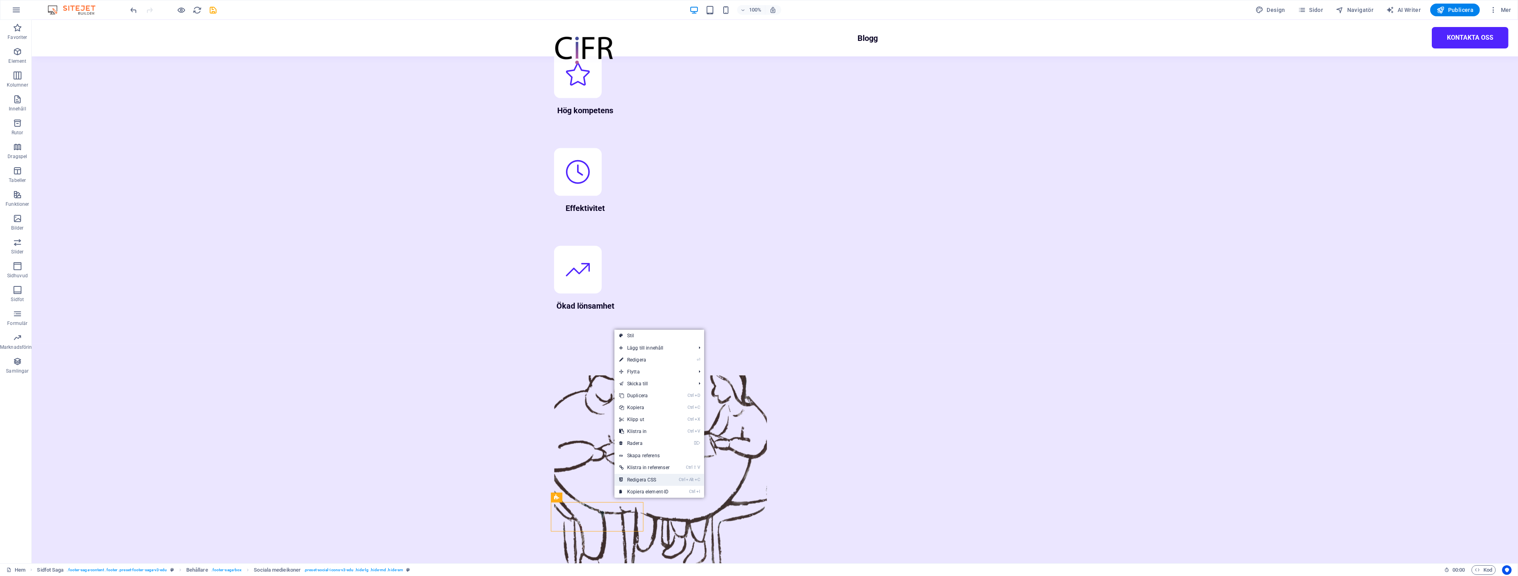
click at [643, 482] on link "Ctrl Alt C Redigera CSS" at bounding box center [644, 480] width 60 height 12
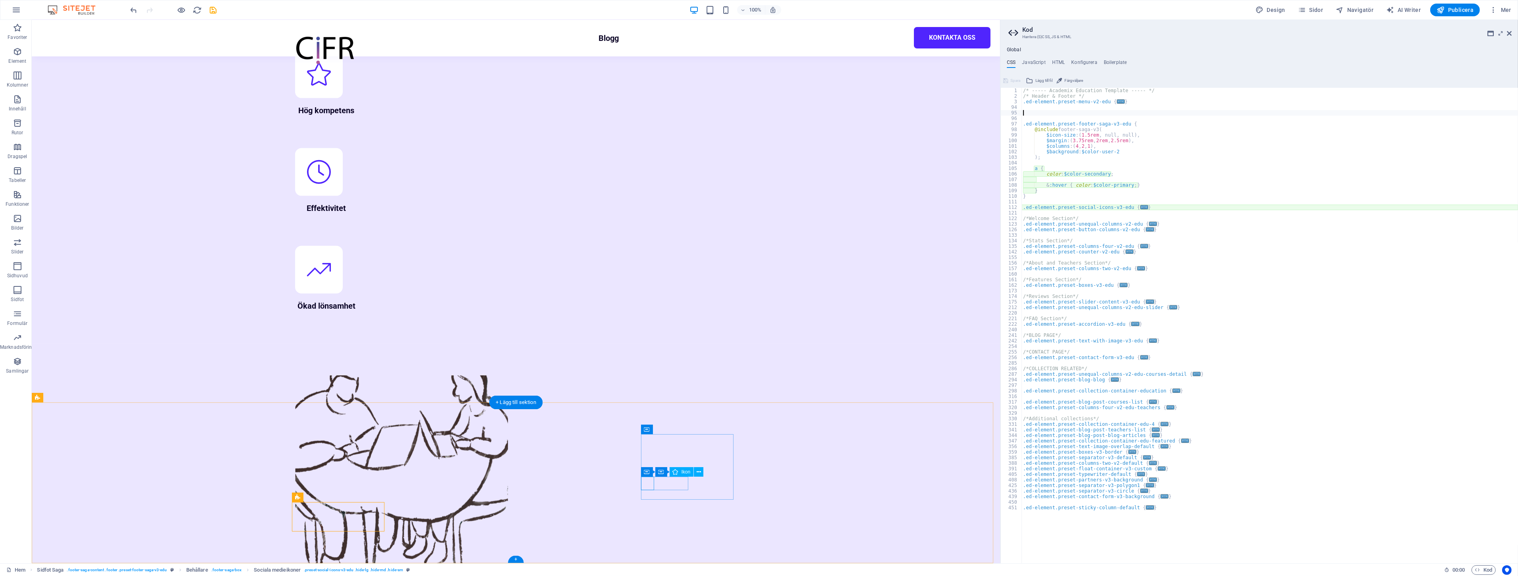
type textarea "@include social-icons-v3("
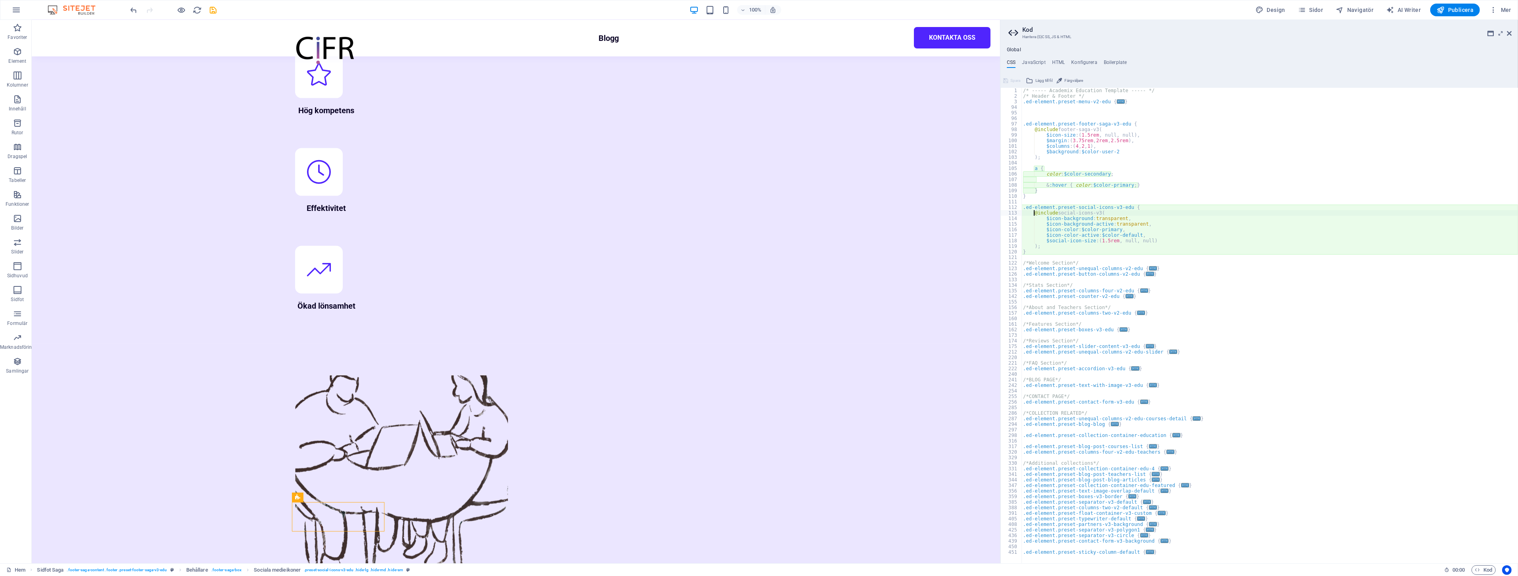
click at [1069, 61] on ul "CSS JavaScript HTML Konfigurera Boilerplate" at bounding box center [1258, 64] width 517 height 9
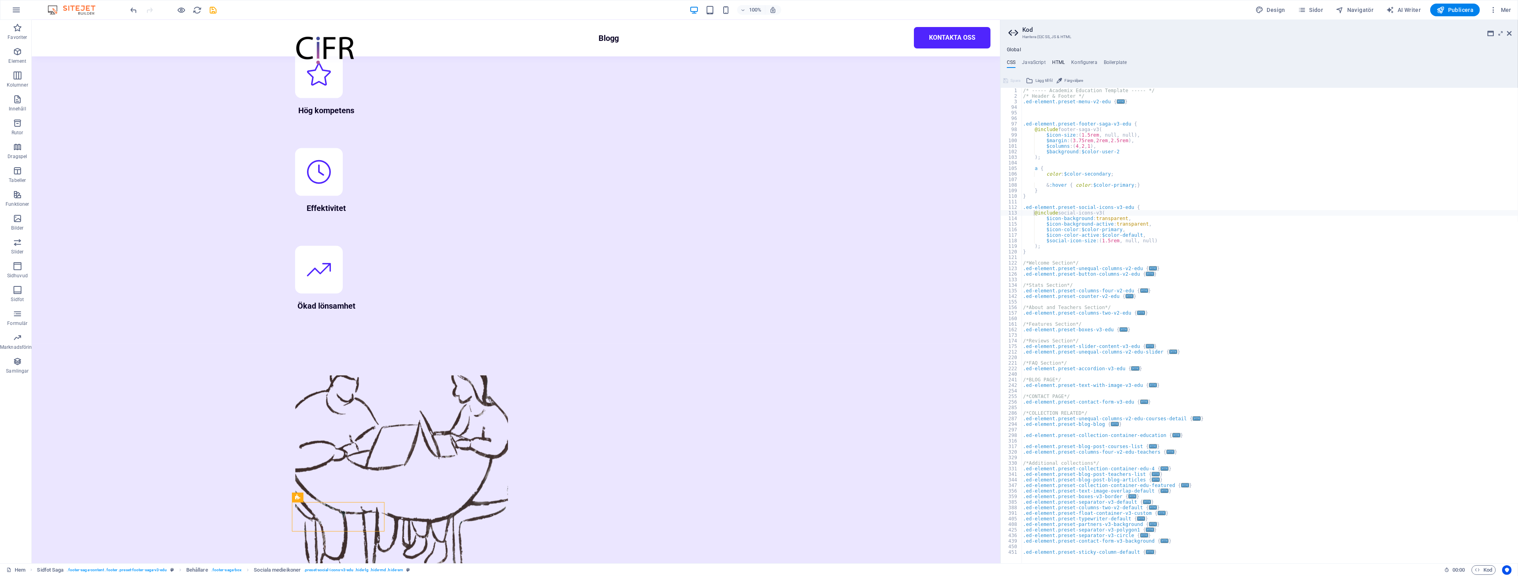
click at [1063, 63] on h4 "HTML" at bounding box center [1058, 64] width 13 height 9
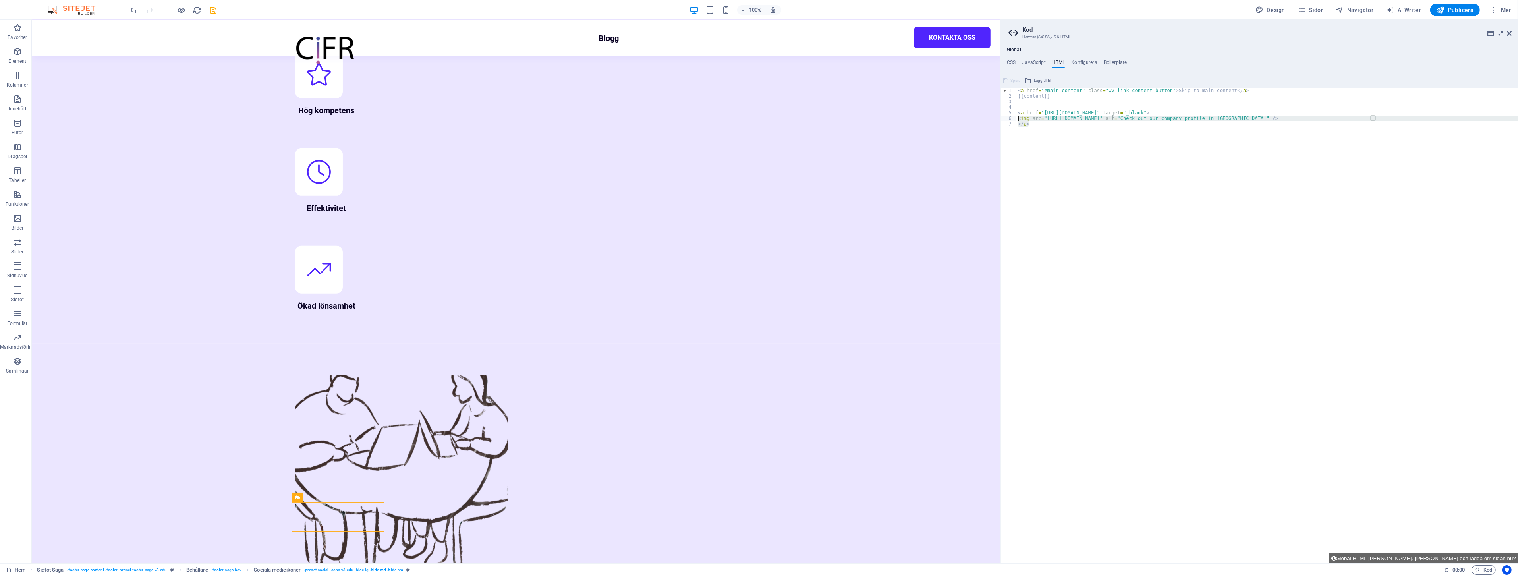
drag, startPoint x: 1068, startPoint y: 130, endPoint x: 1004, endPoint y: 118, distance: 65.5
click at [1004, 118] on div "</a> 1 2 3 4 5 6 7 < a href = "#main-content" class = "wv-link-content button" …" at bounding box center [1258, 325] width 517 height 475
click at [1056, 141] on div "< a href = "#main-content" class = "wv-link-content button" > Skip to main cont…" at bounding box center [1267, 325] width 502 height 475
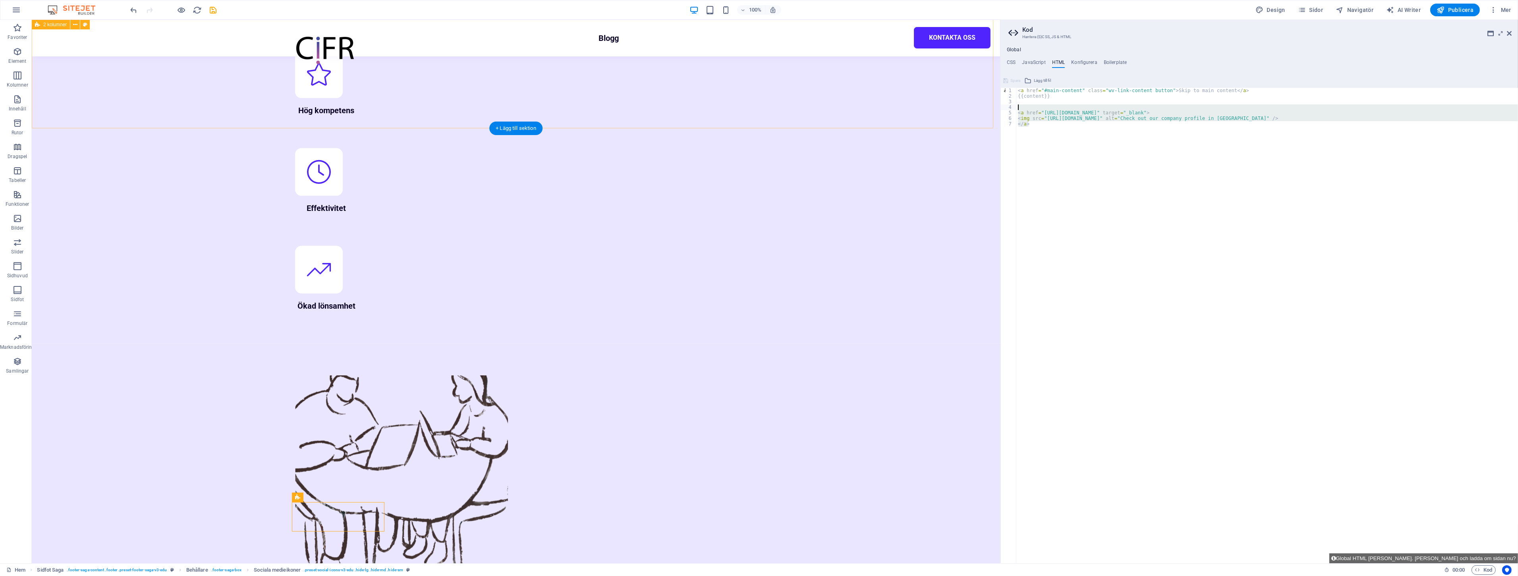
drag, startPoint x: 1099, startPoint y: 146, endPoint x: 981, endPoint y: 106, distance: 123.9
click at [1044, 125] on div "< a href = "#main-content" class = "wv-link-content button" > Skip to main cont…" at bounding box center [1267, 325] width 502 height 475
type textarea "</a>"
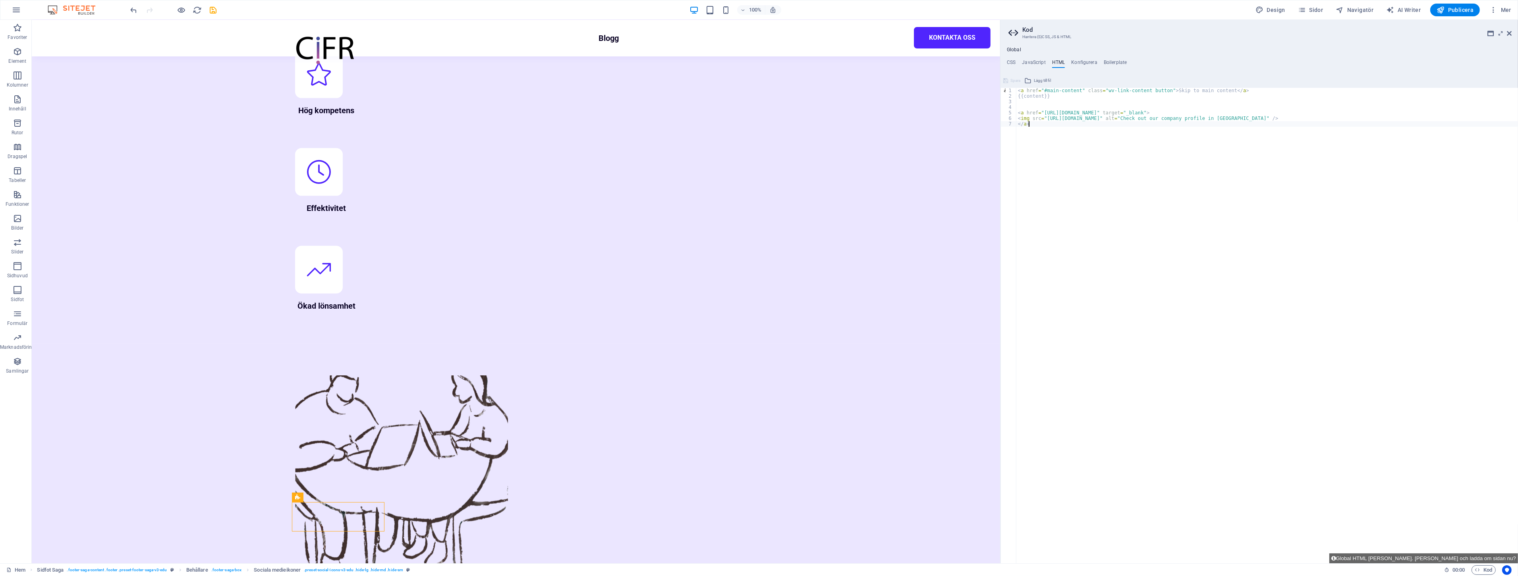
click at [1127, 124] on div "< a href = "#main-content" class = "wv-link-content button" > Skip to main cont…" at bounding box center [1267, 331] width 502 height 487
click at [1030, 58] on div "Global CSS JavaScript HTML Konfigurera Boilerplate @include social-icons-v3( 1 …" at bounding box center [1258, 305] width 517 height 516
click at [1035, 62] on h4 "JavaScript" at bounding box center [1033, 64] width 23 height 9
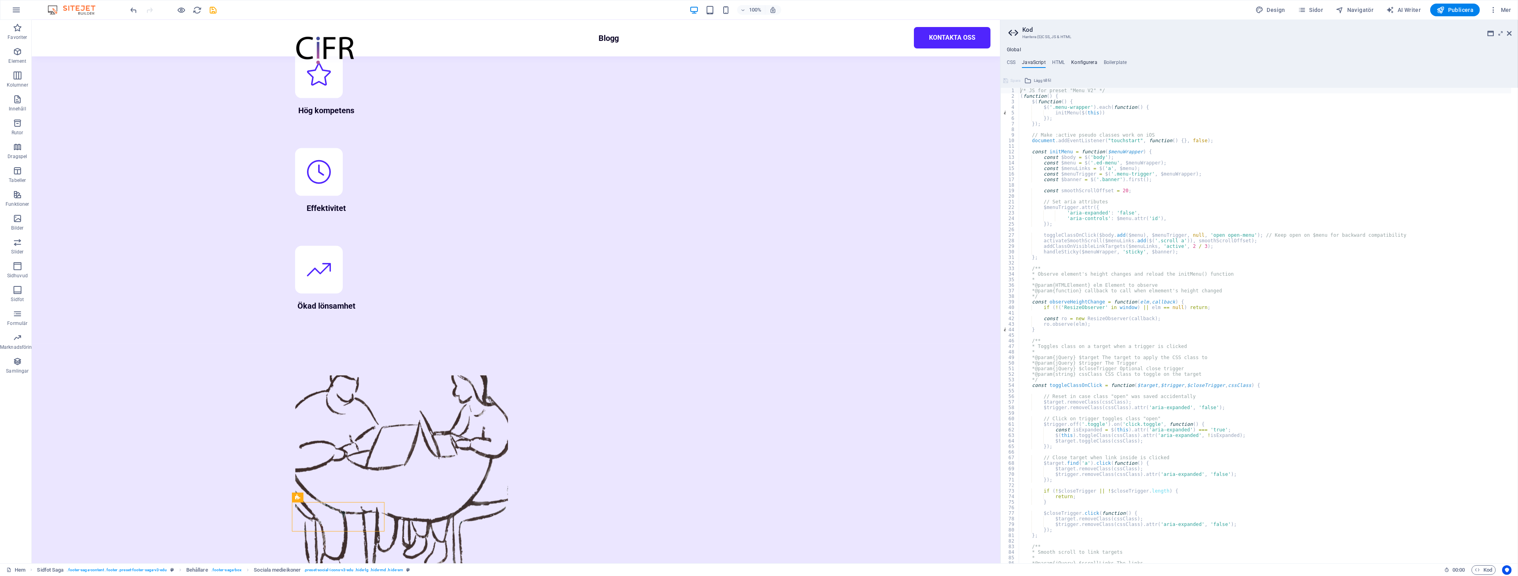
click at [1082, 64] on h4 "Konfigurera" at bounding box center [1084, 64] width 26 height 9
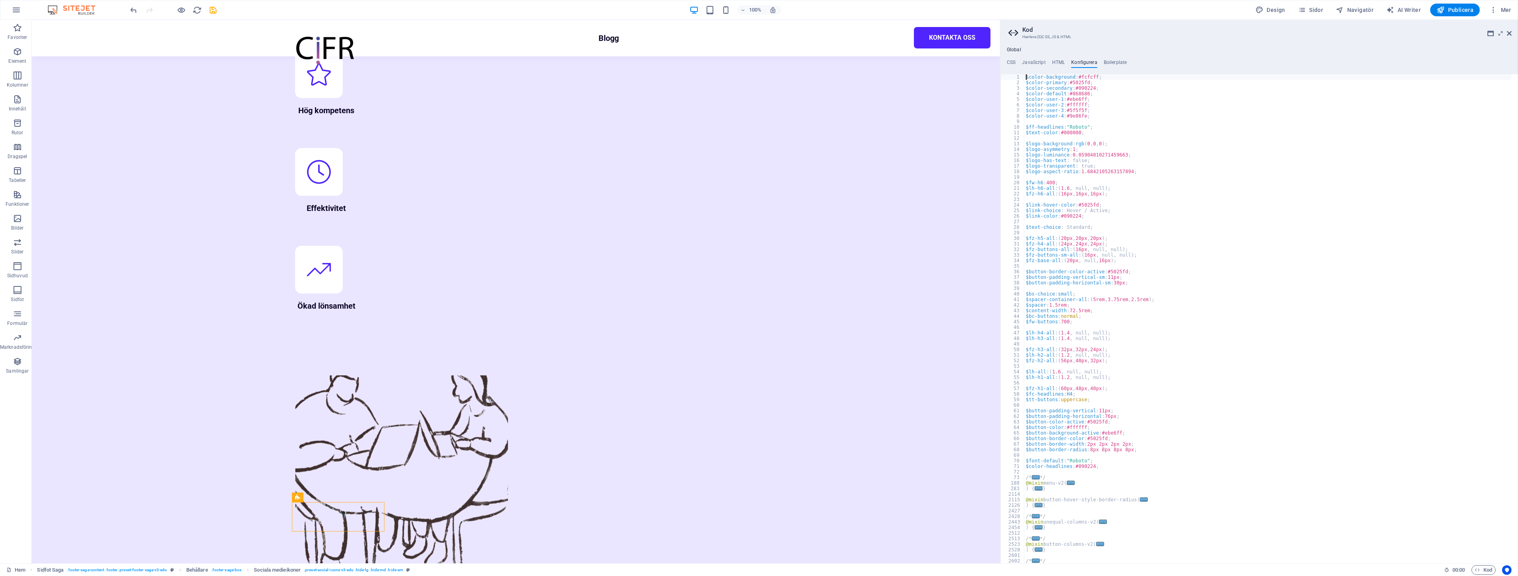
scroll to position [0, 0]
click at [1009, 60] on h4 "CSS" at bounding box center [1011, 64] width 9 height 9
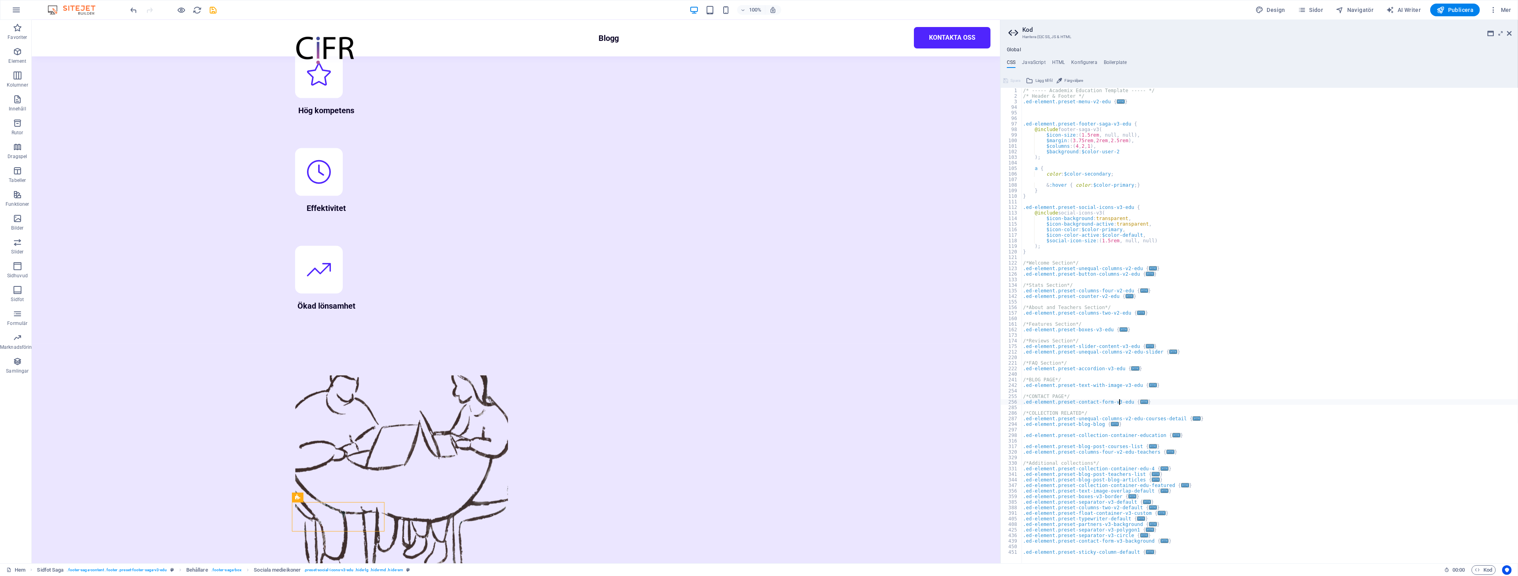
click at [1119, 399] on div "/* ----- Academix Education Template ----- */ /* Header & Footer */ .ed-element…" at bounding box center [1269, 331] width 496 height 487
click at [1201, 550] on div "/* ----- Academix Education Template ----- */ /* Header & Footer */ .ed-element…" at bounding box center [1269, 331] width 496 height 487
type textarea "}"
click at [1188, 559] on div "/* ----- Academix Education Template ----- */ /* Header & Footer */ .ed-element…" at bounding box center [1269, 331] width 496 height 487
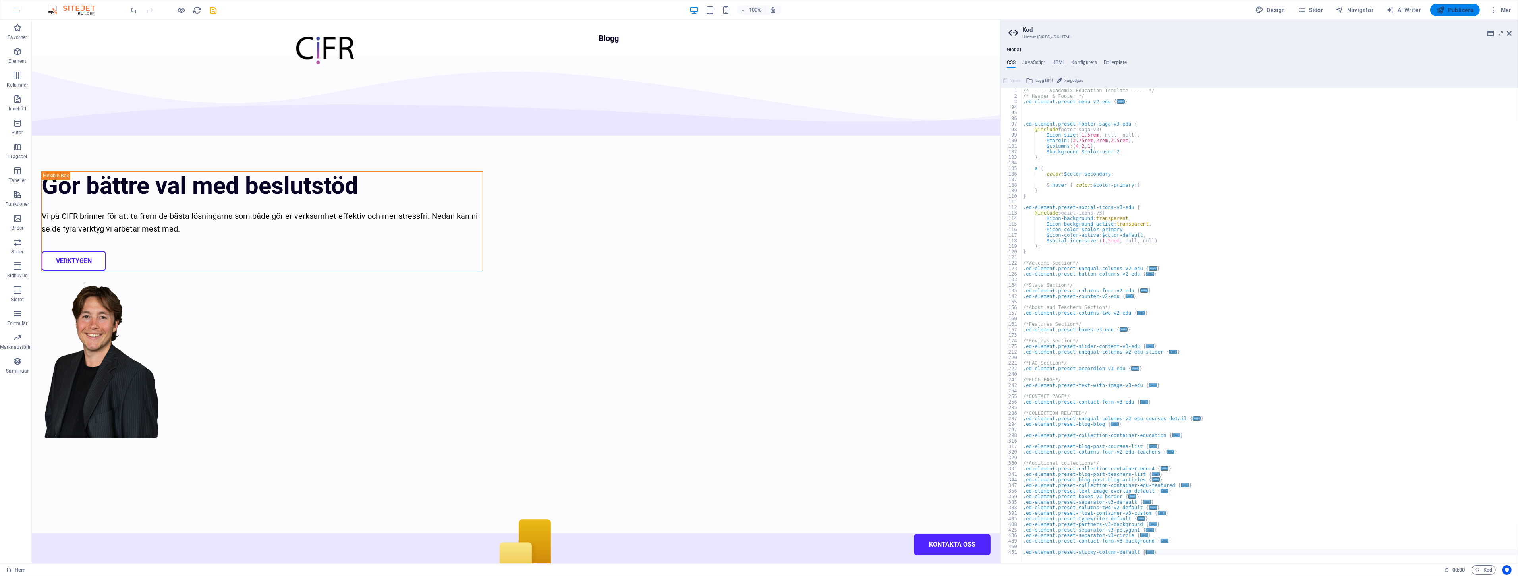
click at [1467, 4] on button "Publicera" at bounding box center [1455, 10] width 50 height 13
